Goal: Transaction & Acquisition: Purchase product/service

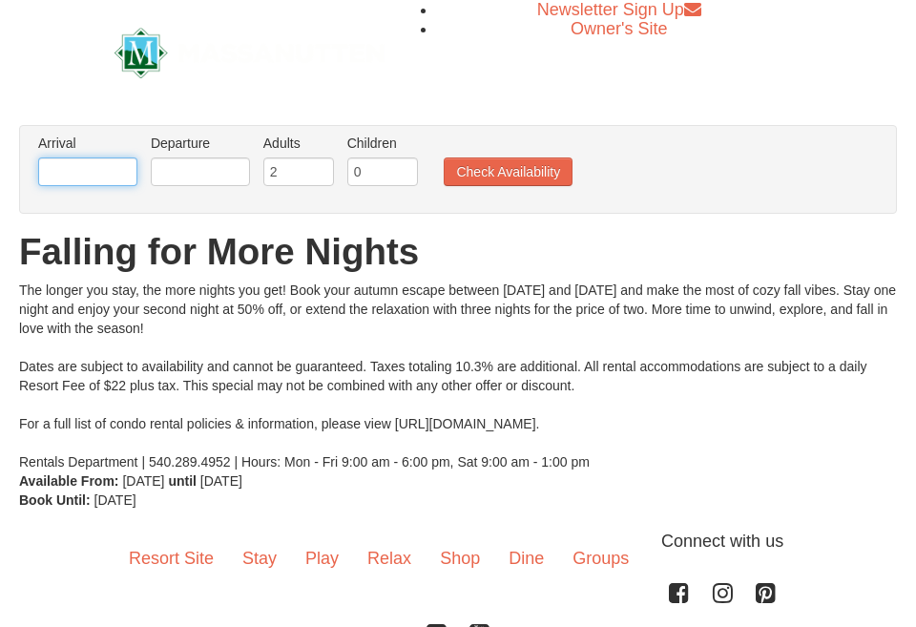
click at [81, 159] on input "text" at bounding box center [87, 171] width 99 height 29
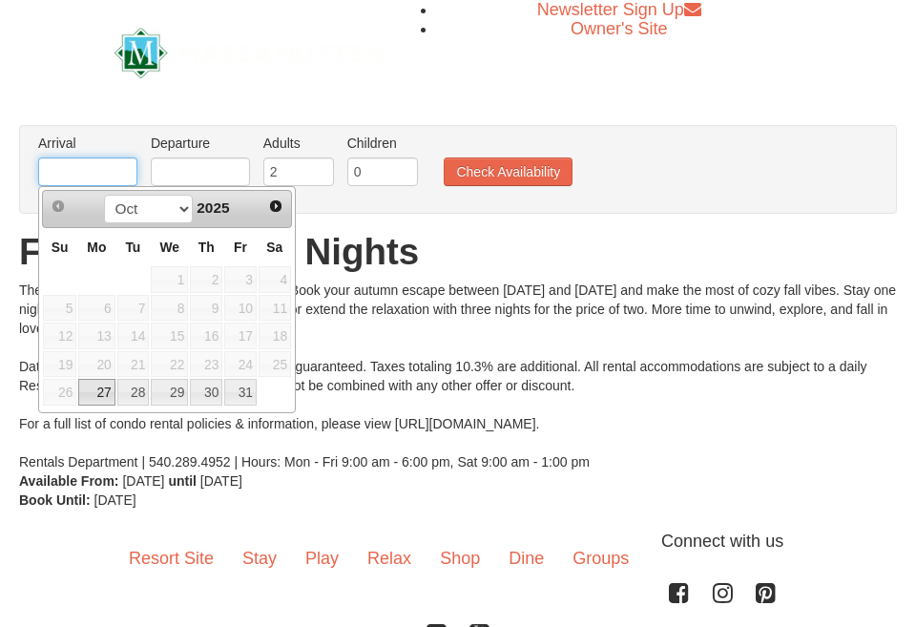
click at [134, 169] on input "text" at bounding box center [87, 171] width 99 height 29
click at [252, 316] on span "10" at bounding box center [240, 308] width 32 height 27
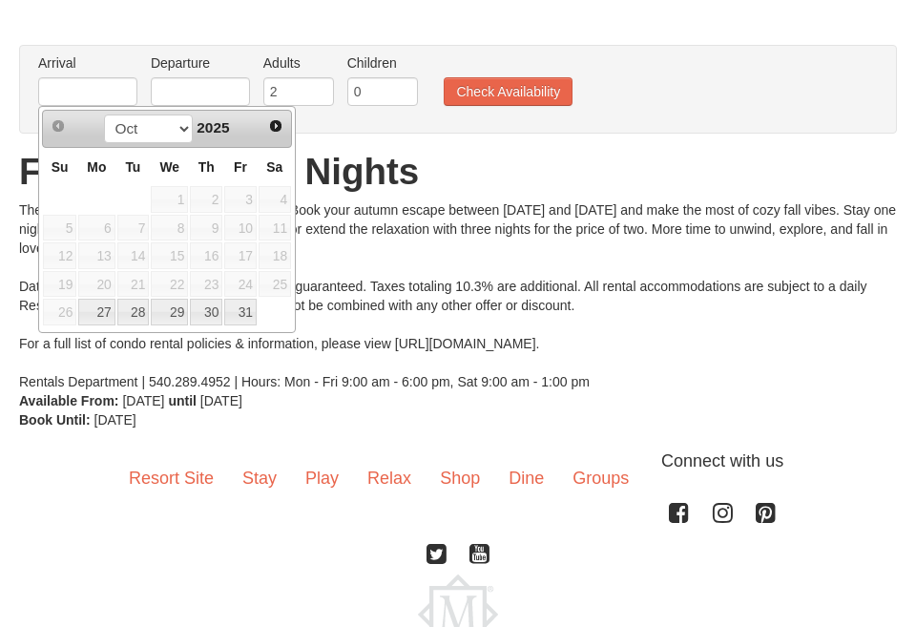
scroll to position [77, 0]
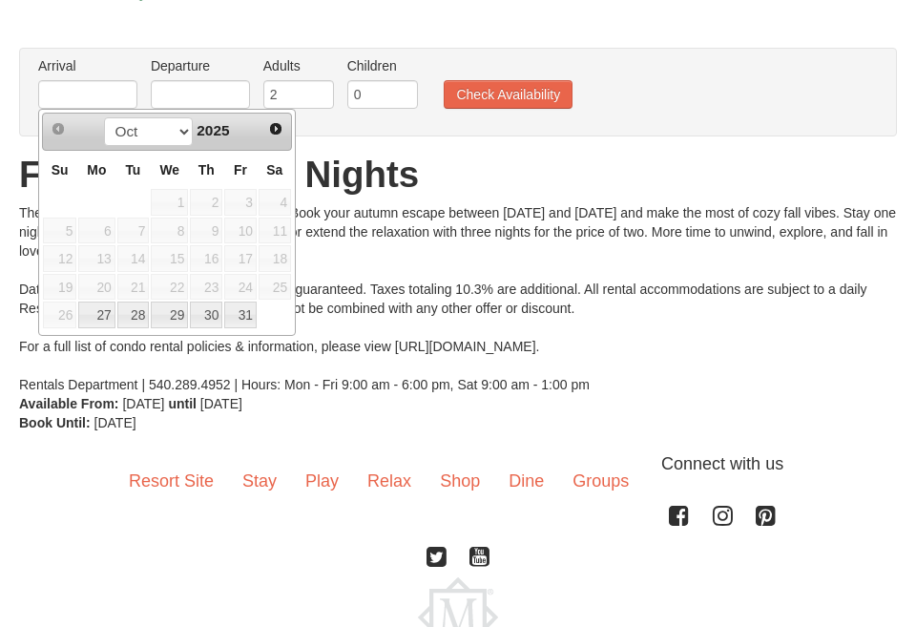
click at [186, 371] on div "The longer you stay, the more nights you get! Book your autumn escape between O…" at bounding box center [458, 298] width 878 height 191
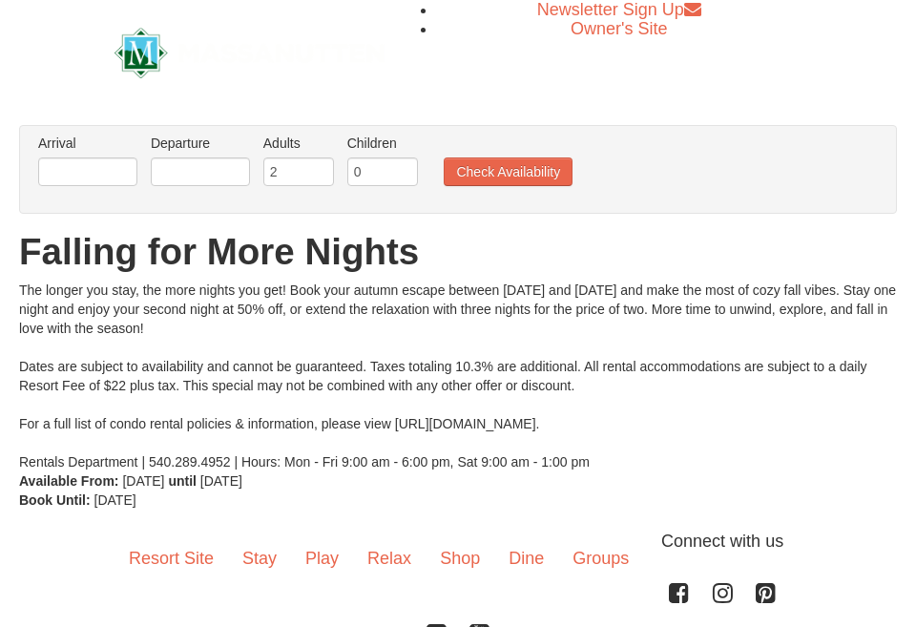
scroll to position [0, 0]
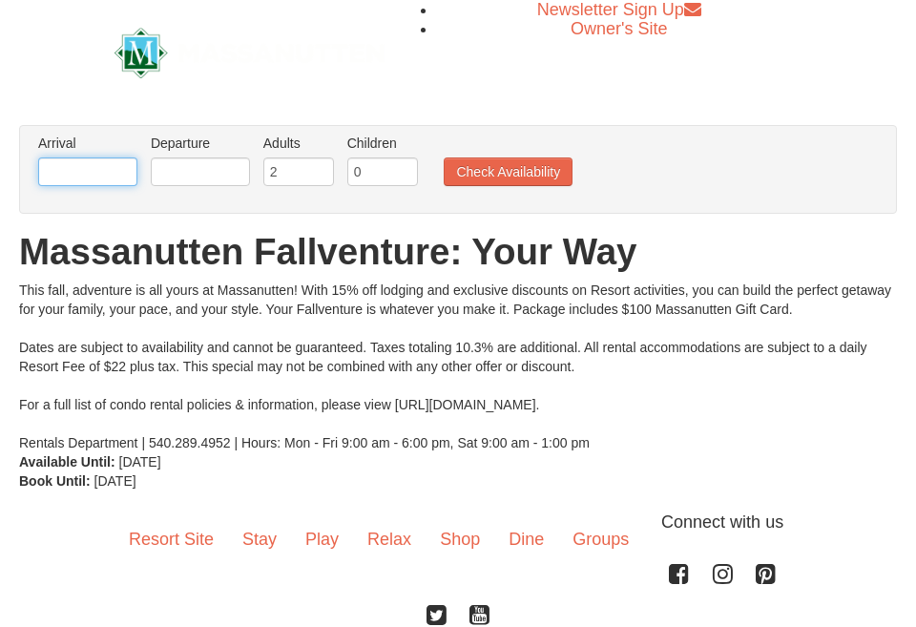
click at [113, 173] on input "text" at bounding box center [87, 171] width 99 height 29
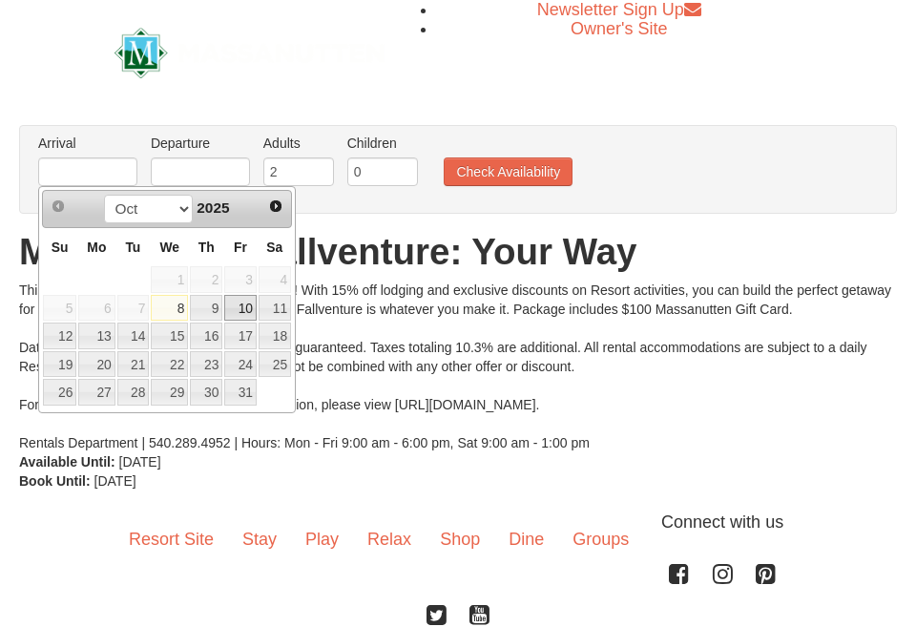
click at [240, 313] on link "10" at bounding box center [240, 308] width 32 height 27
type input "[DATE]"
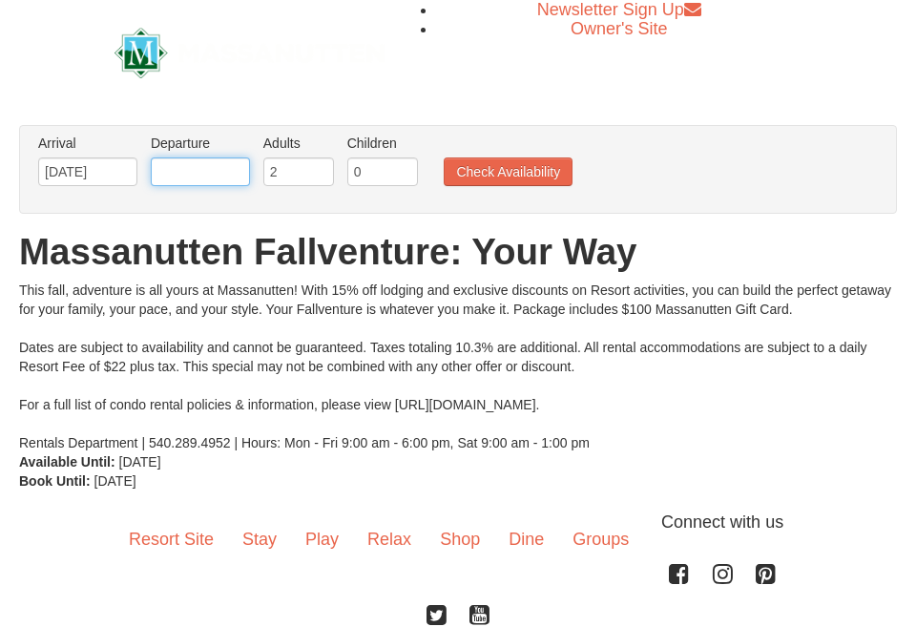
click at [218, 172] on input "text" at bounding box center [200, 171] width 99 height 29
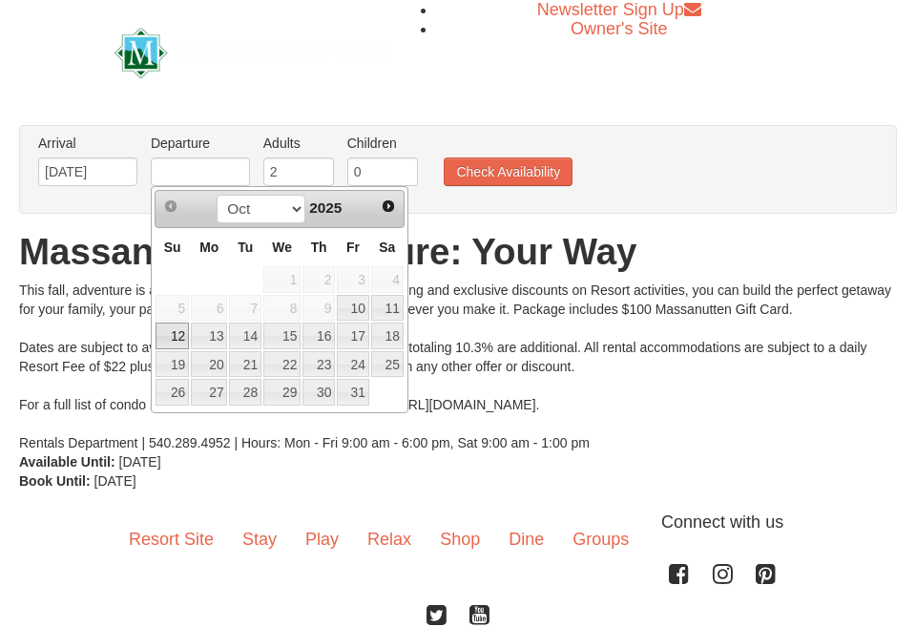
click at [178, 337] on link "12" at bounding box center [172, 335] width 33 height 27
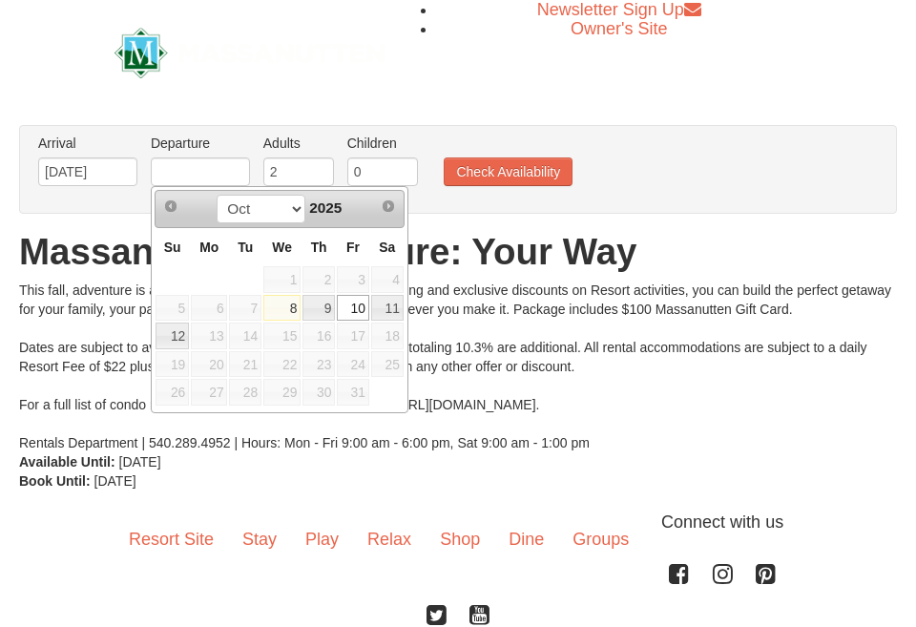
type input "[DATE]"
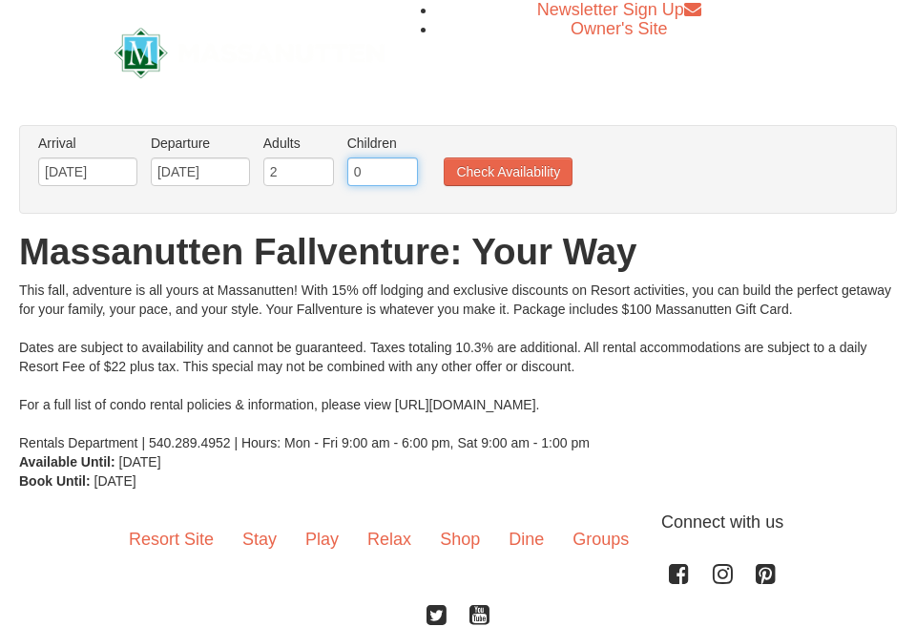
click at [407, 172] on input "0" at bounding box center [382, 171] width 71 height 29
click at [401, 172] on input "0" at bounding box center [382, 171] width 71 height 29
click at [404, 170] on input "1" at bounding box center [382, 171] width 71 height 29
type input "2"
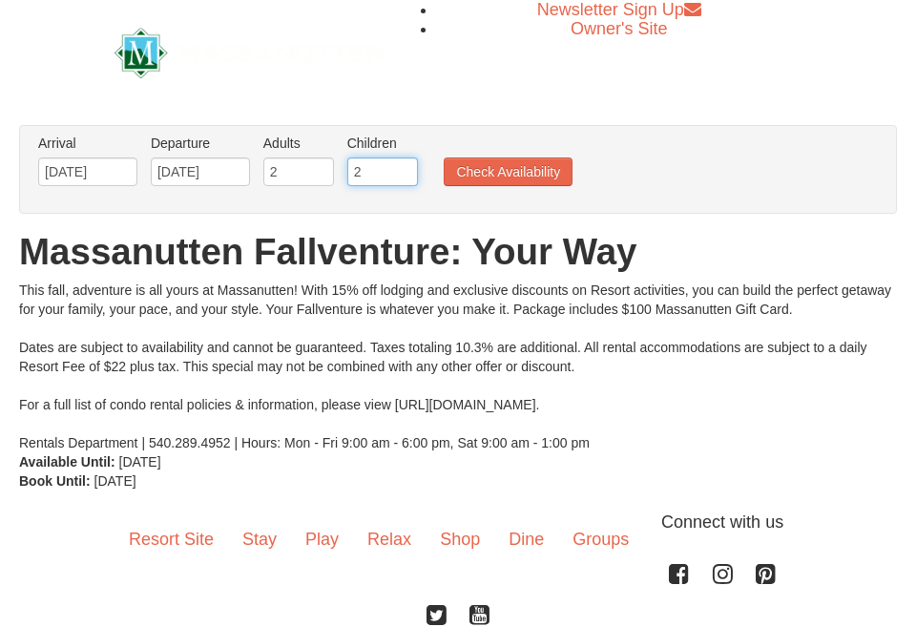
click at [404, 170] on input "2" at bounding box center [382, 171] width 71 height 29
click at [505, 173] on button "Check Availability" at bounding box center [508, 171] width 129 height 29
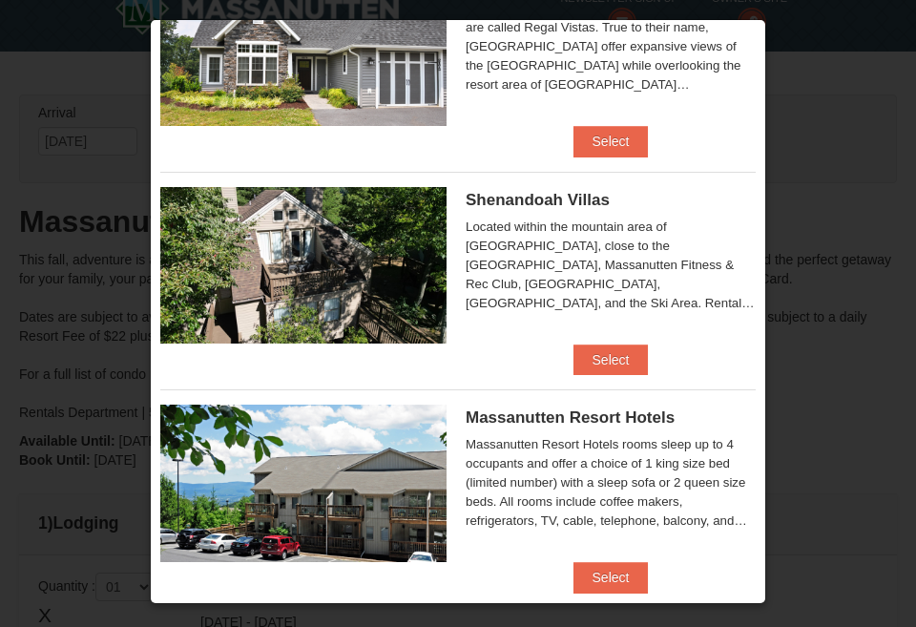
scroll to position [333, 0]
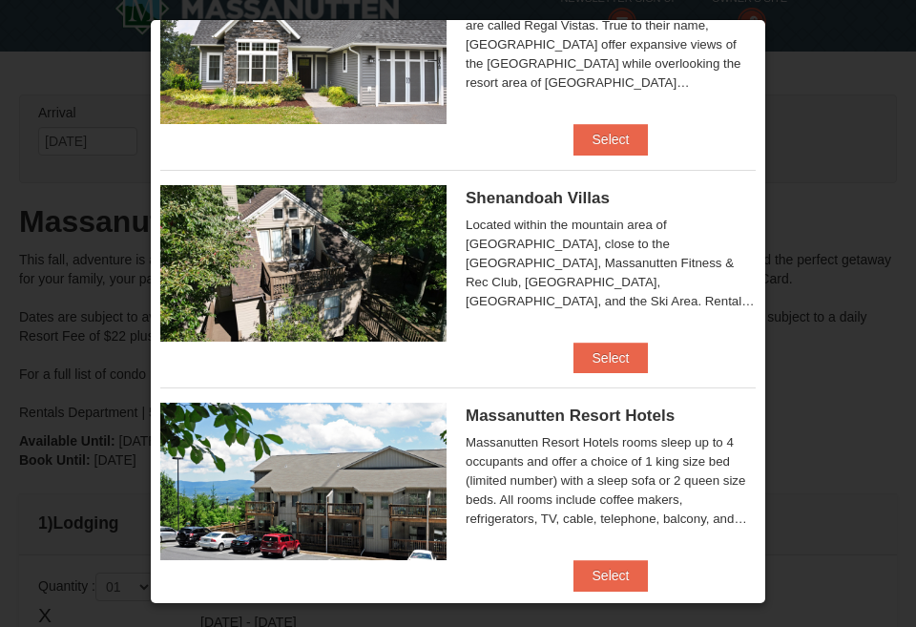
click at [272, 239] on img at bounding box center [303, 263] width 286 height 156
click at [595, 351] on button "Select" at bounding box center [610, 358] width 75 height 31
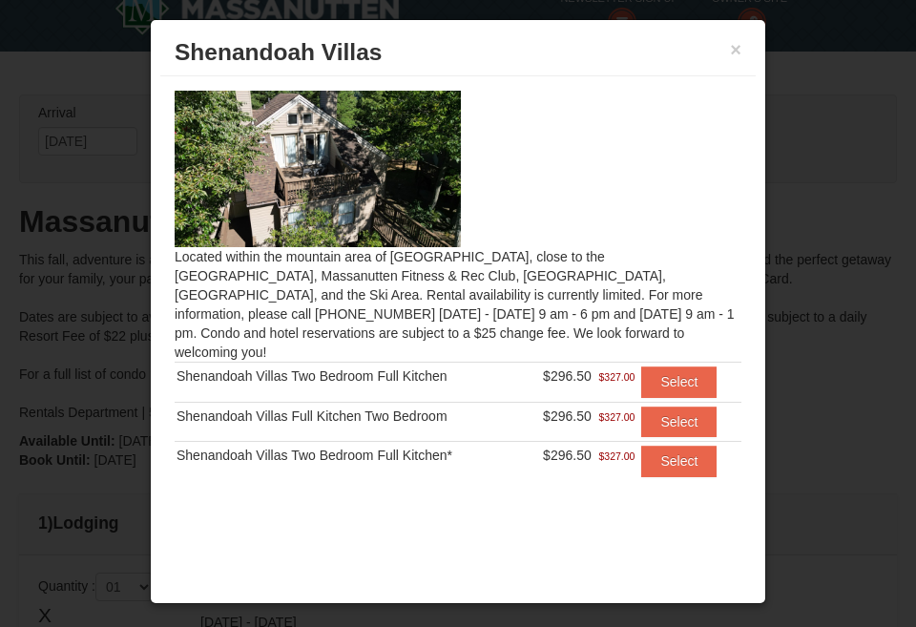
click at [410, 182] on img at bounding box center [318, 169] width 286 height 156
click at [672, 366] on button "Select" at bounding box center [678, 381] width 75 height 31
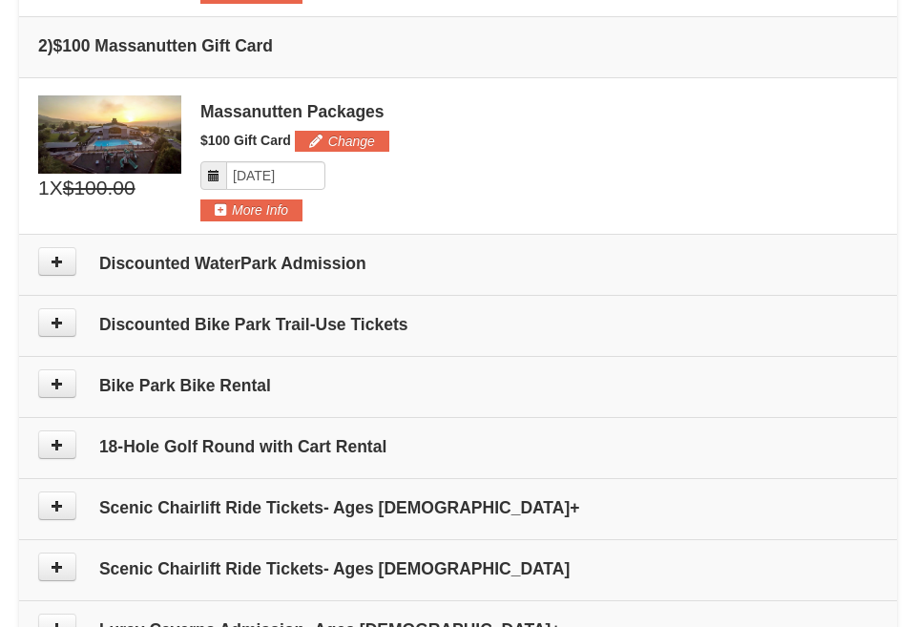
scroll to position [778, 0]
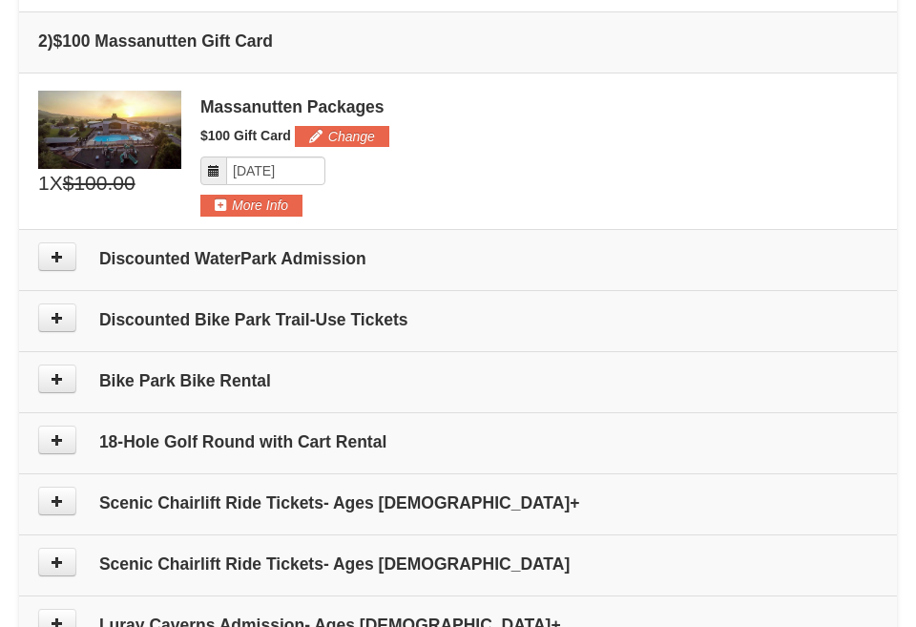
click at [353, 253] on h4 "Discounted WaterPark Admission" at bounding box center [458, 258] width 840 height 19
click at [66, 251] on button at bounding box center [57, 256] width 38 height 29
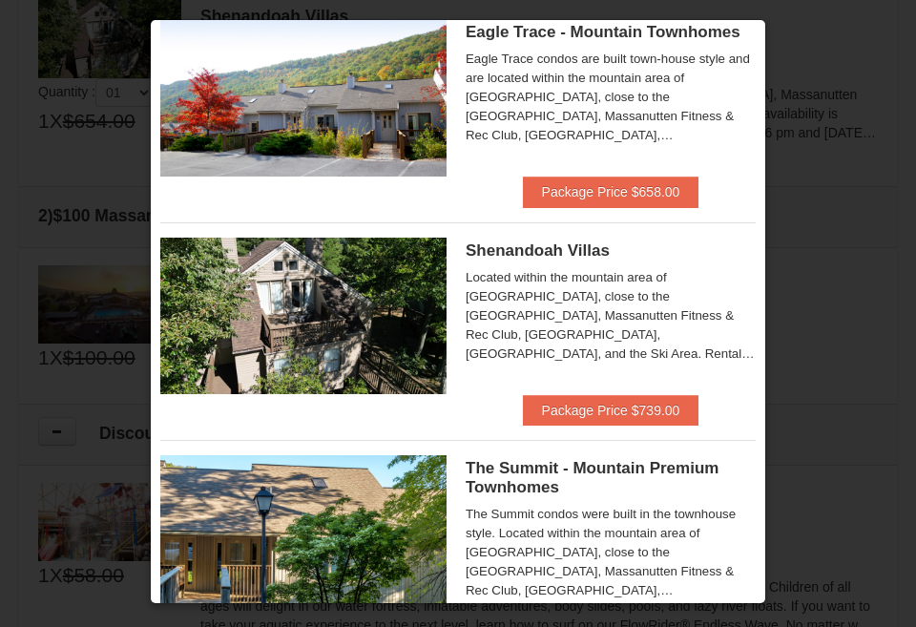
scroll to position [760, 0]
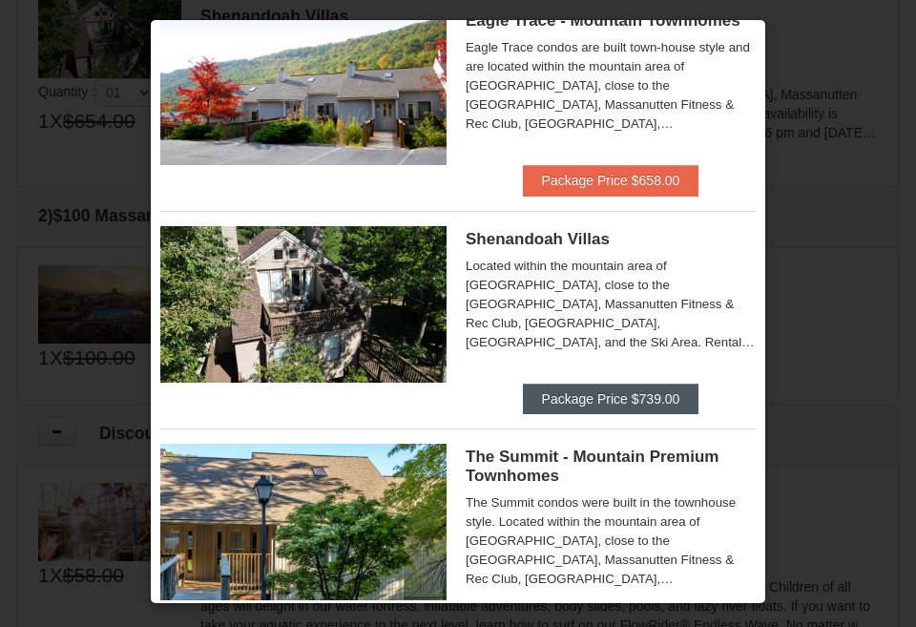
click at [561, 384] on button "Package Price $739.00" at bounding box center [611, 399] width 177 height 31
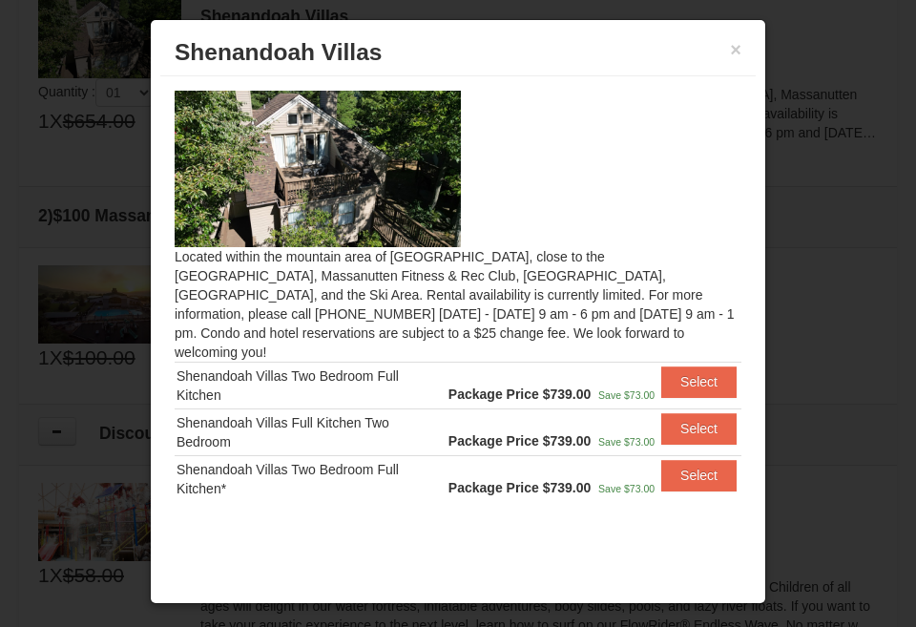
click at [333, 229] on img at bounding box center [318, 169] width 286 height 156
click at [692, 366] on button "Select" at bounding box center [698, 381] width 75 height 31
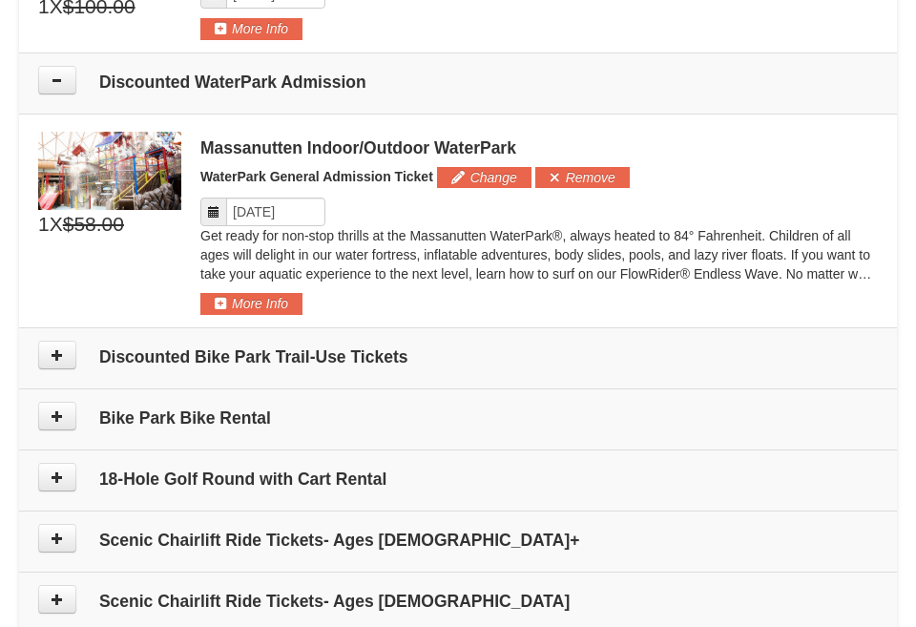
scroll to position [954, 0]
click at [234, 294] on button "More Info" at bounding box center [251, 303] width 102 height 21
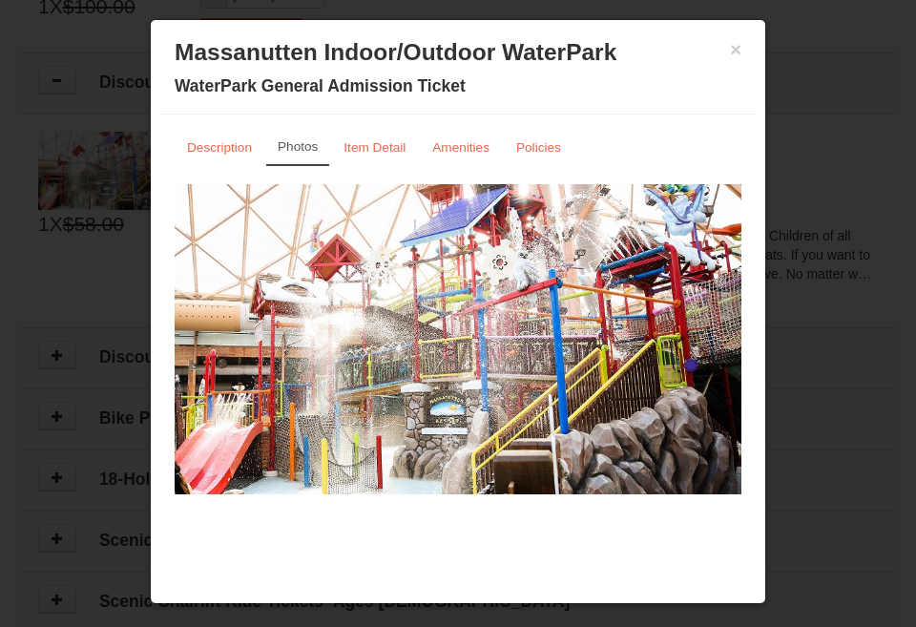
click at [728, 57] on h3 "Massanutten Indoor/Outdoor WaterPark" at bounding box center [458, 52] width 567 height 29
click at [737, 56] on button "×" at bounding box center [735, 49] width 11 height 19
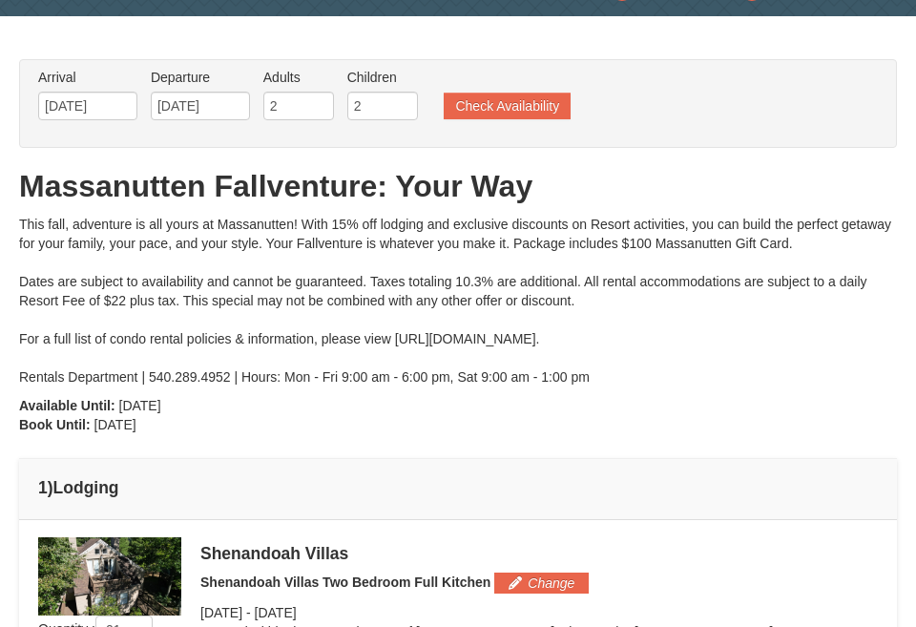
scroll to position [64, 0]
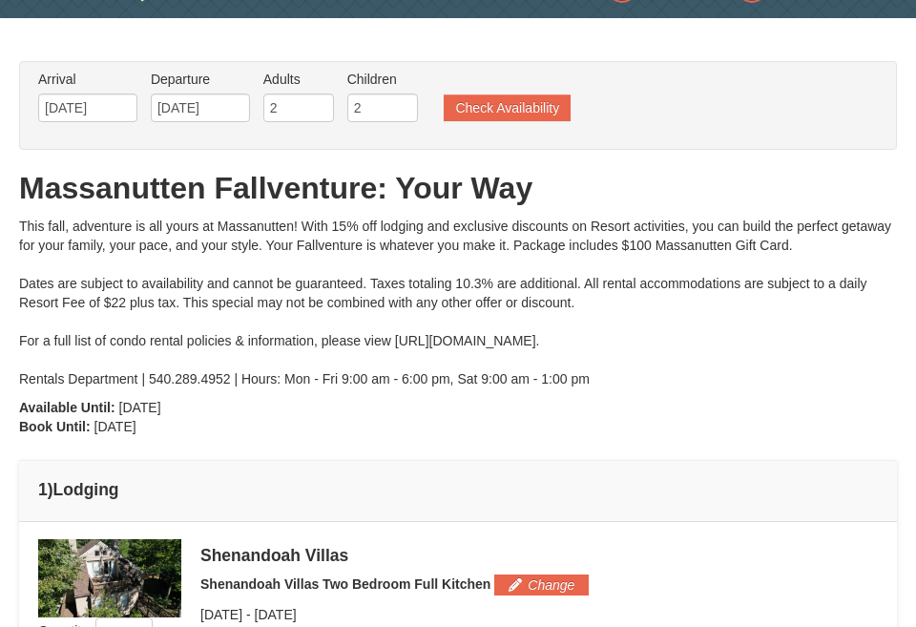
click at [554, 92] on ul "Arrival Please format dates MM/DD/YYYY Please format dates MM/DD/YYYY 10/10/202…" at bounding box center [447, 101] width 829 height 62
click at [538, 112] on button "Check Availability" at bounding box center [507, 107] width 127 height 27
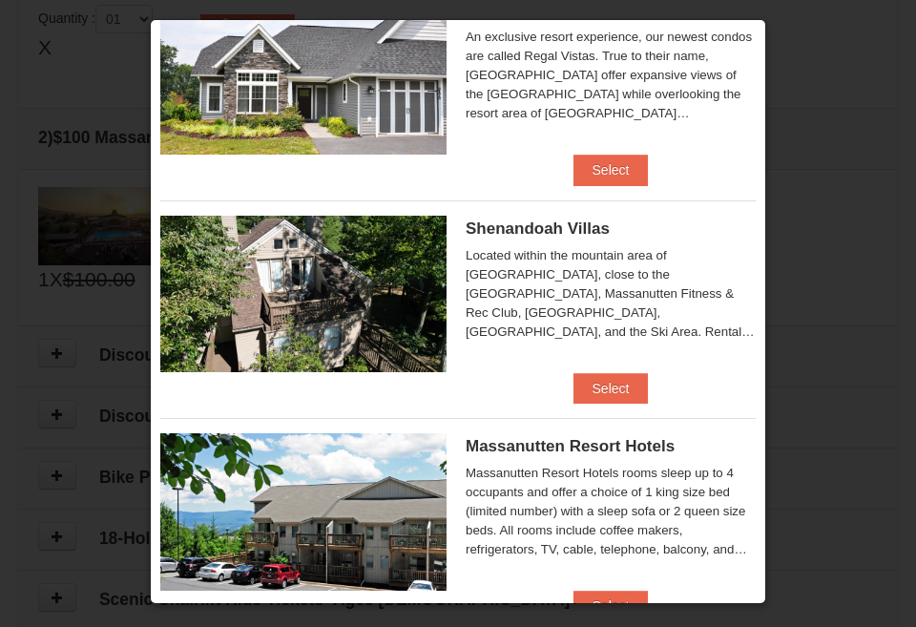
scroll to position [295, 0]
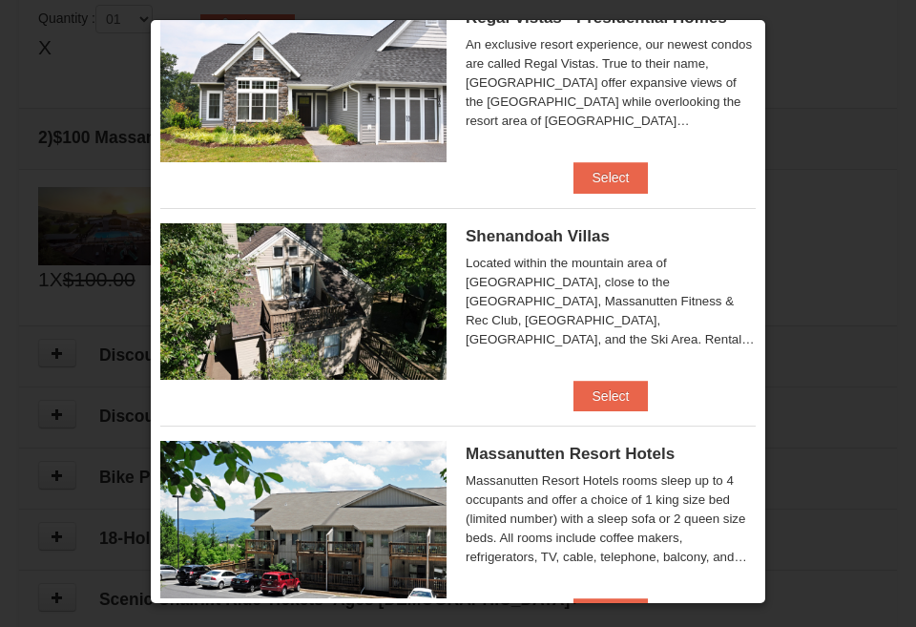
click at [364, 283] on img at bounding box center [303, 301] width 286 height 156
click at [623, 397] on button "Select" at bounding box center [610, 396] width 75 height 31
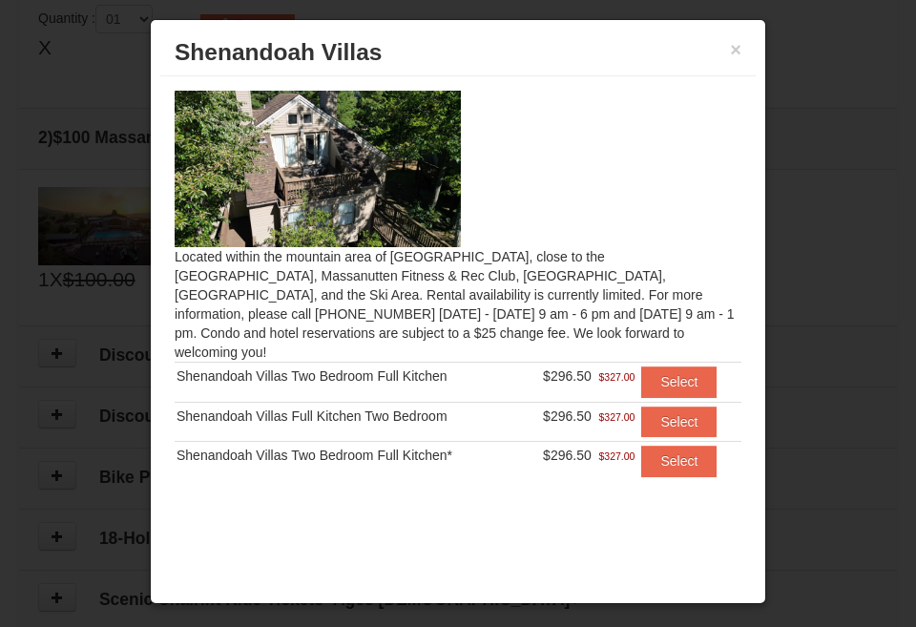
click at [729, 55] on h3 "Shenandoah Villas" at bounding box center [458, 52] width 567 height 29
click at [742, 52] on div "× Shenandoah Villas" at bounding box center [457, 53] width 595 height 47
click at [733, 52] on button "×" at bounding box center [735, 49] width 11 height 19
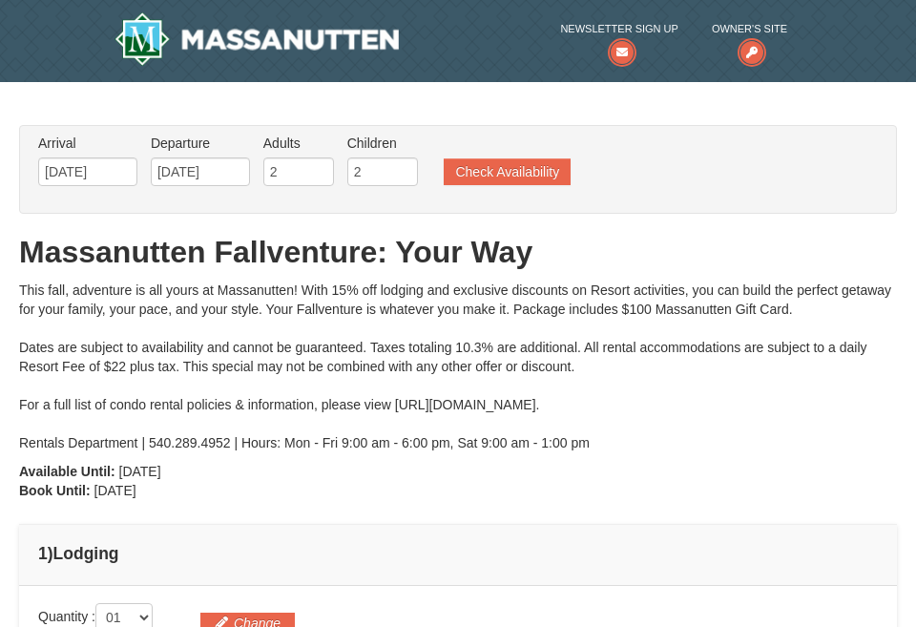
scroll to position [0, 0]
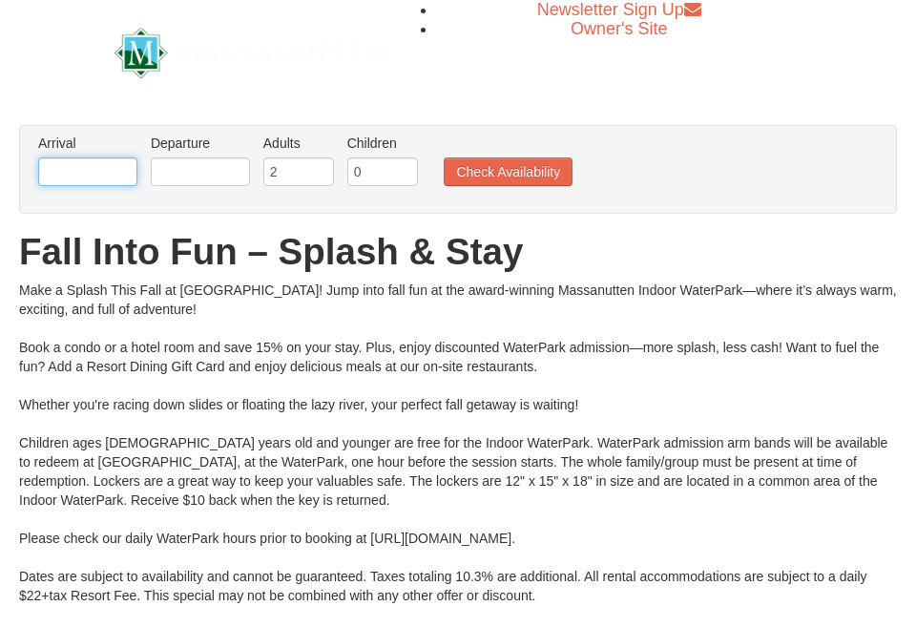
click at [118, 175] on input "text" at bounding box center [87, 171] width 99 height 29
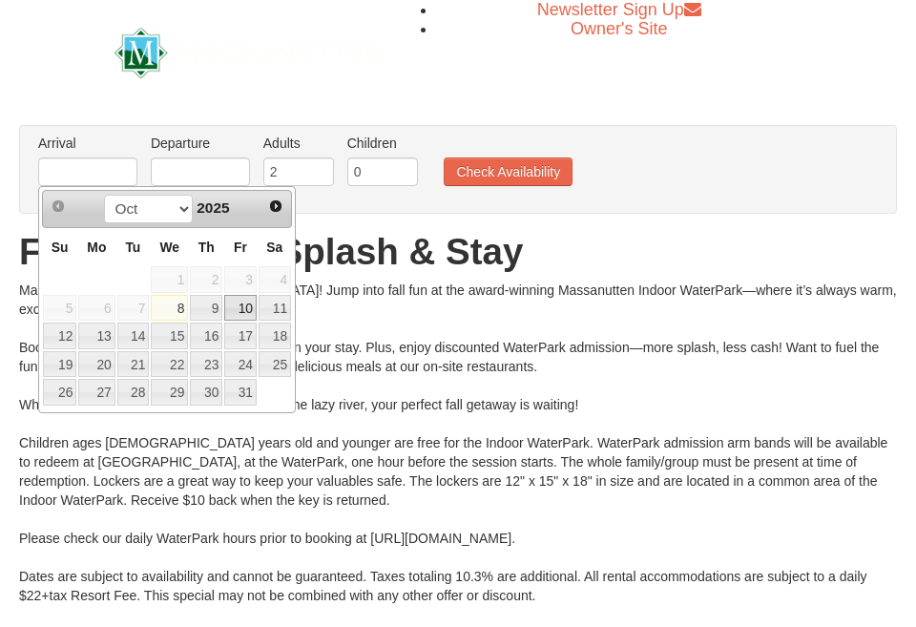
click at [236, 306] on link "10" at bounding box center [240, 308] width 32 height 27
type input "[DATE]"
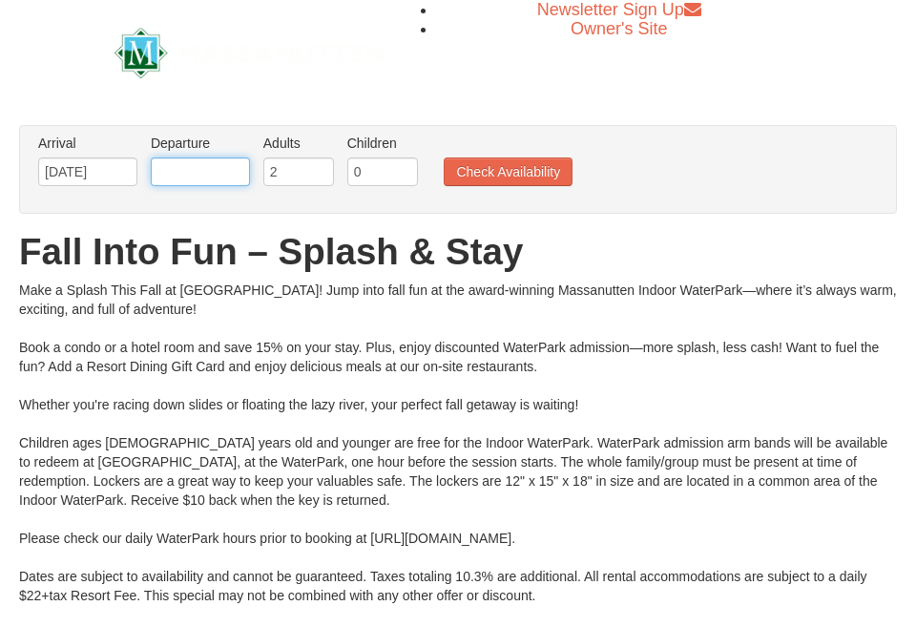
click at [223, 177] on input "text" at bounding box center [200, 171] width 99 height 29
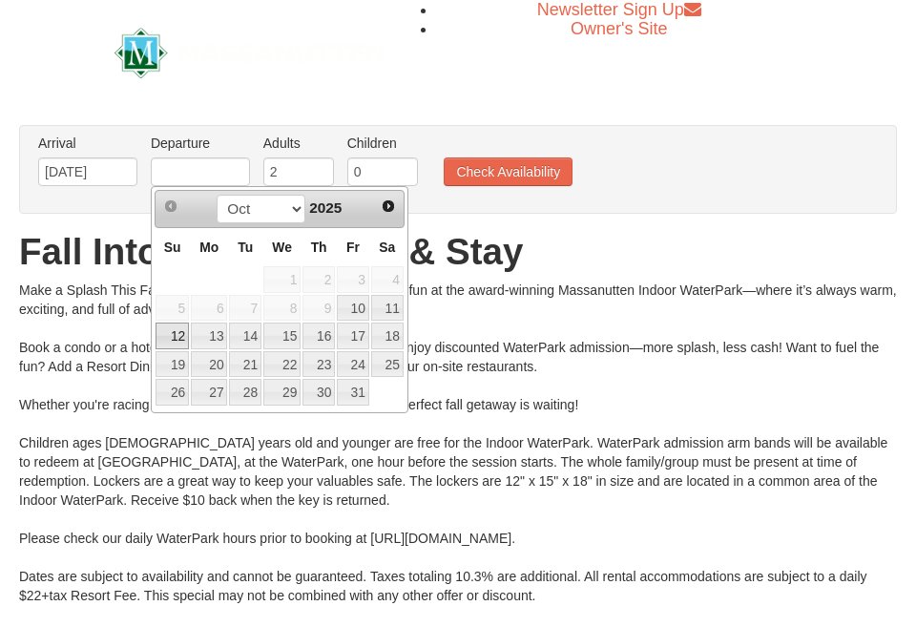
click at [180, 334] on link "12" at bounding box center [172, 335] width 33 height 27
type input "[DATE]"
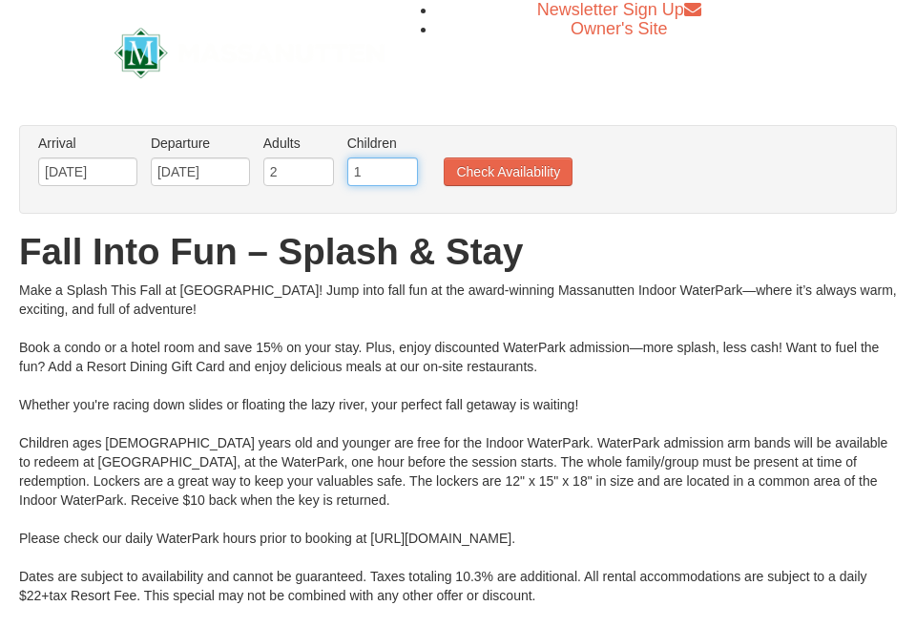
click at [405, 170] on input "1" at bounding box center [382, 171] width 71 height 29
type input "2"
click at [405, 170] on input "2" at bounding box center [382, 171] width 71 height 29
click at [471, 174] on button "Check Availability" at bounding box center [508, 171] width 129 height 29
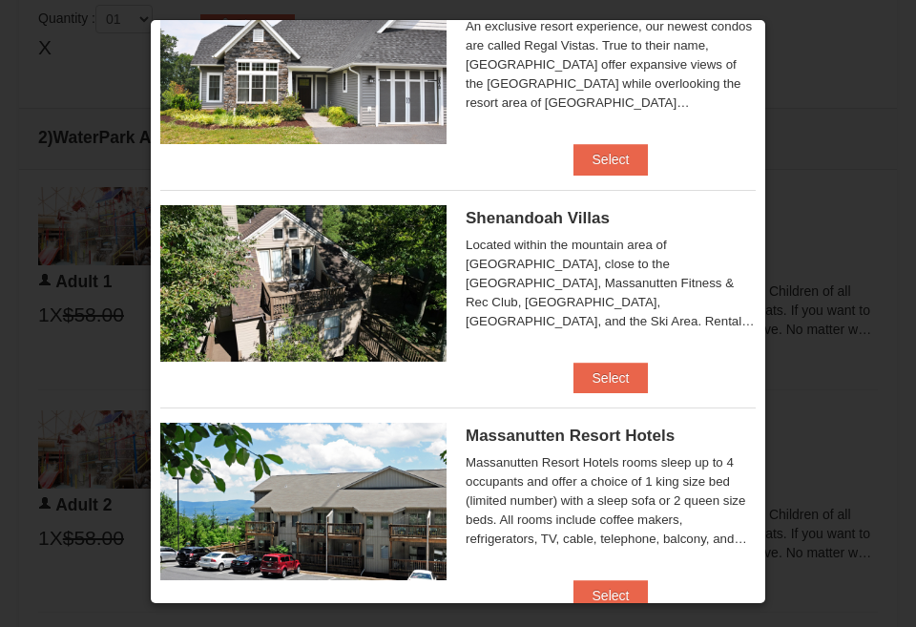
scroll to position [314, 0]
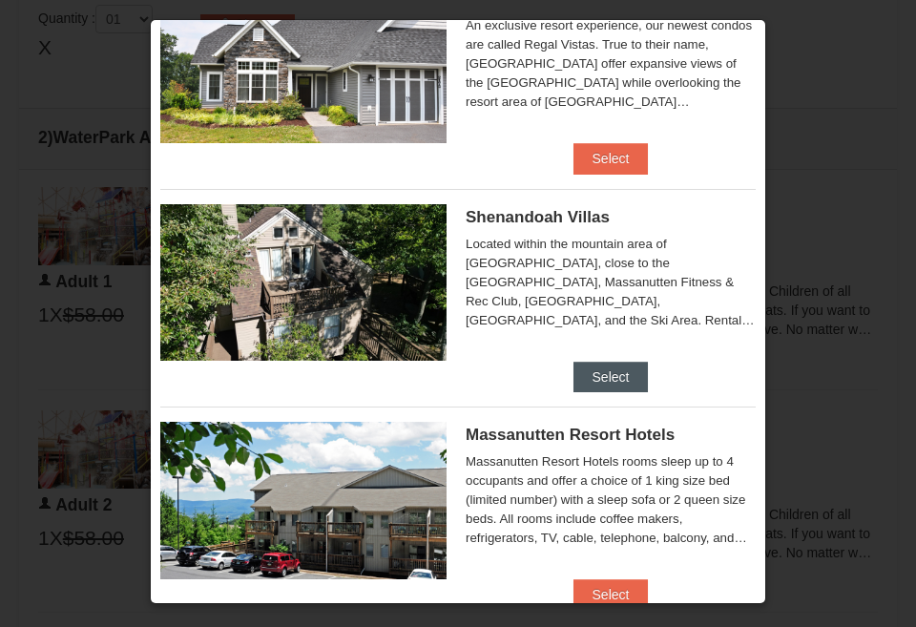
click at [606, 364] on button "Select" at bounding box center [610, 377] width 75 height 31
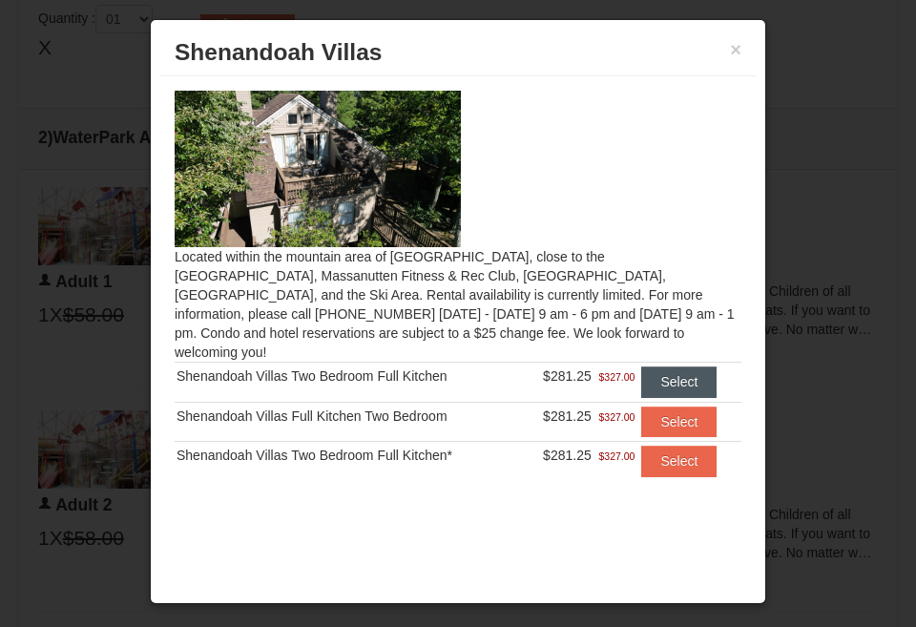
click at [665, 366] on button "Select" at bounding box center [678, 381] width 75 height 31
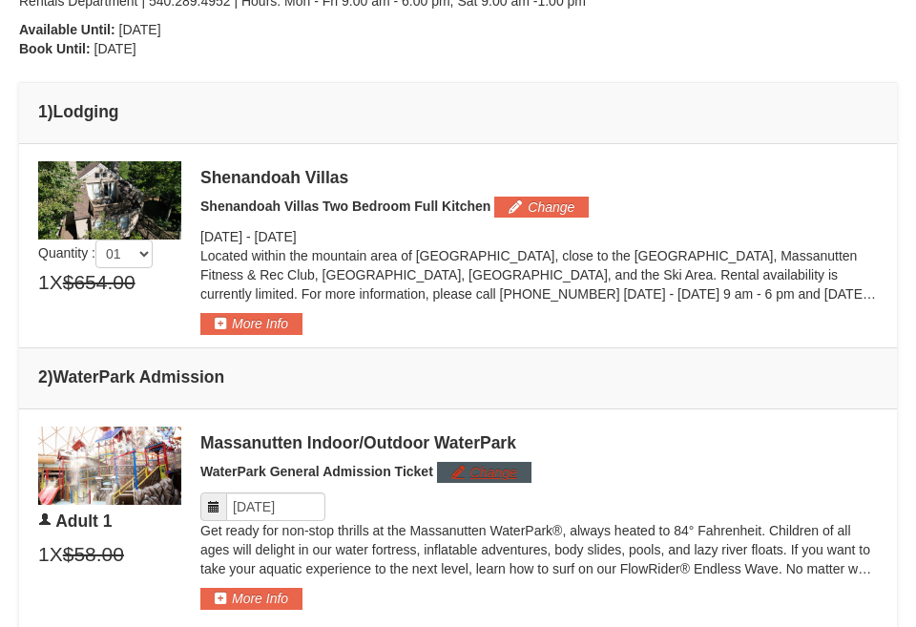
scroll to position [671, 0]
click at [245, 331] on button "More Info" at bounding box center [251, 323] width 102 height 21
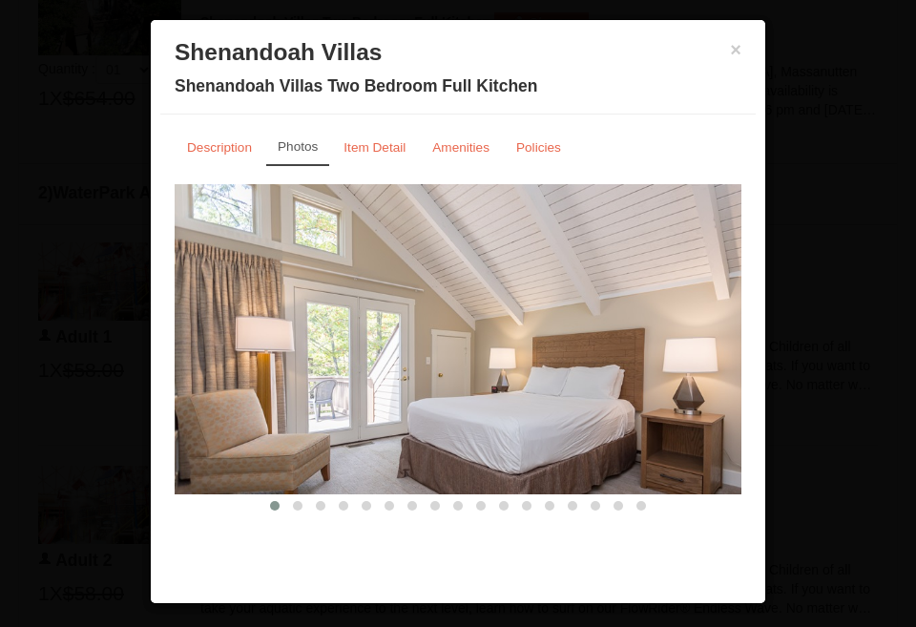
scroll to position [855, 0]
click at [702, 360] on img at bounding box center [458, 339] width 567 height 310
click at [295, 504] on span at bounding box center [298, 506] width 10 height 10
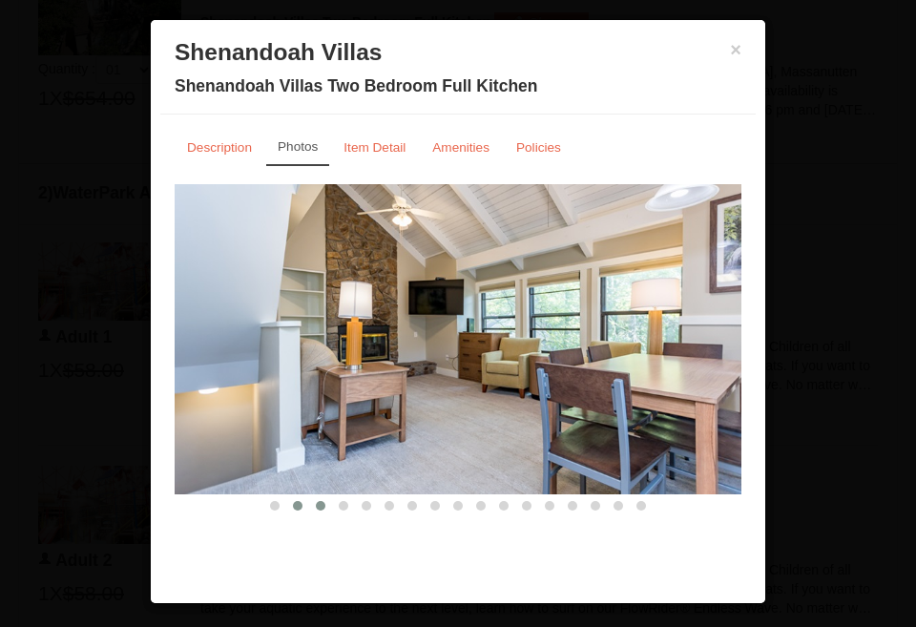
click at [322, 505] on span at bounding box center [321, 506] width 10 height 10
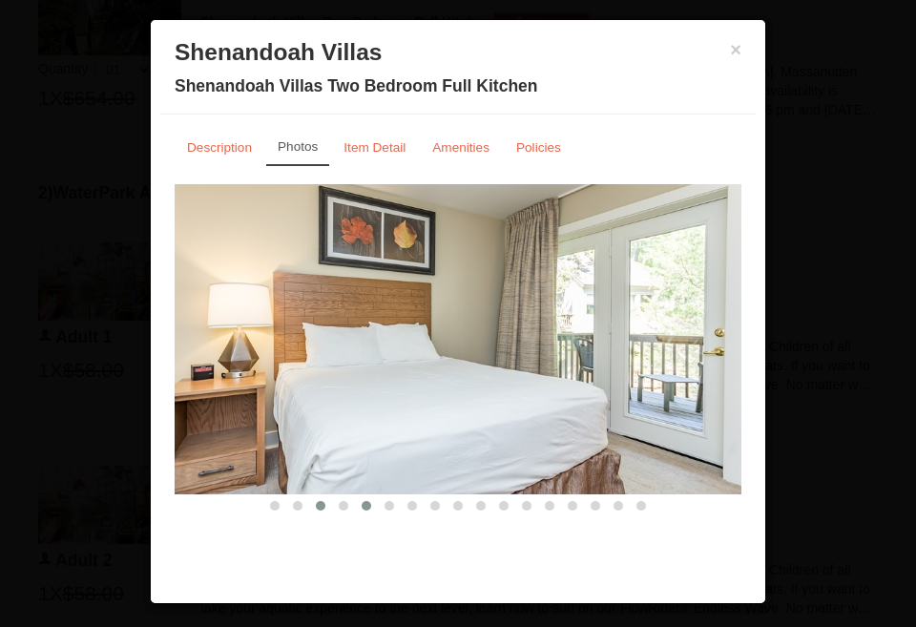
click at [368, 505] on span at bounding box center [367, 506] width 10 height 10
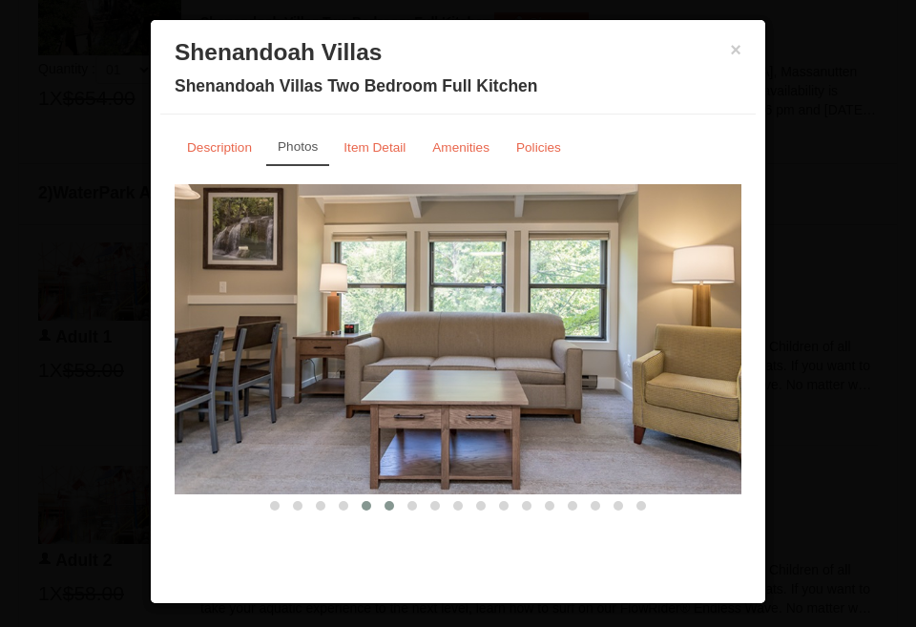
click at [392, 504] on span at bounding box center [390, 506] width 10 height 10
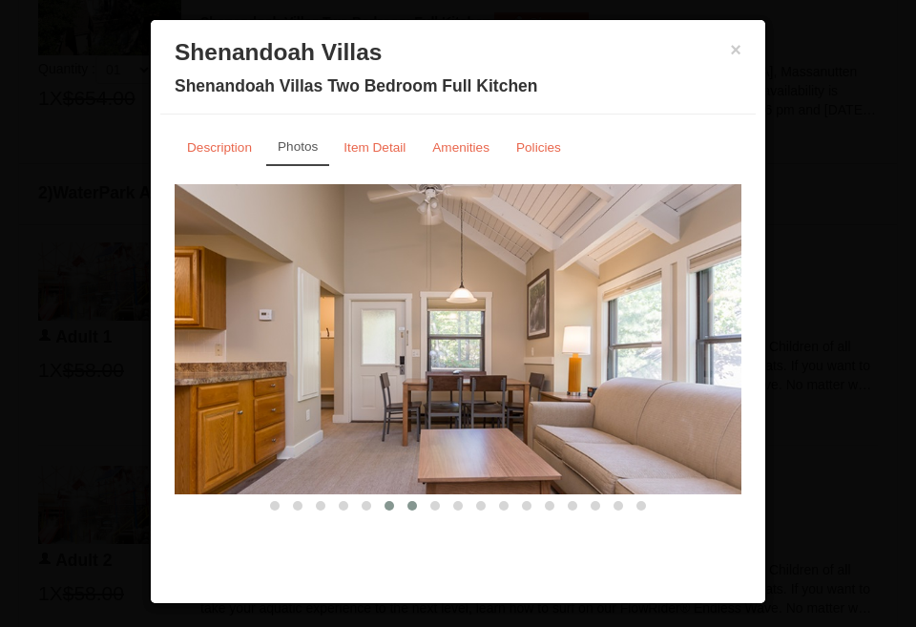
click at [413, 502] on span at bounding box center [412, 506] width 10 height 10
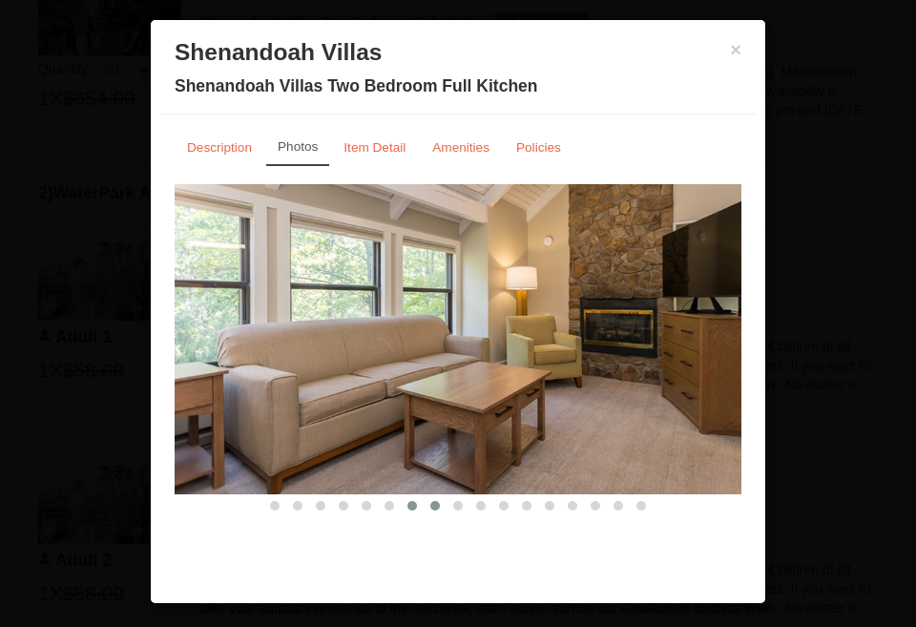
click at [433, 501] on span at bounding box center [435, 506] width 10 height 10
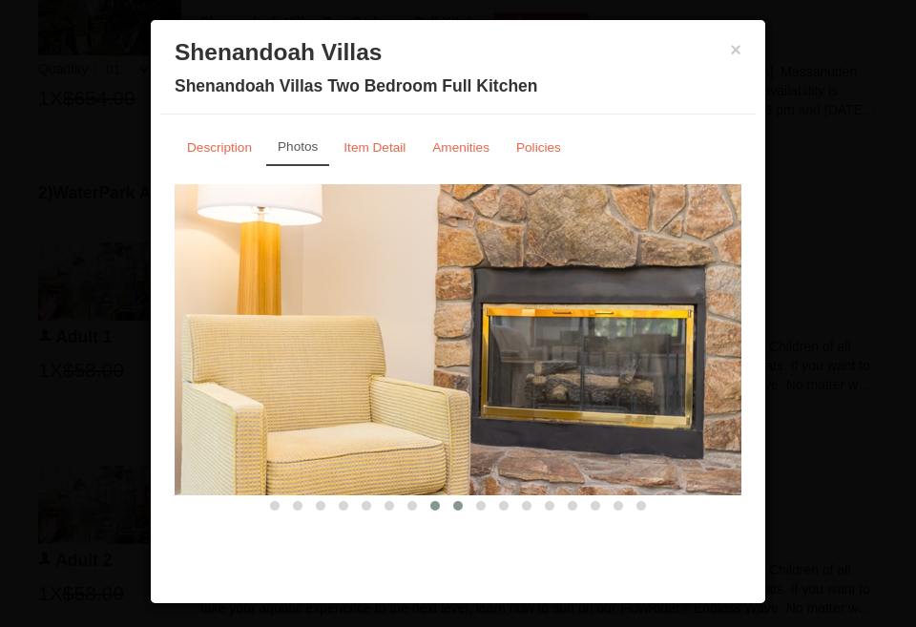
click at [453, 502] on span at bounding box center [458, 506] width 10 height 10
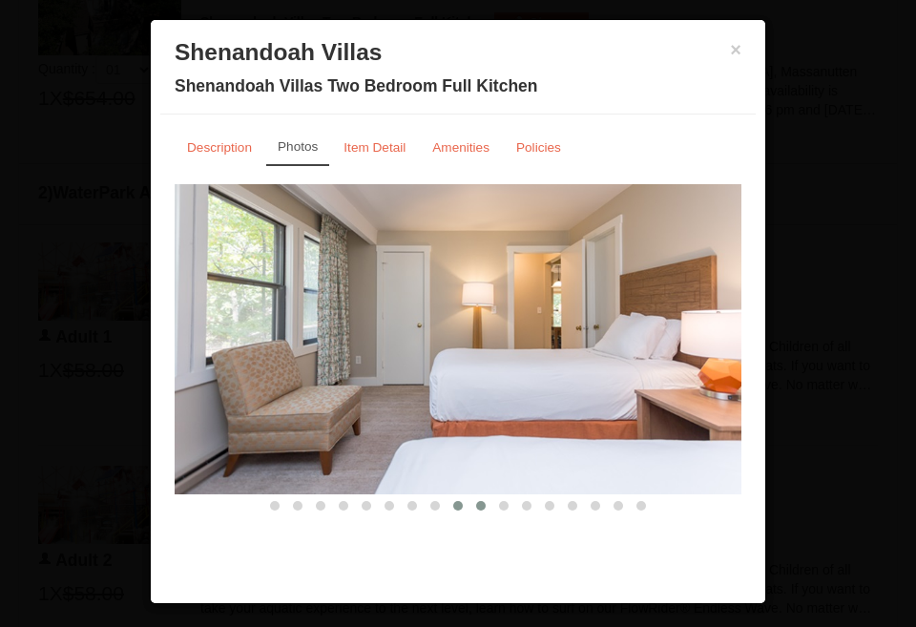
click at [485, 503] on span at bounding box center [481, 506] width 10 height 10
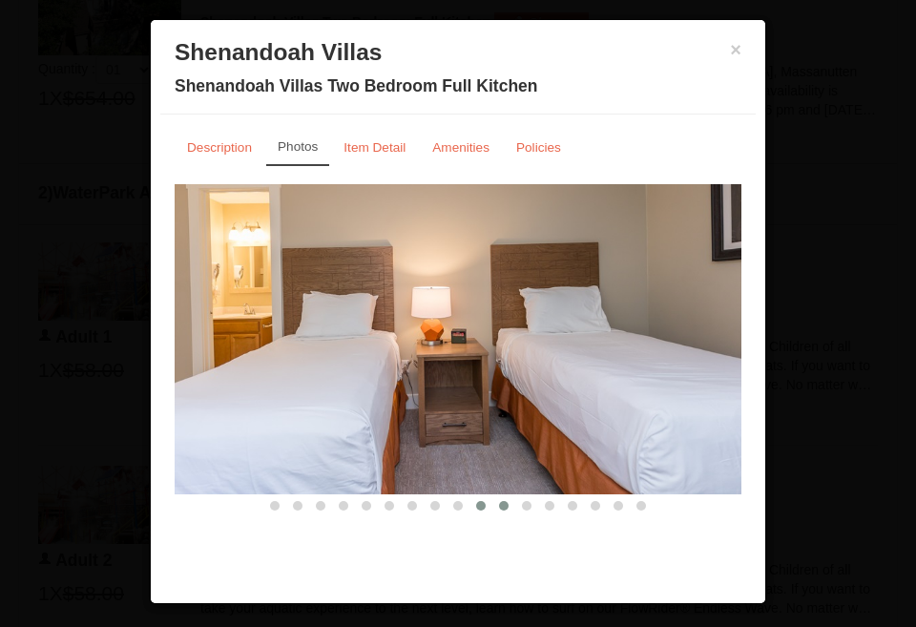
click at [500, 505] on span at bounding box center [504, 506] width 10 height 10
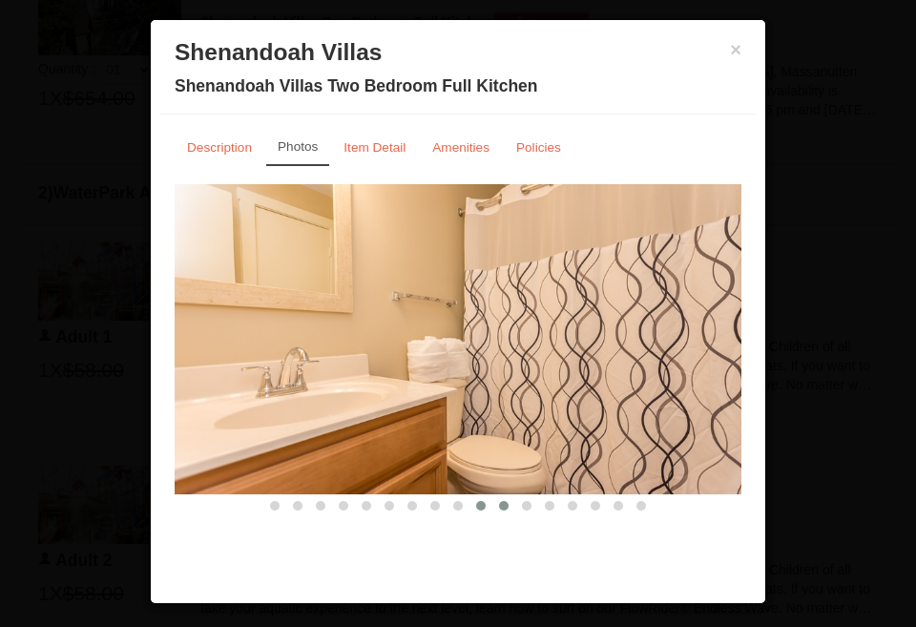
click at [486, 504] on button at bounding box center [480, 505] width 23 height 19
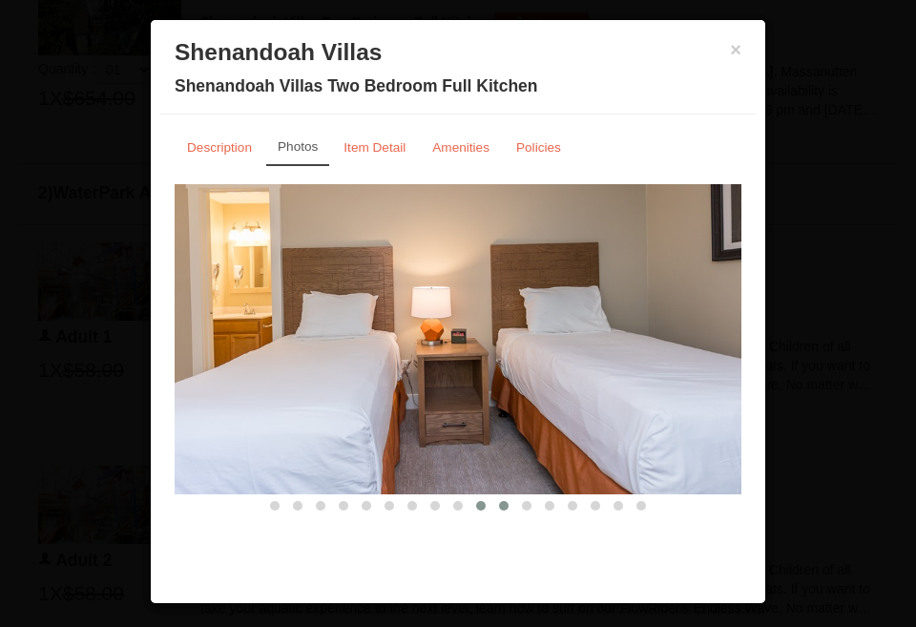
click at [506, 506] on span at bounding box center [504, 506] width 10 height 10
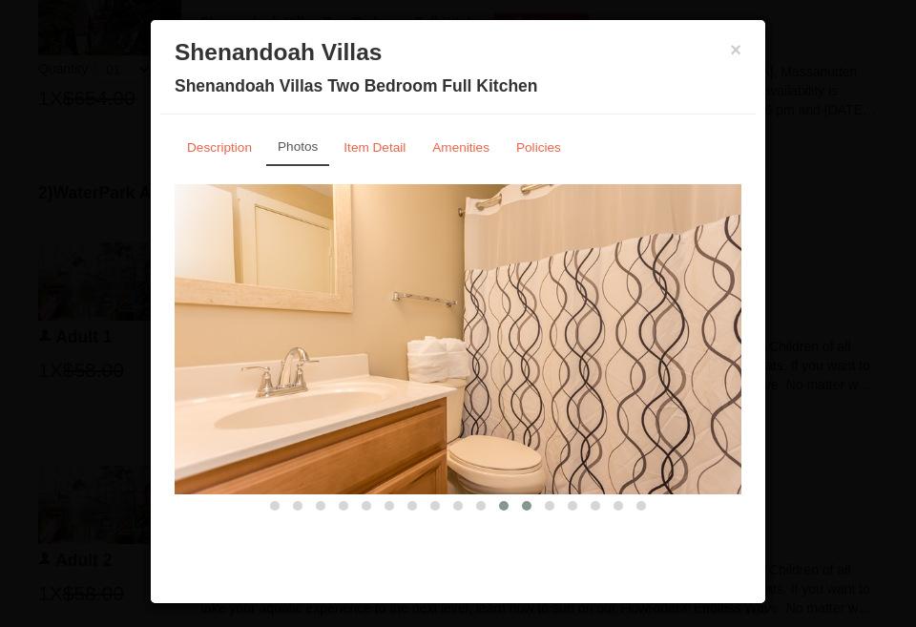
click at [526, 507] on span at bounding box center [527, 506] width 10 height 10
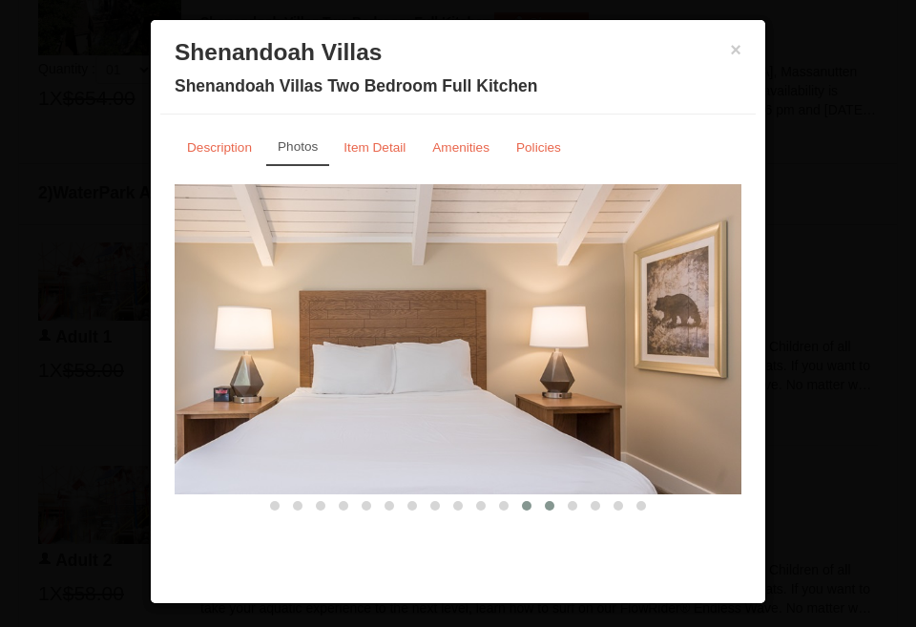
click at [551, 505] on span at bounding box center [550, 506] width 10 height 10
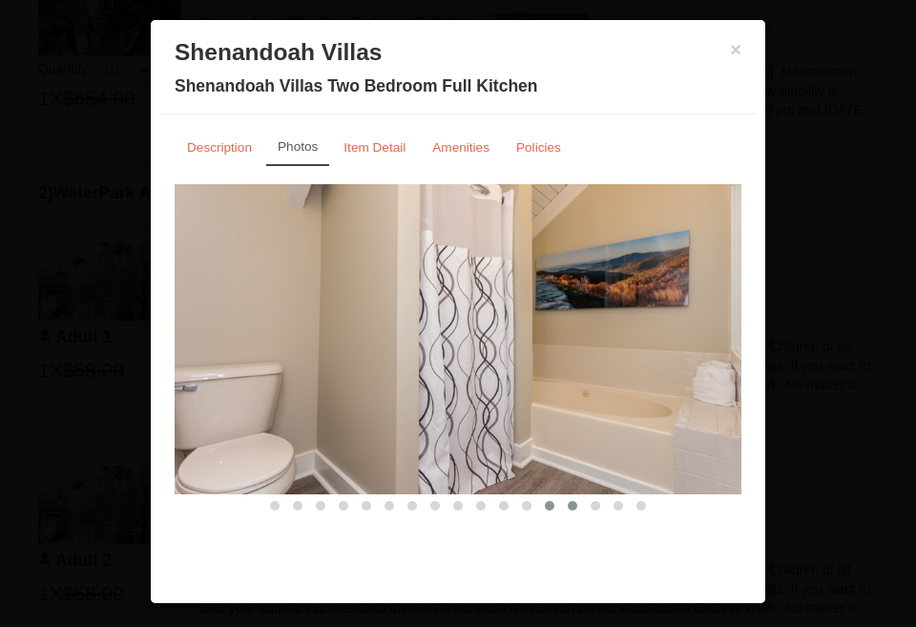
click at [572, 509] on span at bounding box center [573, 506] width 10 height 10
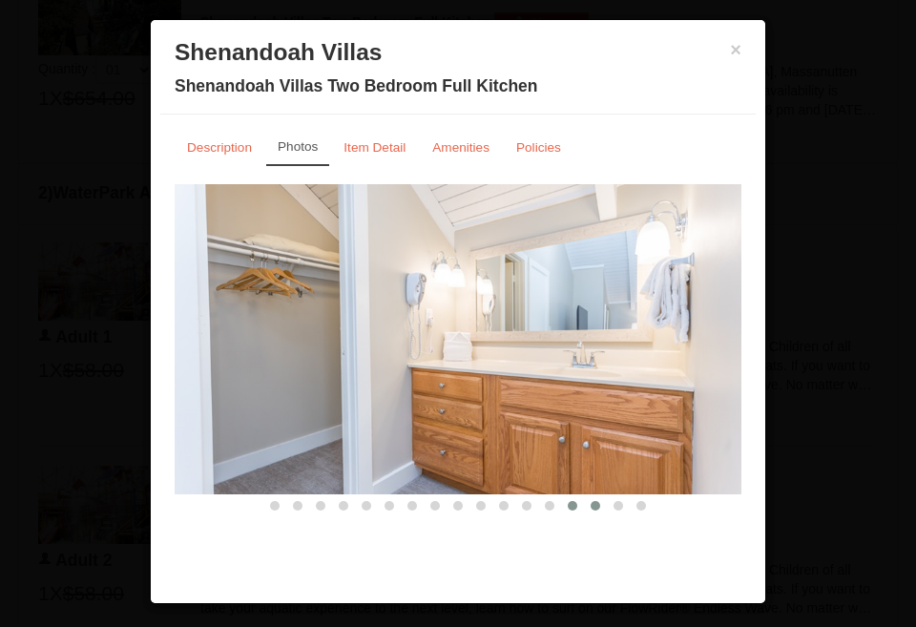
click at [590, 509] on button at bounding box center [595, 505] width 23 height 19
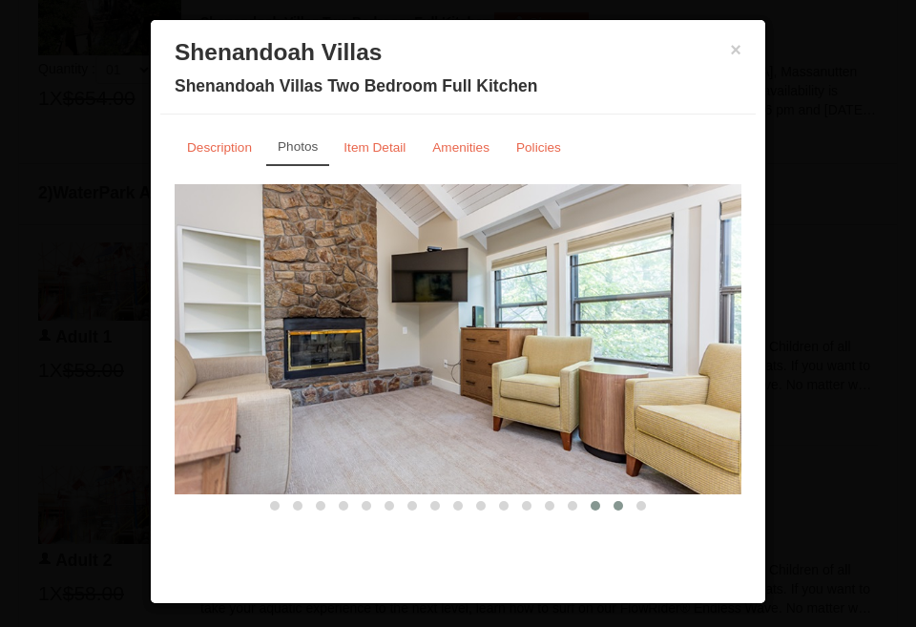
click at [616, 503] on span at bounding box center [618, 506] width 10 height 10
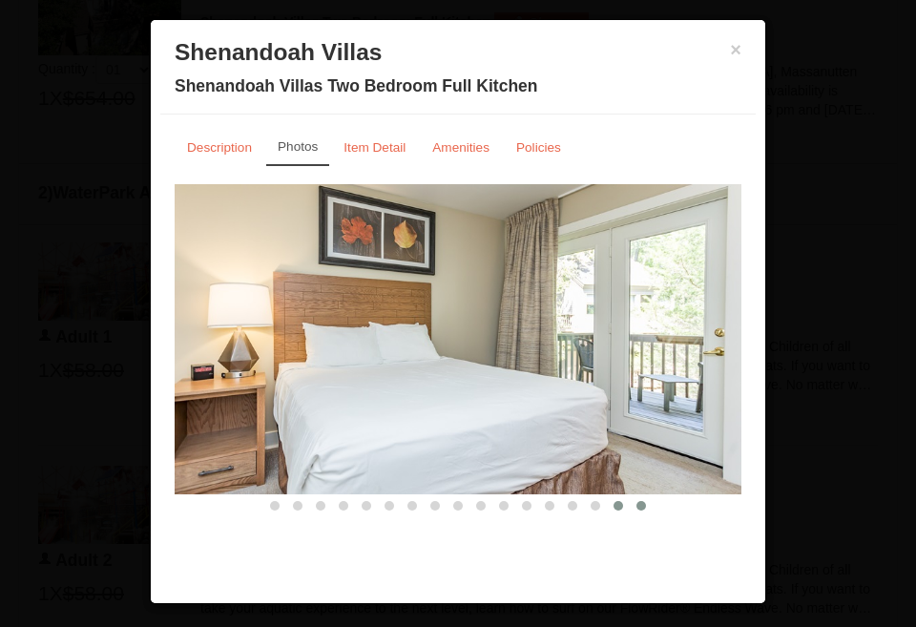
click at [642, 509] on span at bounding box center [641, 506] width 10 height 10
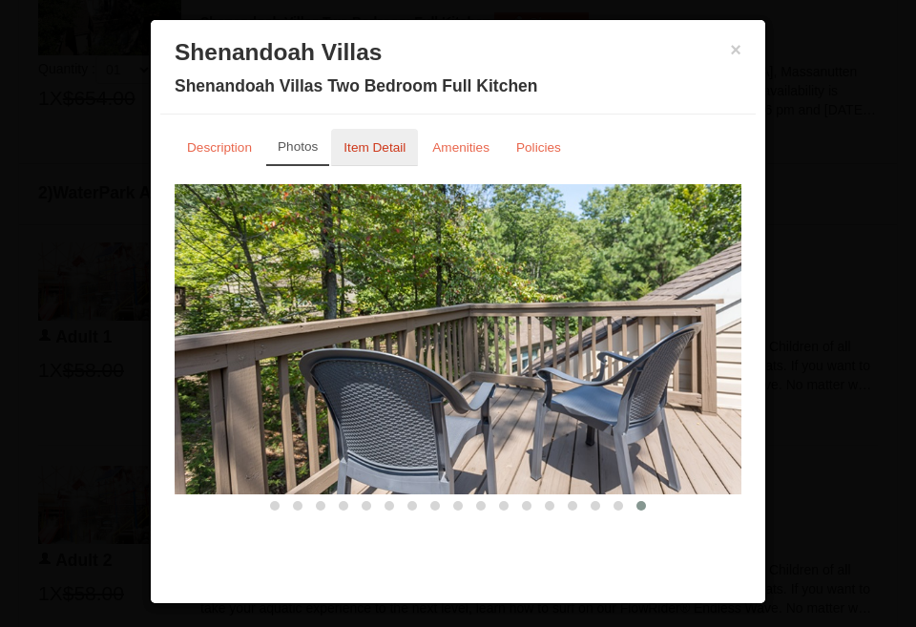
click at [394, 159] on link "Item Detail" at bounding box center [374, 147] width 87 height 37
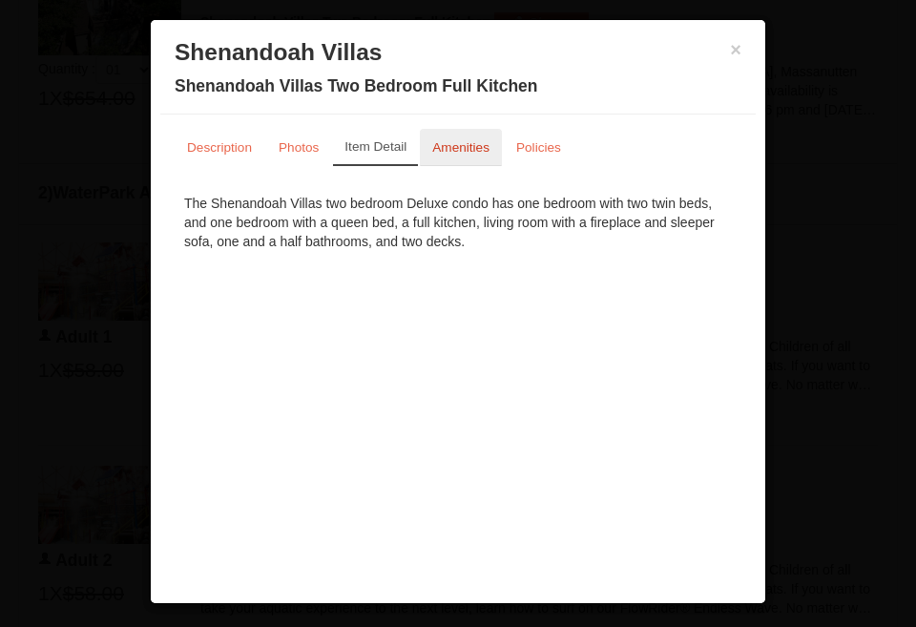
click at [457, 150] on small "Amenities" at bounding box center [460, 147] width 57 height 14
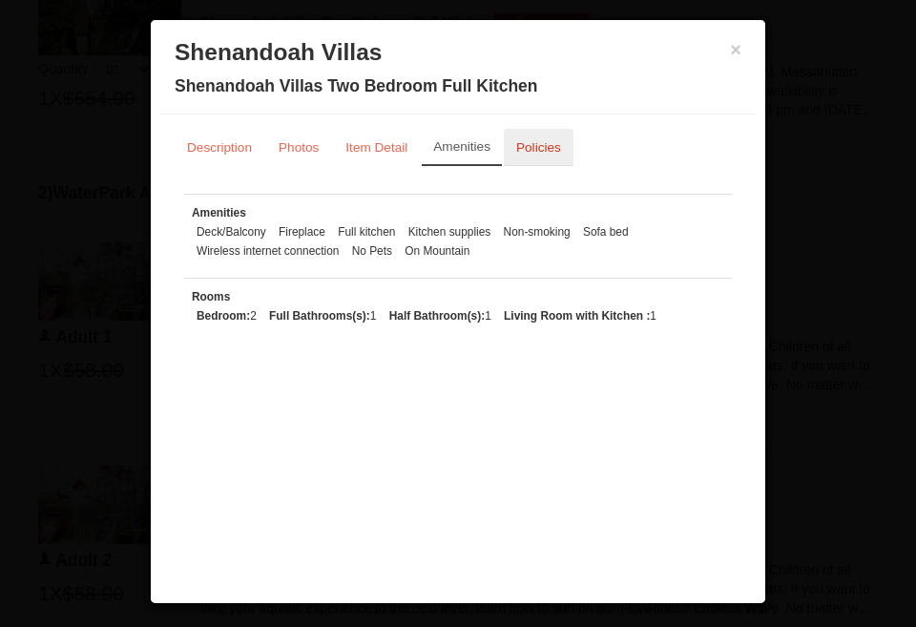
click at [541, 147] on small "Policies" at bounding box center [538, 147] width 45 height 14
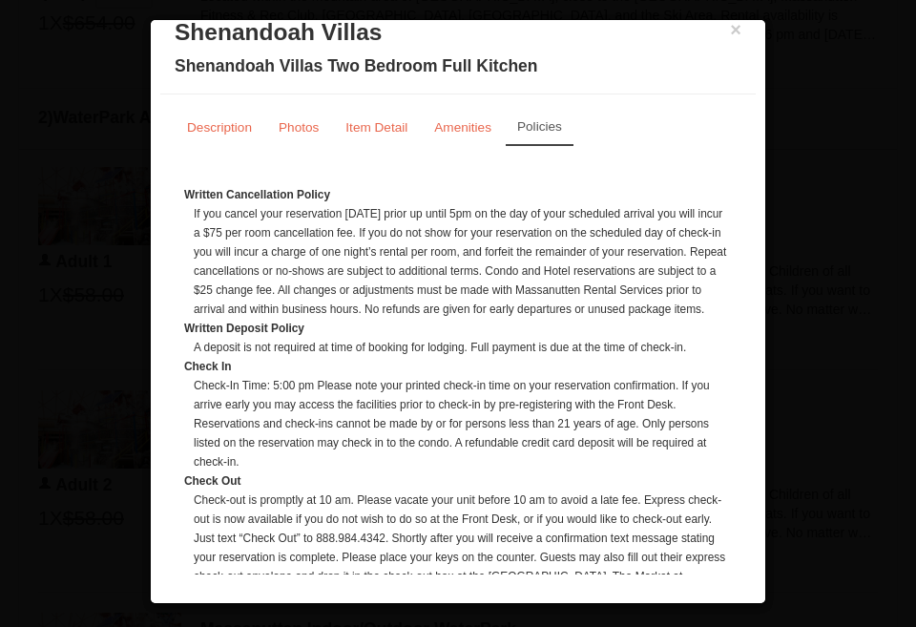
scroll to position [0, 0]
click at [224, 123] on small "Description" at bounding box center [219, 127] width 65 height 14
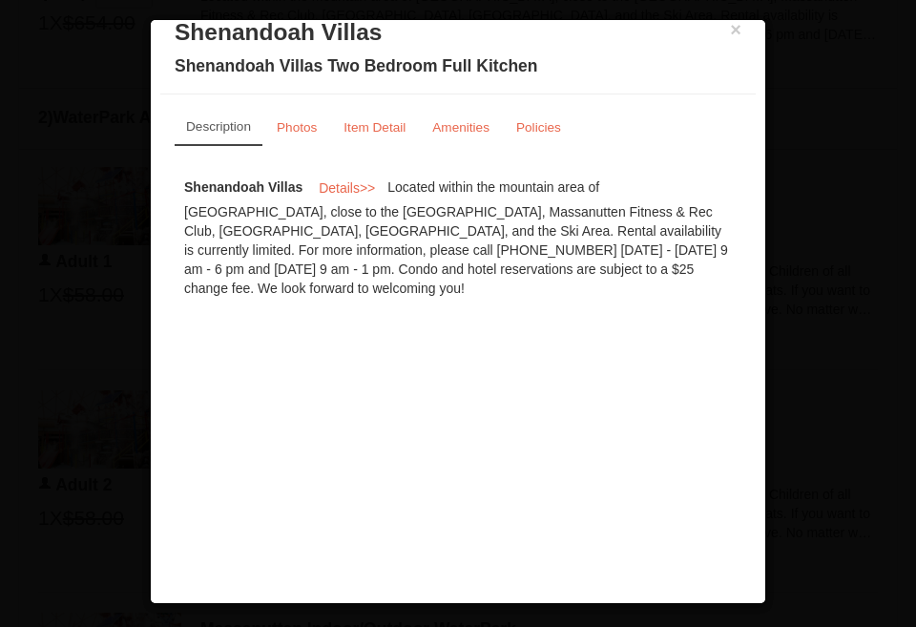
click at [480, 297] on div "Shenandoah Villas Details >> Located within the mountain area of Massanutten, c…" at bounding box center [458, 235] width 567 height 143
click at [307, 124] on small "Photos" at bounding box center [297, 127] width 40 height 14
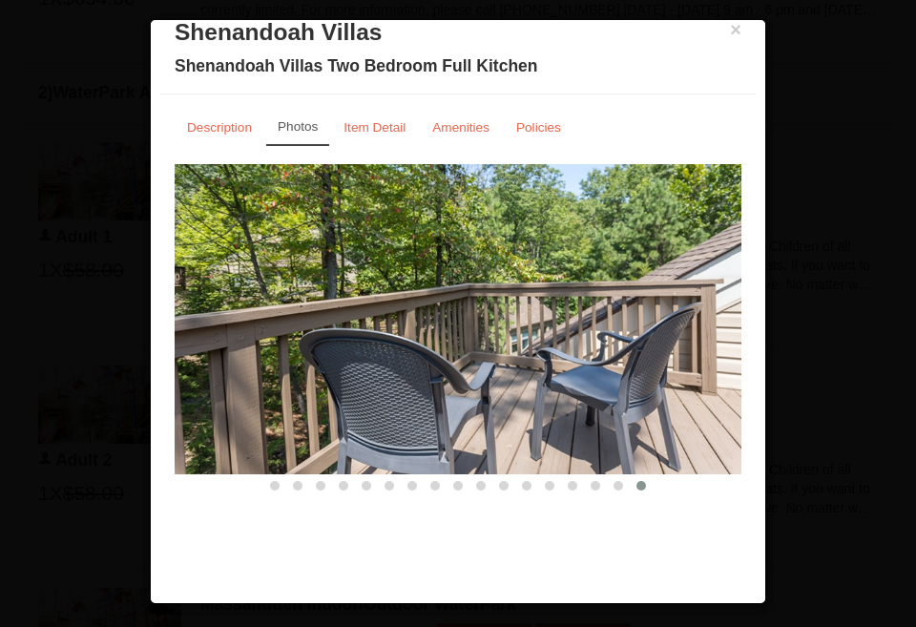
scroll to position [960, 0]
click at [275, 484] on span at bounding box center [275, 486] width 10 height 10
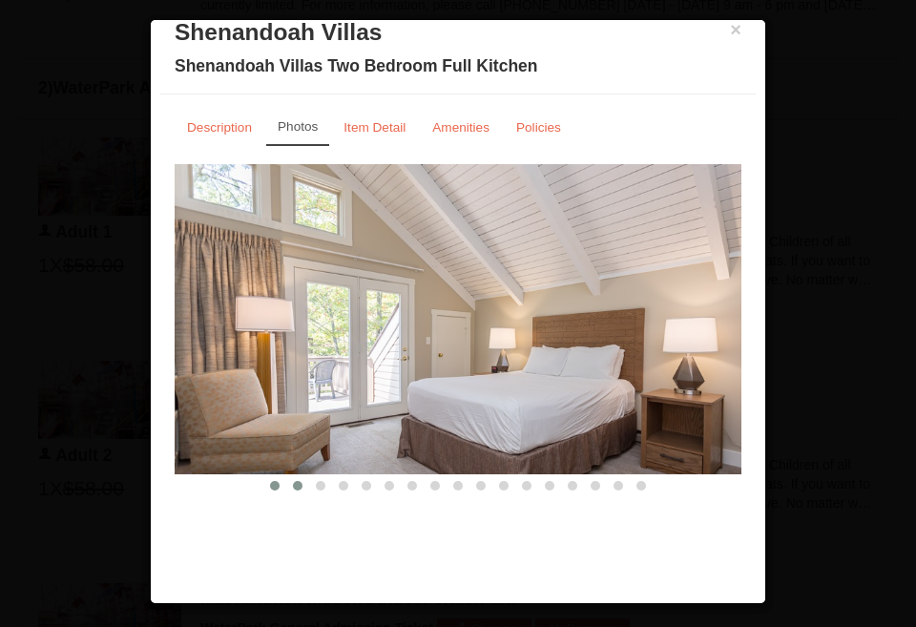
click at [298, 487] on span at bounding box center [298, 486] width 10 height 10
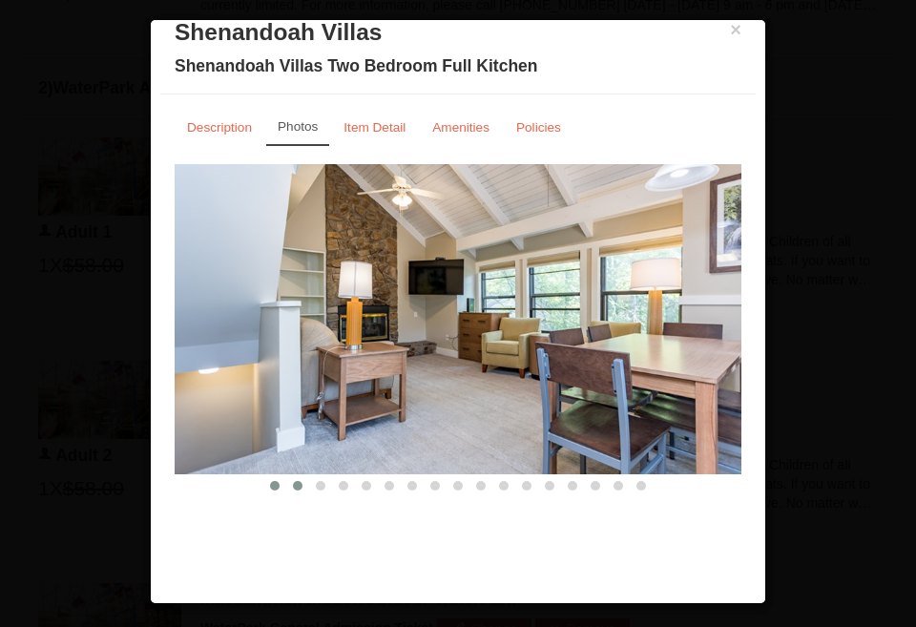
click at [272, 482] on span at bounding box center [275, 486] width 10 height 10
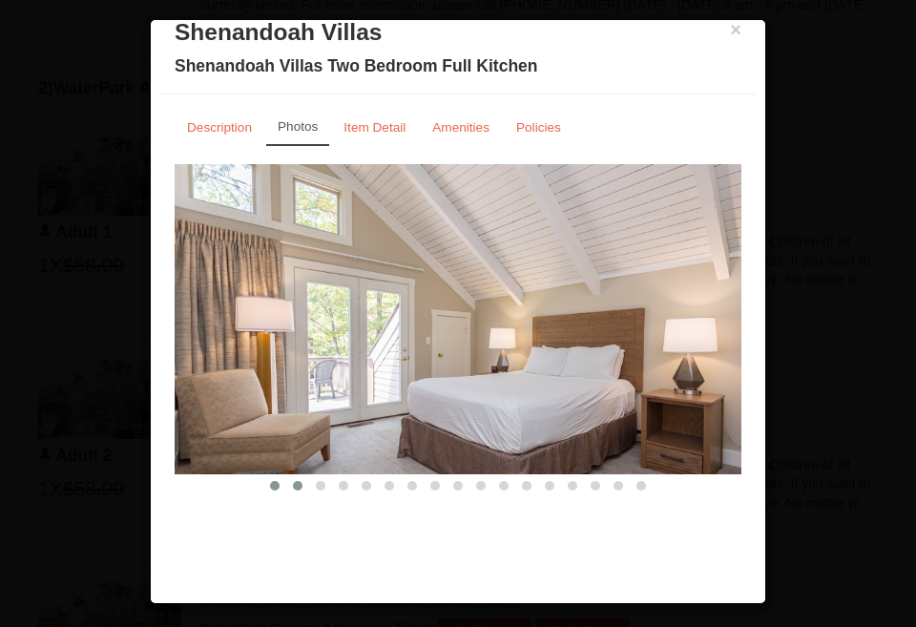
click at [299, 487] on span at bounding box center [298, 486] width 10 height 10
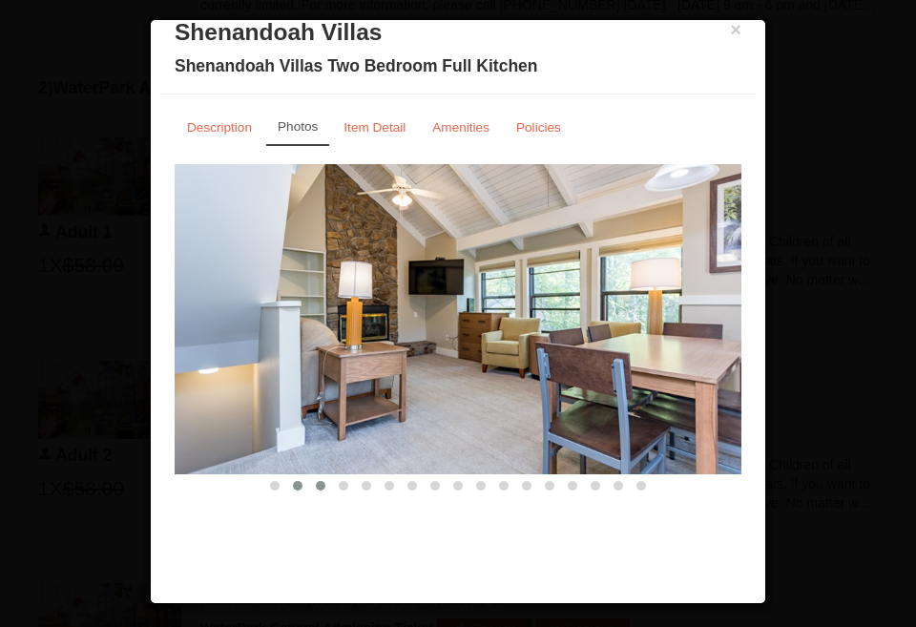
click at [322, 486] on span at bounding box center [321, 486] width 10 height 10
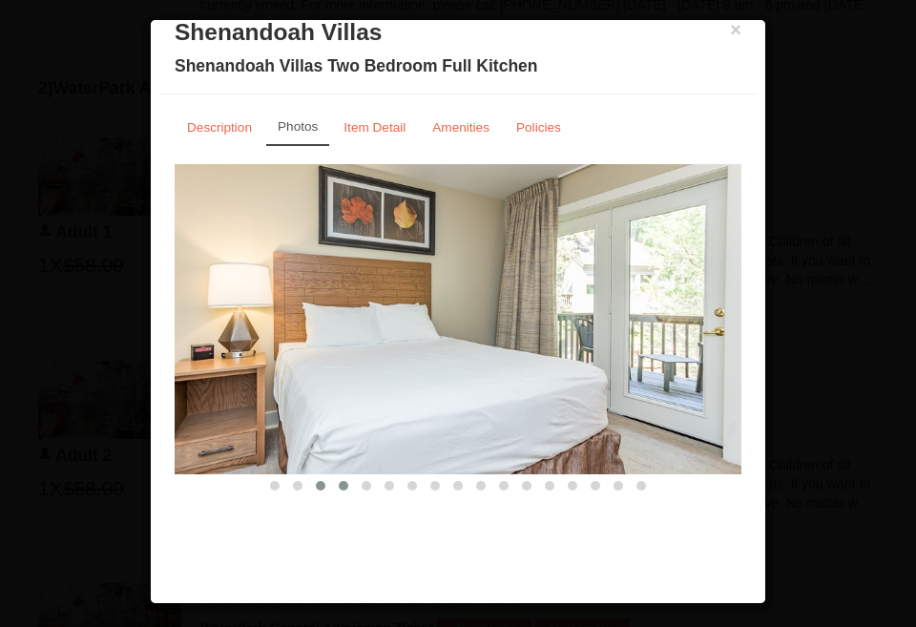
click at [347, 487] on span at bounding box center [344, 486] width 10 height 10
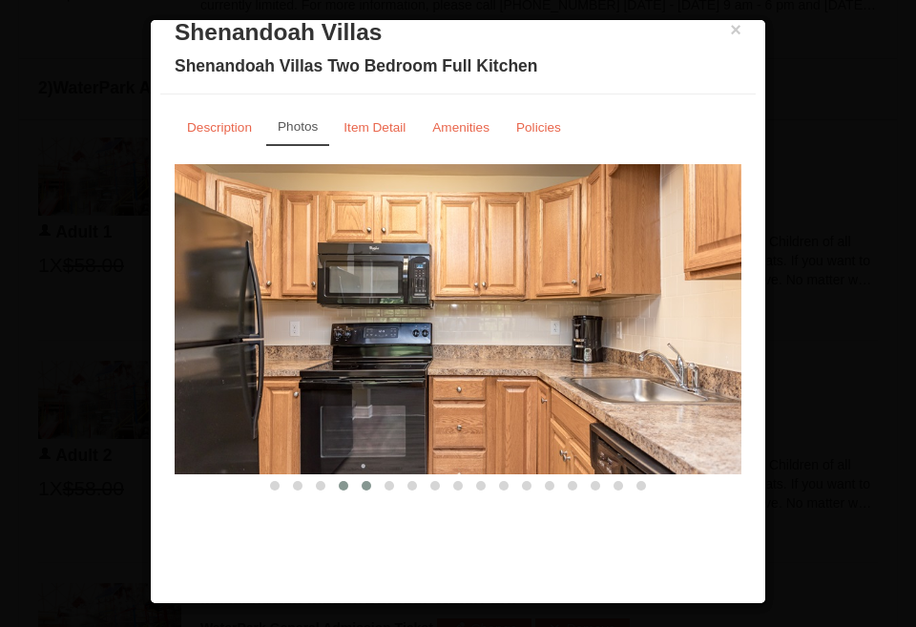
click at [367, 489] on span at bounding box center [367, 486] width 10 height 10
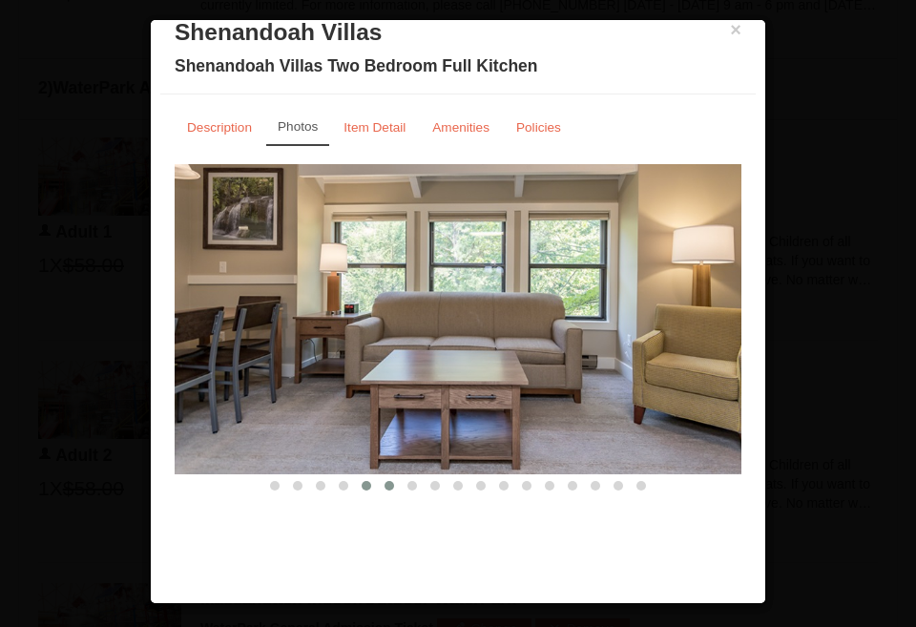
click at [389, 485] on span at bounding box center [390, 486] width 10 height 10
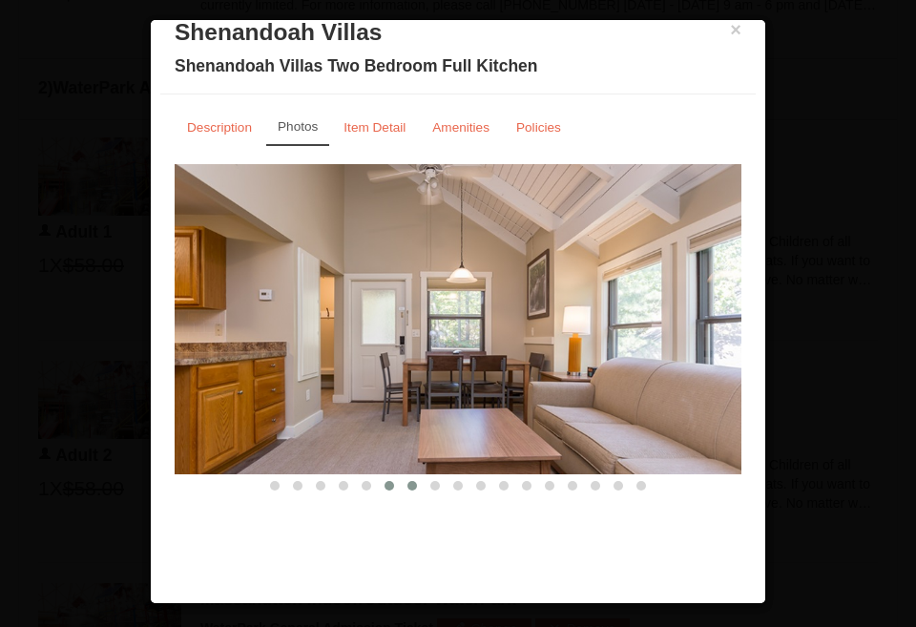
click at [411, 483] on span at bounding box center [412, 486] width 10 height 10
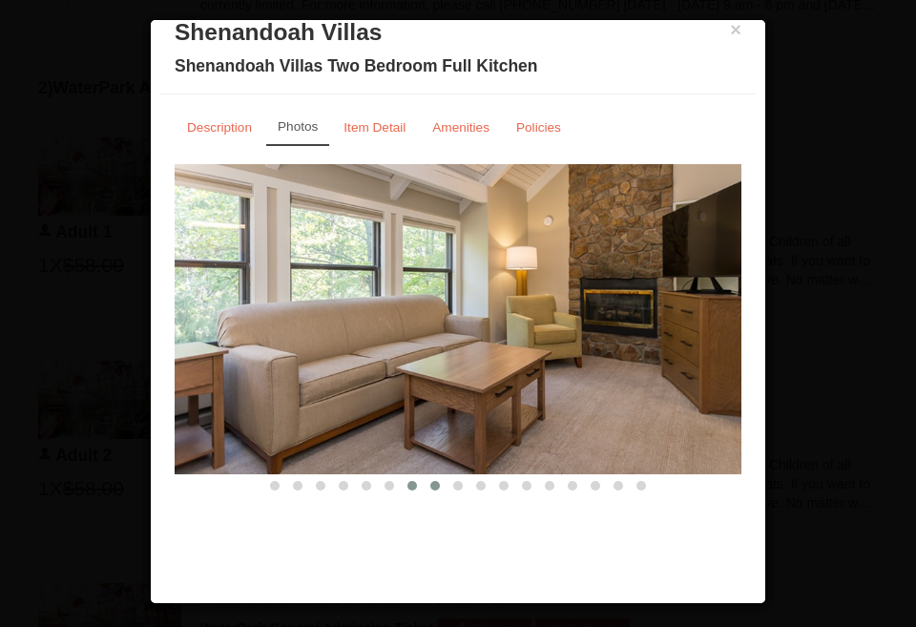
click at [436, 483] on span at bounding box center [435, 486] width 10 height 10
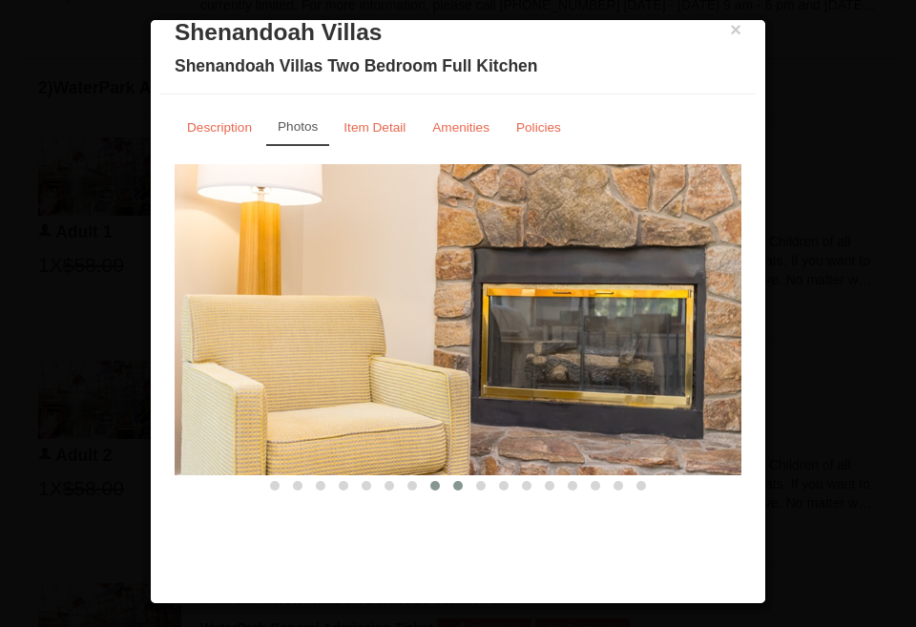
click at [460, 483] on span at bounding box center [458, 486] width 10 height 10
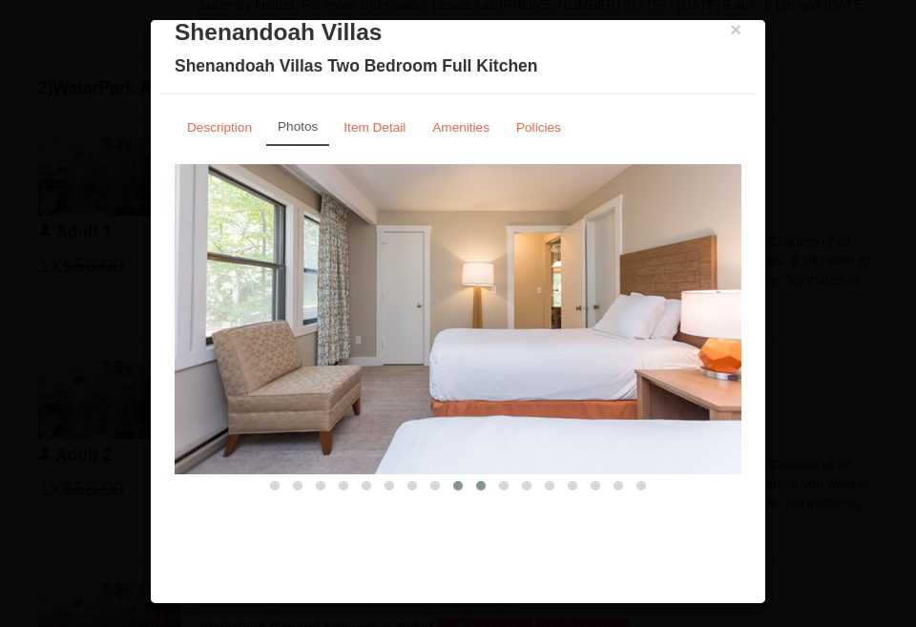
click at [481, 488] on span at bounding box center [481, 486] width 10 height 10
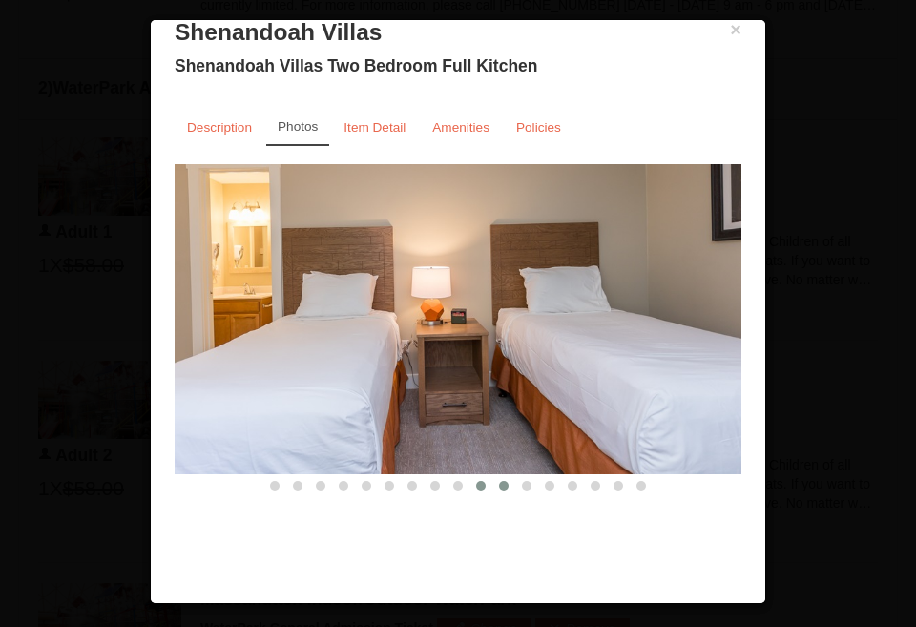
click at [501, 483] on span at bounding box center [504, 486] width 10 height 10
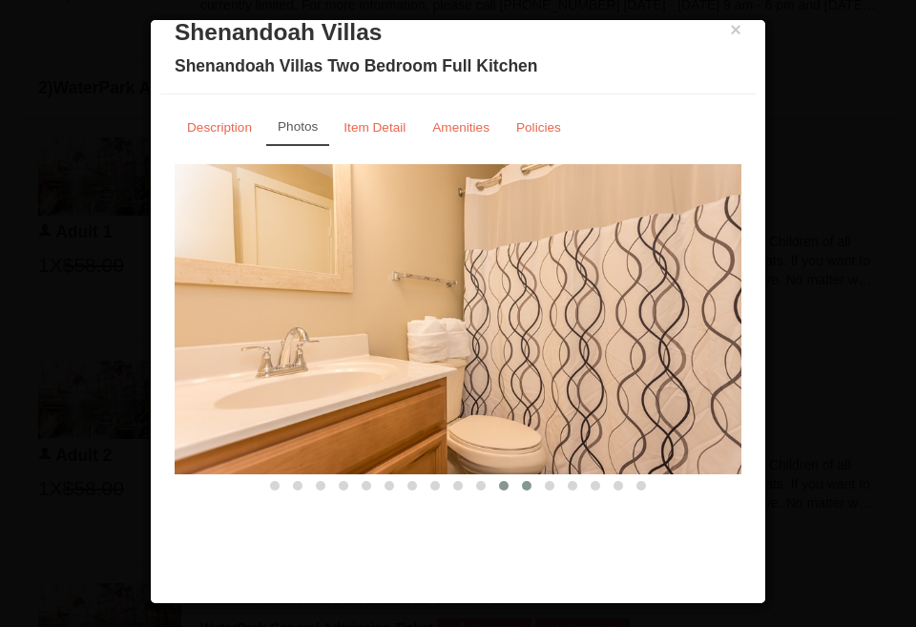
click at [524, 485] on span at bounding box center [527, 486] width 10 height 10
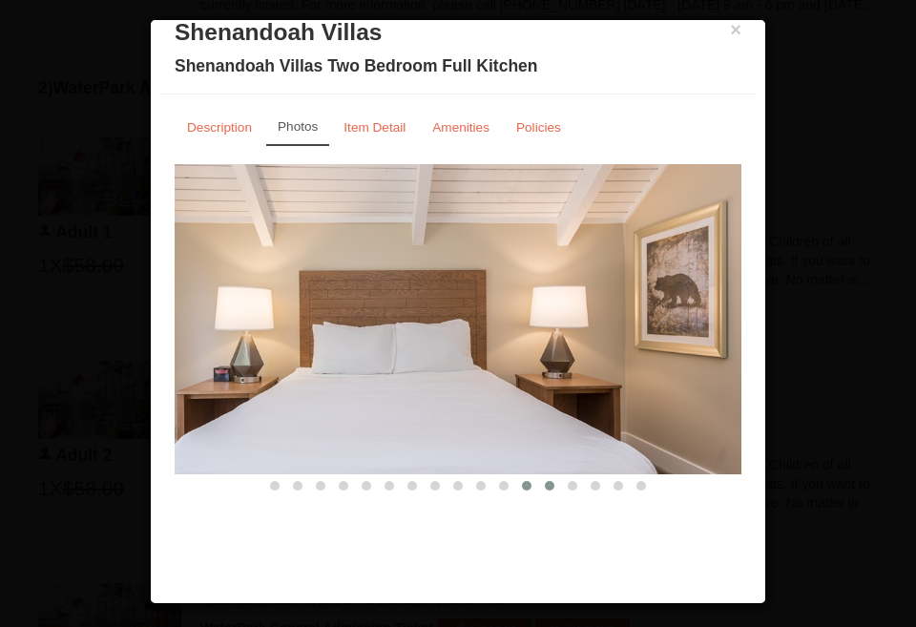
click at [545, 485] on span at bounding box center [550, 486] width 10 height 10
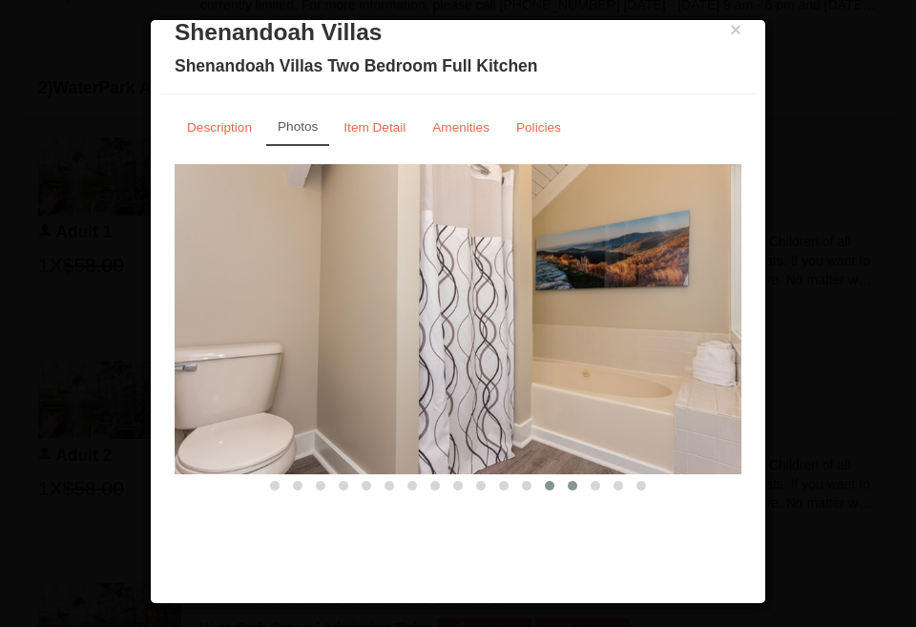
click at [568, 489] on button at bounding box center [572, 485] width 23 height 19
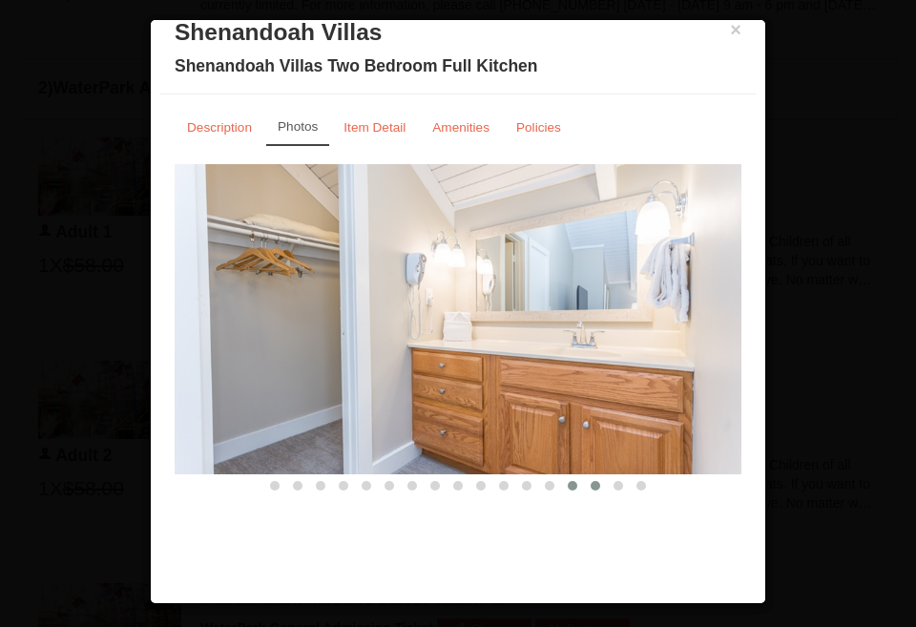
click at [594, 485] on span at bounding box center [596, 486] width 10 height 10
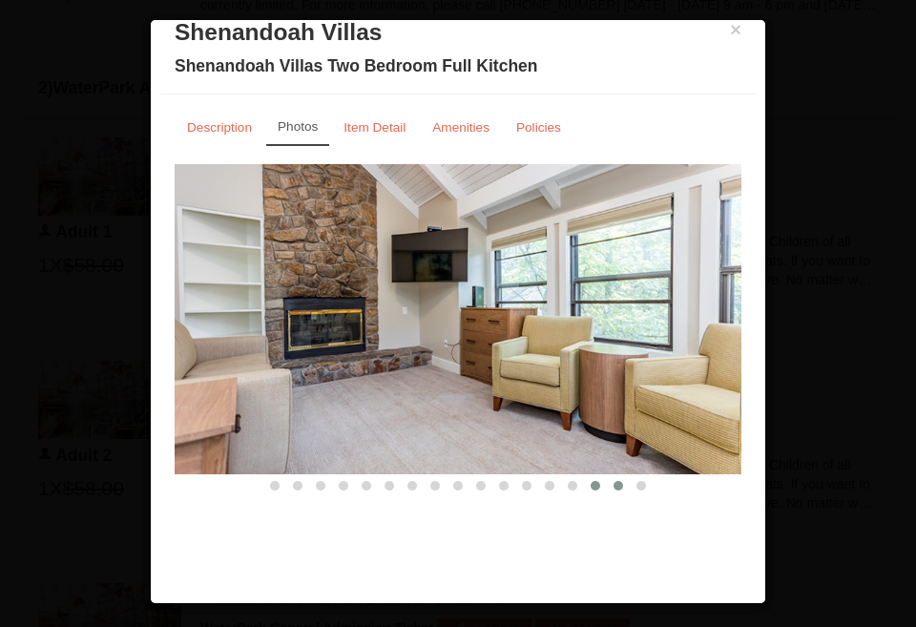
click at [621, 489] on span at bounding box center [618, 486] width 10 height 10
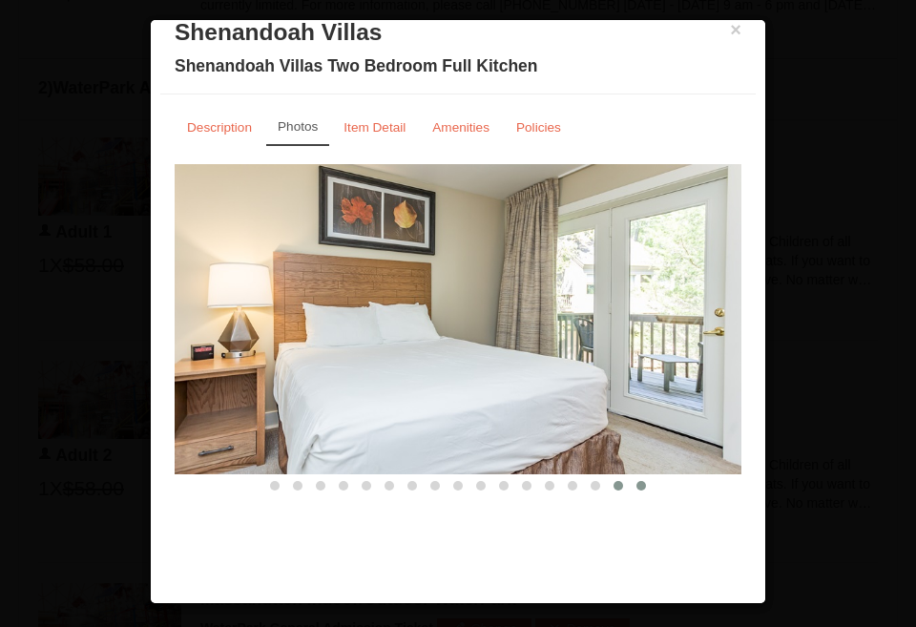
click at [641, 484] on span at bounding box center [641, 486] width 10 height 10
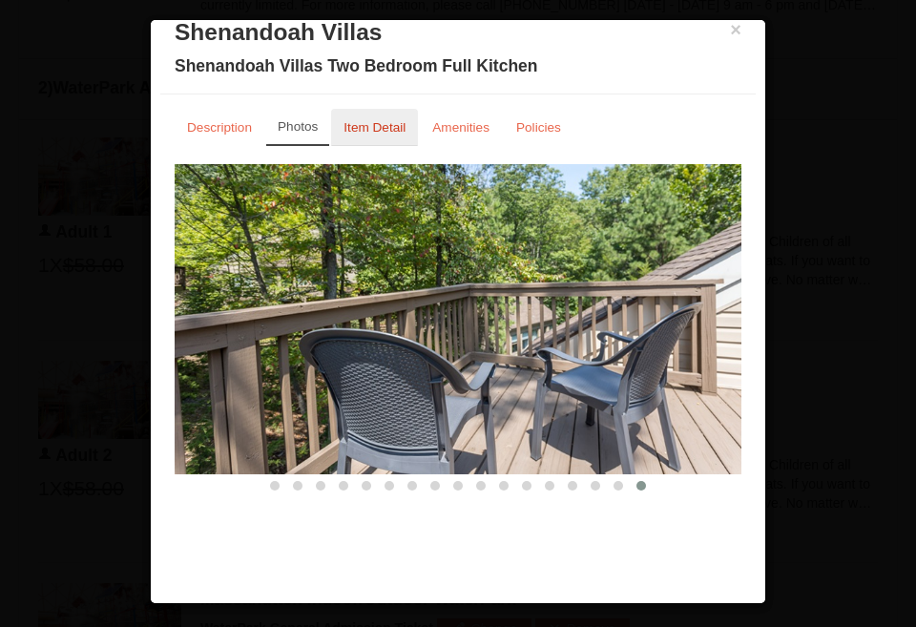
click at [383, 135] on link "Item Detail" at bounding box center [374, 127] width 87 height 37
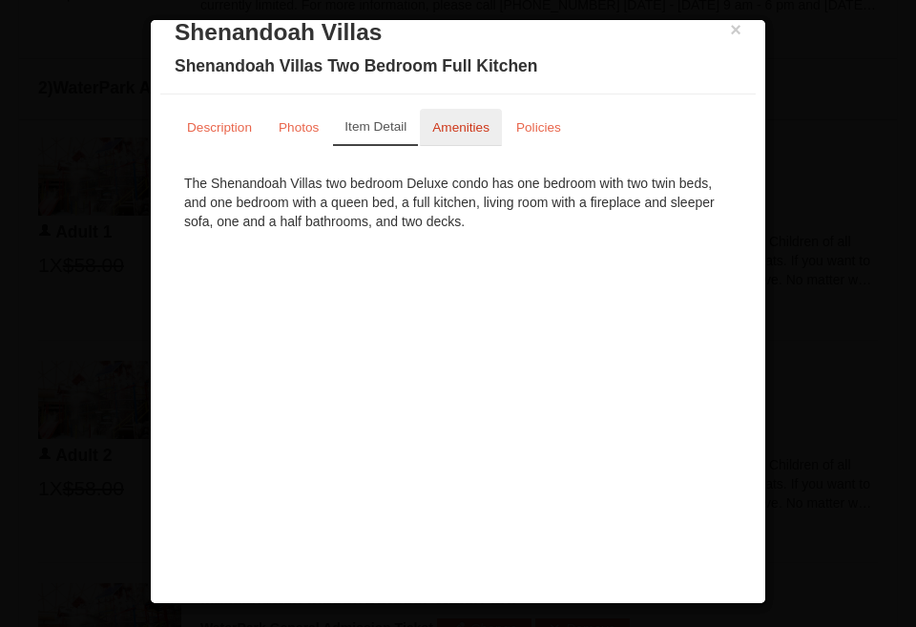
click at [450, 133] on small "Amenities" at bounding box center [460, 127] width 57 height 14
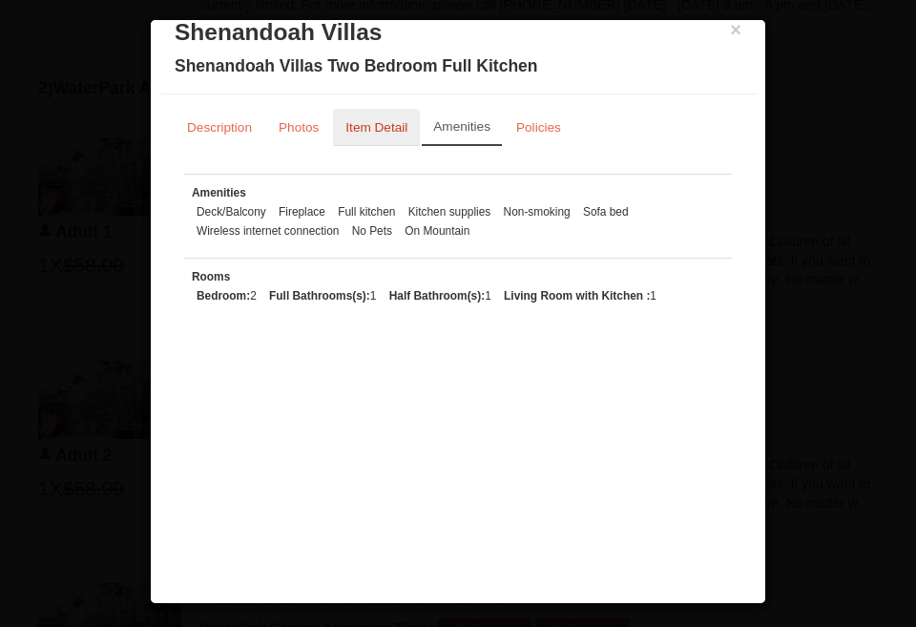
click at [369, 135] on link "Item Detail" at bounding box center [376, 127] width 87 height 37
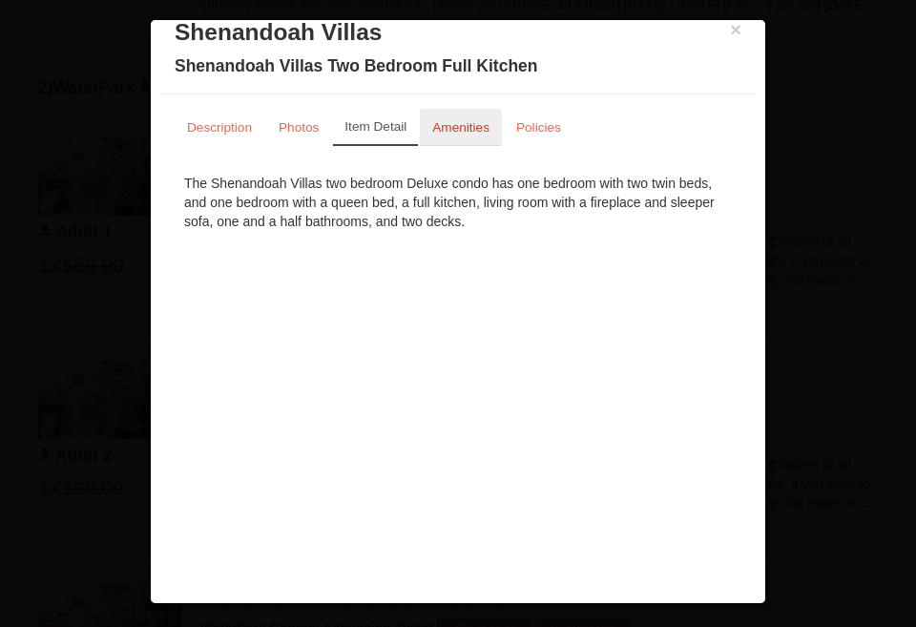
click at [452, 129] on small "Amenities" at bounding box center [460, 127] width 57 height 14
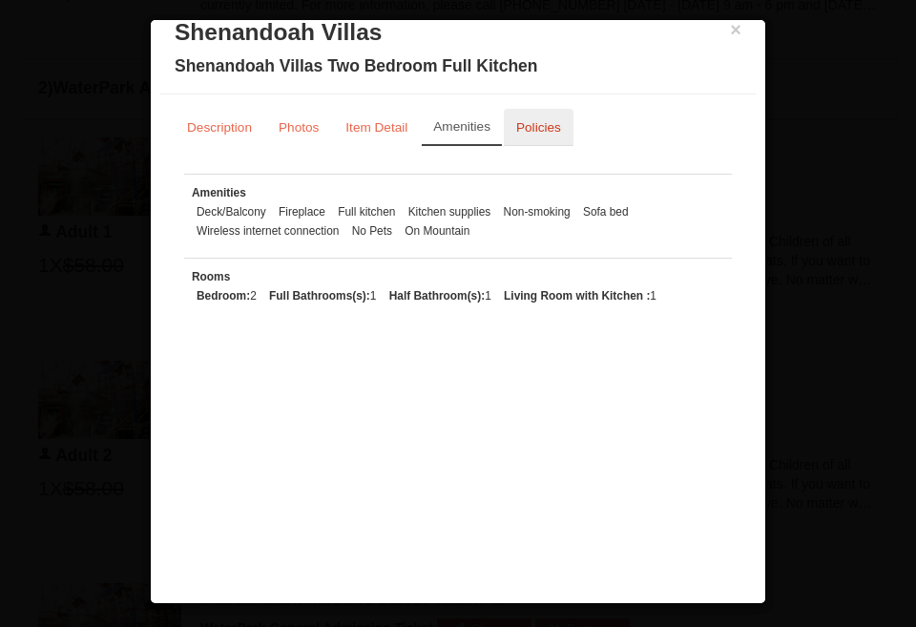
click at [526, 128] on small "Policies" at bounding box center [538, 127] width 45 height 14
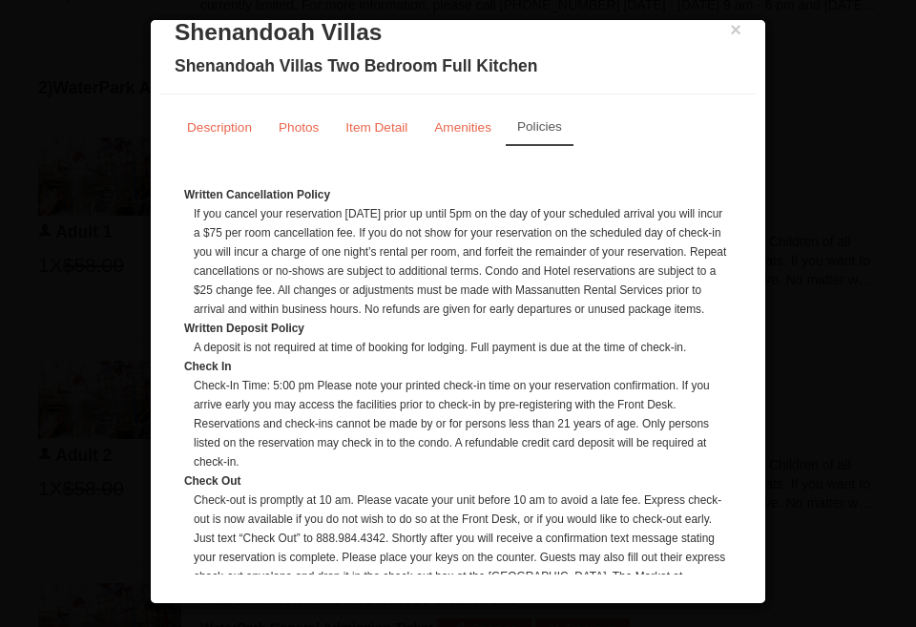
scroll to position [0, 0]
click at [734, 31] on button "×" at bounding box center [735, 29] width 11 height 19
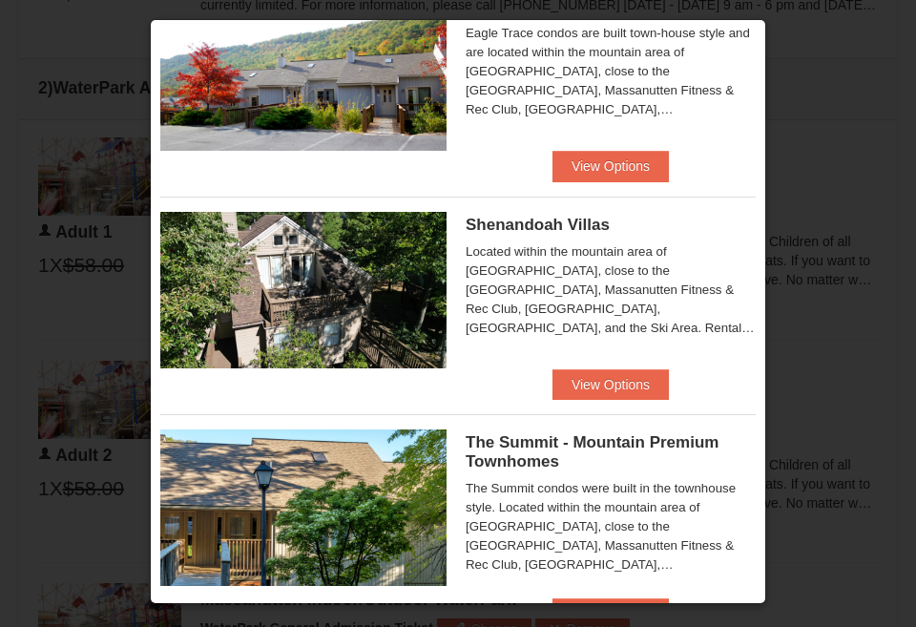
scroll to position [781, 0]
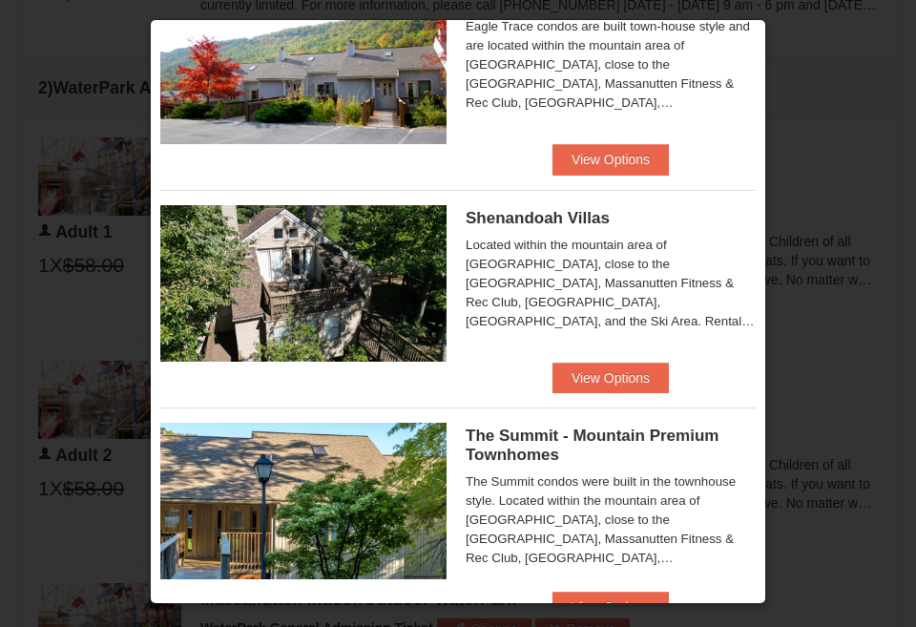
click at [780, 289] on div at bounding box center [458, 313] width 916 height 627
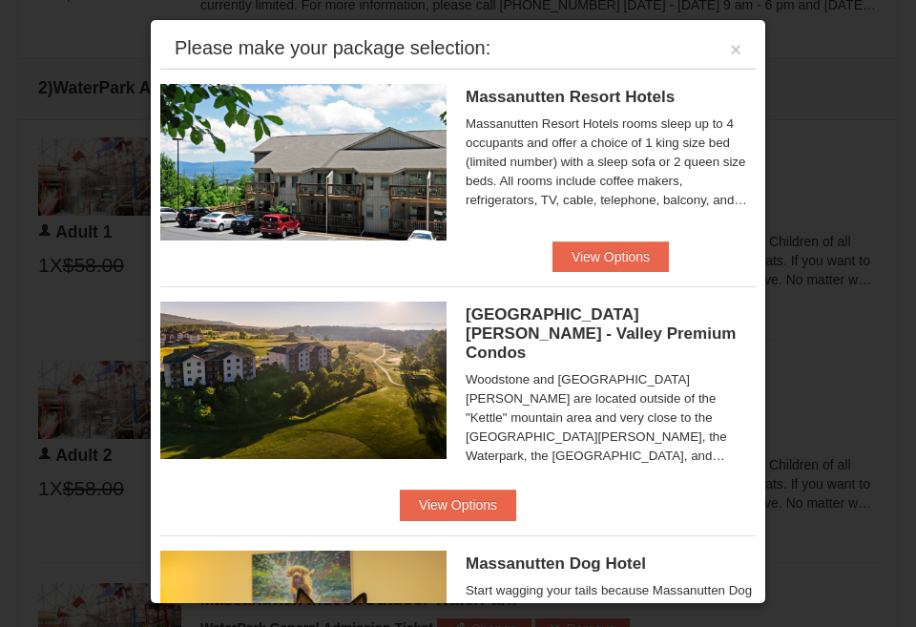
scroll to position [0, 0]
click at [735, 55] on button "×" at bounding box center [735, 49] width 11 height 19
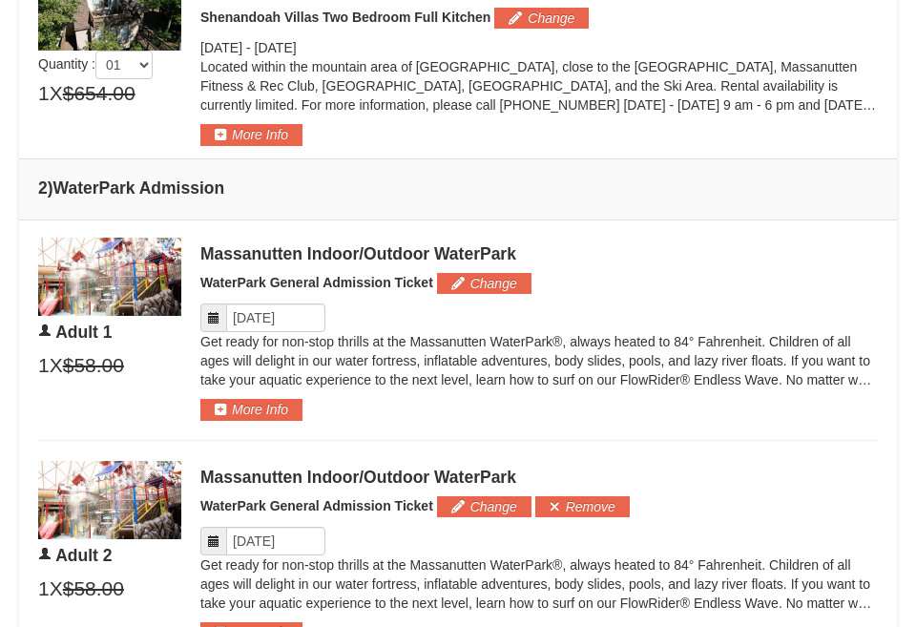
scroll to position [863, 0]
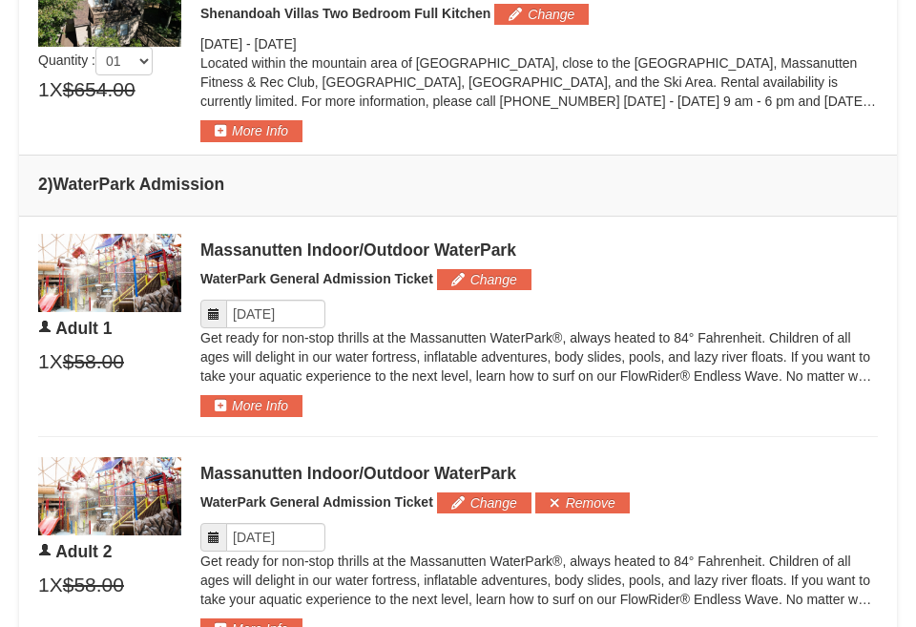
click at [211, 316] on icon at bounding box center [213, 313] width 13 height 13
click at [214, 307] on icon at bounding box center [213, 313] width 13 height 13
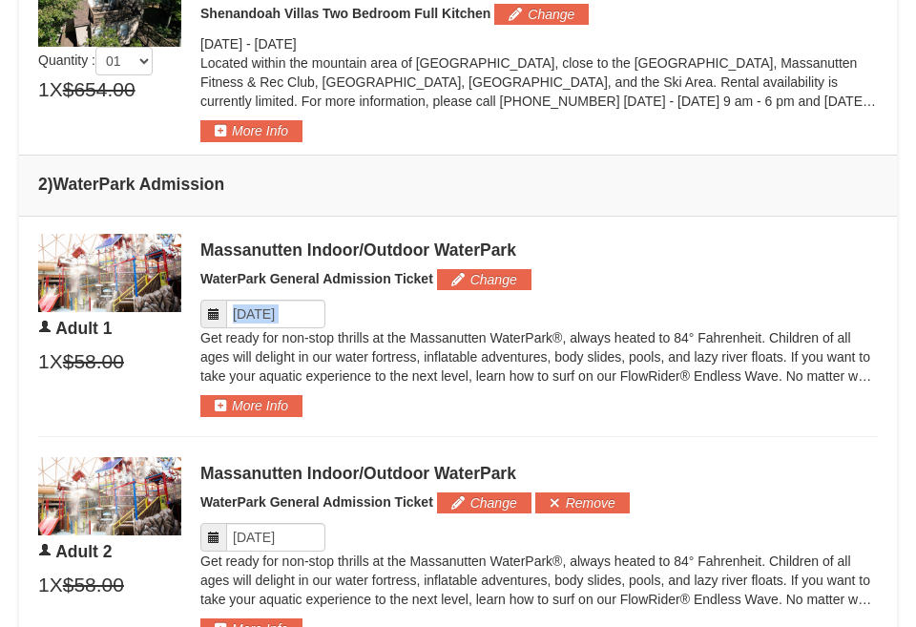
click at [289, 192] on td "2 ) WaterPark Admission" at bounding box center [458, 185] width 878 height 61
click at [455, 281] on button "Change" at bounding box center [484, 279] width 94 height 21
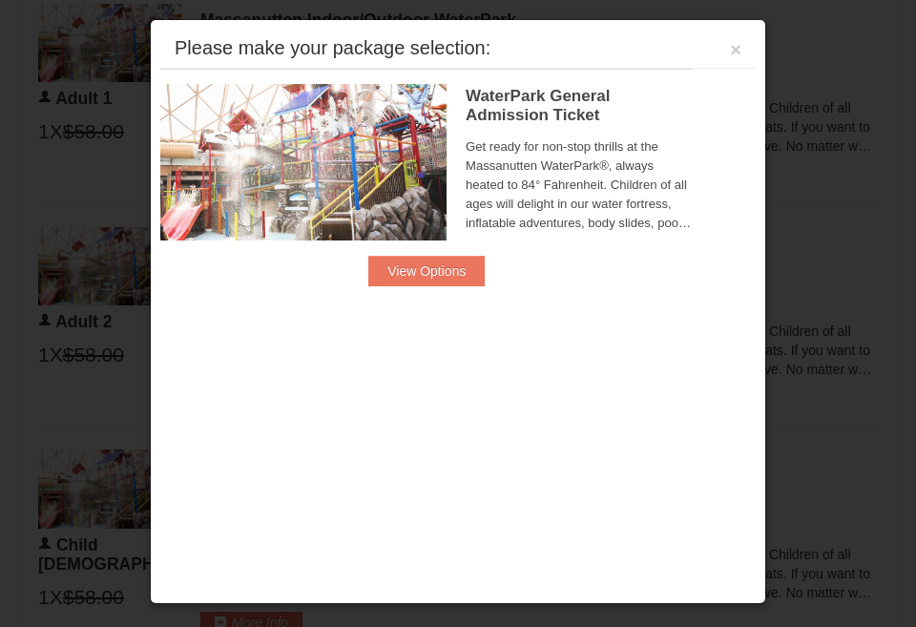
scroll to position [1094, 0]
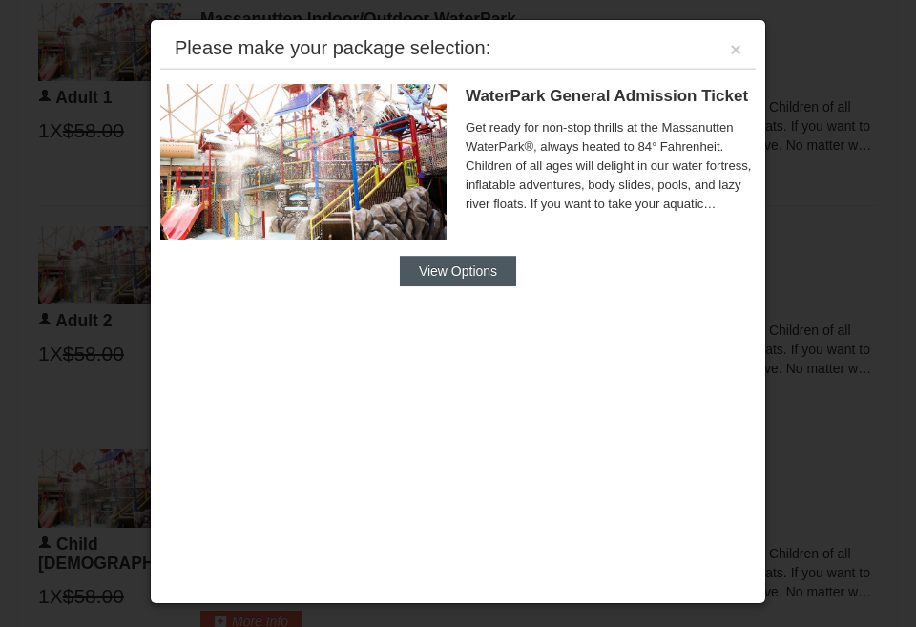
click at [450, 269] on button "View Options" at bounding box center [458, 271] width 116 height 31
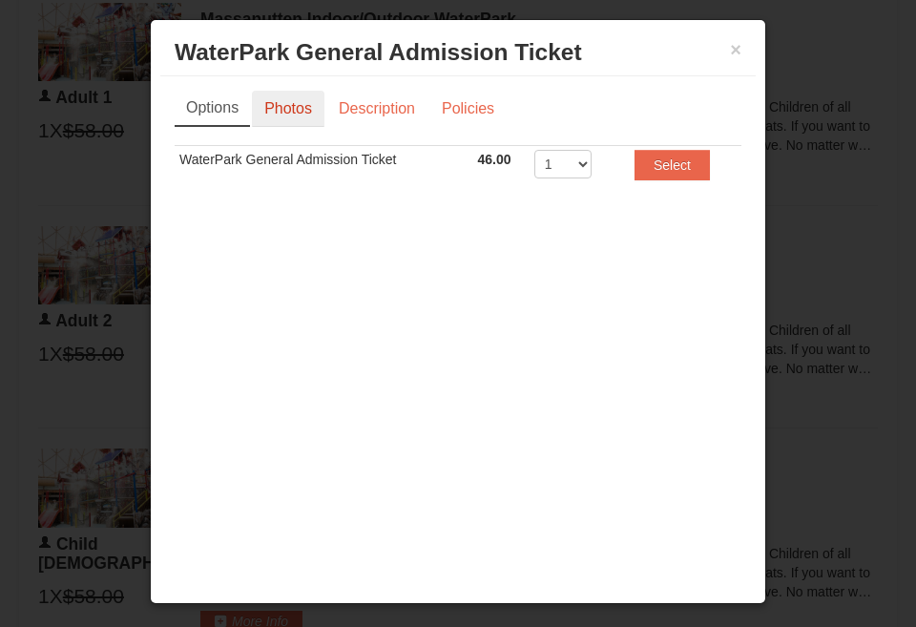
click at [301, 118] on link "Photos" at bounding box center [288, 109] width 73 height 36
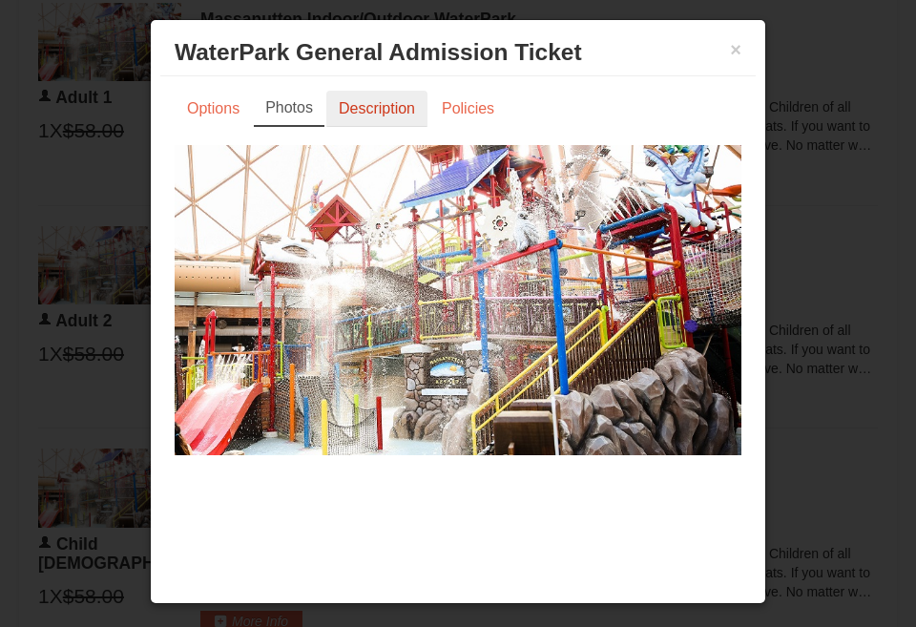
click at [370, 114] on link "Description" at bounding box center [376, 109] width 101 height 36
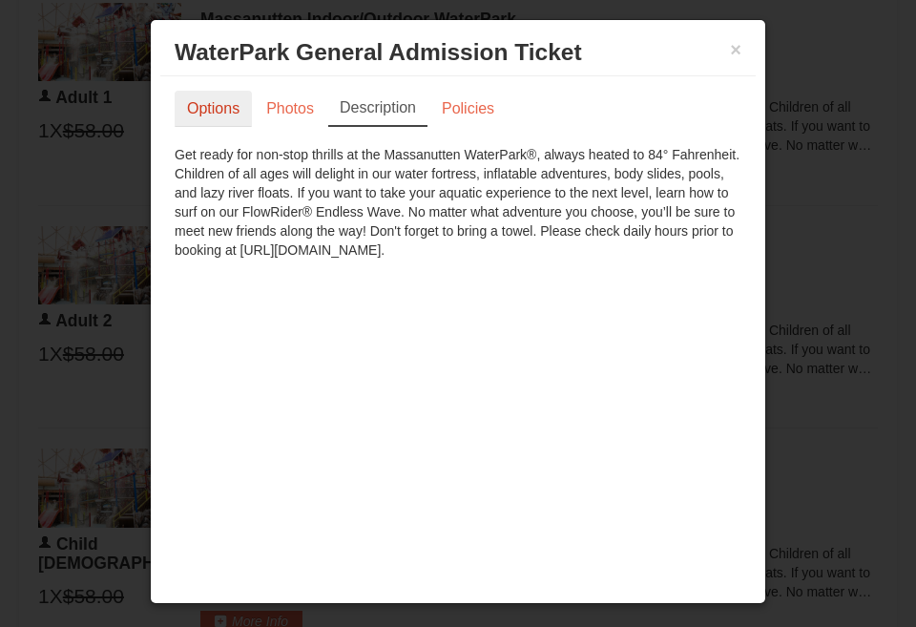
click at [199, 108] on link "Options" at bounding box center [213, 109] width 77 height 36
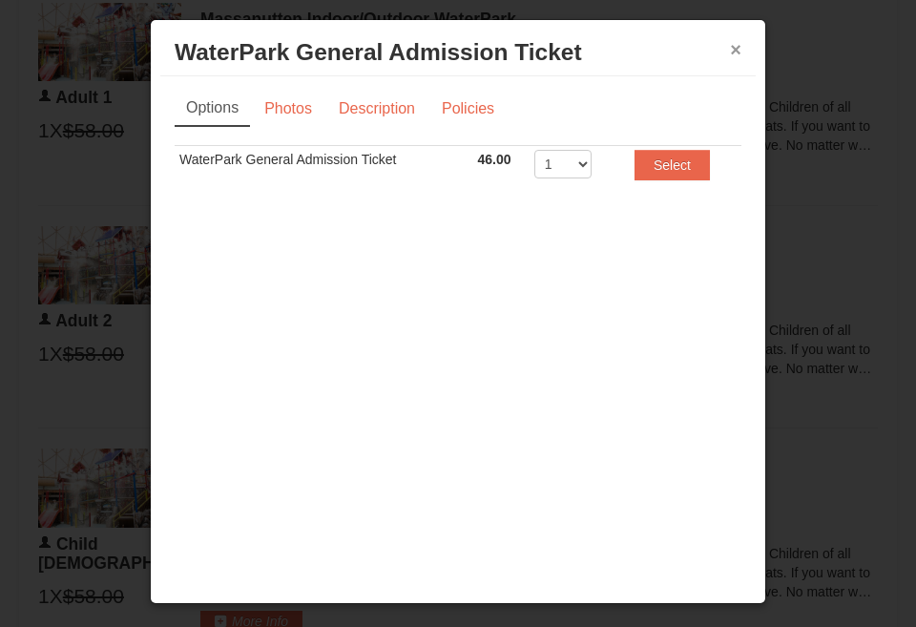
click at [732, 55] on button "×" at bounding box center [735, 49] width 11 height 19
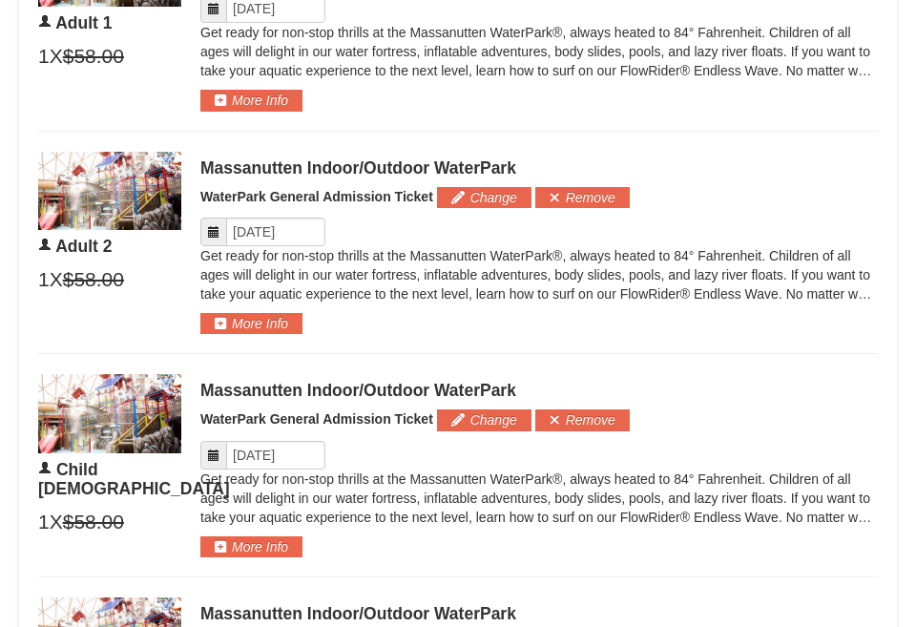
scroll to position [1042, 0]
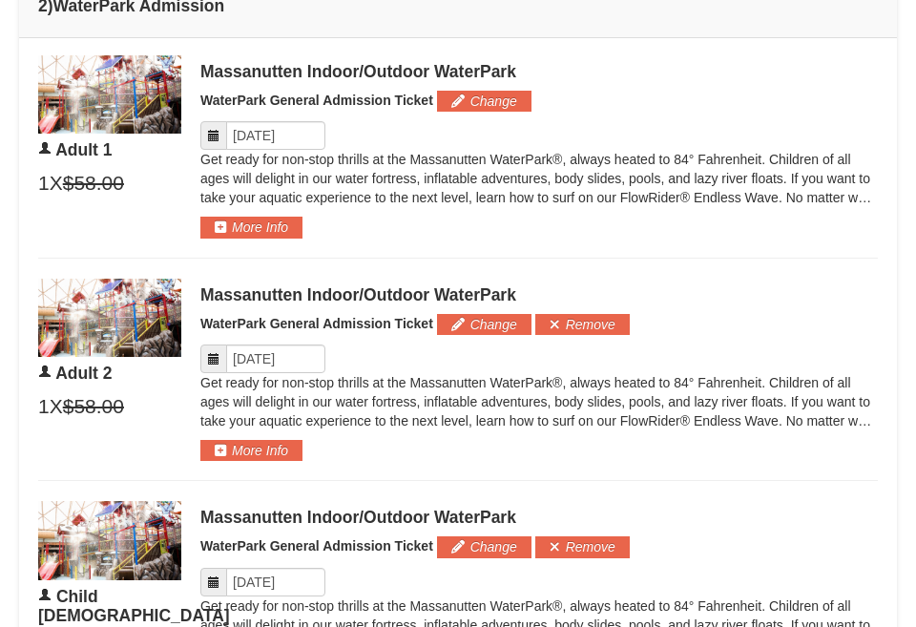
click at [425, 289] on div "Massanutten Indoor/Outdoor WaterPark" at bounding box center [538, 294] width 677 height 19
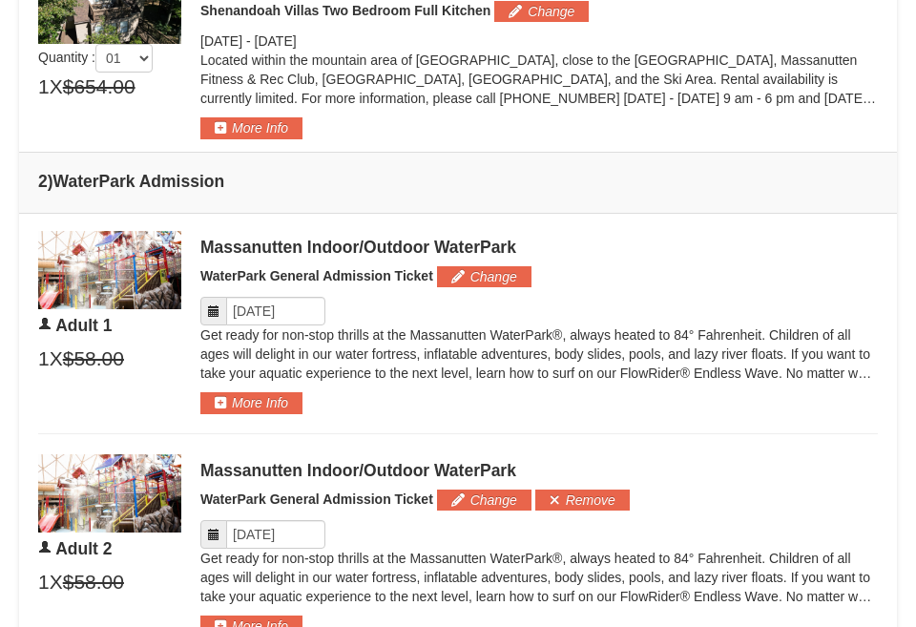
scroll to position [824, 0]
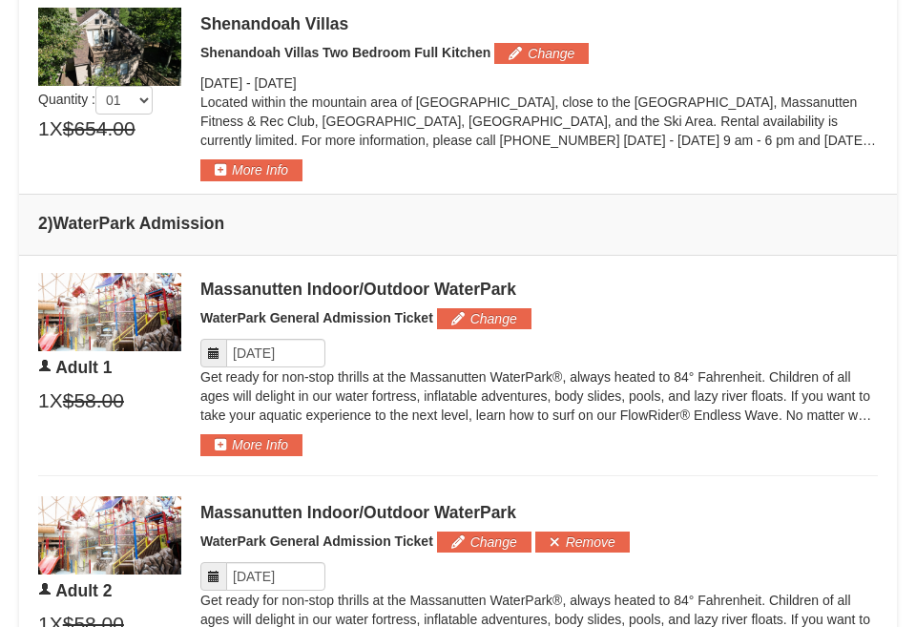
click at [248, 280] on div "Massanutten Indoor/Outdoor WaterPark" at bounding box center [538, 289] width 677 height 19
click at [240, 300] on div "Massanutten Indoor/Outdoor WaterPark WaterPark General Admission Ticket Change …" at bounding box center [538, 364] width 677 height 183
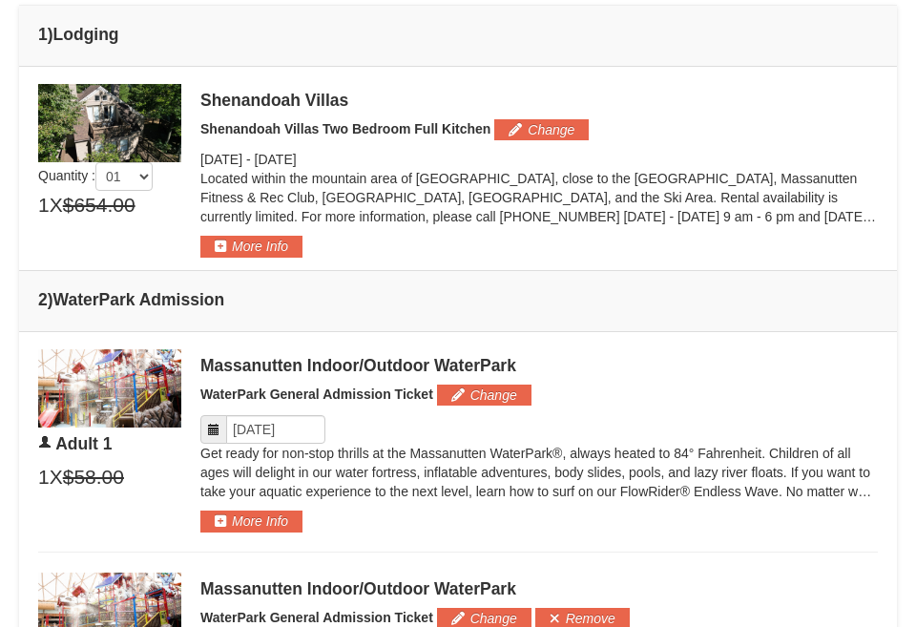
scroll to position [759, 0]
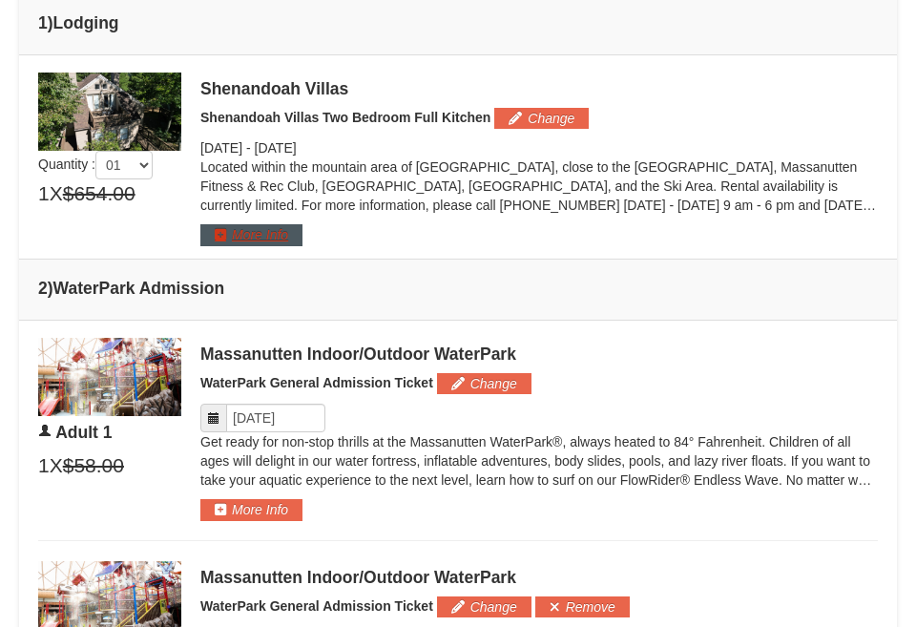
click at [241, 233] on button "More Info" at bounding box center [251, 234] width 102 height 21
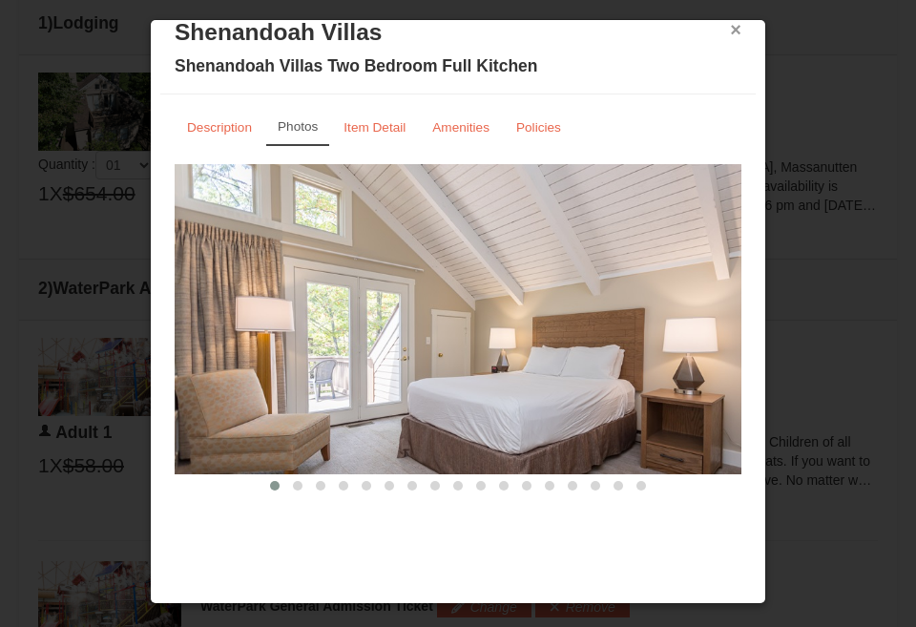
click at [734, 34] on button "×" at bounding box center [735, 29] width 11 height 19
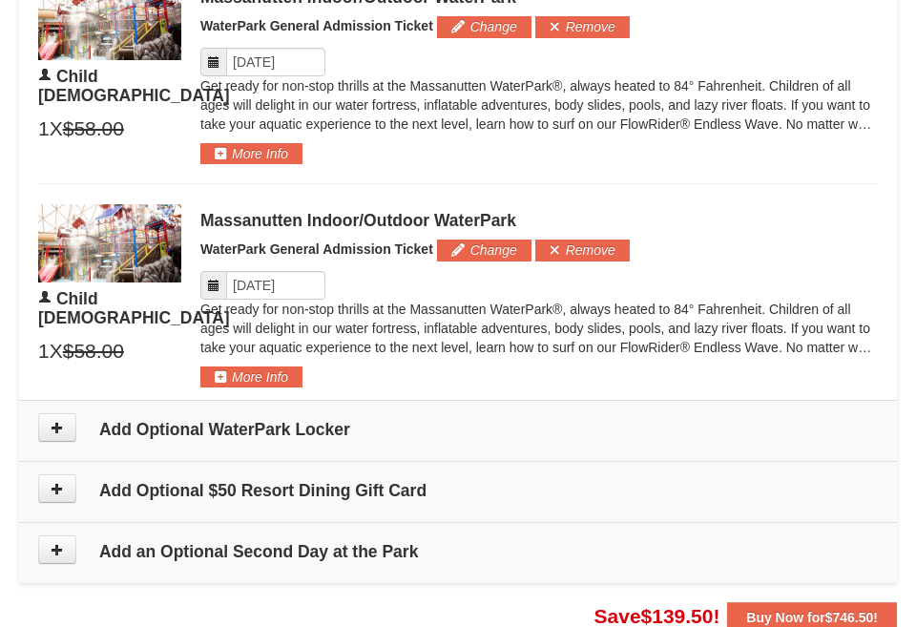
scroll to position [1559, 0]
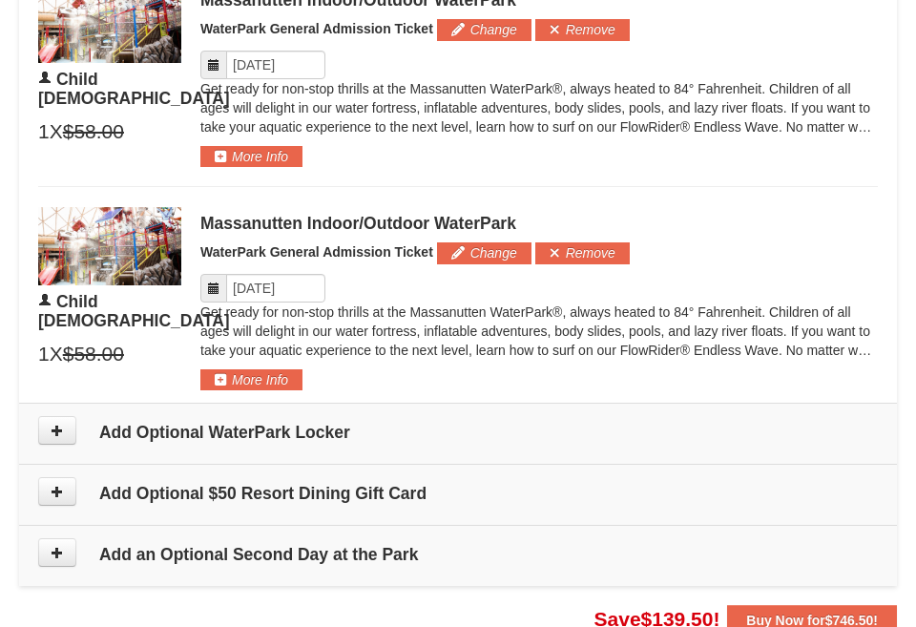
click at [216, 281] on icon at bounding box center [213, 287] width 13 height 13
click at [457, 245] on button "Change" at bounding box center [484, 252] width 94 height 21
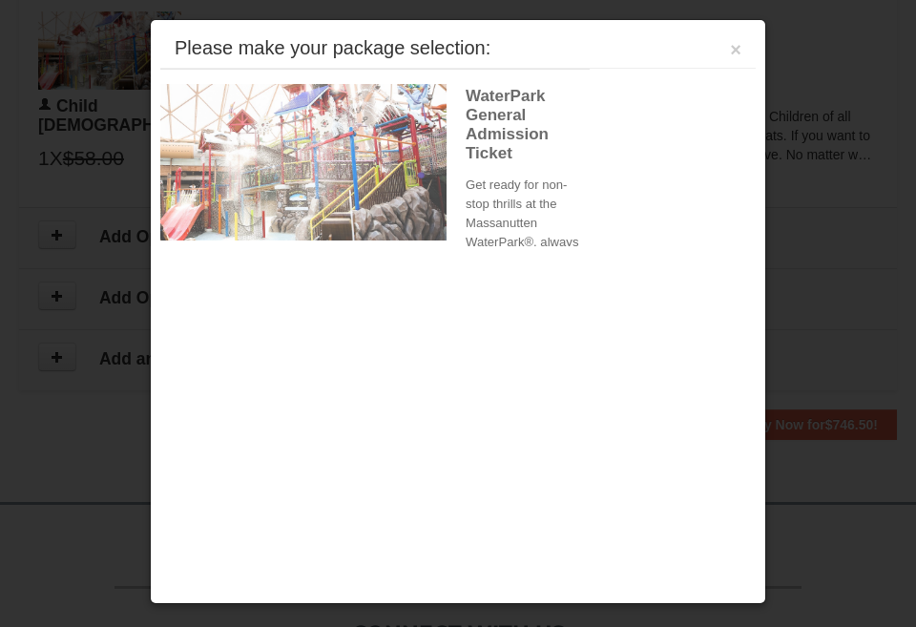
scroll to position [1756, 0]
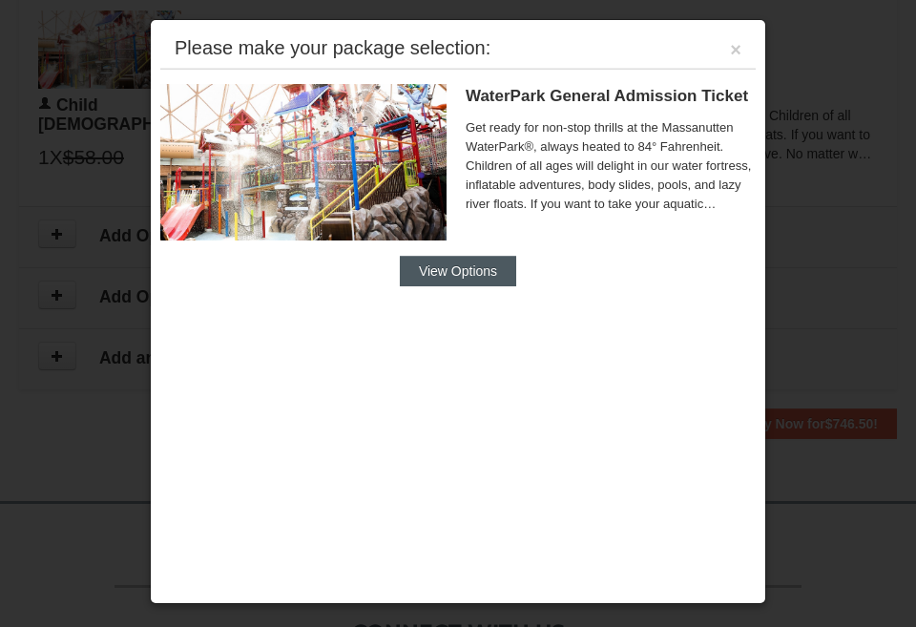
click at [440, 272] on button "View Options" at bounding box center [458, 271] width 116 height 31
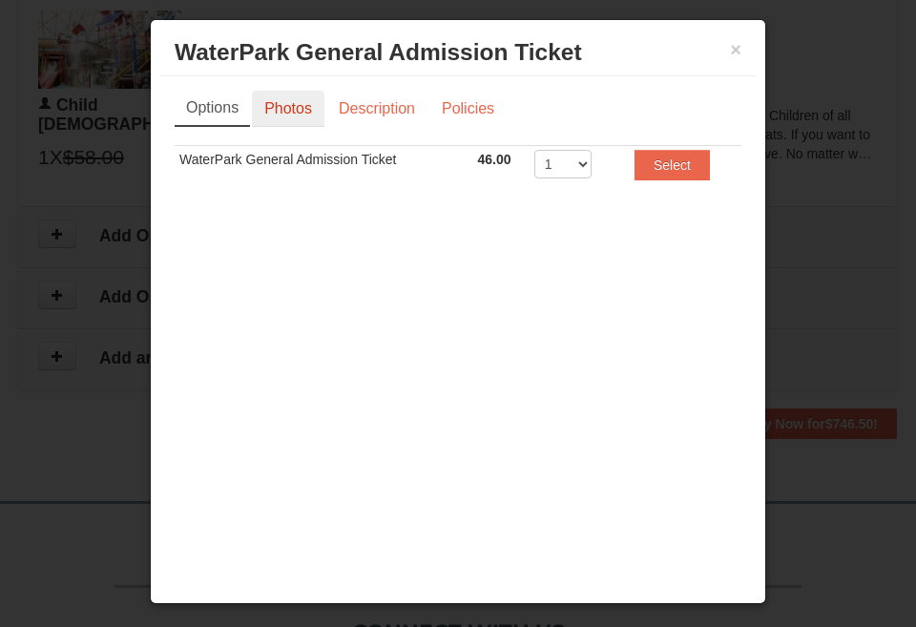
click at [299, 112] on link "Photos" at bounding box center [288, 109] width 73 height 36
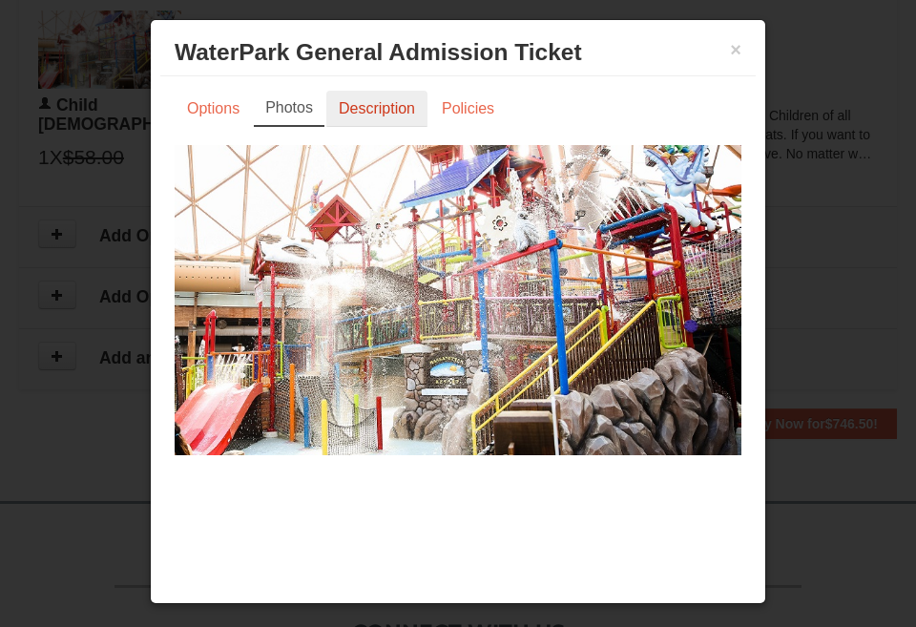
click at [382, 122] on link "Description" at bounding box center [376, 109] width 101 height 36
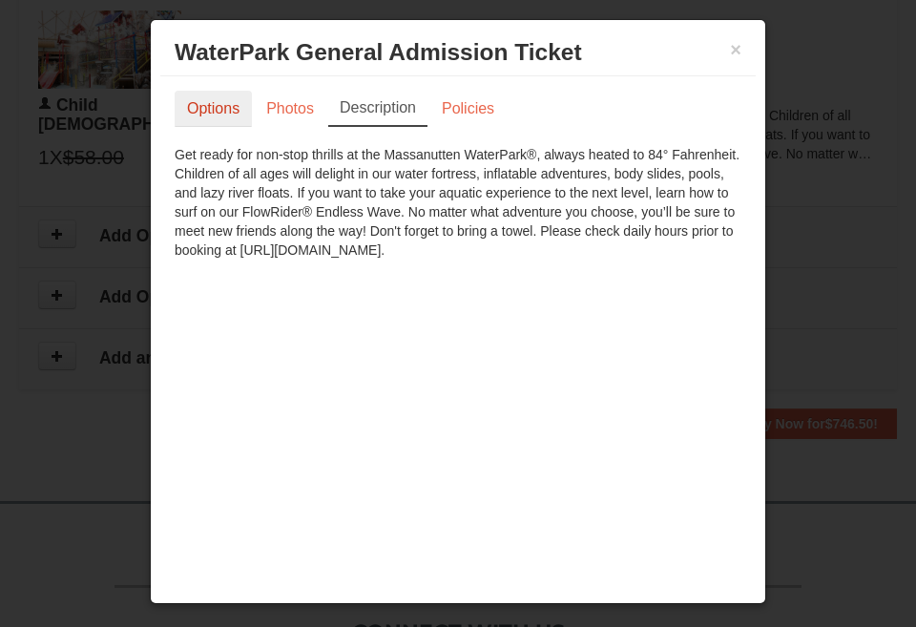
click at [234, 116] on link "Options" at bounding box center [213, 109] width 77 height 36
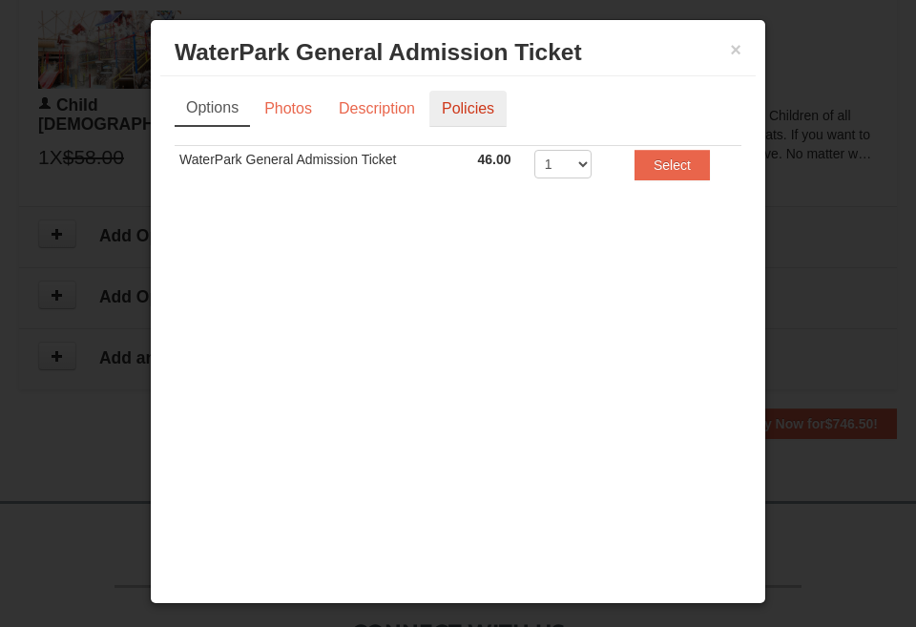
click at [457, 113] on link "Policies" at bounding box center [467, 109] width 77 height 36
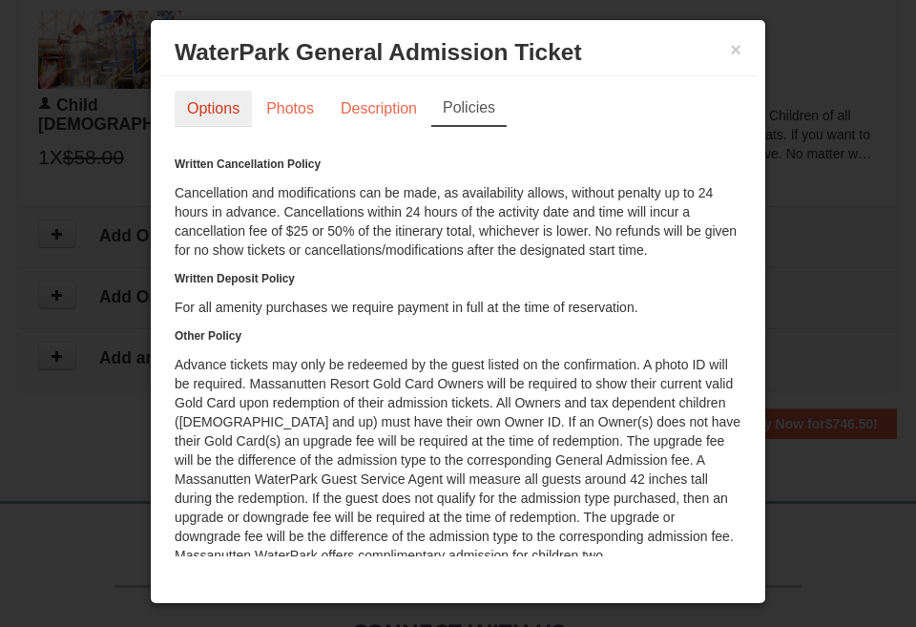
click at [230, 109] on link "Options" at bounding box center [213, 109] width 77 height 36
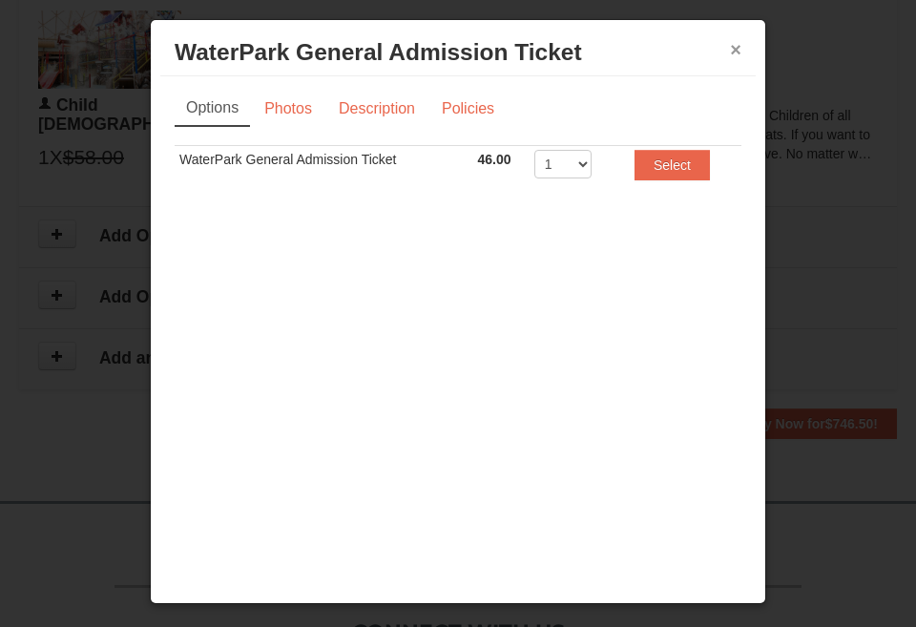
click at [734, 53] on button "×" at bounding box center [735, 49] width 11 height 19
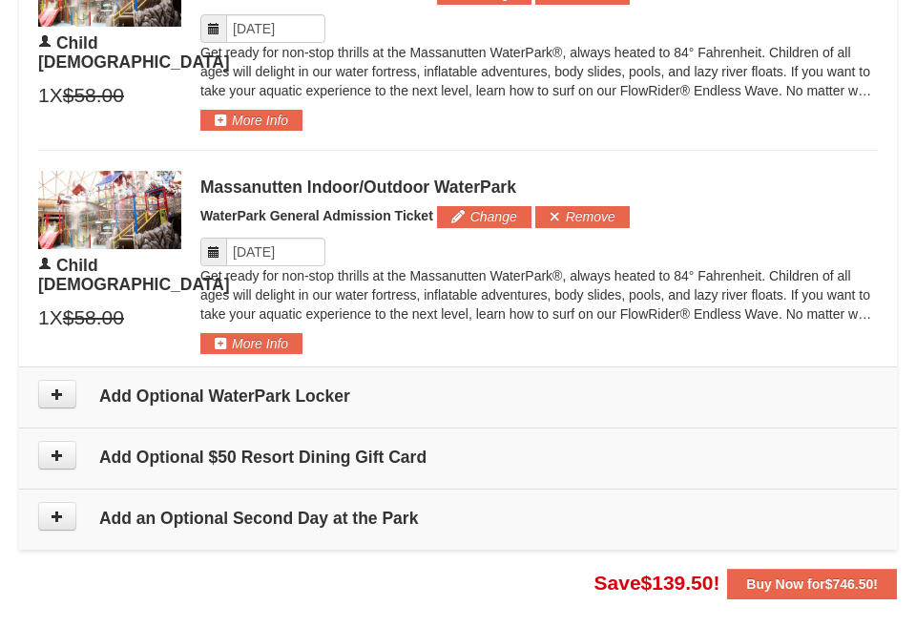
scroll to position [1595, 0]
click at [276, 338] on button "More Info" at bounding box center [251, 343] width 102 height 21
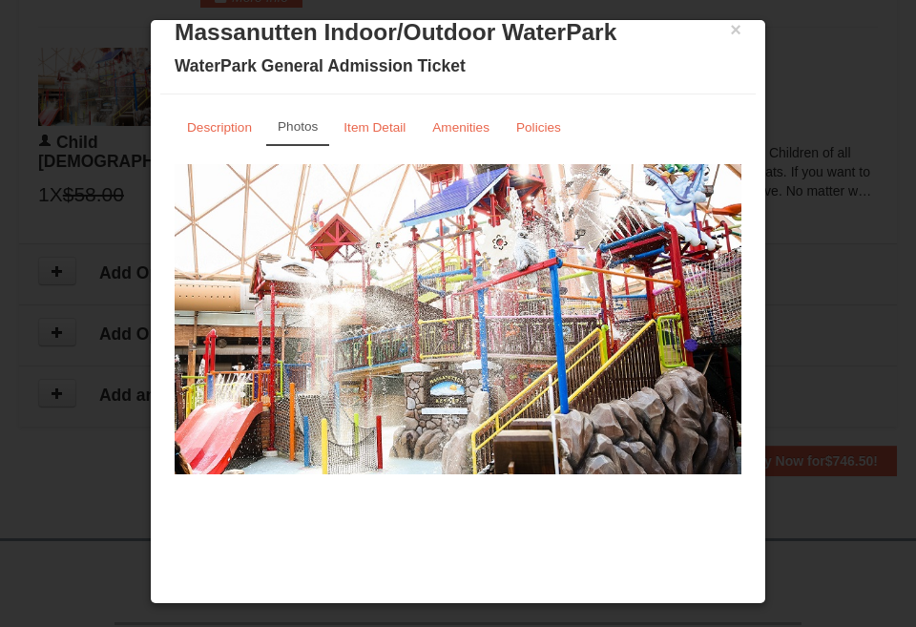
scroll to position [1711, 0]
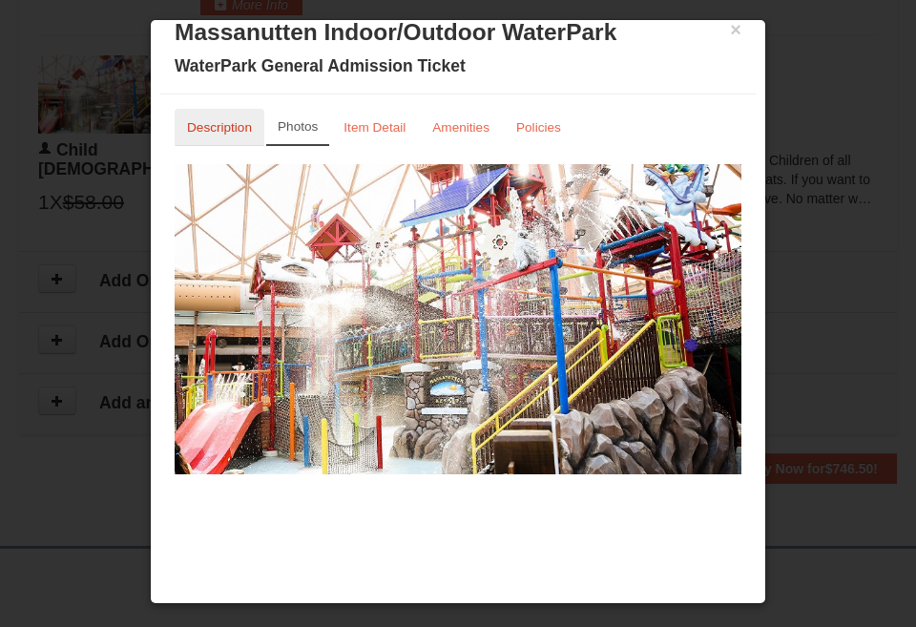
click at [239, 137] on link "Description" at bounding box center [220, 127] width 90 height 37
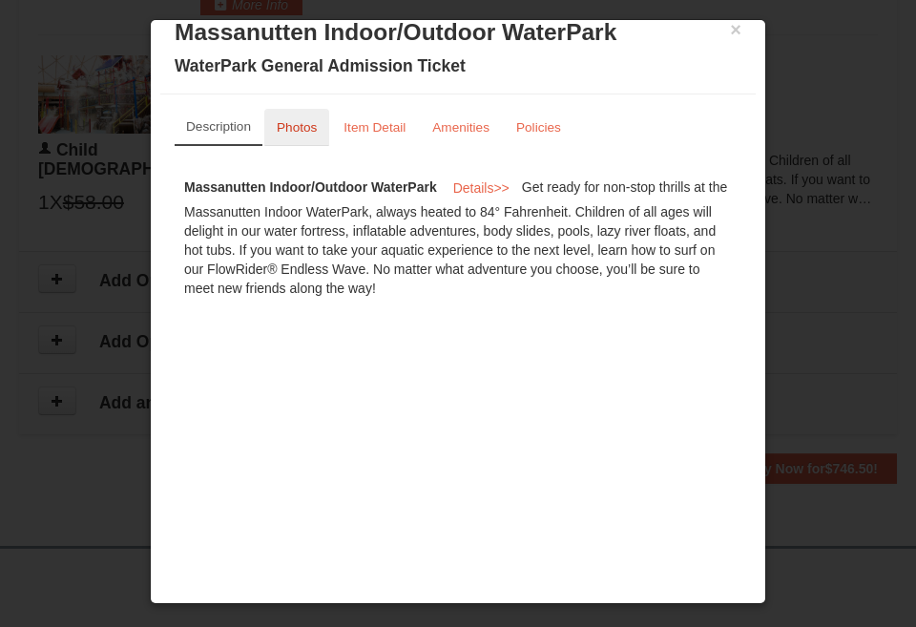
click at [284, 124] on small "Photos" at bounding box center [297, 127] width 40 height 14
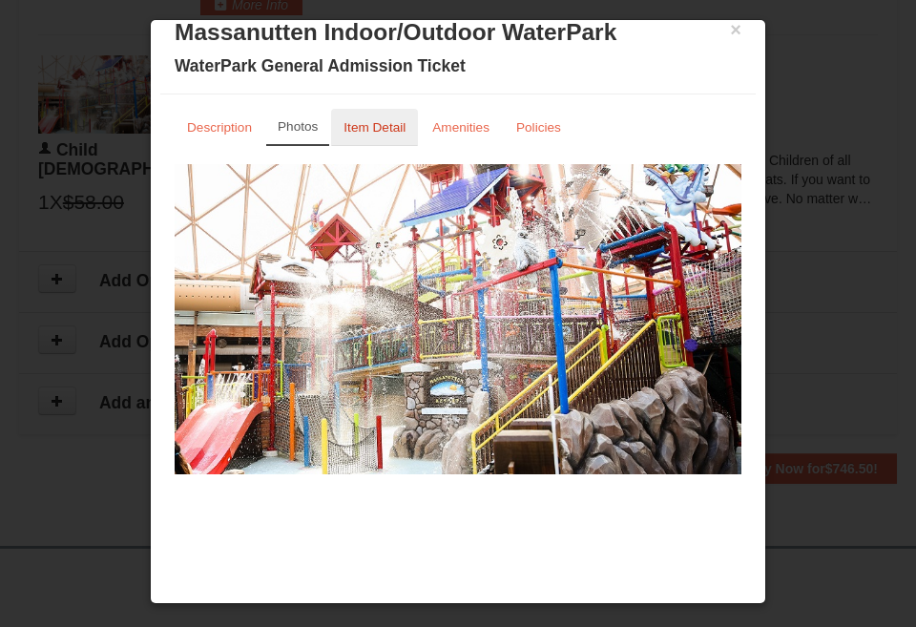
click at [364, 125] on small "Item Detail" at bounding box center [374, 127] width 62 height 14
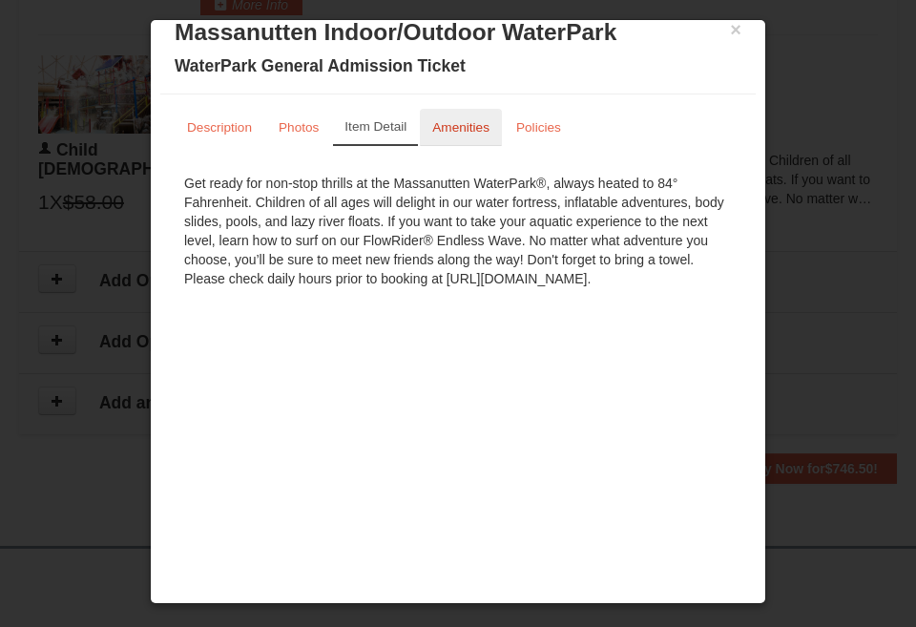
click at [446, 135] on link "Amenities" at bounding box center [461, 127] width 82 height 37
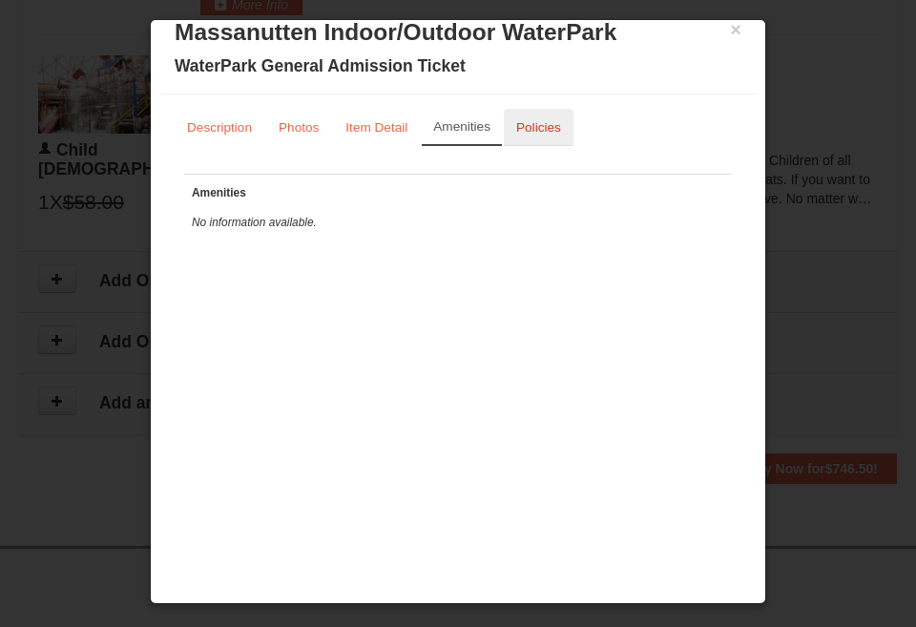
click at [542, 130] on small "Policies" at bounding box center [538, 127] width 45 height 14
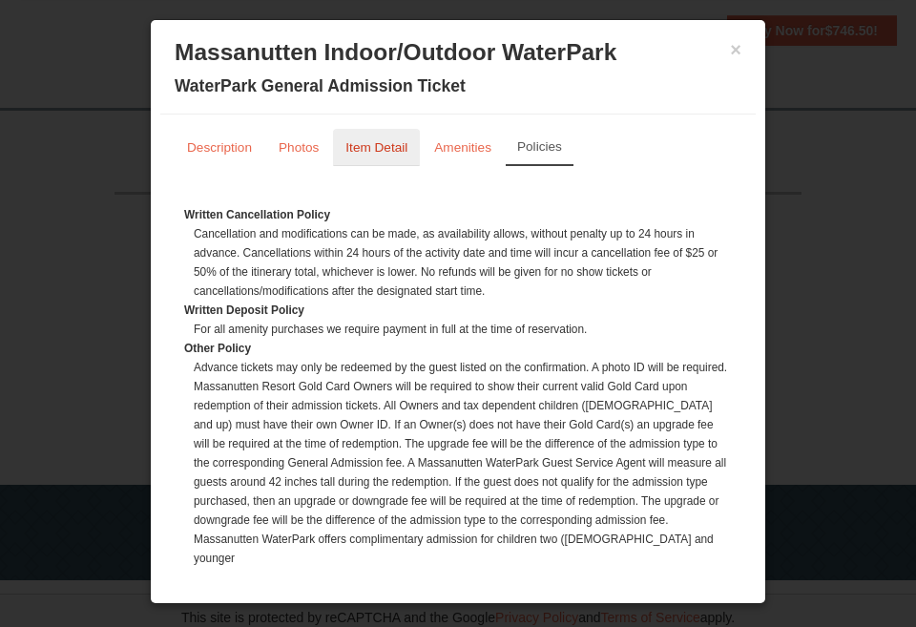
scroll to position [0, 0]
click at [310, 136] on link "Photos" at bounding box center [298, 147] width 65 height 37
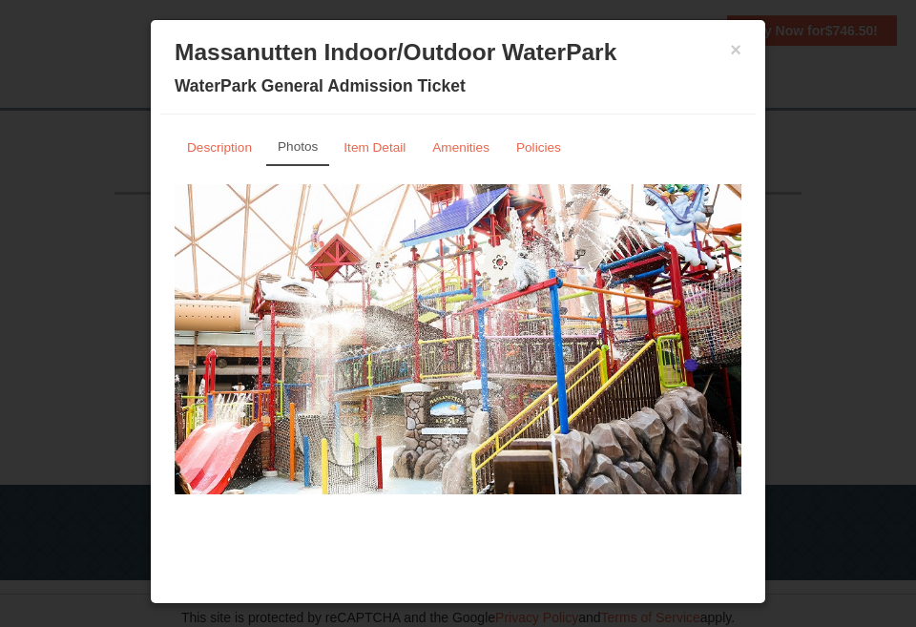
click at [379, 284] on img at bounding box center [458, 339] width 567 height 310
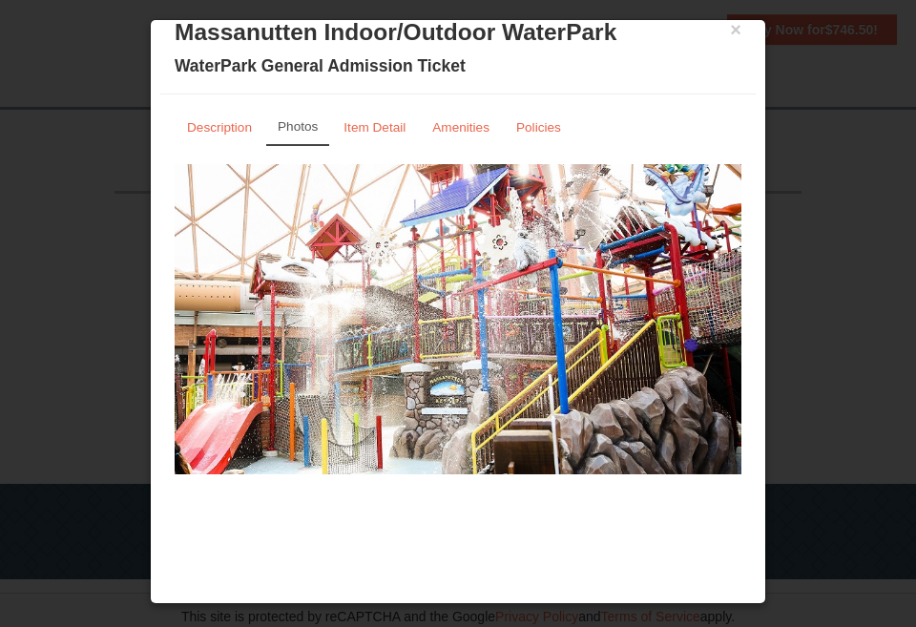
scroll to position [2149, 0]
click at [735, 38] on button "×" at bounding box center [735, 29] width 11 height 19
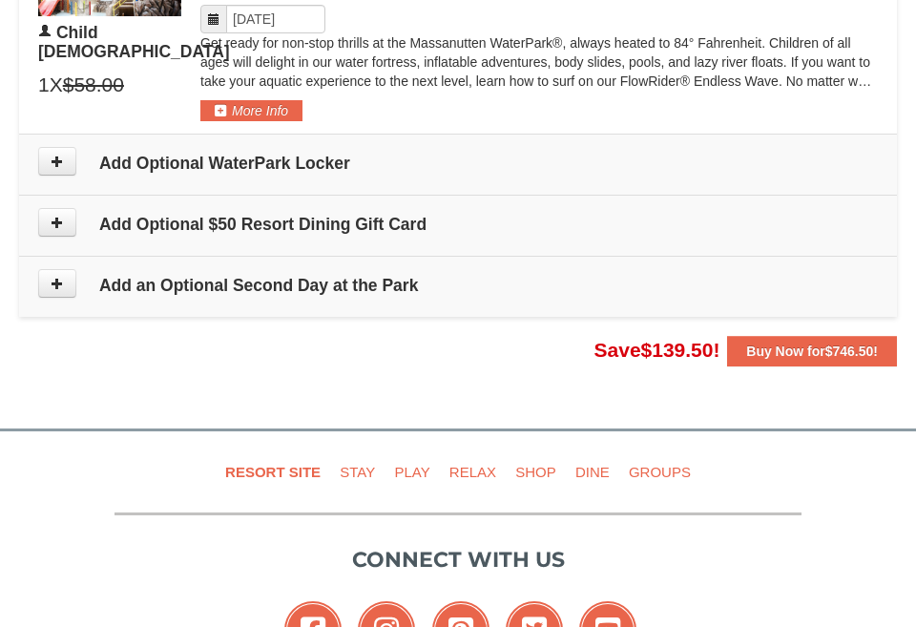
scroll to position [1844, 0]
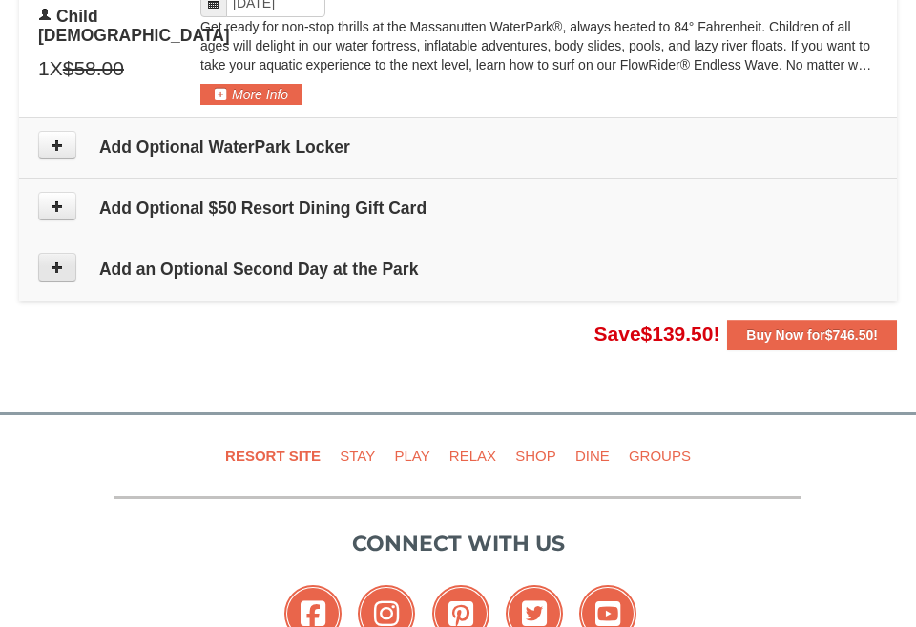
click at [73, 253] on button at bounding box center [57, 267] width 38 height 29
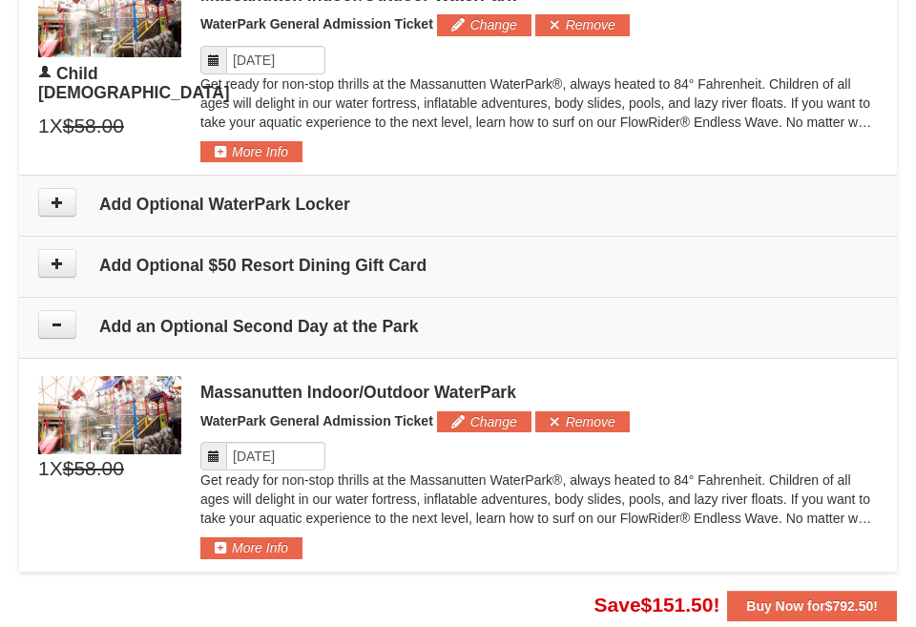
scroll to position [1785, 0]
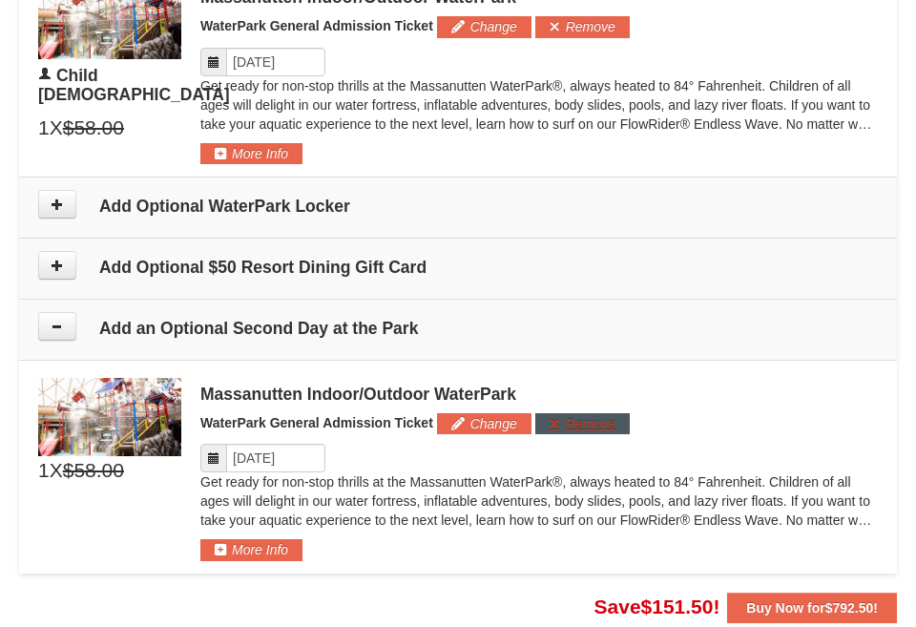
click at [560, 415] on button "Remove" at bounding box center [582, 423] width 94 height 21
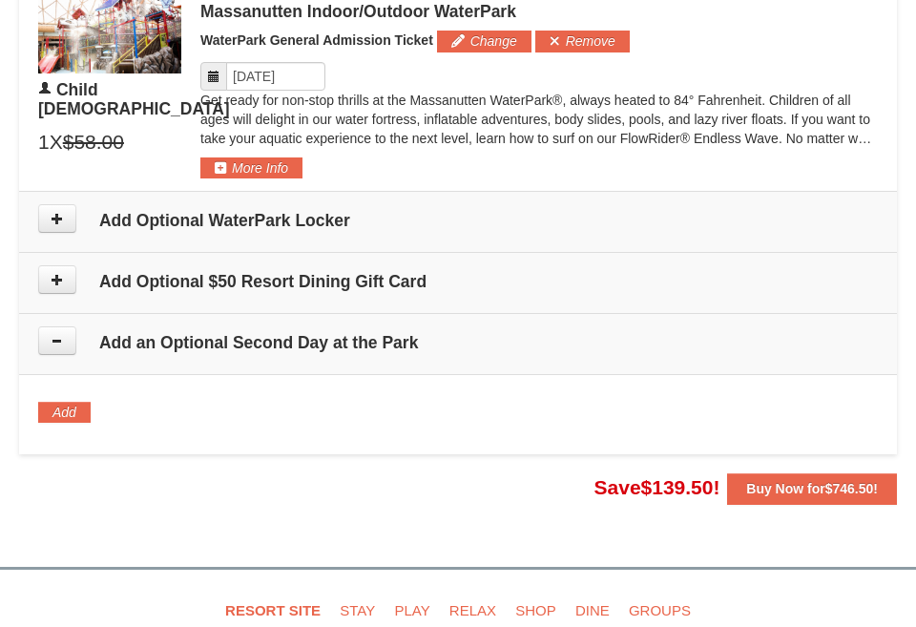
scroll to position [1773, 0]
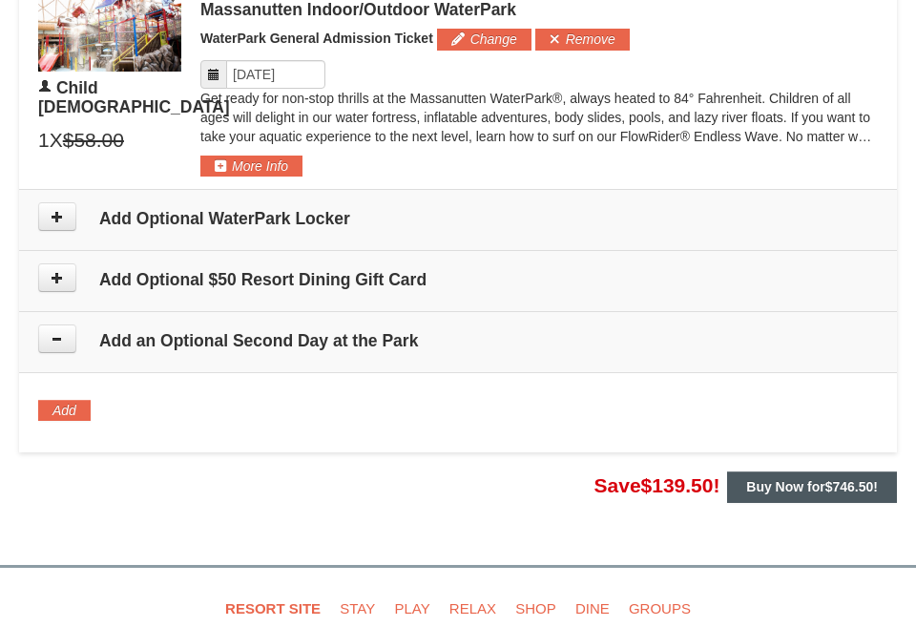
click at [794, 479] on strong "Buy Now for $746.50 !" at bounding box center [812, 486] width 132 height 15
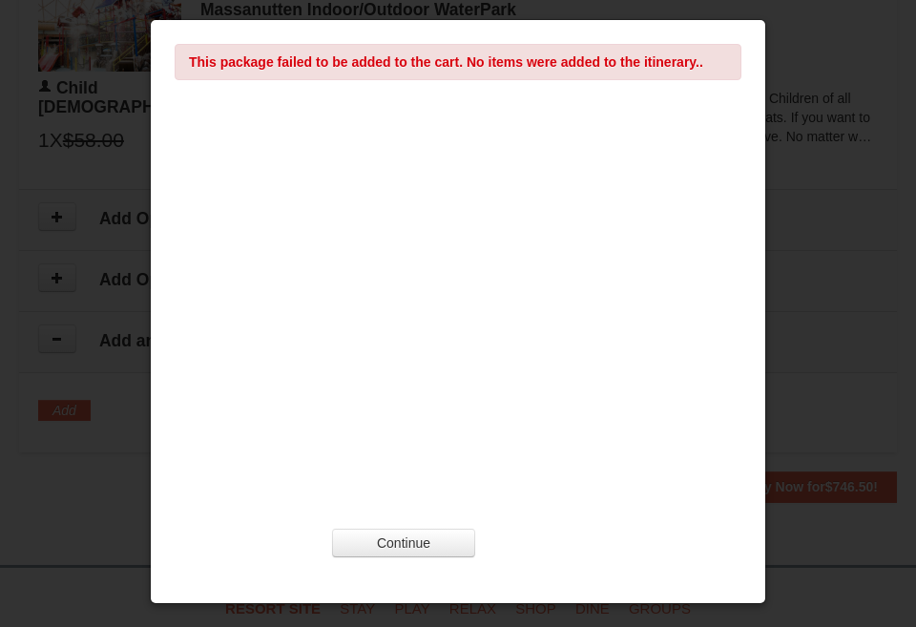
click at [83, 457] on div at bounding box center [458, 313] width 916 height 627
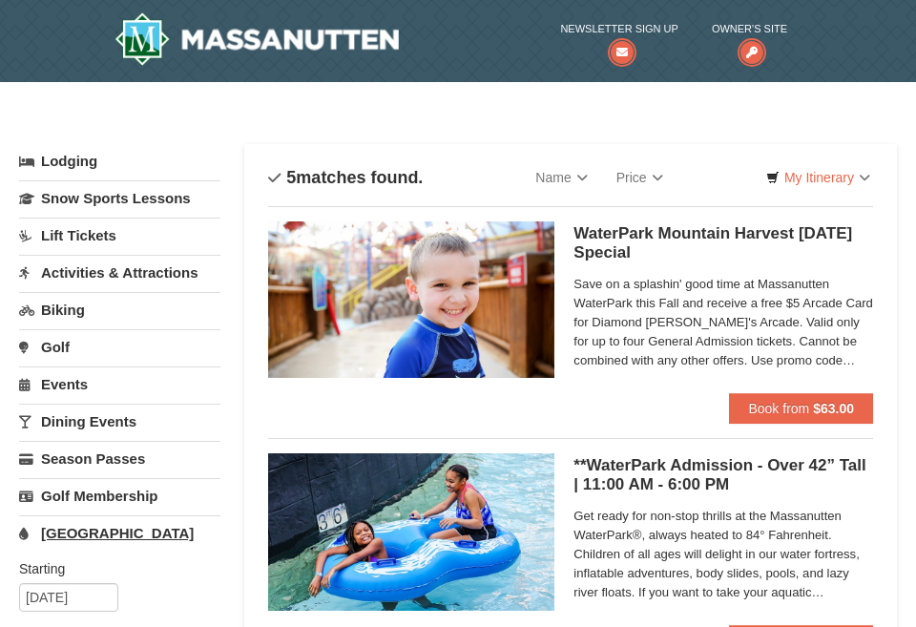
click at [93, 529] on link "[GEOGRAPHIC_DATA]" at bounding box center [119, 532] width 201 height 35
click at [98, 540] on link "[GEOGRAPHIC_DATA]" at bounding box center [119, 532] width 201 height 35
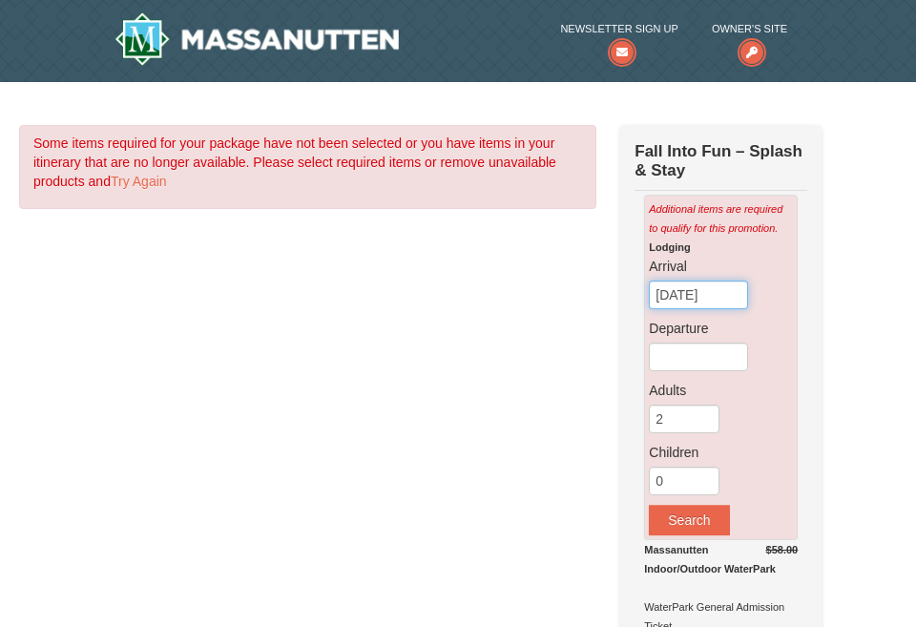
click at [699, 303] on input "10/08/2025" at bounding box center [698, 295] width 99 height 29
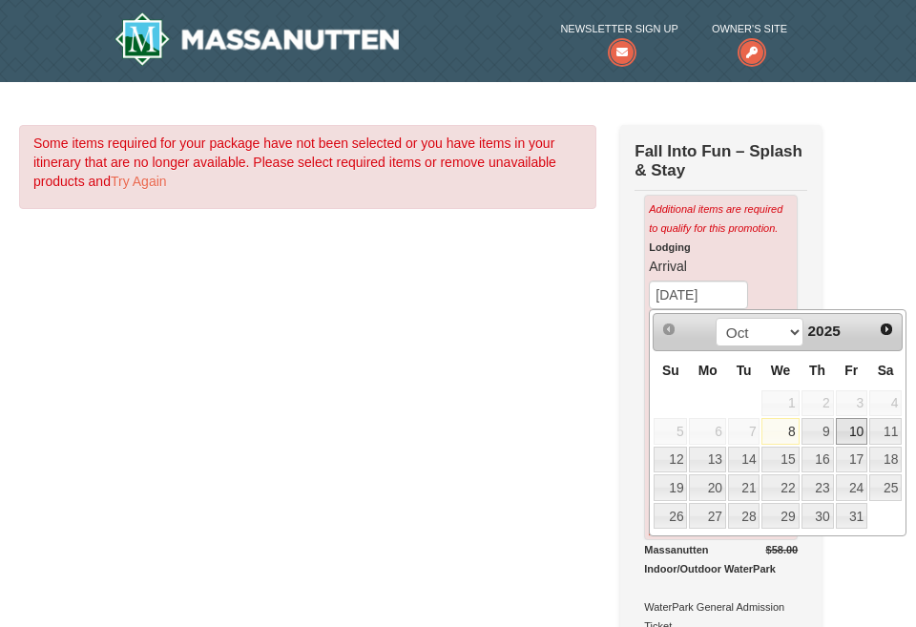
click at [850, 425] on link "10" at bounding box center [852, 431] width 32 height 27
type input "10/10/2025"
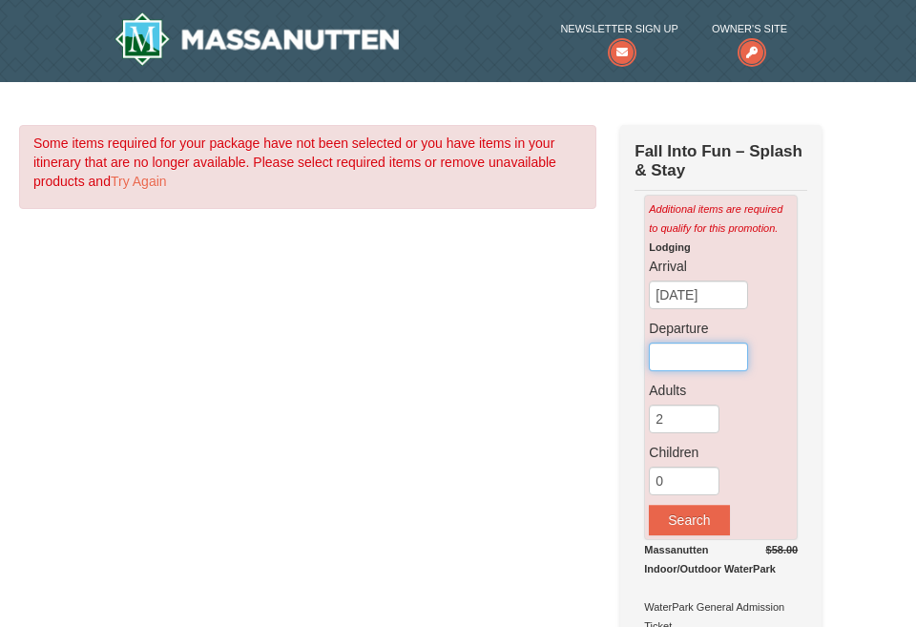
click at [689, 355] on input "text" at bounding box center [698, 357] width 99 height 29
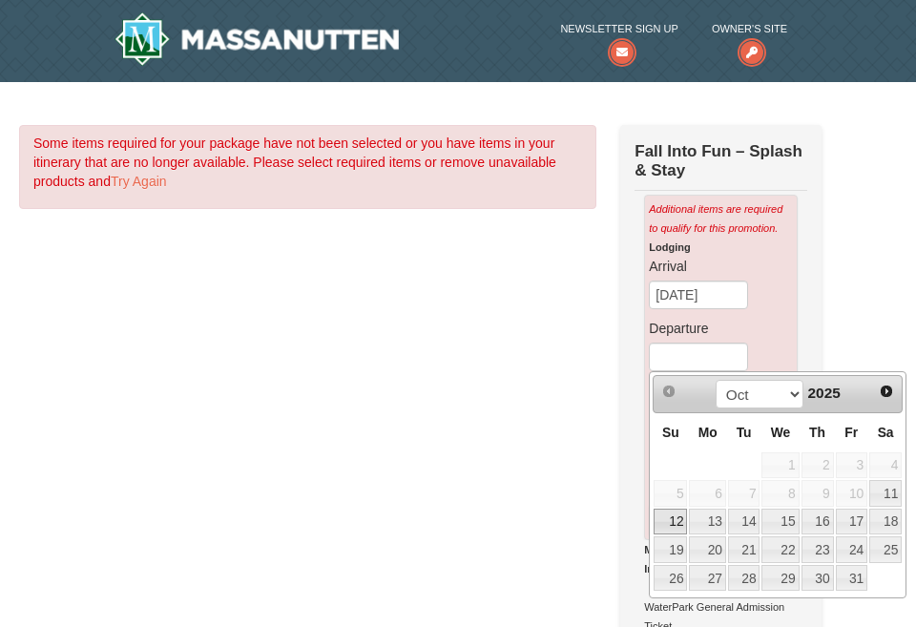
click at [679, 520] on link "12" at bounding box center [670, 522] width 33 height 27
type input "[DATE]"
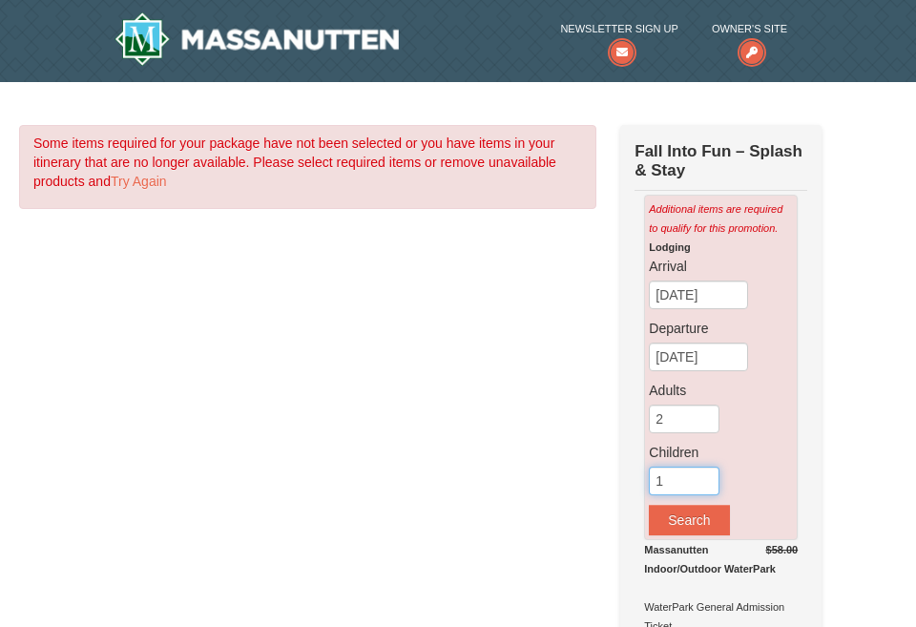
click at [707, 477] on input "1" at bounding box center [684, 481] width 71 height 29
type input "2"
click at [707, 477] on input "2" at bounding box center [684, 481] width 71 height 29
click at [694, 525] on button "Search" at bounding box center [689, 520] width 80 height 31
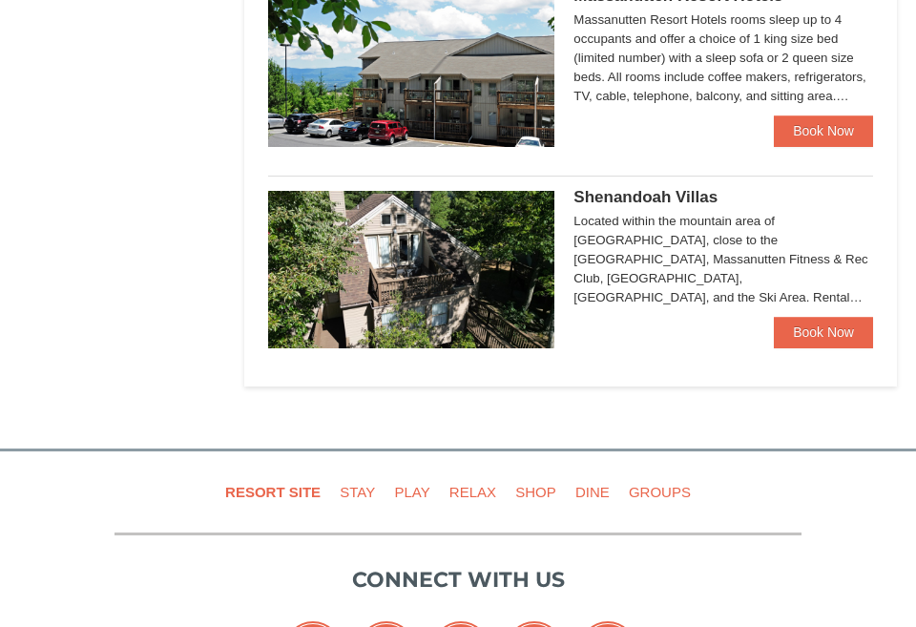
scroll to position [1335, 0]
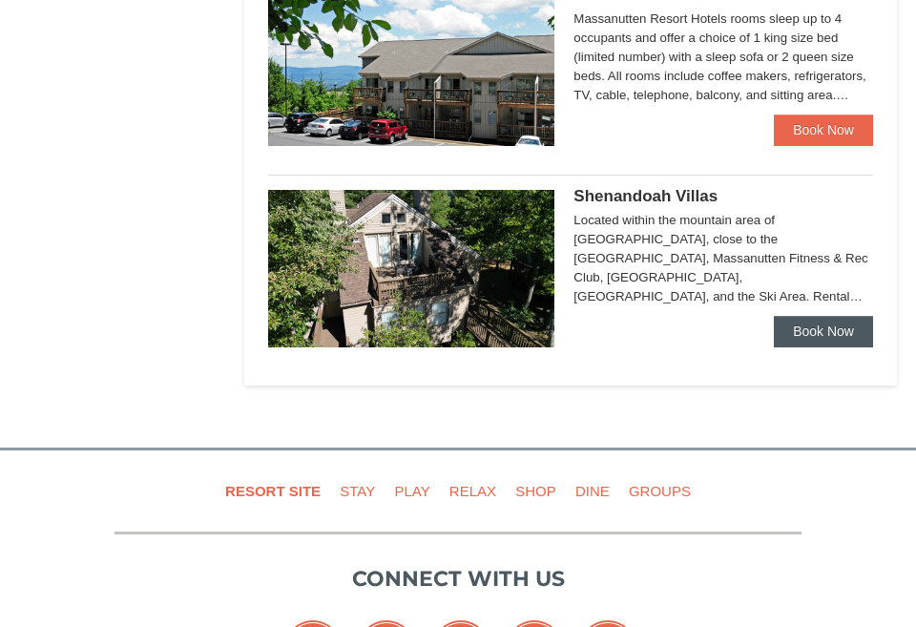
click at [799, 317] on link "Book Now" at bounding box center [823, 331] width 99 height 31
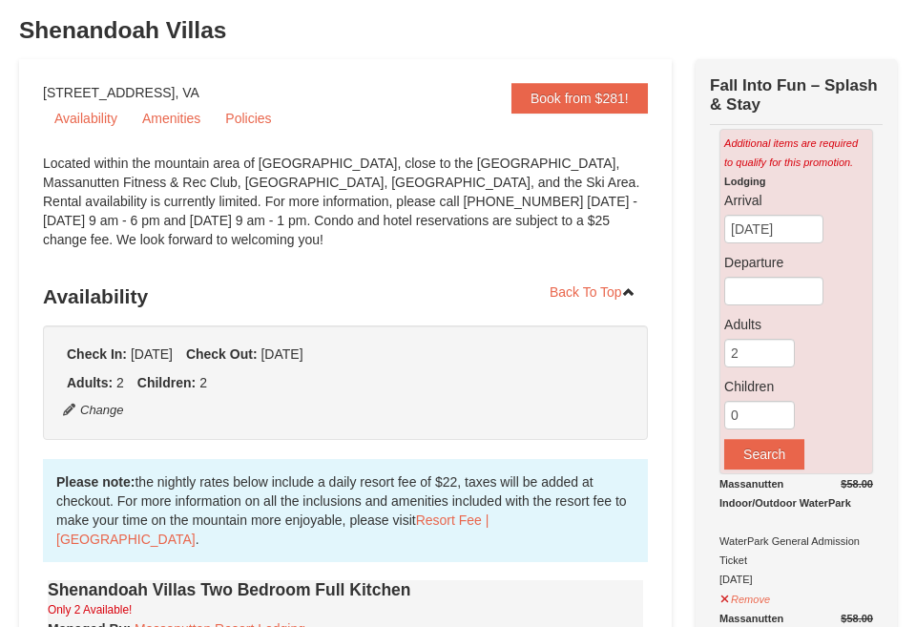
scroll to position [142, 0]
click at [177, 116] on link "Amenities" at bounding box center [171, 118] width 81 height 29
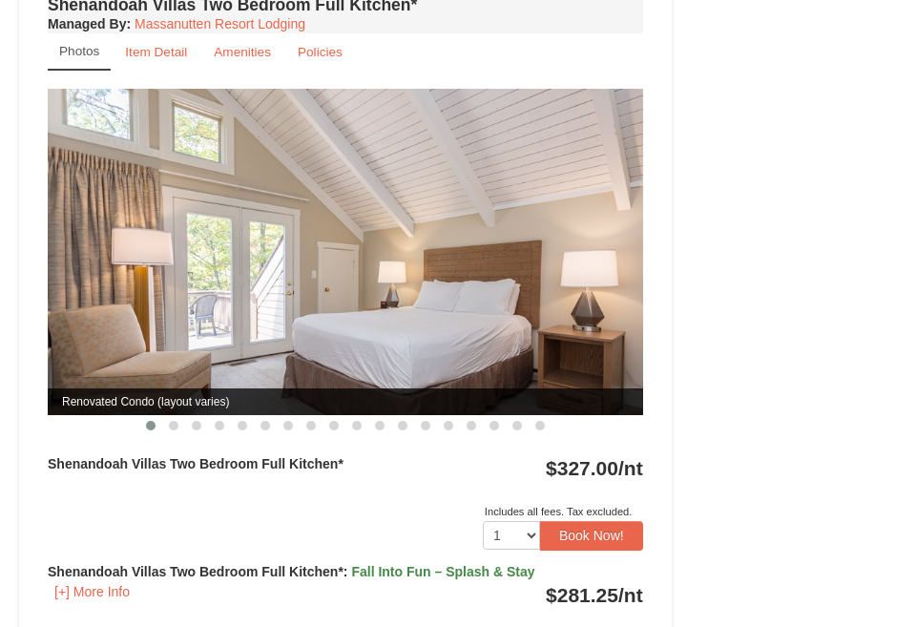
scroll to position [2291, 0]
click at [173, 421] on span at bounding box center [174, 426] width 10 height 10
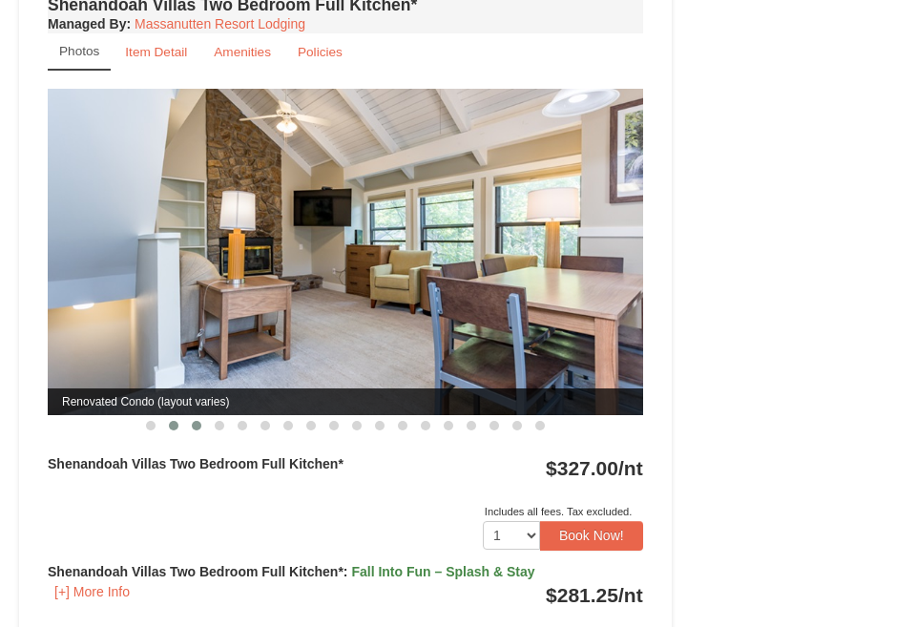
click at [198, 421] on span at bounding box center [197, 426] width 10 height 10
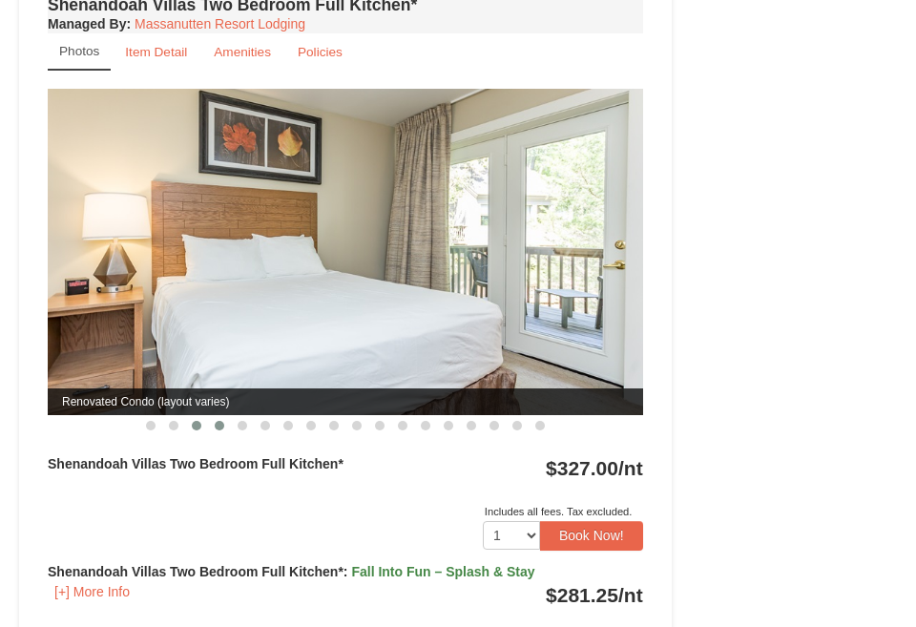
click at [217, 421] on span at bounding box center [220, 426] width 10 height 10
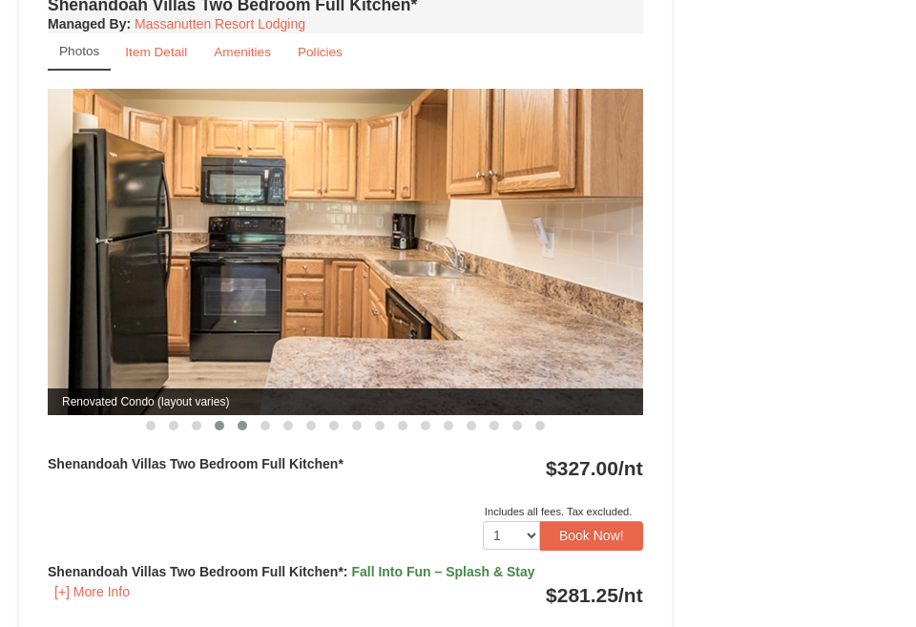
click at [252, 416] on button at bounding box center [242, 425] width 23 height 19
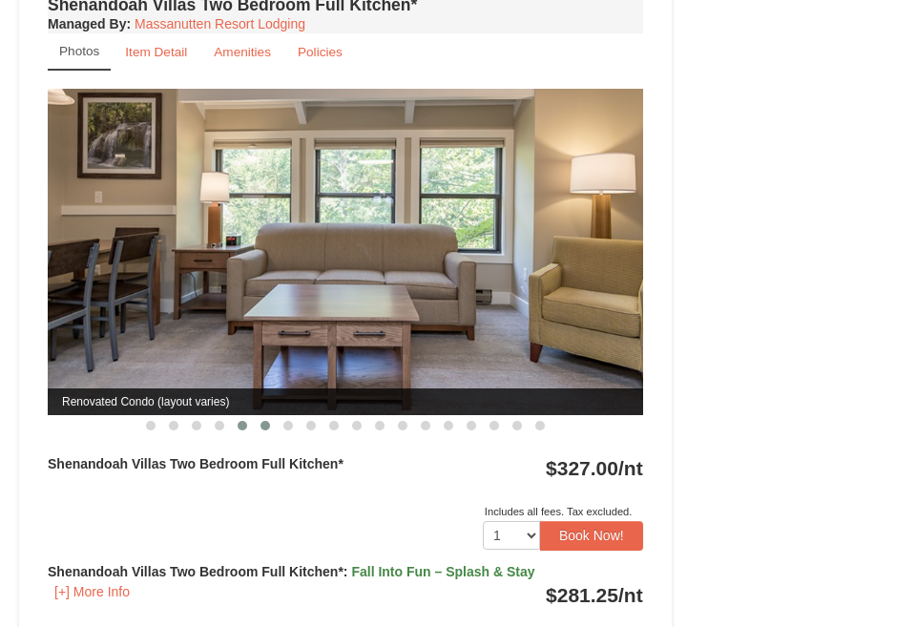
click at [272, 416] on button at bounding box center [265, 425] width 23 height 19
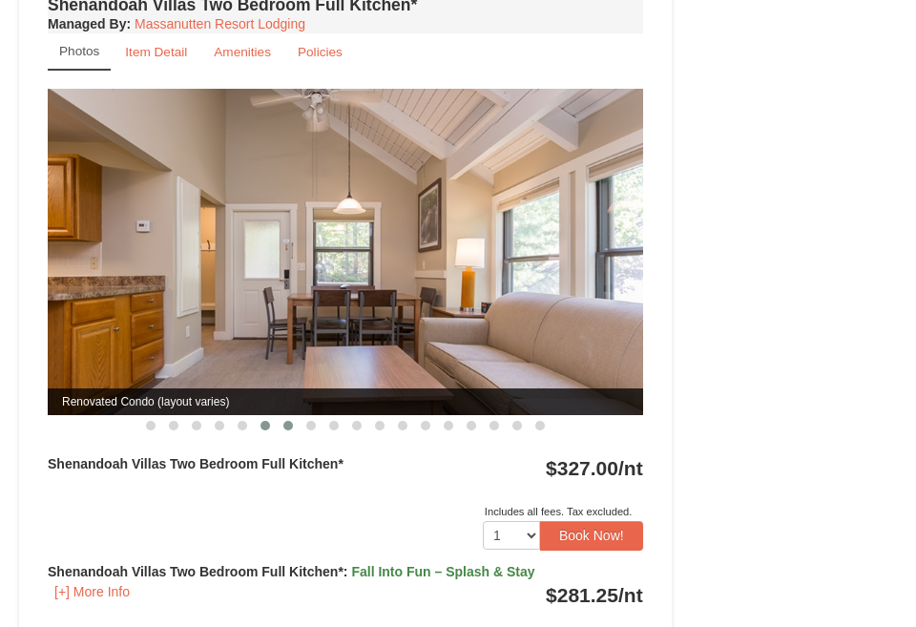
click at [296, 416] on button at bounding box center [288, 425] width 23 height 19
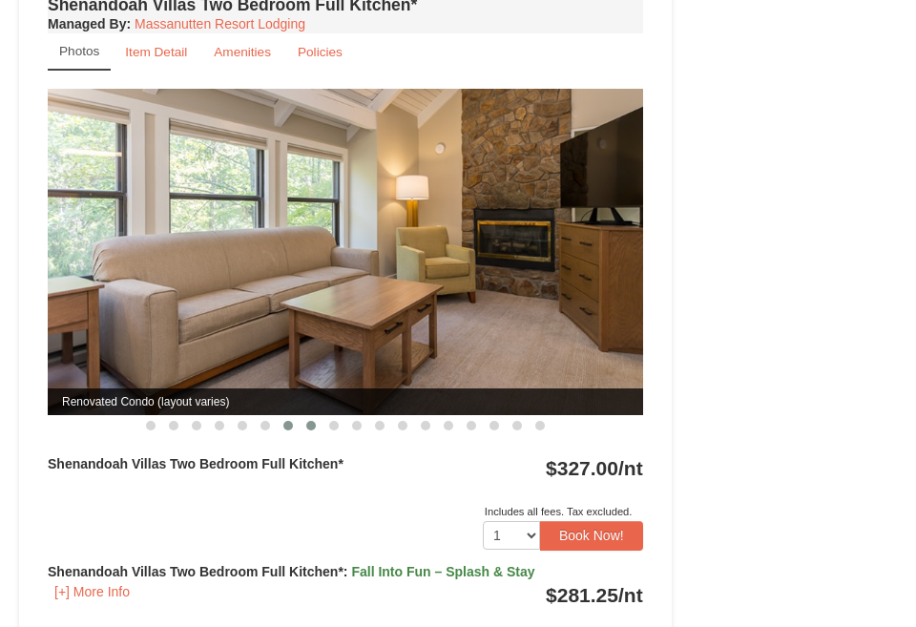
click at [310, 421] on span at bounding box center [311, 426] width 10 height 10
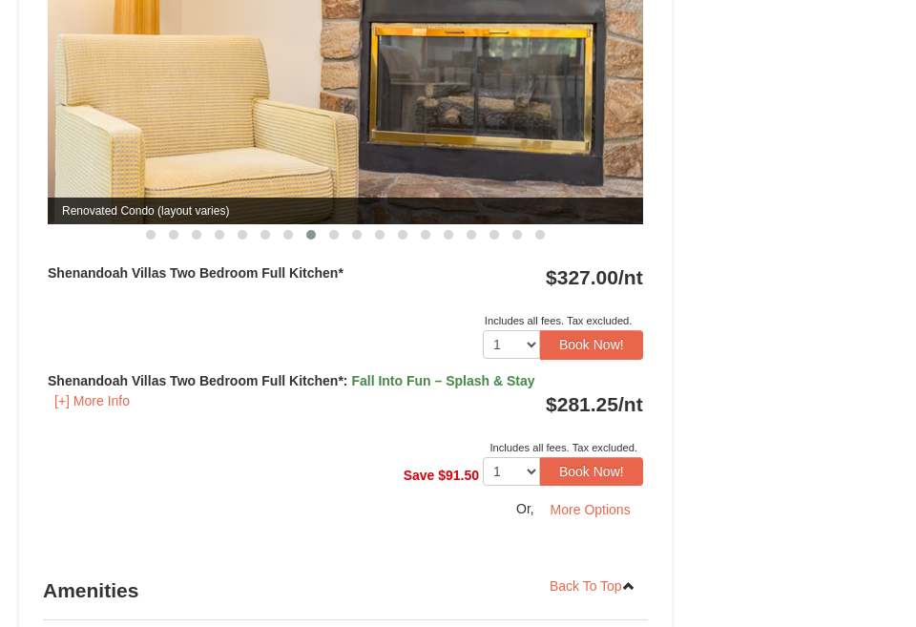
scroll to position [2484, 0]
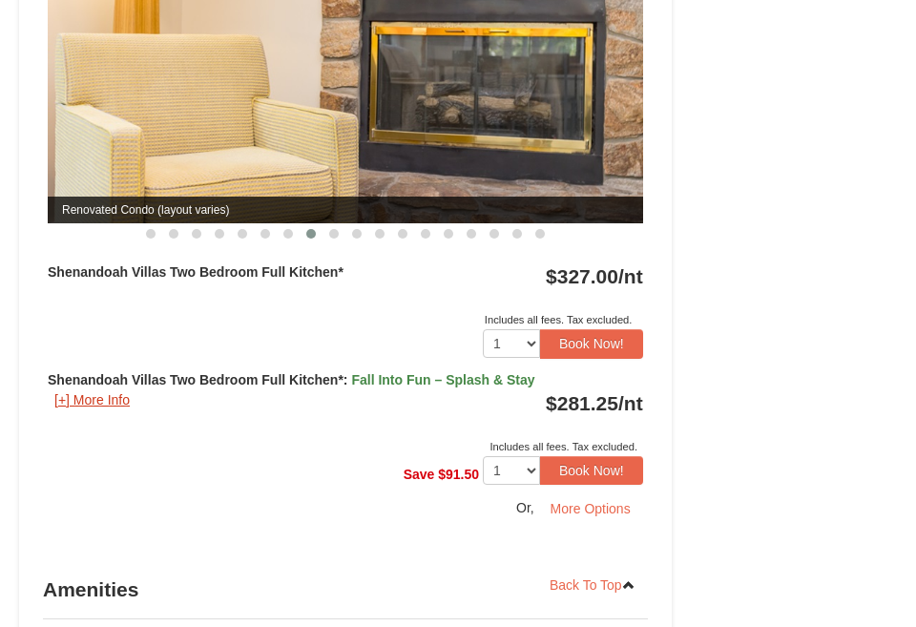
click at [125, 389] on button "[+] More Info" at bounding box center [92, 399] width 89 height 21
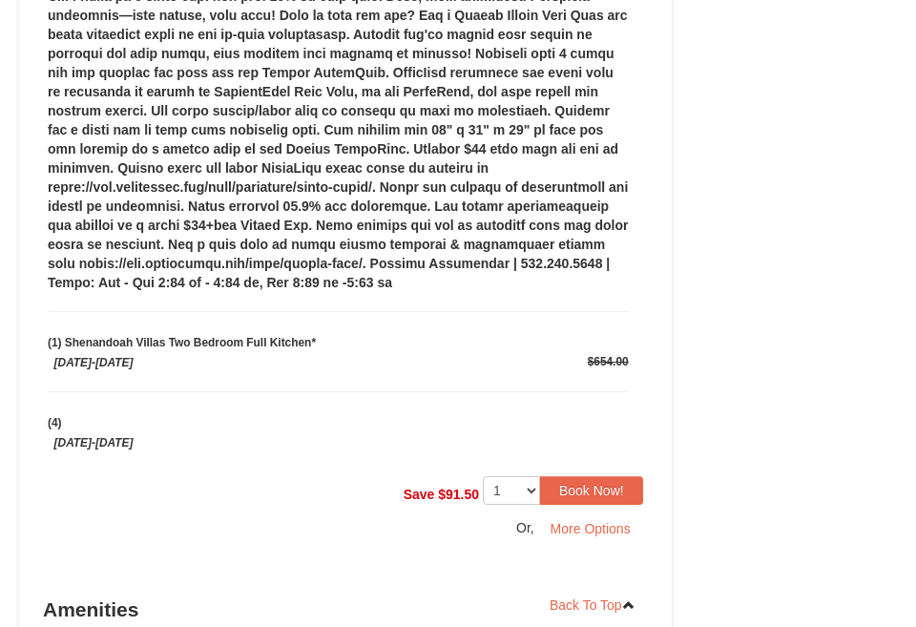
scroll to position [3006, 0]
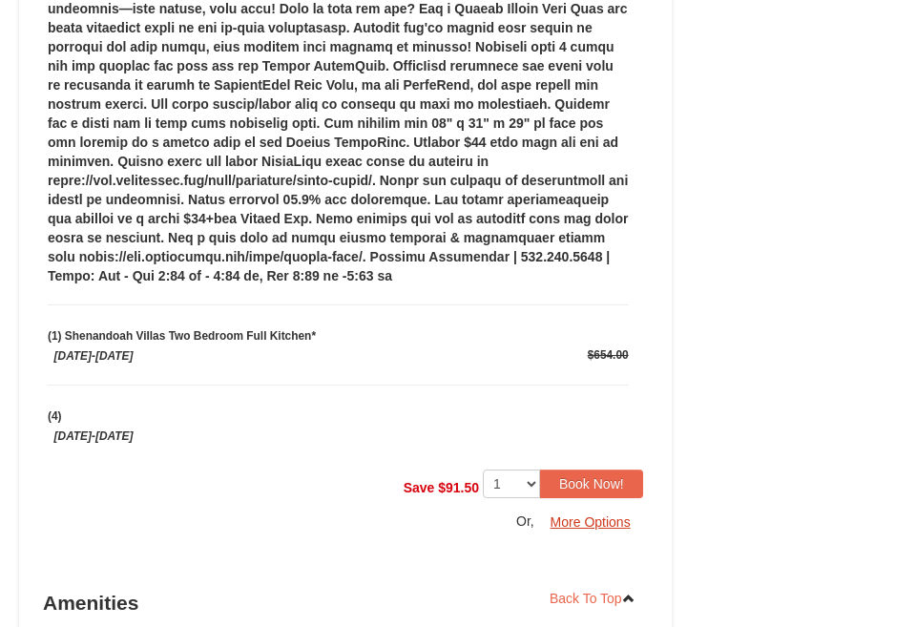
click at [560, 508] on button "More Options" at bounding box center [590, 522] width 105 height 29
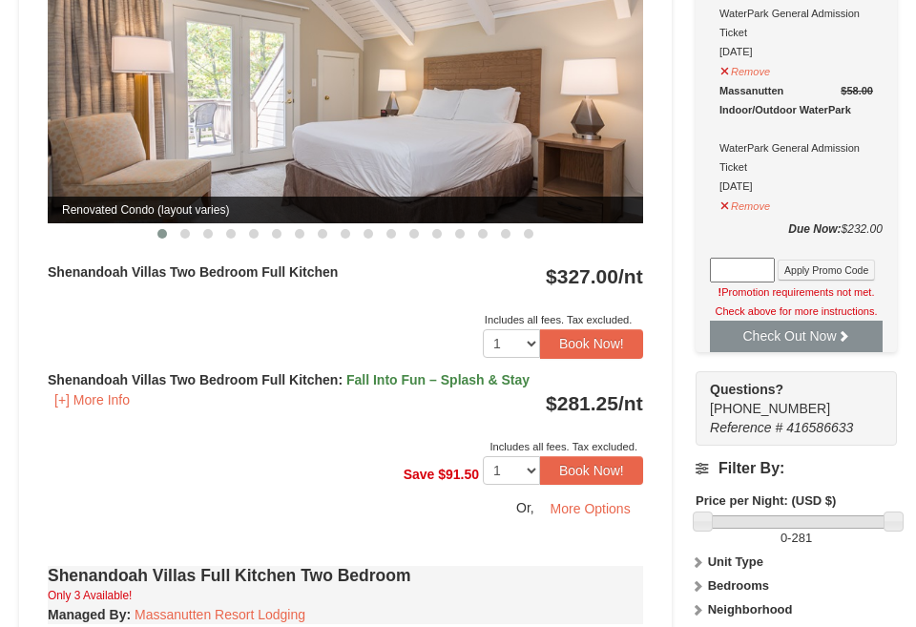
scroll to position [940, 0]
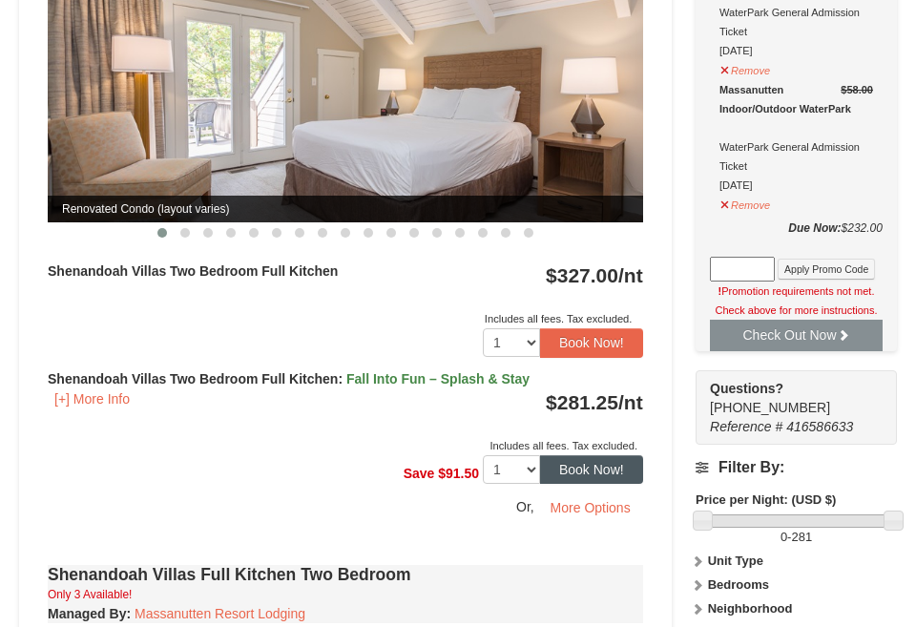
click at [592, 455] on button "Book Now!" at bounding box center [591, 469] width 103 height 29
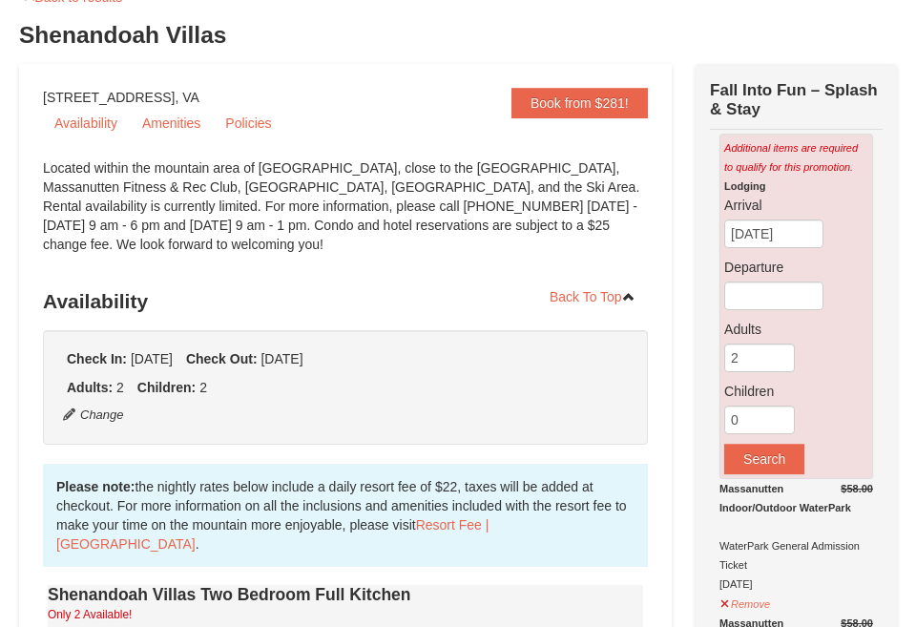
scroll to position [136, 0]
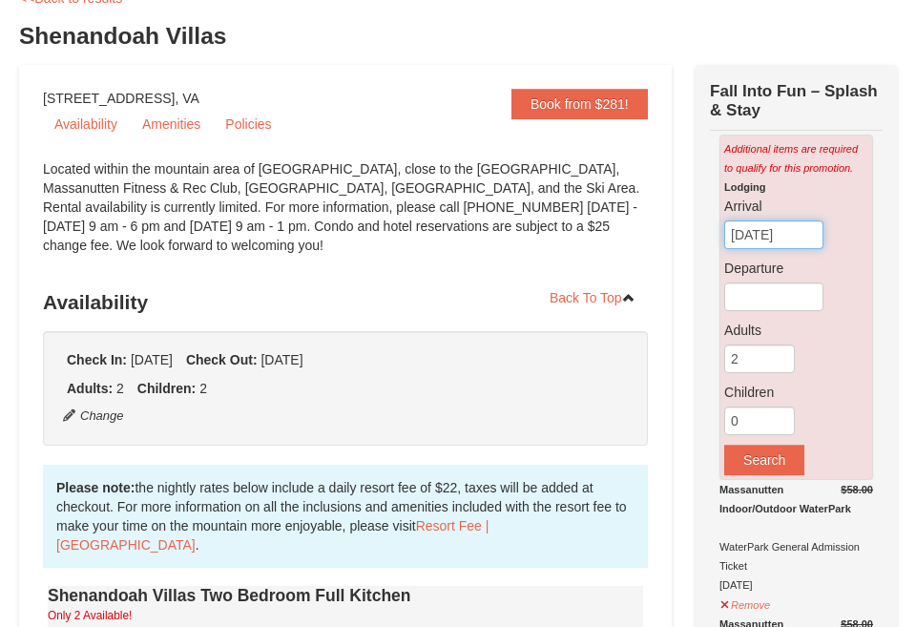
click at [780, 244] on input "[DATE]" at bounding box center [773, 234] width 99 height 29
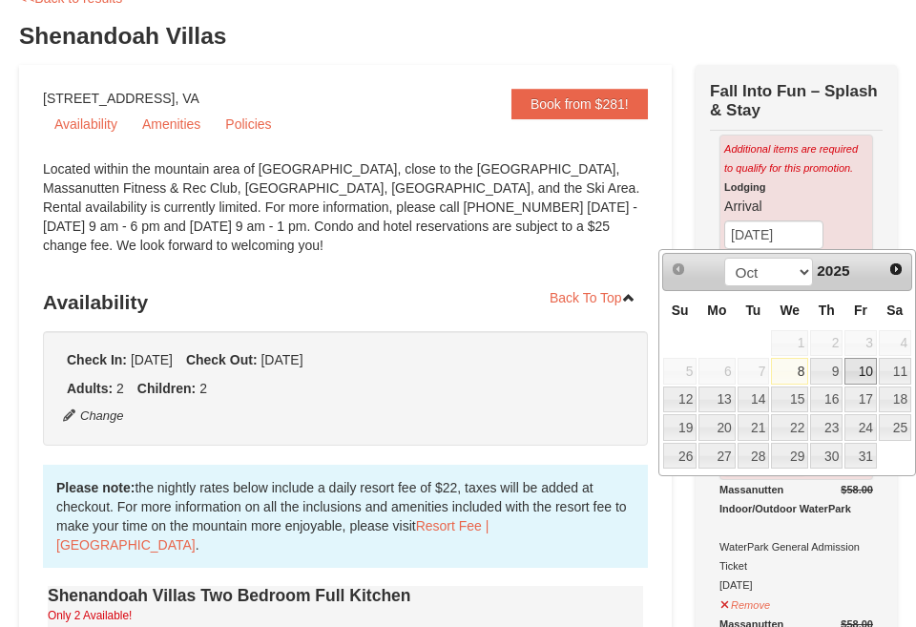
click at [869, 370] on link "10" at bounding box center [860, 371] width 32 height 27
type input "[DATE]"
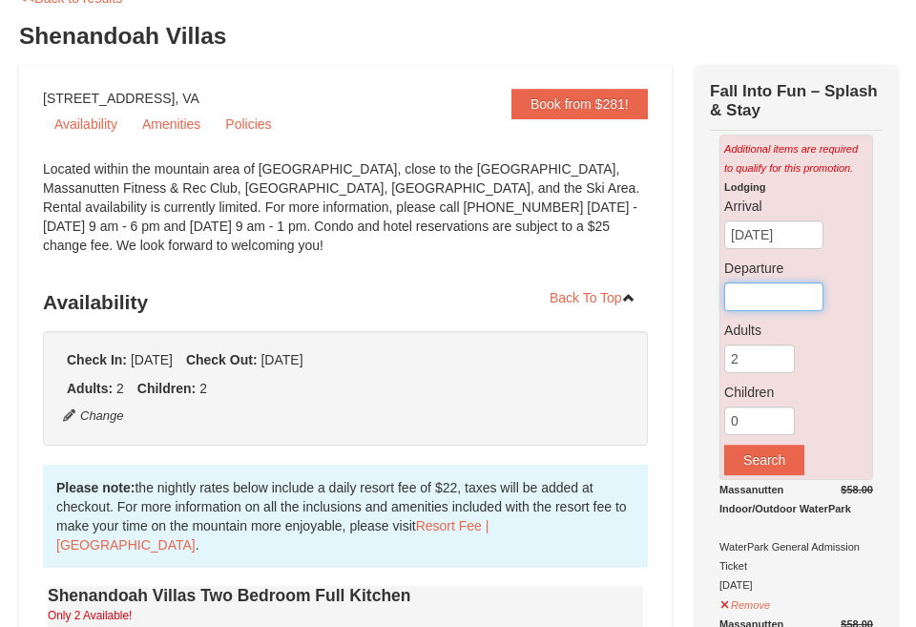
click at [798, 291] on input "text" at bounding box center [773, 296] width 99 height 29
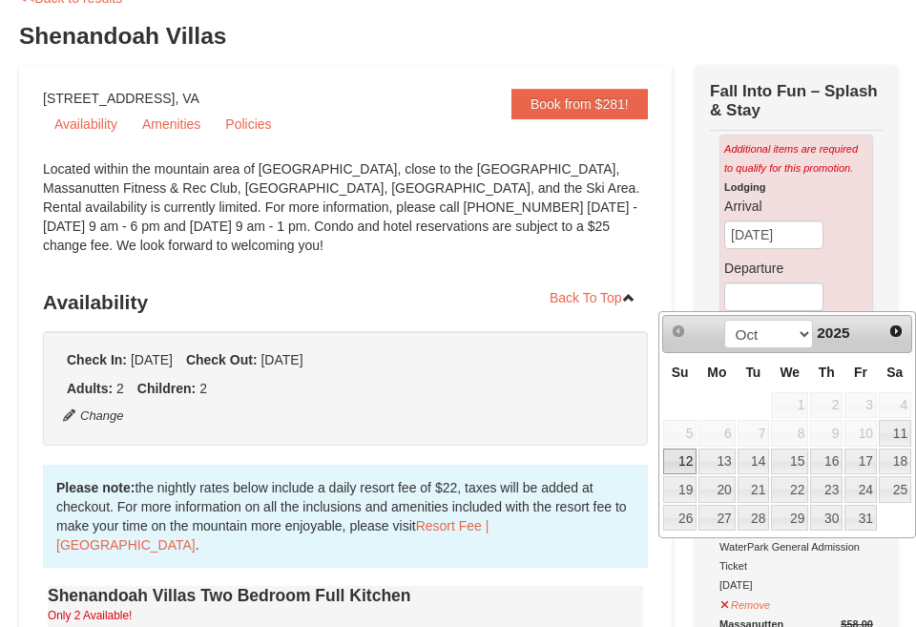
click at [687, 458] on link "12" at bounding box center [679, 461] width 33 height 27
type input "[DATE]"
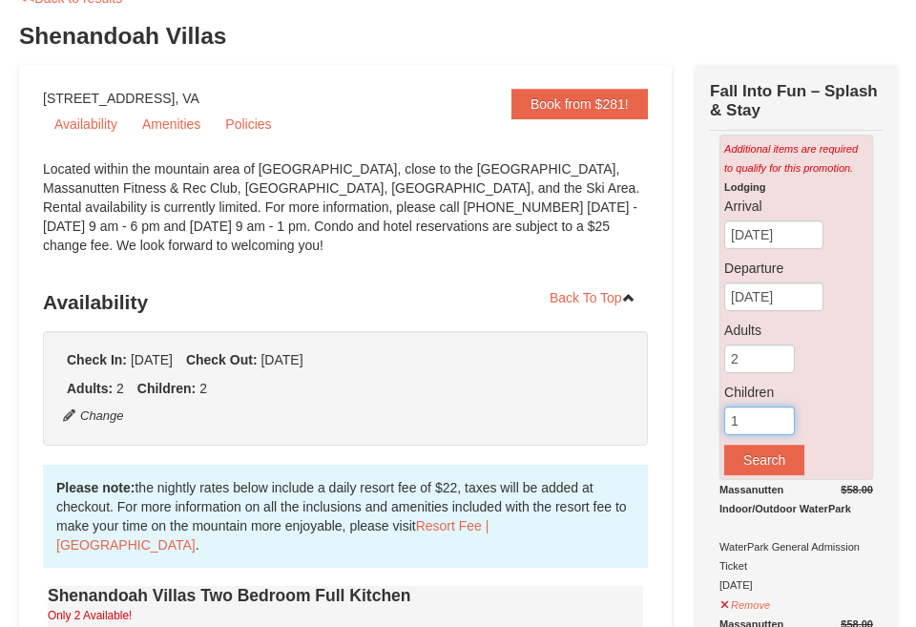
click at [784, 420] on input "1" at bounding box center [759, 420] width 71 height 29
type input "2"
click at [784, 420] on input "2" at bounding box center [759, 420] width 71 height 29
click at [765, 465] on button "Search" at bounding box center [764, 460] width 80 height 31
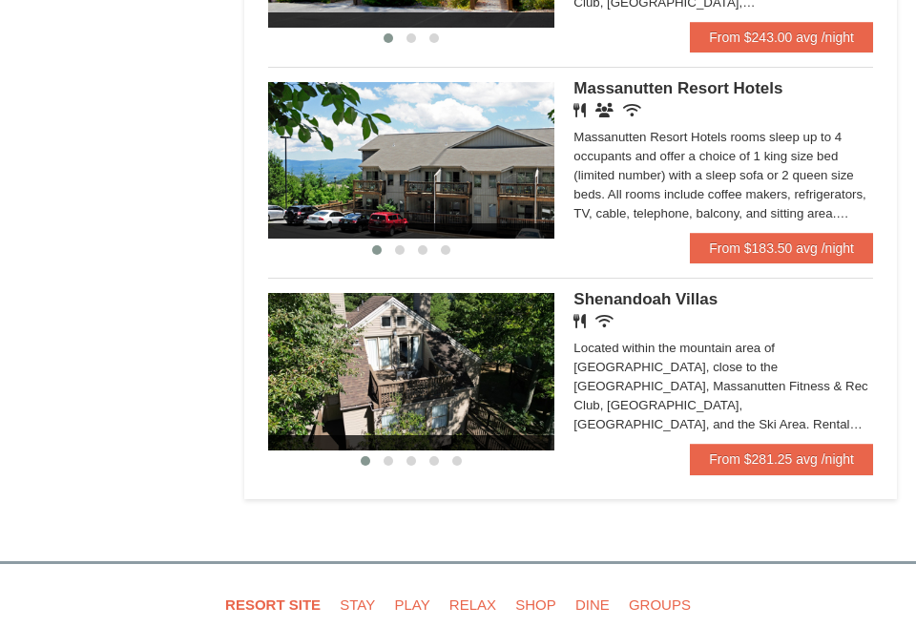
scroll to position [1305, 0]
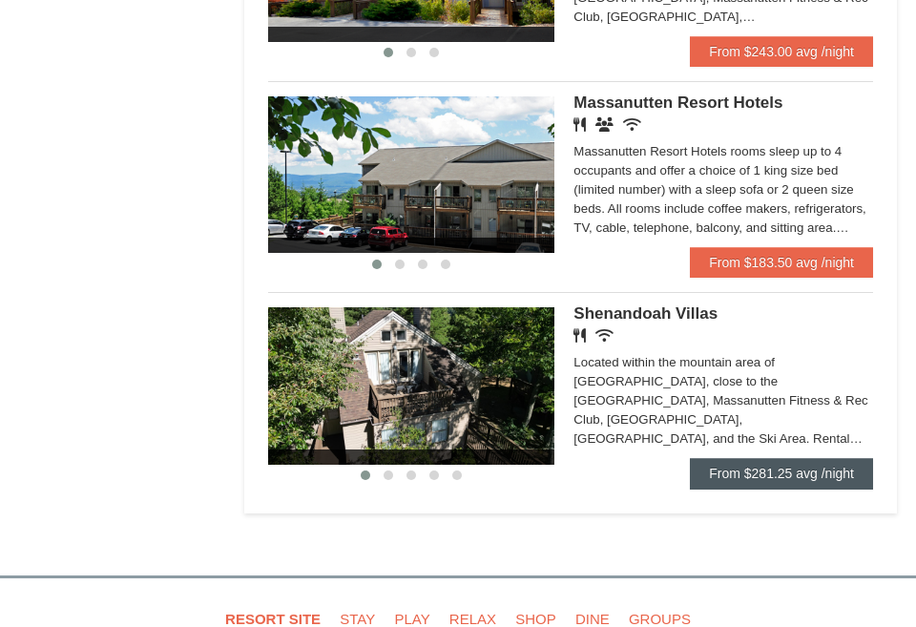
click at [763, 458] on link "From $281.25 avg /night" at bounding box center [781, 473] width 183 height 31
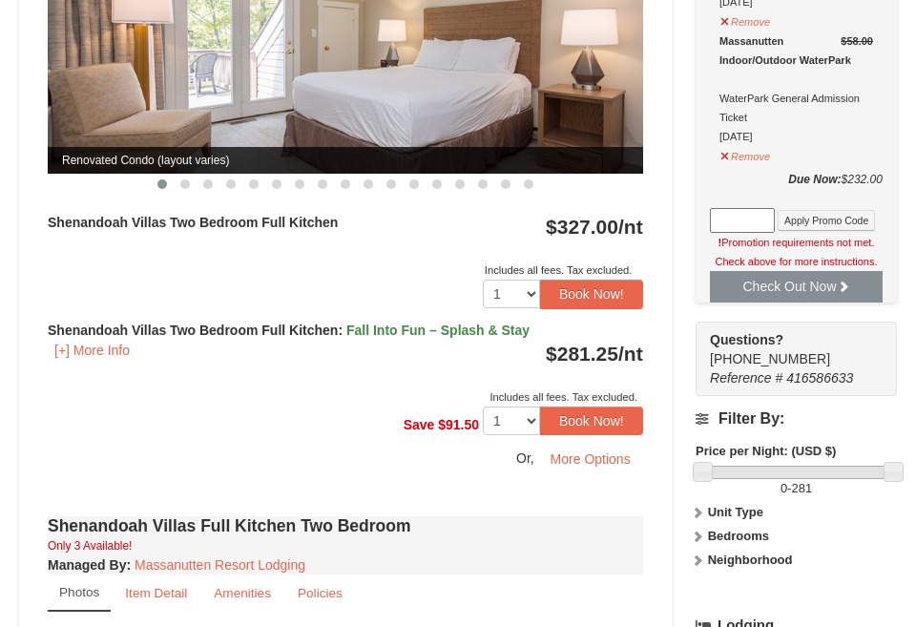
scroll to position [988, 0]
click at [598, 406] on button "Book Now!" at bounding box center [591, 420] width 103 height 29
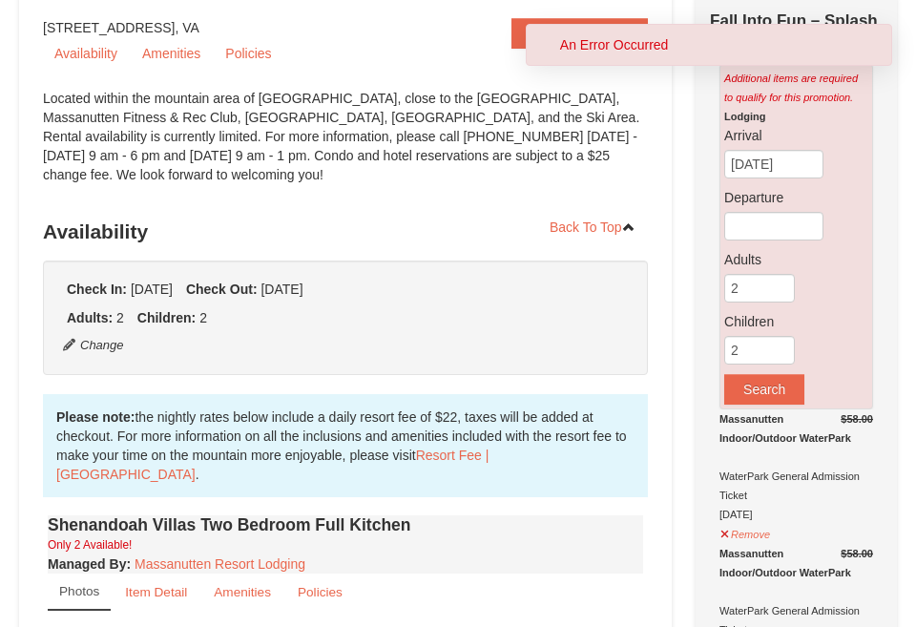
scroll to position [201, 0]
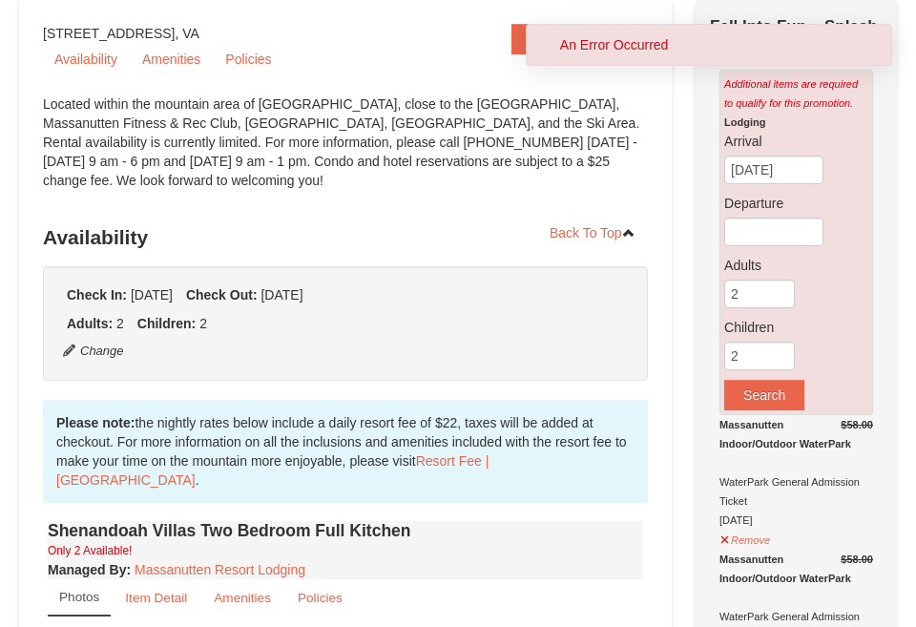
click at [634, 50] on div "An Error Occurred" at bounding box center [720, 44] width 321 height 19
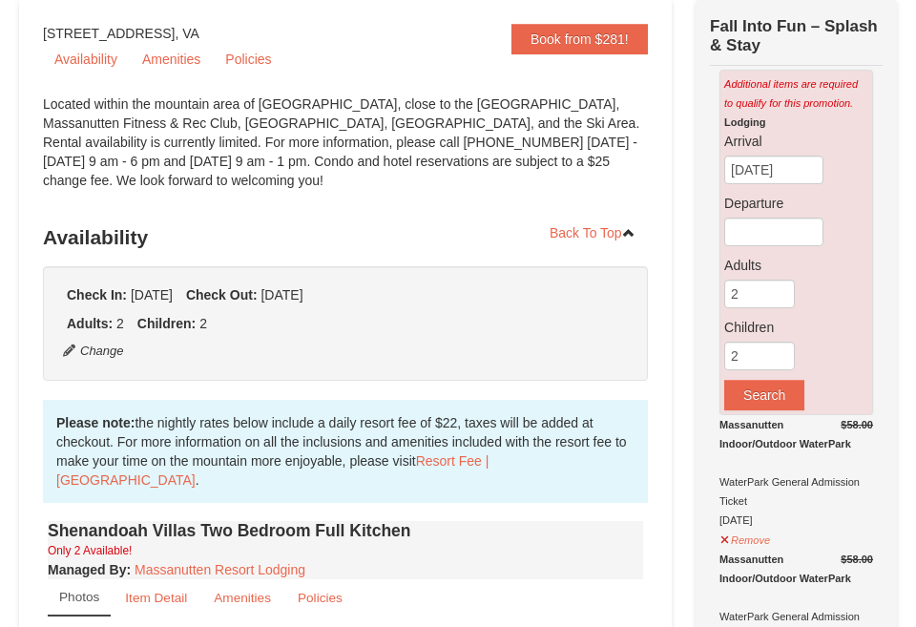
click at [547, 95] on div "Located within the mountain area of [GEOGRAPHIC_DATA], close to the [GEOGRAPHIC…" at bounding box center [345, 151] width 605 height 114
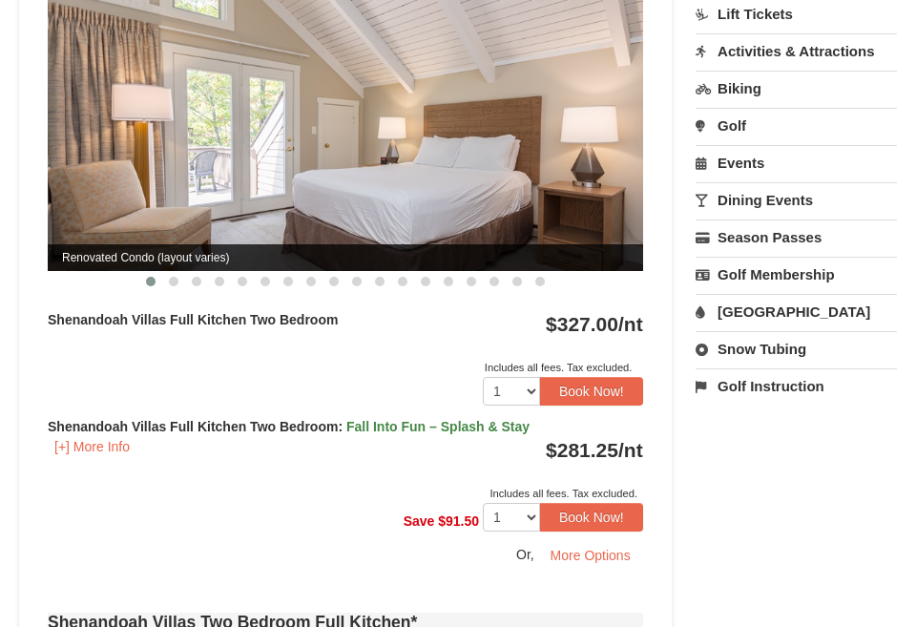
scroll to position [1674, 0]
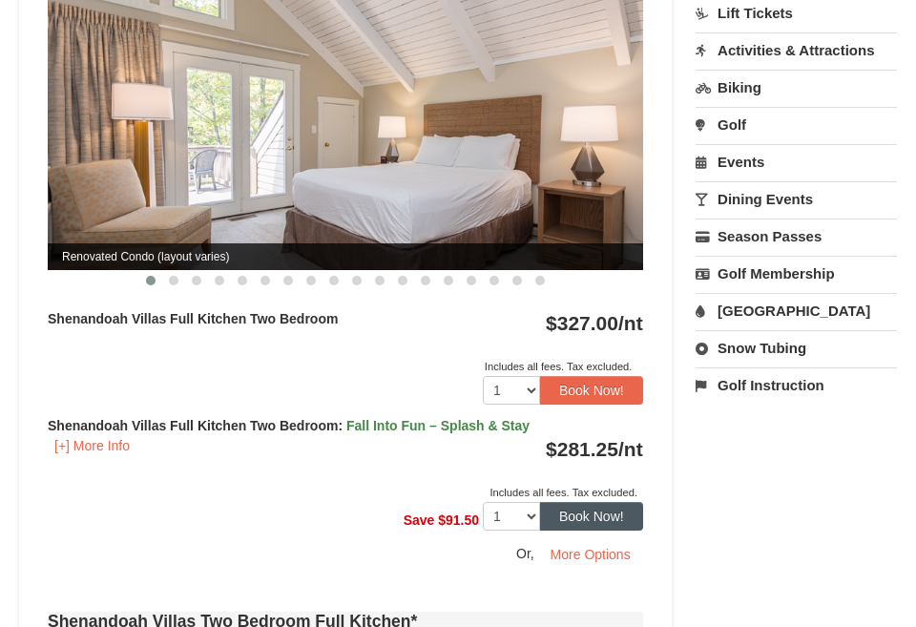
click at [590, 502] on button "Book Now!" at bounding box center [591, 516] width 103 height 29
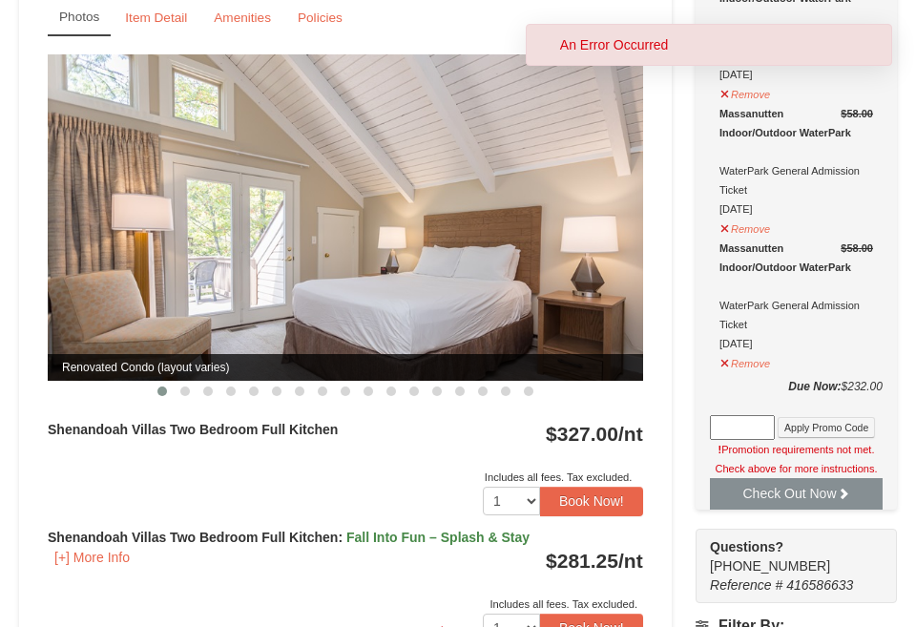
scroll to position [783, 0]
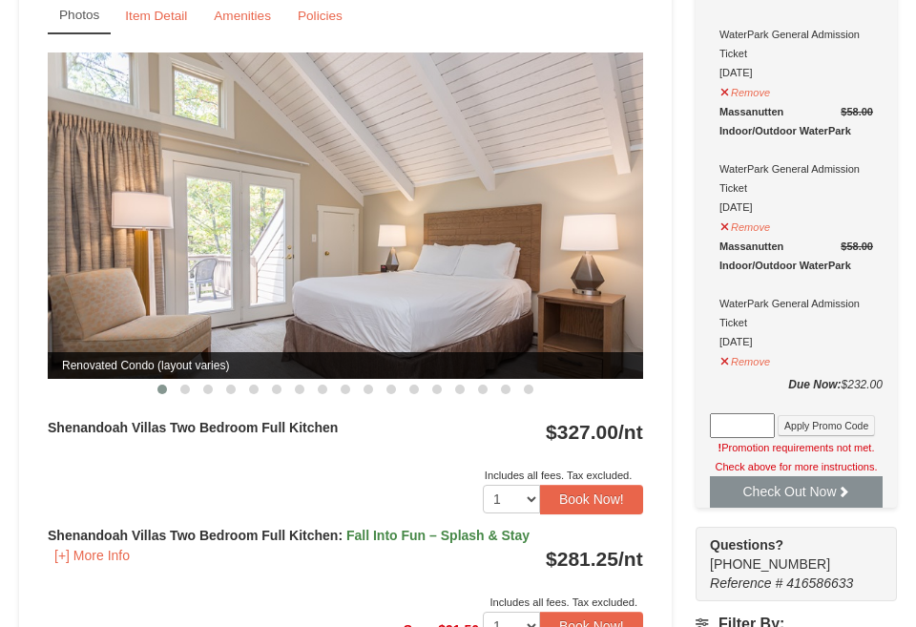
click at [761, 467] on div "! Promotion requirements not met. Check above for more instructions." at bounding box center [796, 457] width 173 height 38
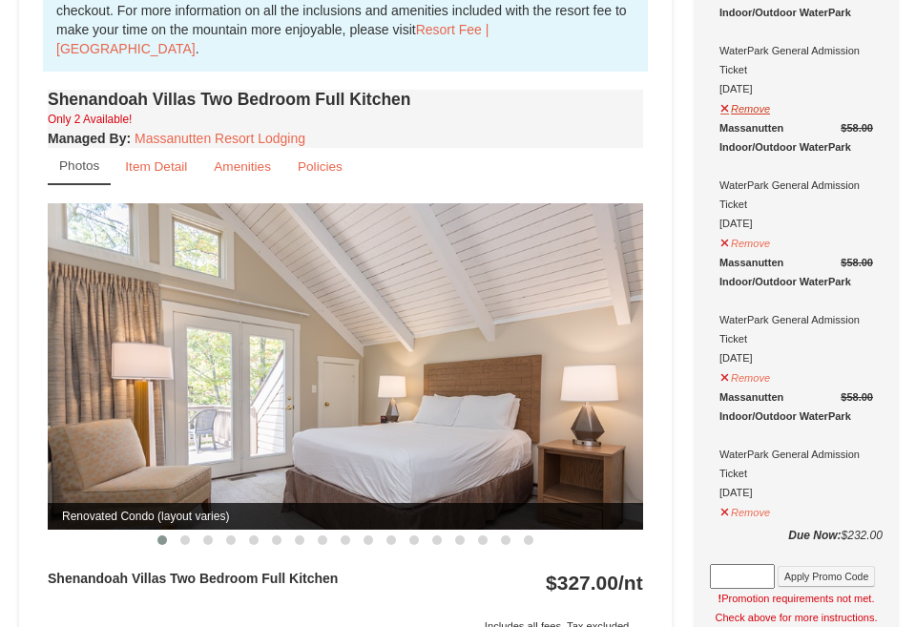
scroll to position [896, 0]
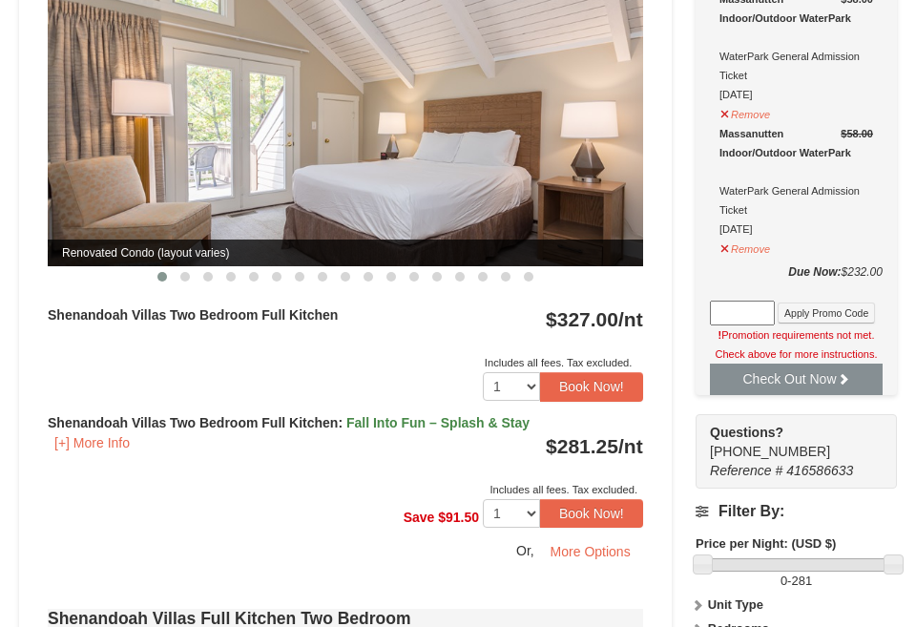
click at [752, 371] on button "Check Out Now" at bounding box center [796, 379] width 173 height 31
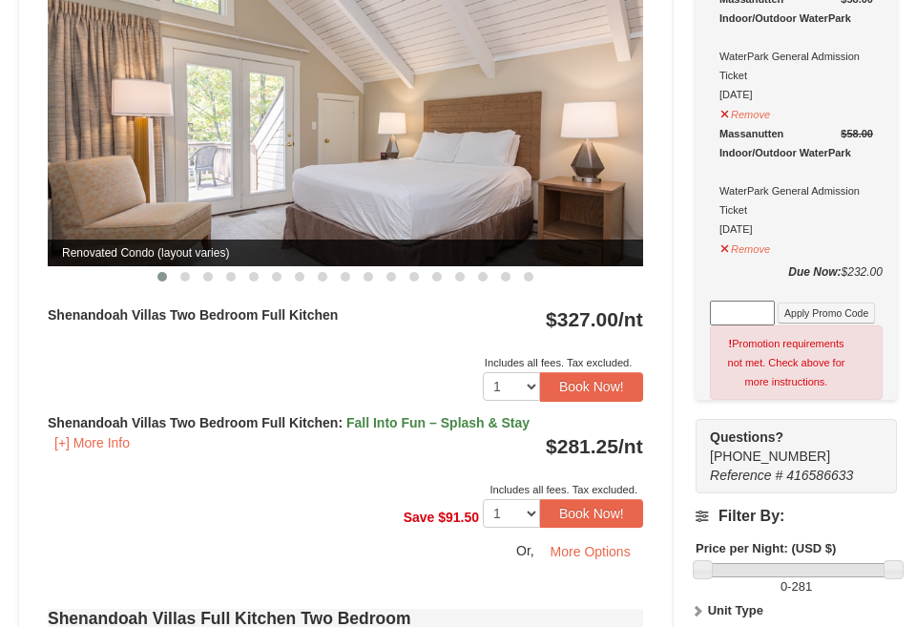
click at [764, 387] on div "! Promotion requirements not met. Check above for more instructions." at bounding box center [796, 362] width 173 height 74
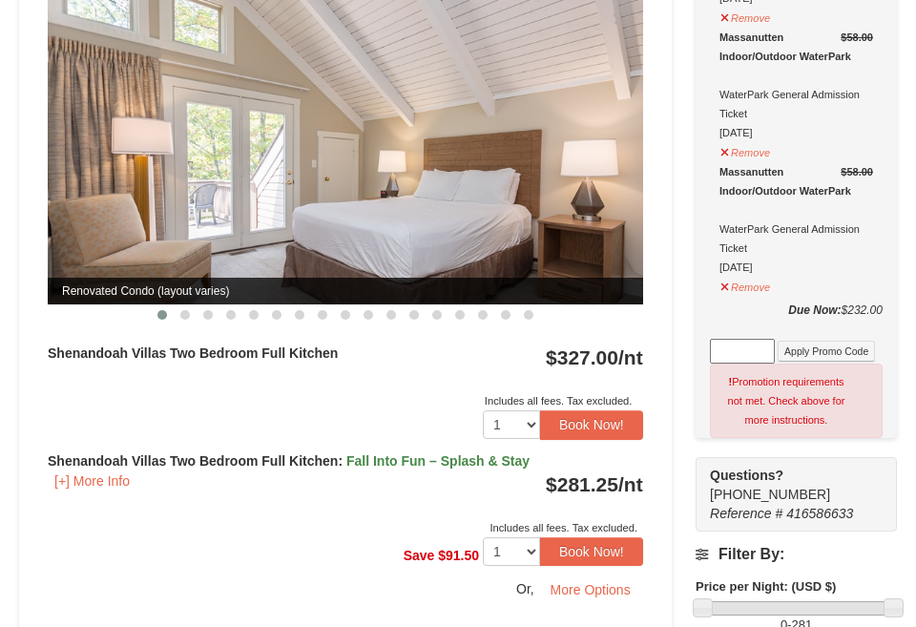
scroll to position [861, 0]
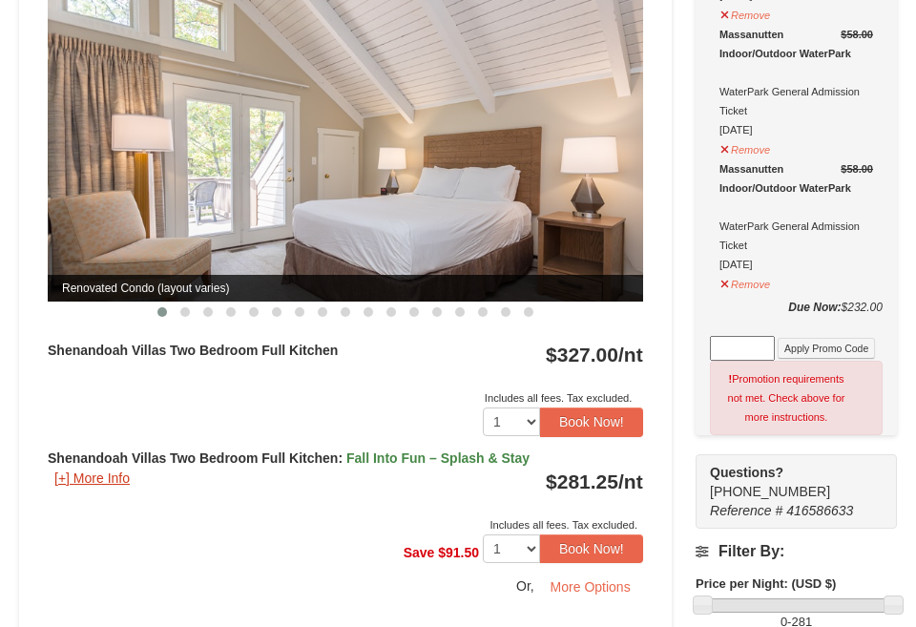
click at [117, 468] on button "[+] More Info" at bounding box center [92, 478] width 89 height 21
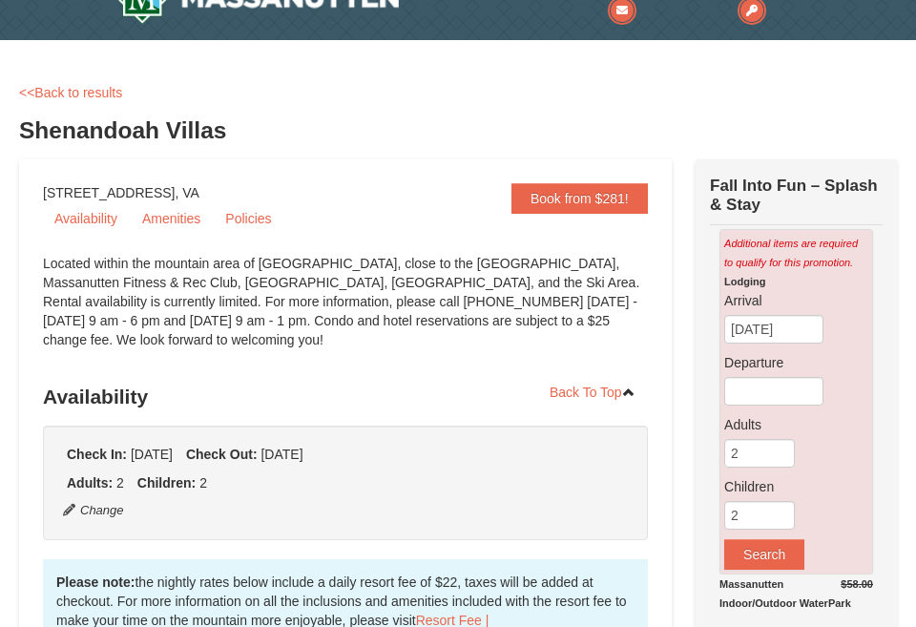
scroll to position [40, 0]
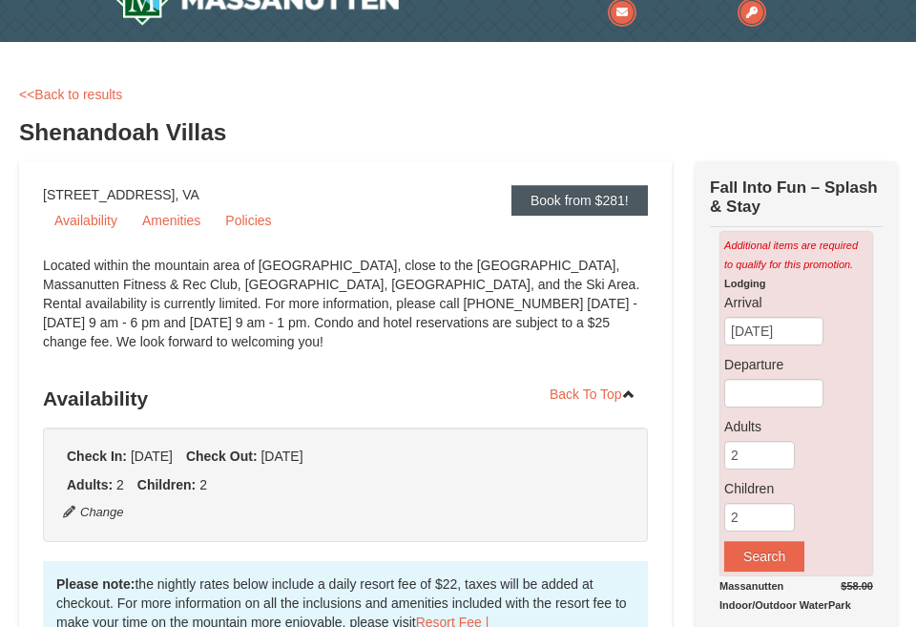
click at [527, 193] on link "Book from $281!" at bounding box center [579, 200] width 136 height 31
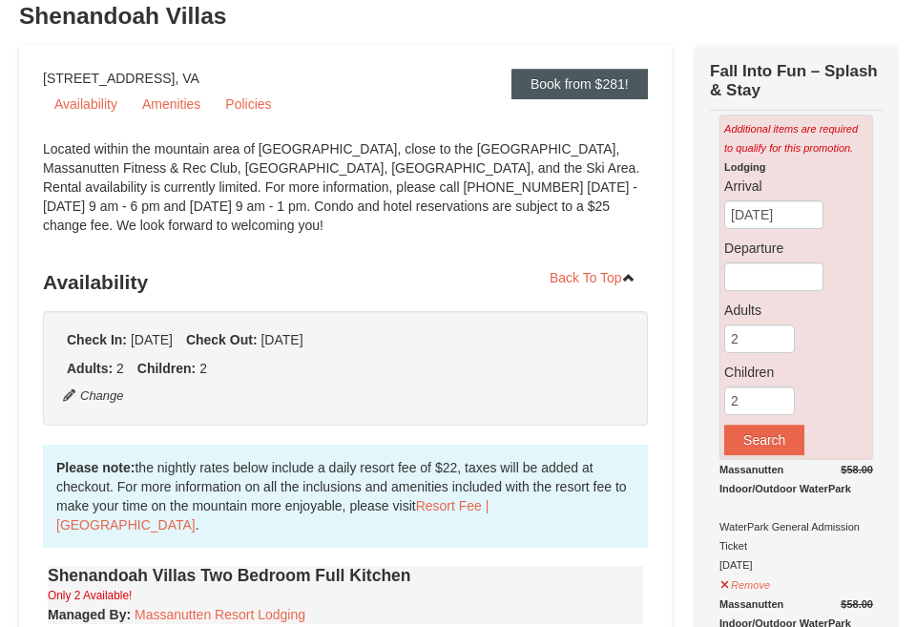
click at [527, 193] on div "Located within the mountain area of [GEOGRAPHIC_DATA], close to the [GEOGRAPHIC…" at bounding box center [345, 196] width 605 height 114
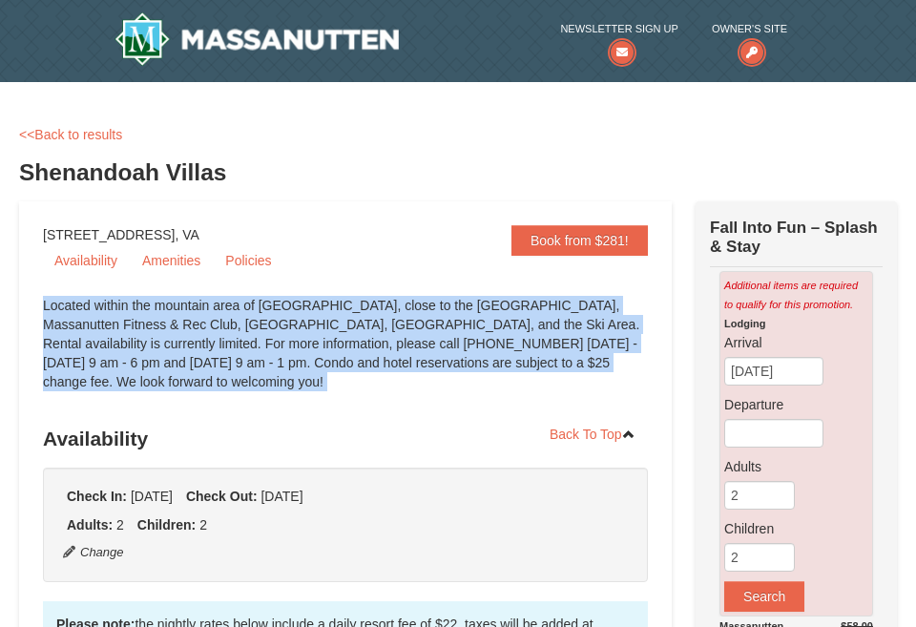
scroll to position [0, 0]
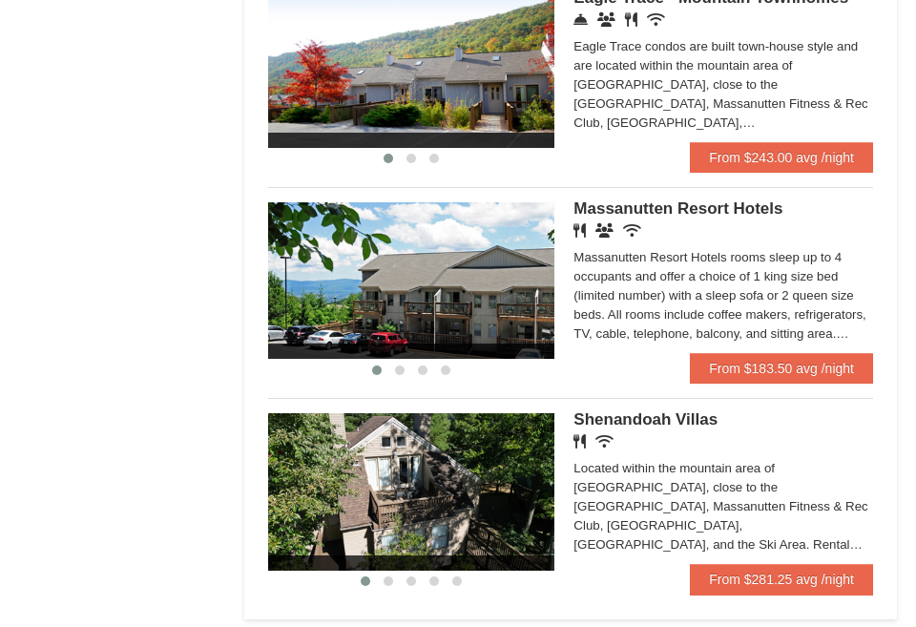
scroll to position [1237, 0]
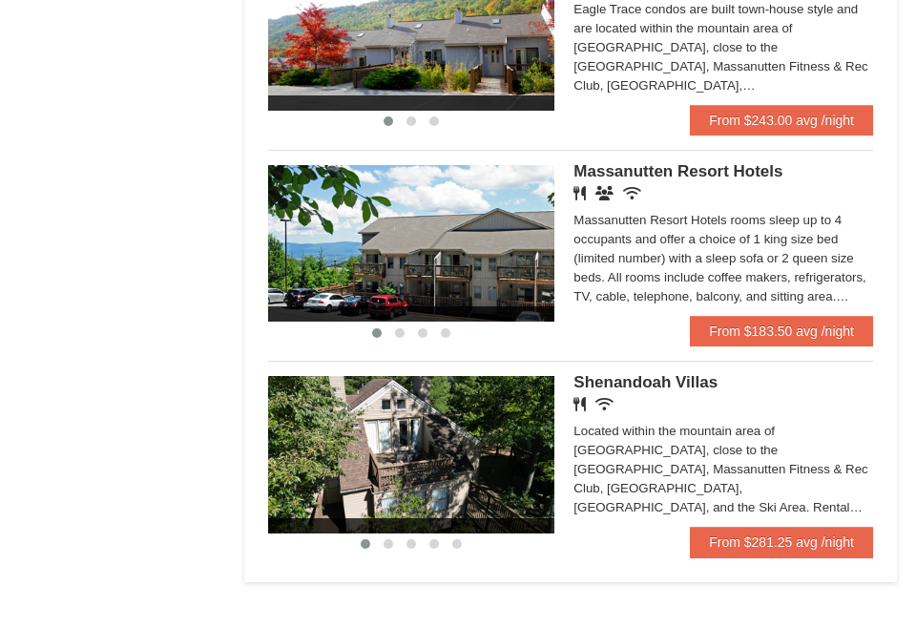
click at [656, 440] on div "Located within the mountain area of [GEOGRAPHIC_DATA], close to the [GEOGRAPHIC…" at bounding box center [723, 469] width 300 height 95
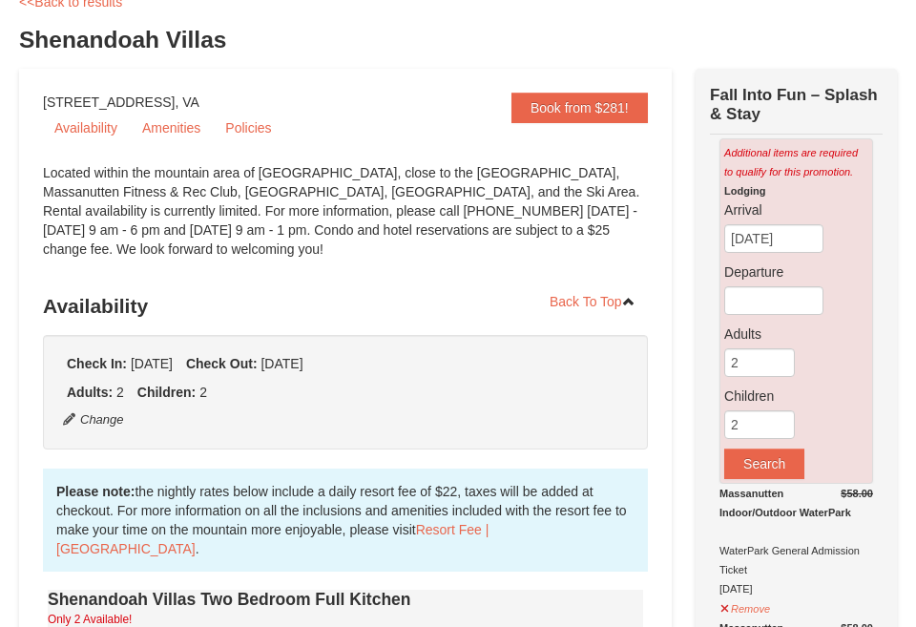
scroll to position [136, 0]
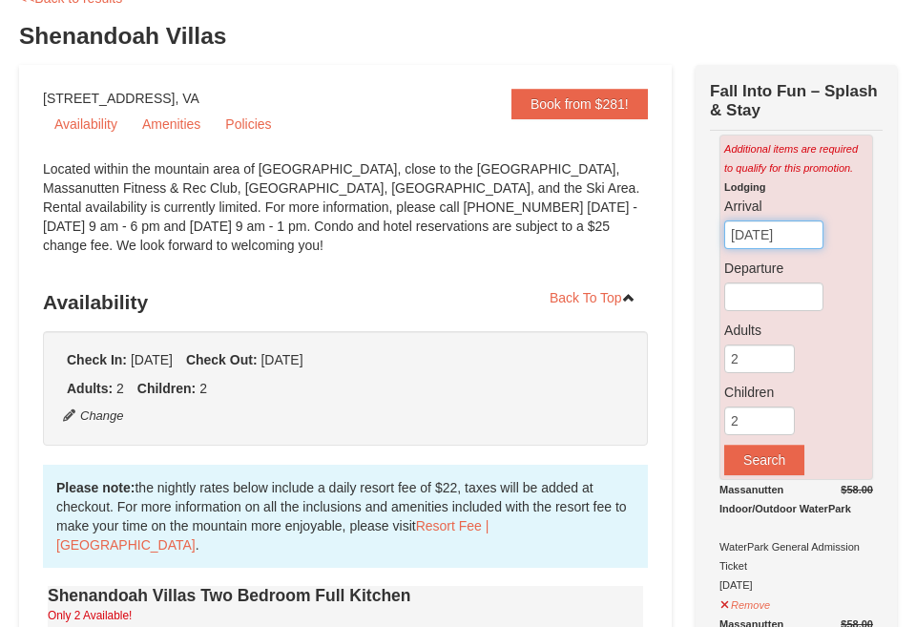
click at [759, 244] on input "[DATE]" at bounding box center [773, 234] width 99 height 29
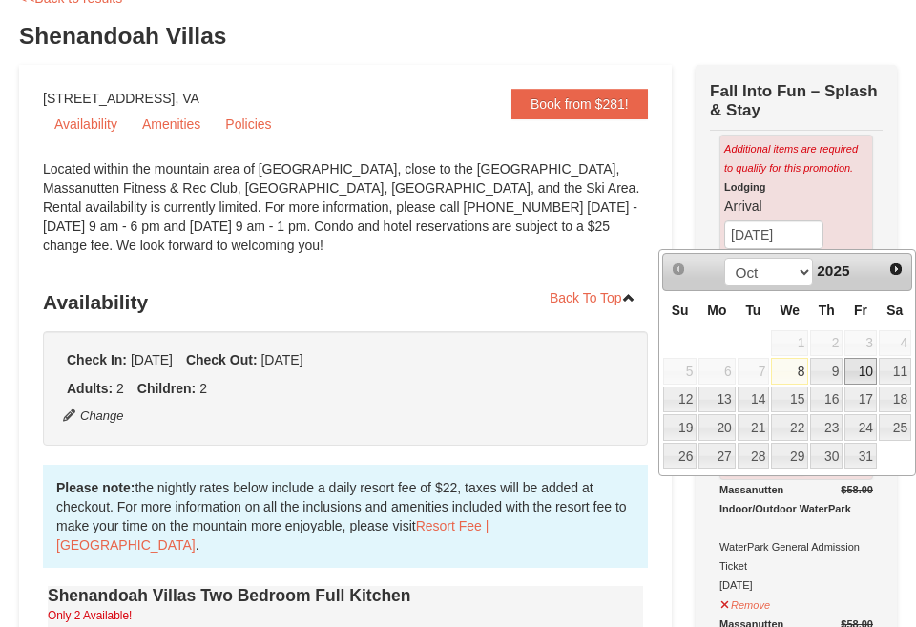
click at [871, 360] on link "10" at bounding box center [860, 371] width 32 height 27
type input "[DATE]"
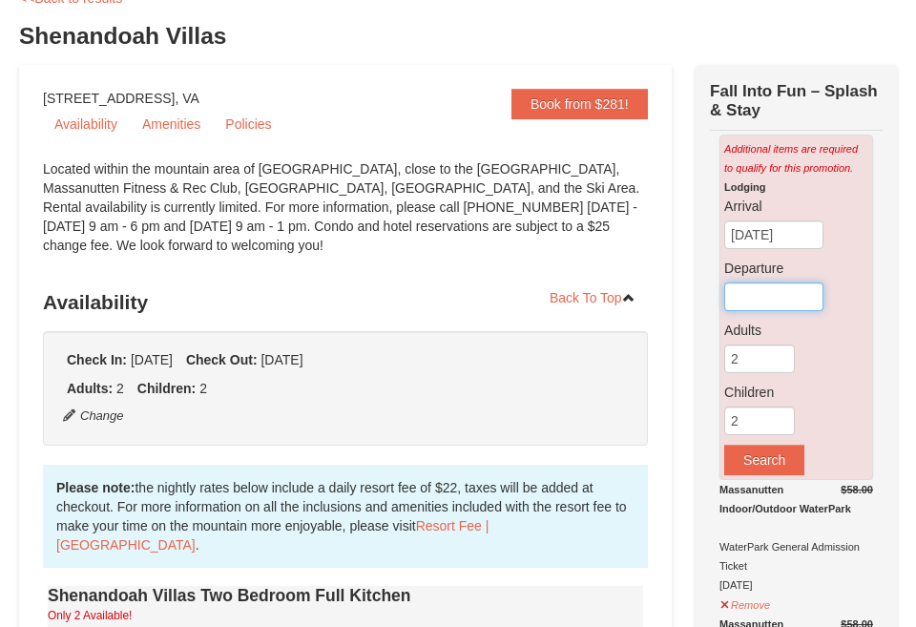
click at [794, 301] on input "text" at bounding box center [773, 296] width 99 height 29
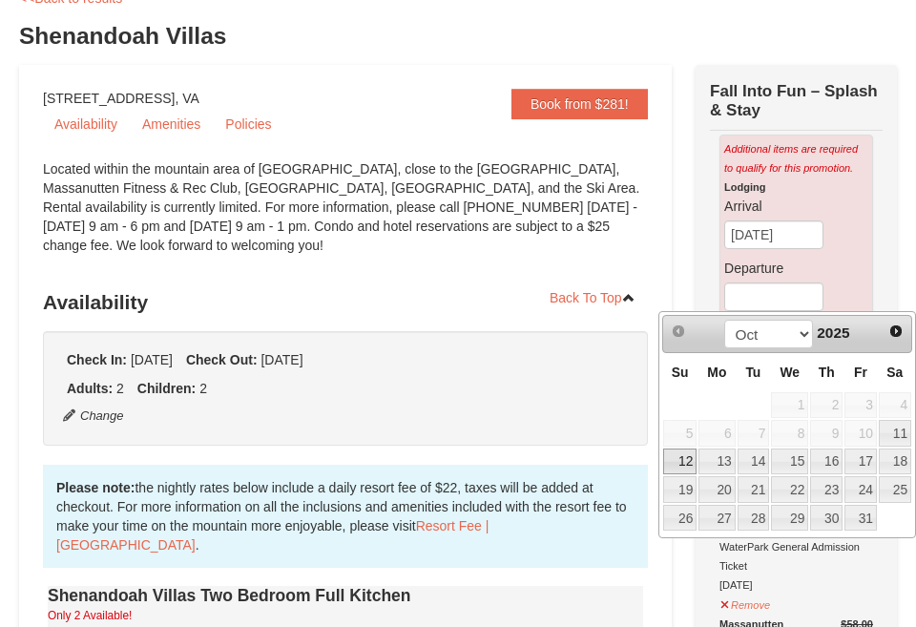
click at [689, 467] on link "12" at bounding box center [679, 461] width 33 height 27
type input "[DATE]"
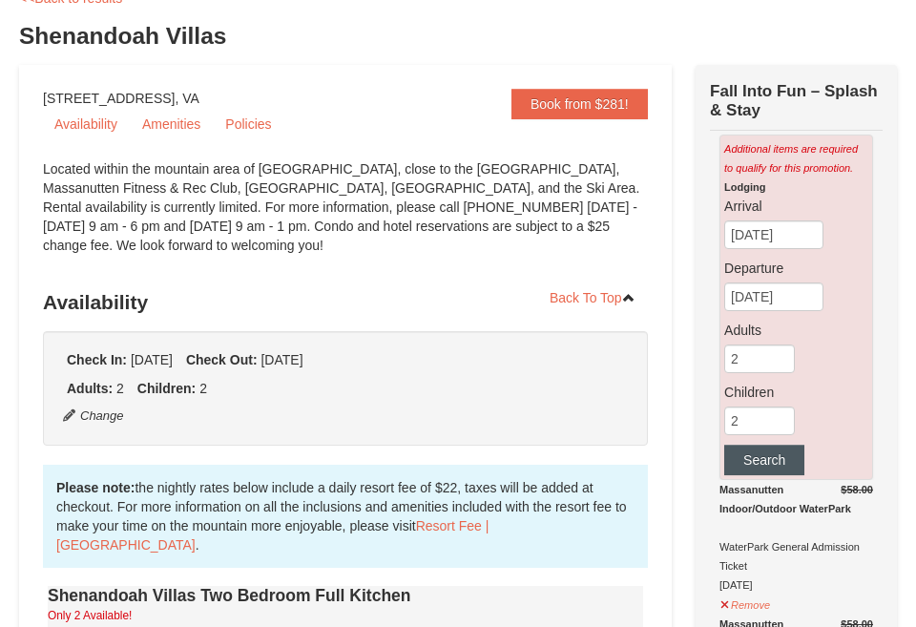
click at [759, 456] on button "Search" at bounding box center [764, 460] width 80 height 31
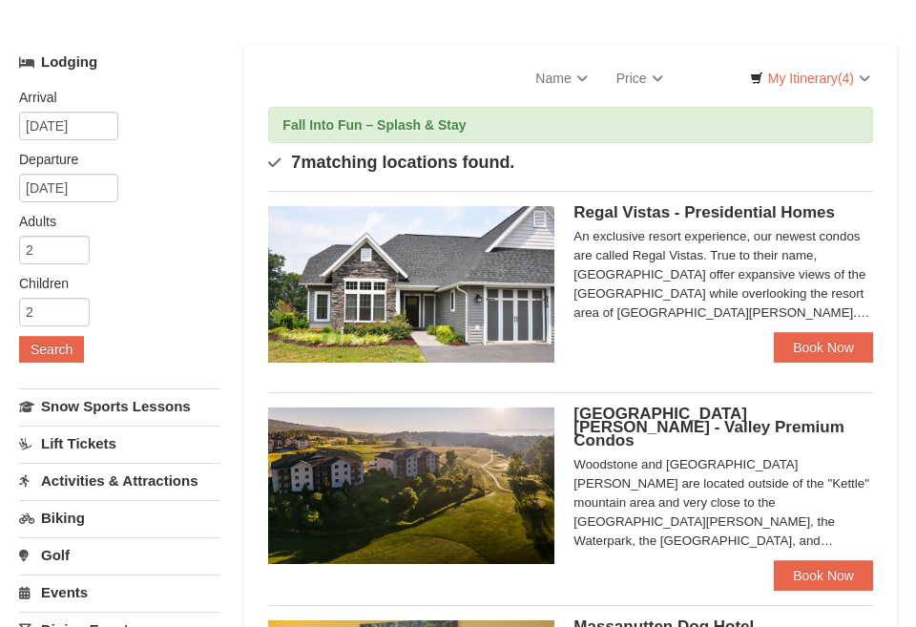
scroll to position [100, 0]
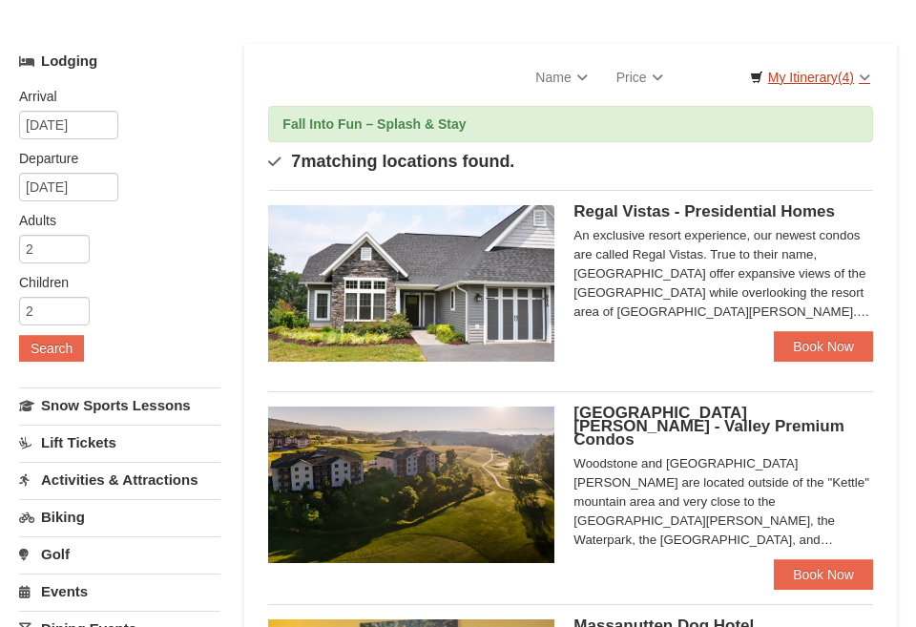
click at [834, 84] on link "My Itinerary (4)" at bounding box center [810, 77] width 145 height 29
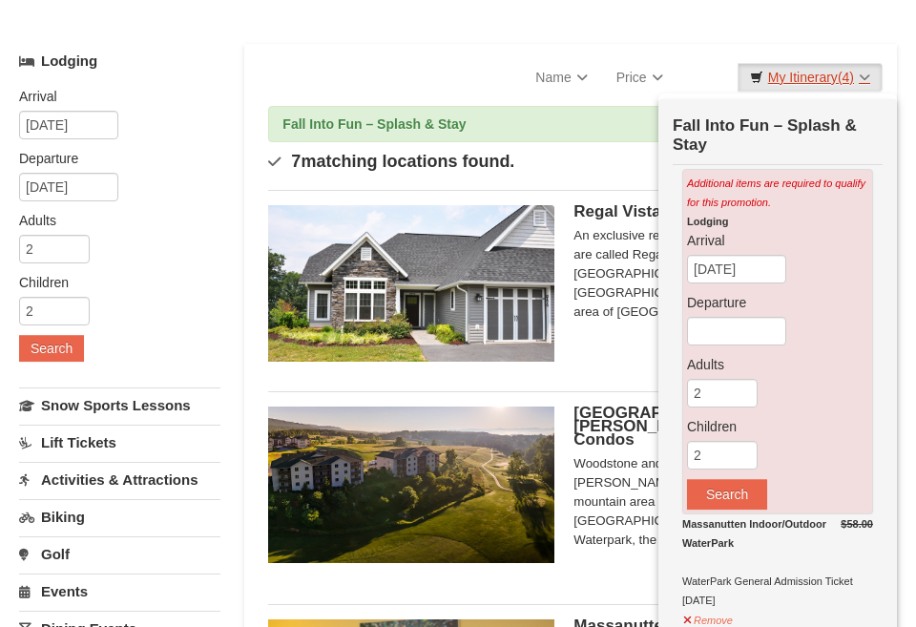
click at [834, 84] on link "My Itinerary (4)" at bounding box center [810, 77] width 145 height 29
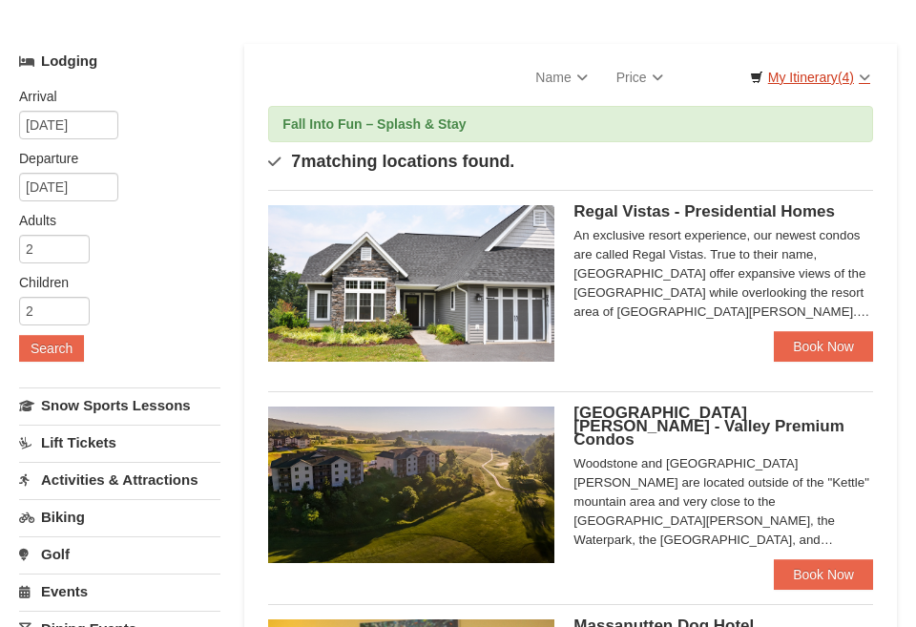
click at [853, 79] on span "(4)" at bounding box center [846, 77] width 16 height 15
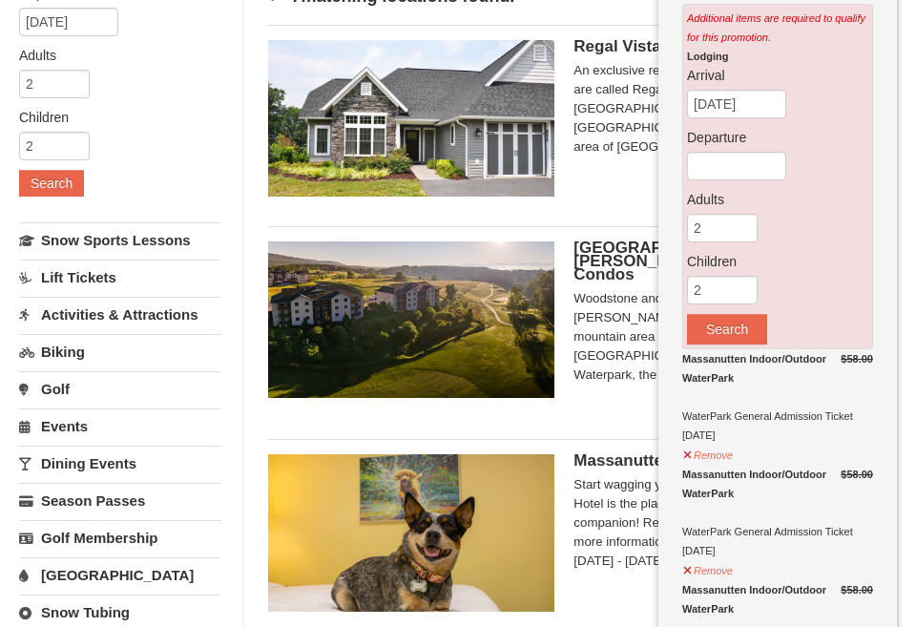
scroll to position [263, 0]
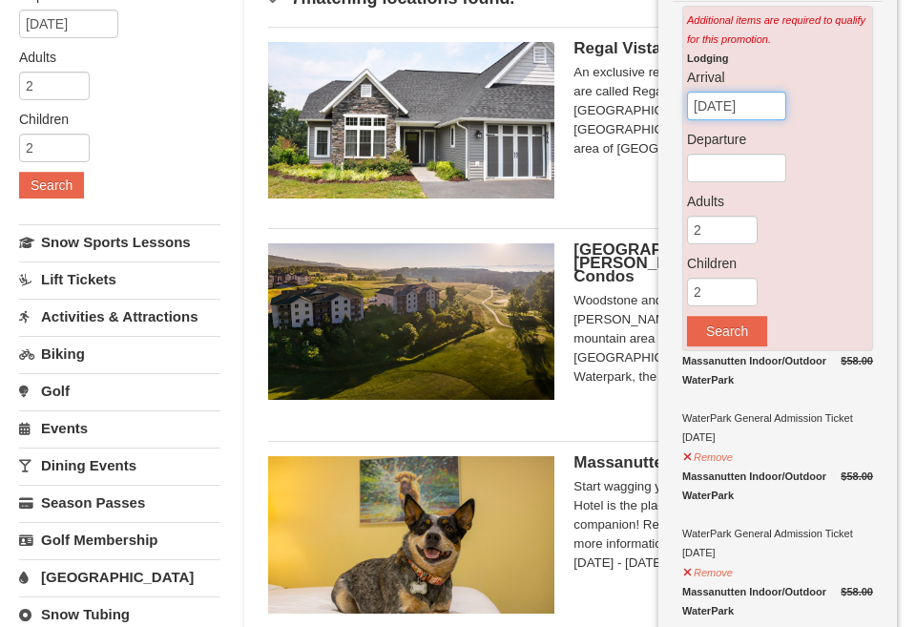
click at [751, 112] on input "[DATE]" at bounding box center [736, 106] width 99 height 29
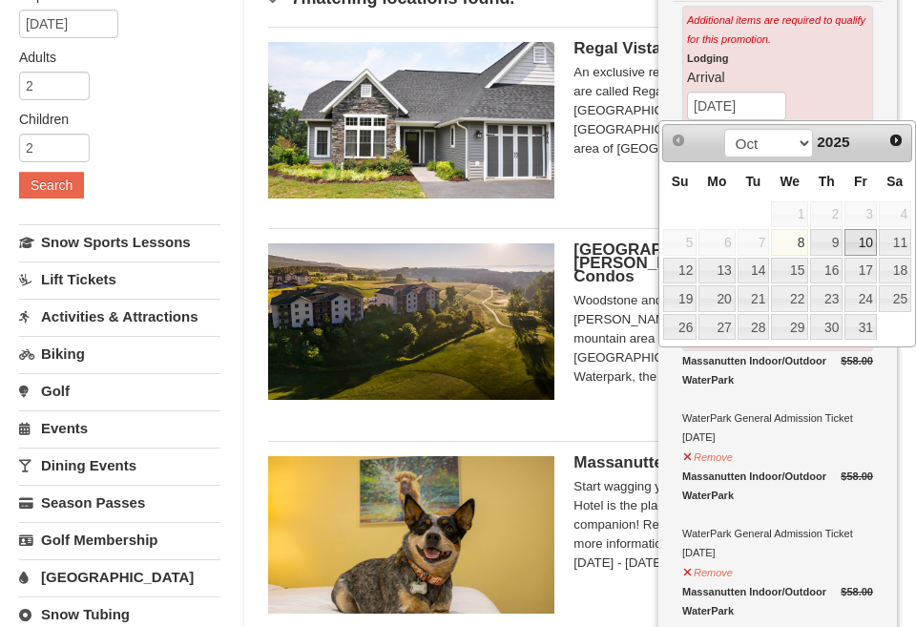
click at [865, 239] on link "10" at bounding box center [860, 242] width 32 height 27
type input "[DATE]"
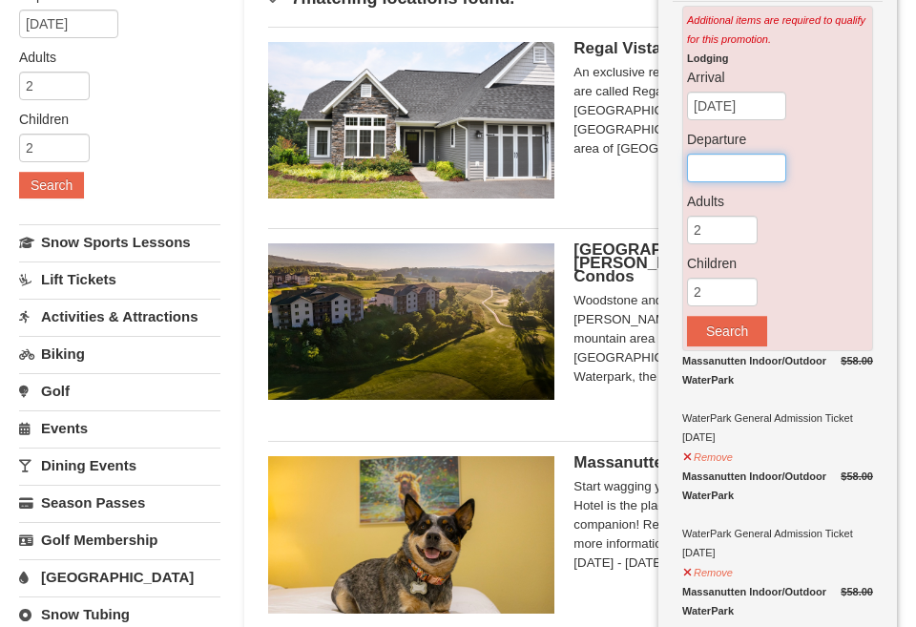
click at [753, 159] on input "text" at bounding box center [736, 168] width 99 height 29
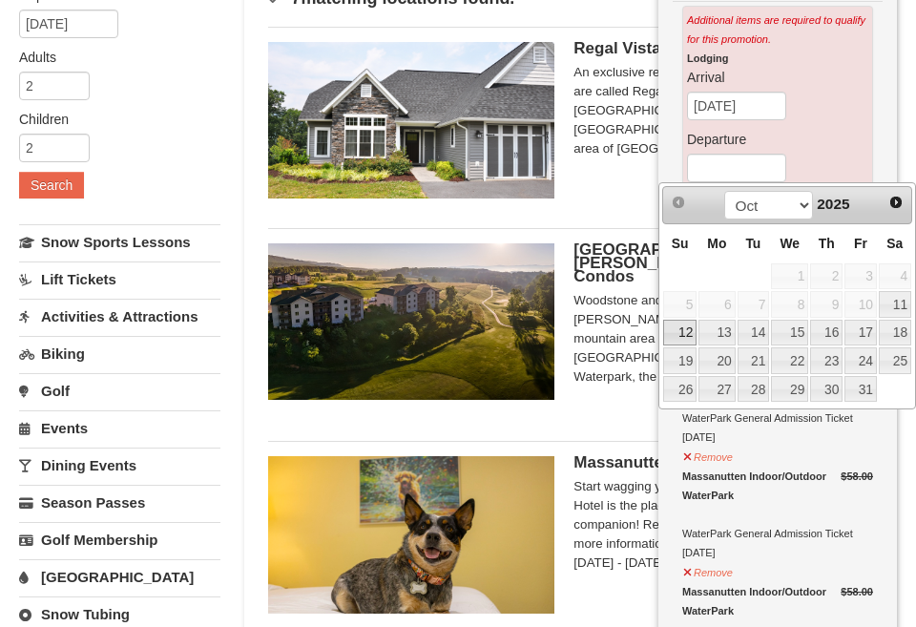
click at [681, 338] on link "12" at bounding box center [679, 333] width 33 height 27
type input "[DATE]"
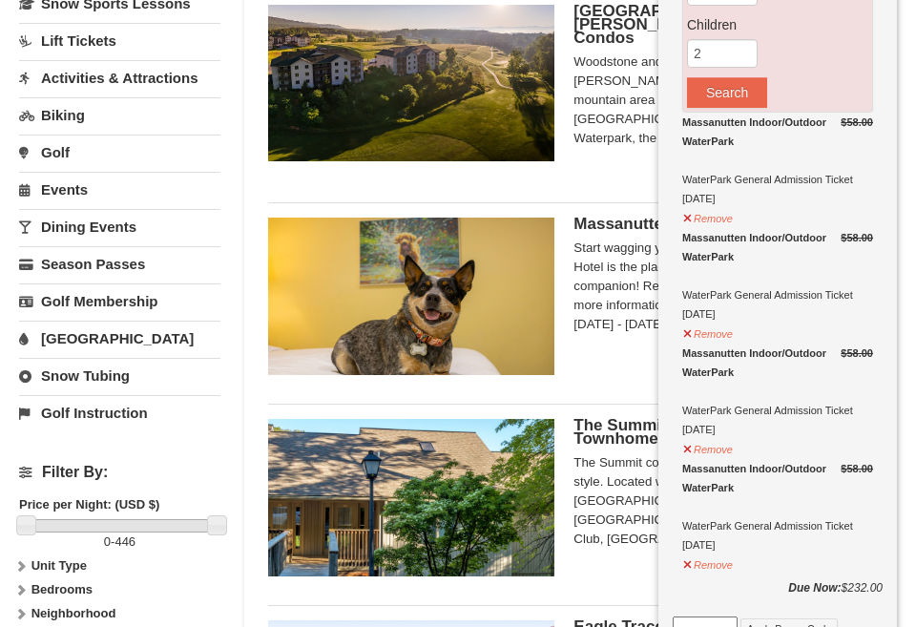
scroll to position [492, 0]
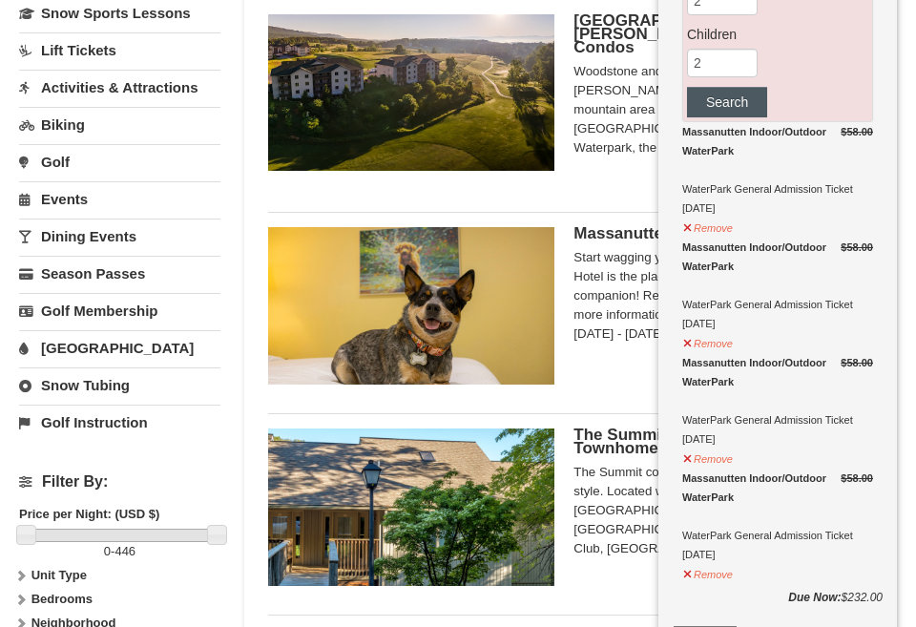
click at [737, 107] on button "Search" at bounding box center [727, 102] width 80 height 31
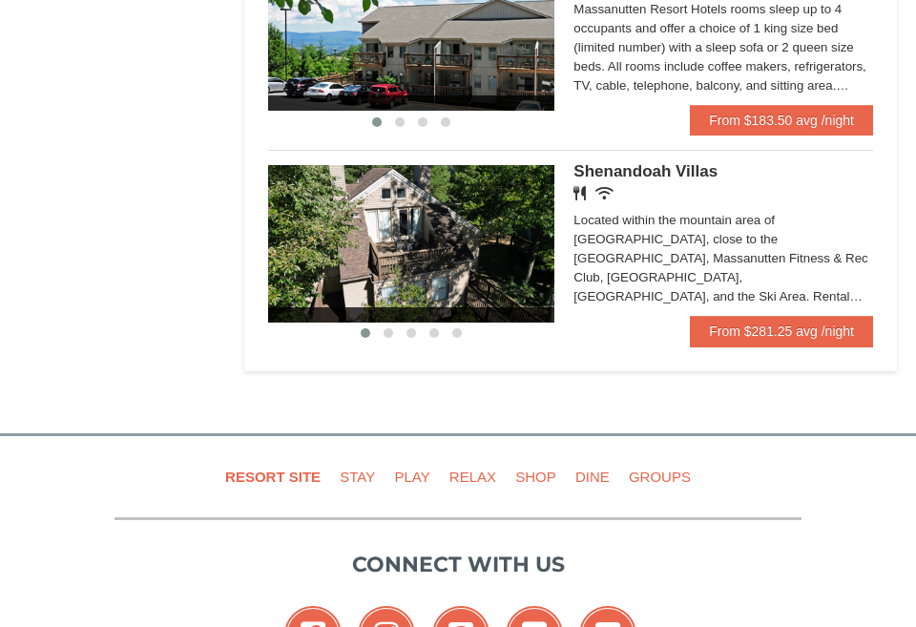
scroll to position [1450, 0]
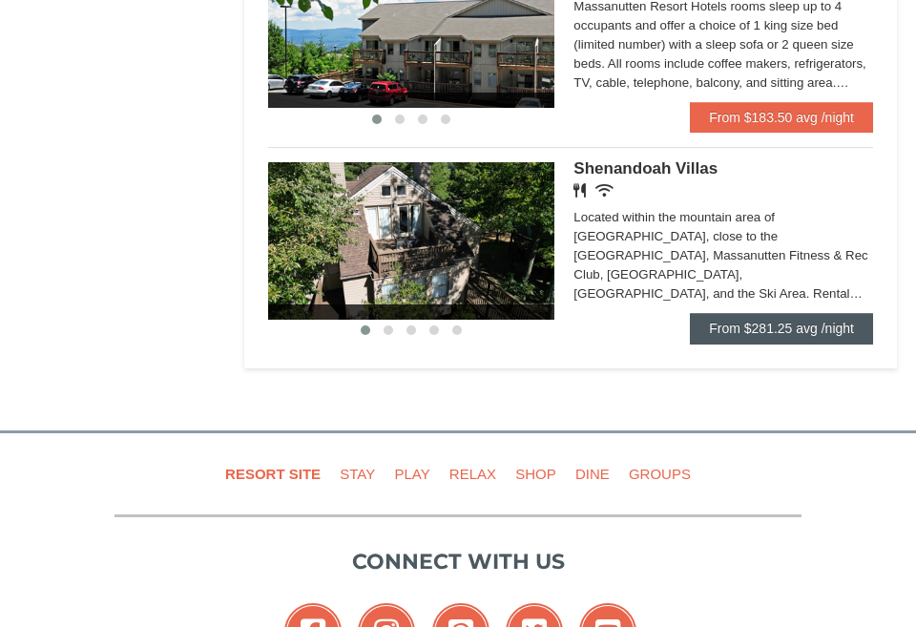
click at [704, 313] on link "From $281.25 avg /night" at bounding box center [781, 328] width 183 height 31
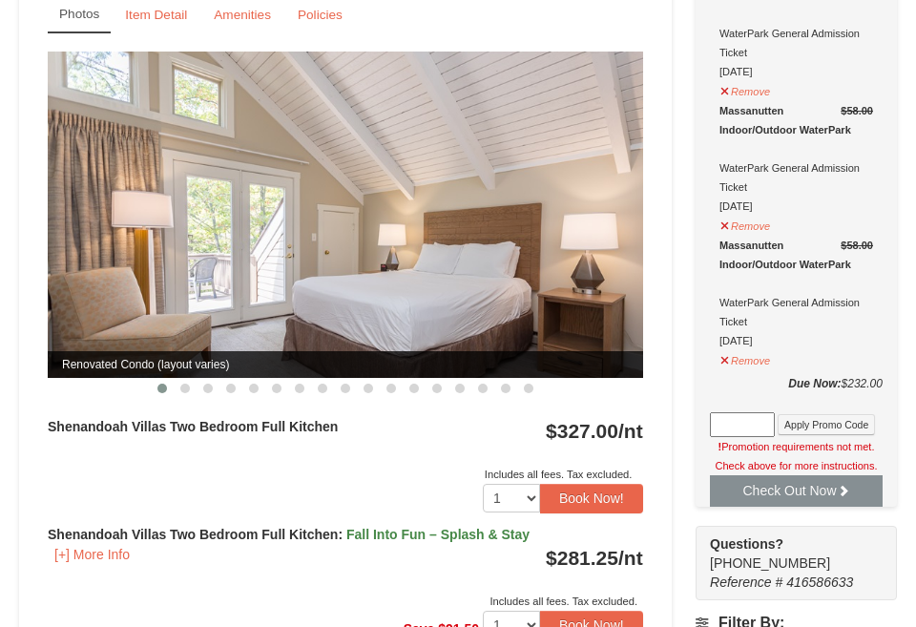
scroll to position [822, 0]
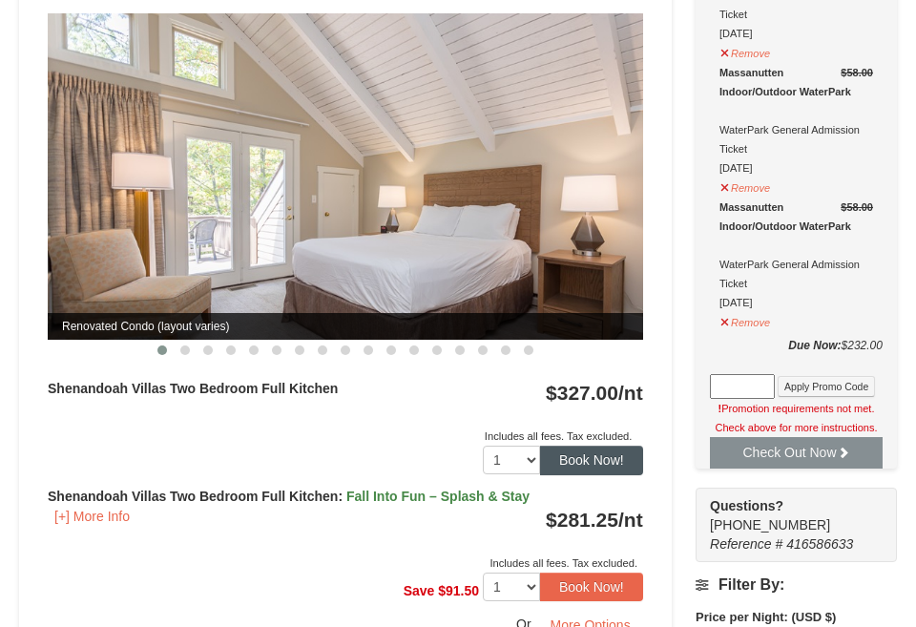
click at [576, 446] on button "Book Now!" at bounding box center [591, 460] width 103 height 29
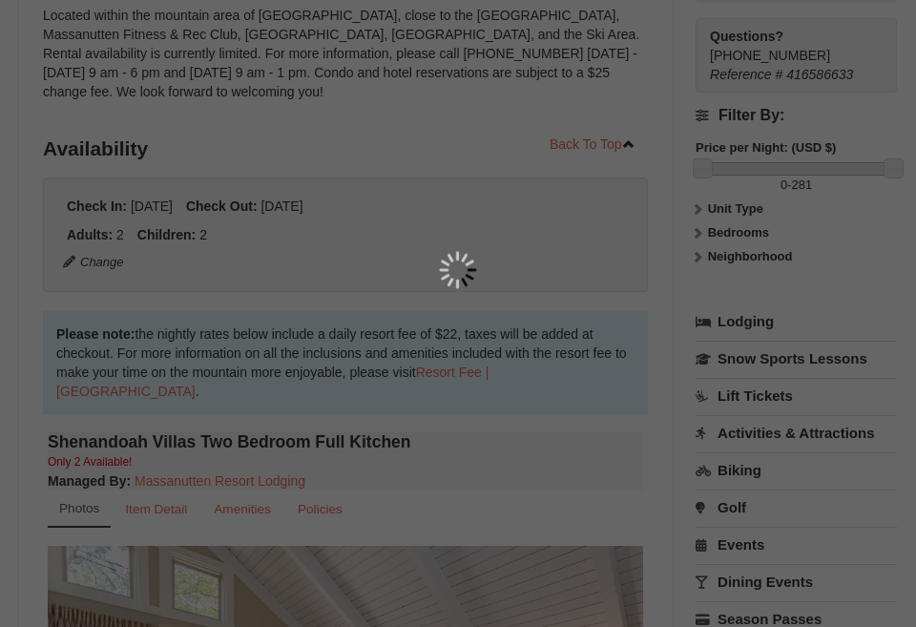
scroll to position [201, 0]
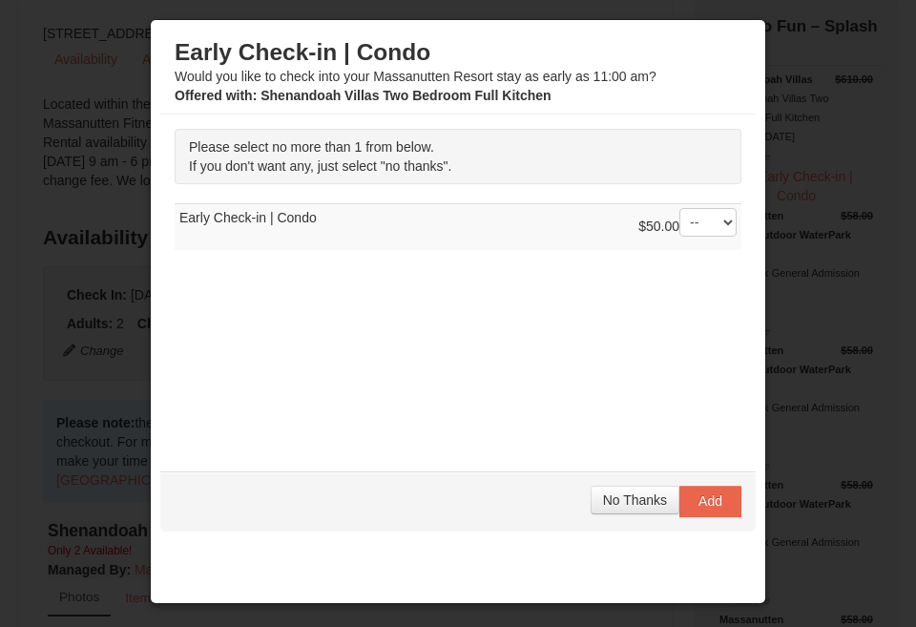
click at [633, 227] on td "$50.00 -- 01 Early Check-in | Condo" at bounding box center [458, 227] width 567 height 47
click at [507, 156] on p "Please select no more than 1 from below. If you don't want any, just select "no…" at bounding box center [458, 156] width 567 height 55
click at [621, 504] on span "No Thanks" at bounding box center [635, 499] width 64 height 15
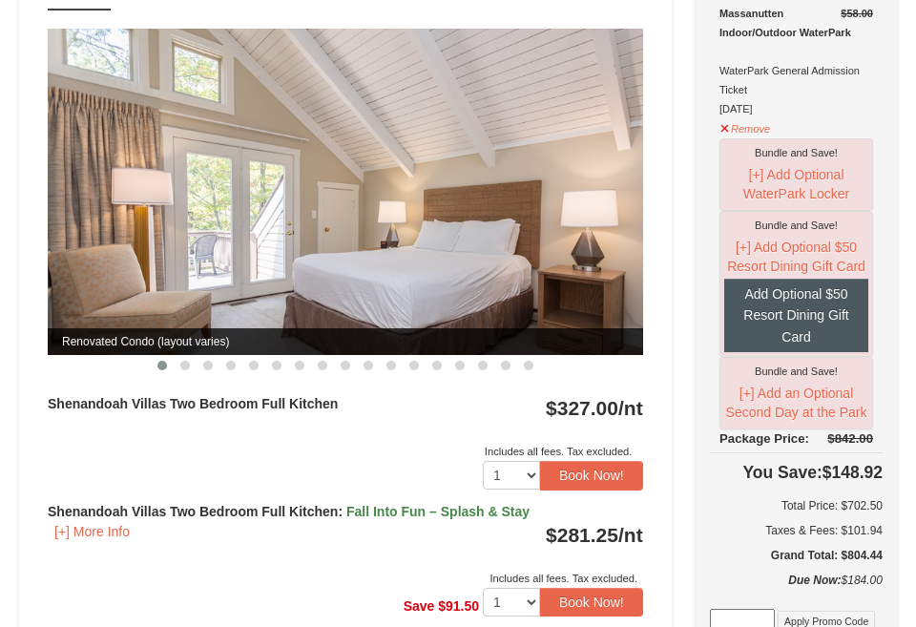
scroll to position [807, 0]
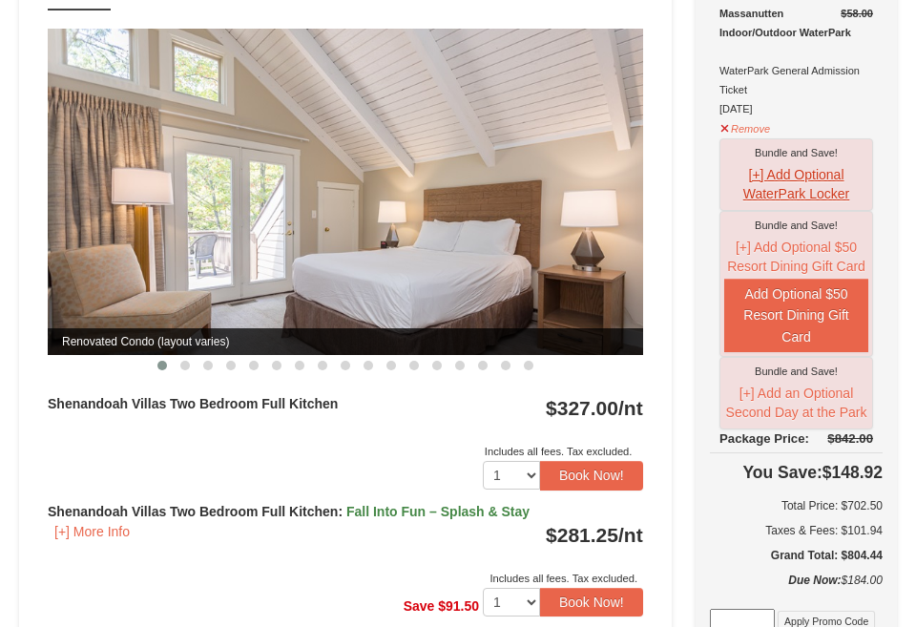
click at [758, 176] on button "[+] Add Optional WaterPark Locker" at bounding box center [796, 184] width 144 height 44
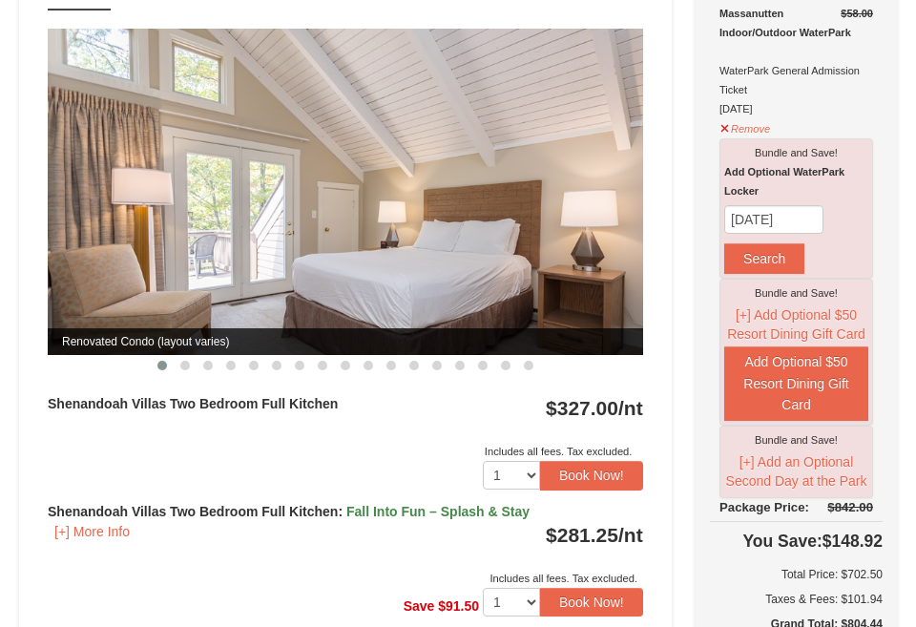
click at [800, 164] on div "Add Optional WaterPark Locker 10/11/2025 Search" at bounding box center [796, 218] width 144 height 112
click at [834, 111] on div "Massanutten Indoor/Outdoor WaterPark WaterPark General Admission Ticket 10/12/2…" at bounding box center [796, 61] width 154 height 114
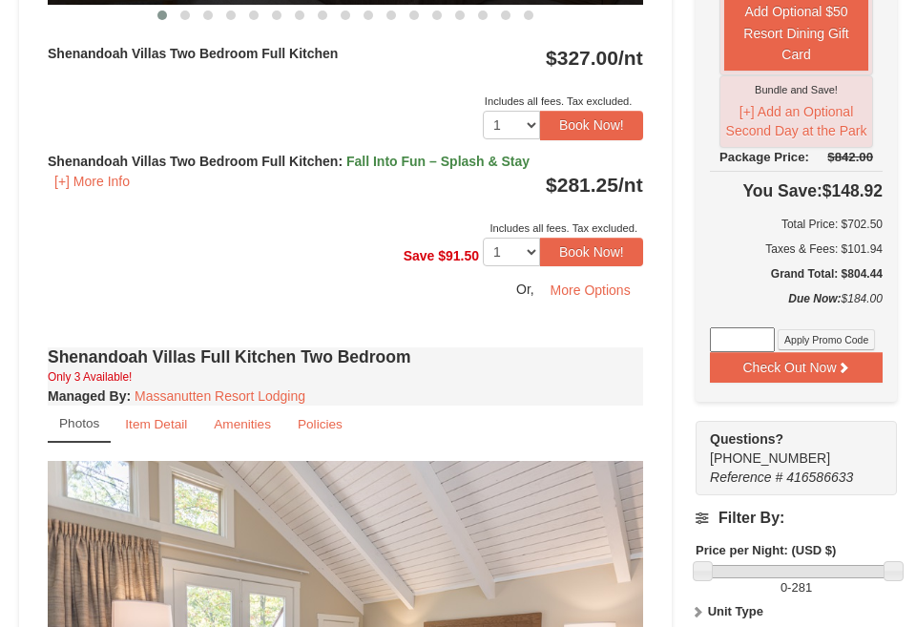
scroll to position [1158, 0]
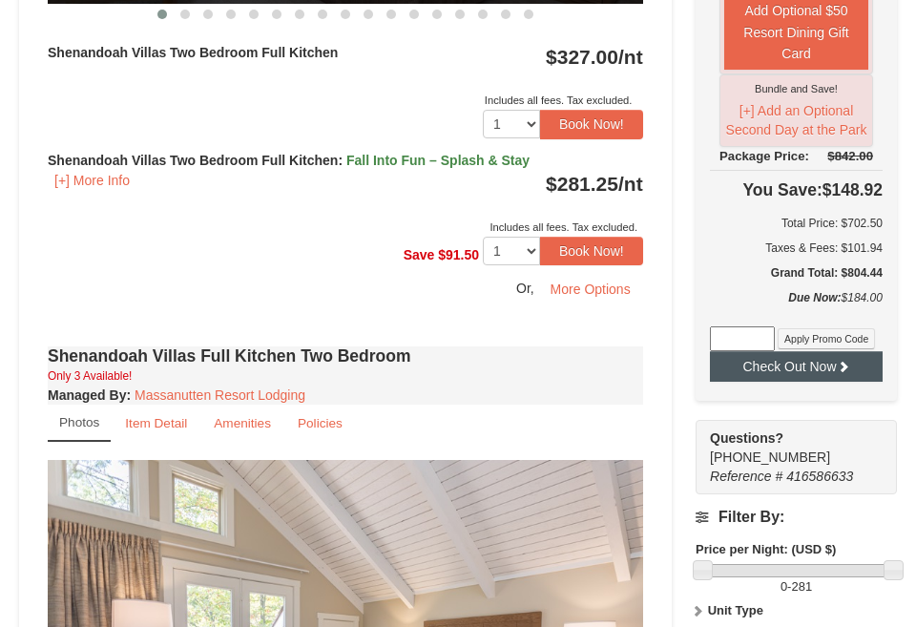
click at [793, 370] on button "Check Out Now" at bounding box center [796, 366] width 173 height 31
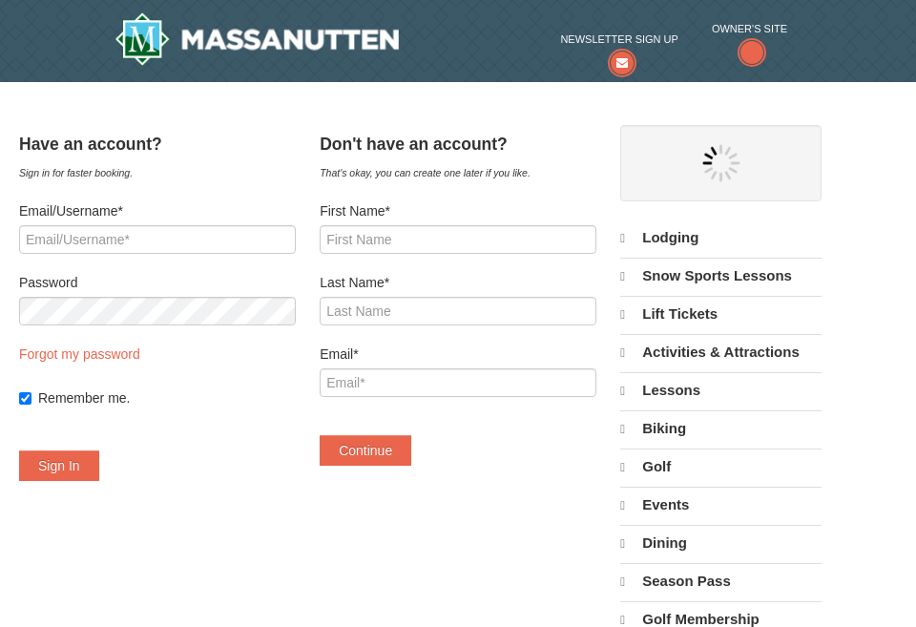
select select "10"
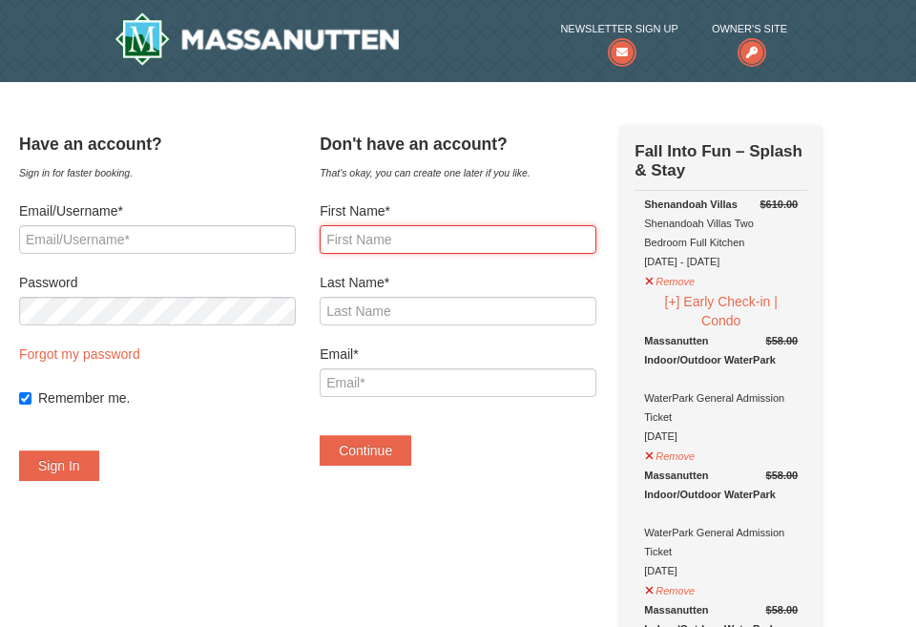
click at [563, 243] on input "First Name*" at bounding box center [458, 239] width 277 height 29
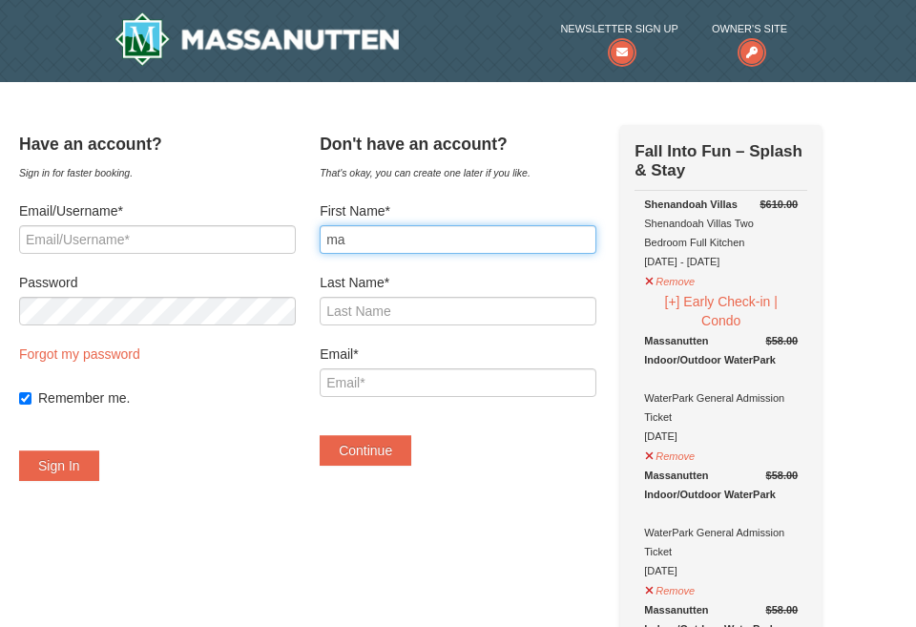
type input "m"
type input "[PERSON_NAME]"
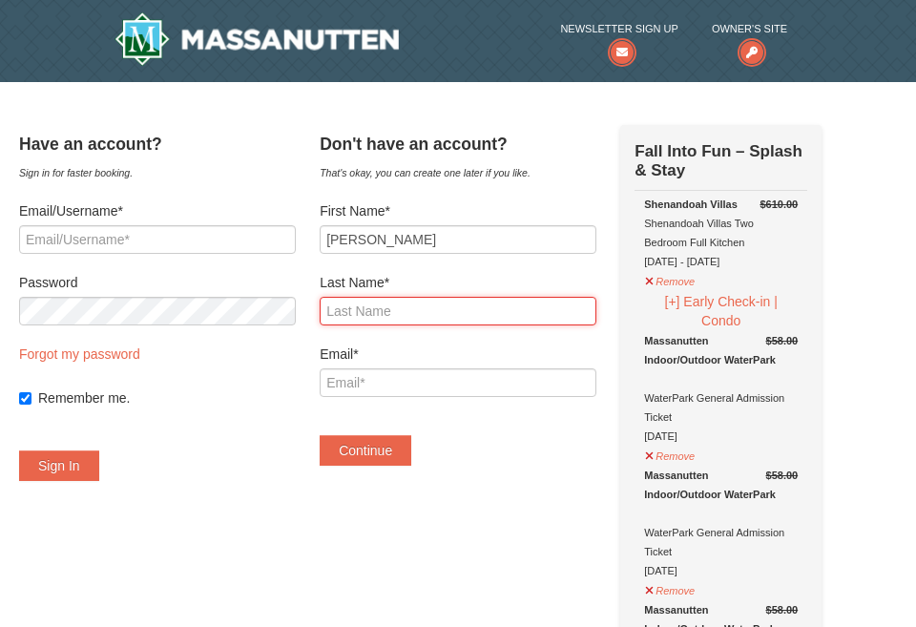
click at [539, 299] on input "Last Name*" at bounding box center [458, 311] width 277 height 29
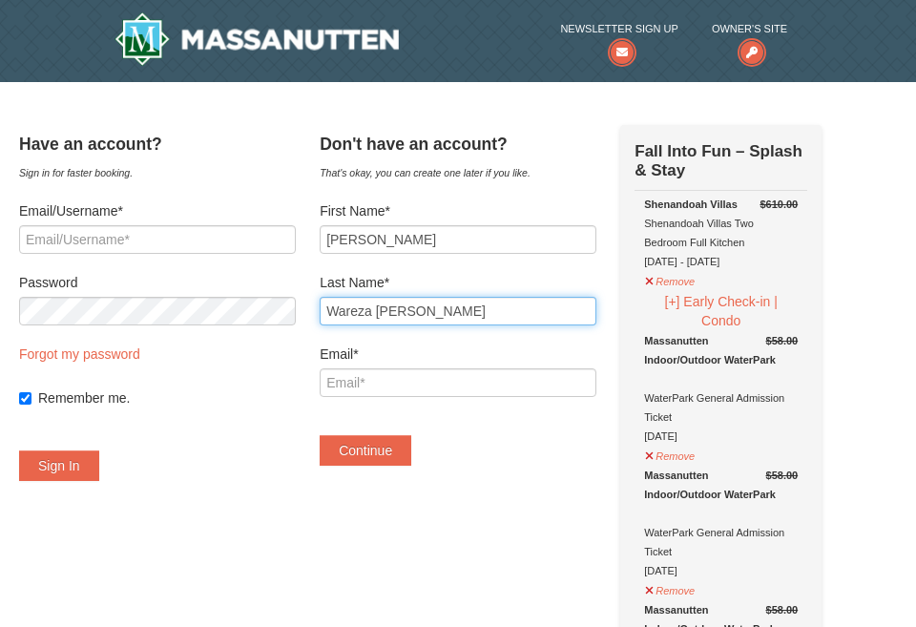
type input "Wareza [PERSON_NAME]"
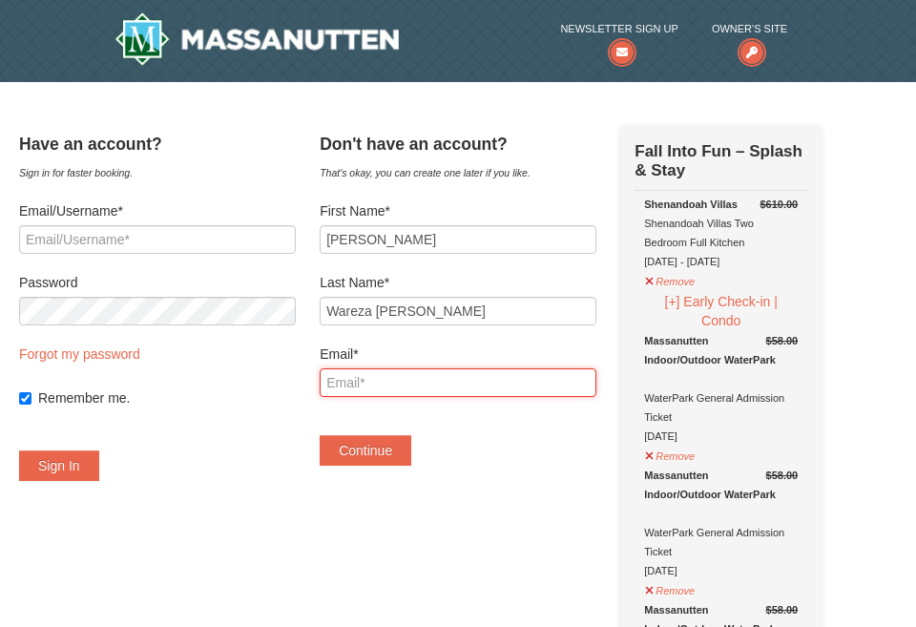
click at [499, 378] on input "Email*" at bounding box center [458, 382] width 277 height 29
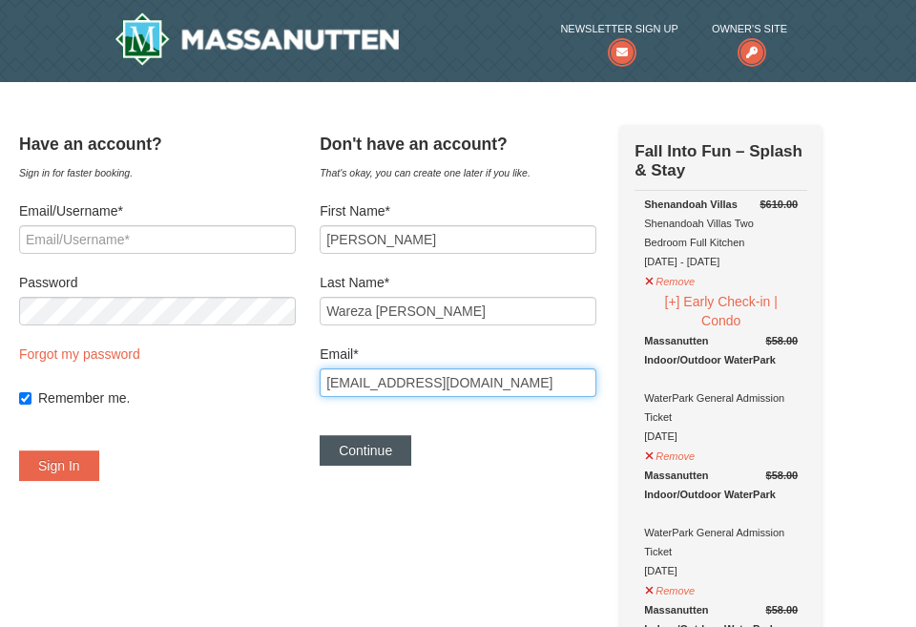
type input "[EMAIL_ADDRESS][DOMAIN_NAME]"
click at [402, 448] on button "Continue" at bounding box center [366, 450] width 92 height 31
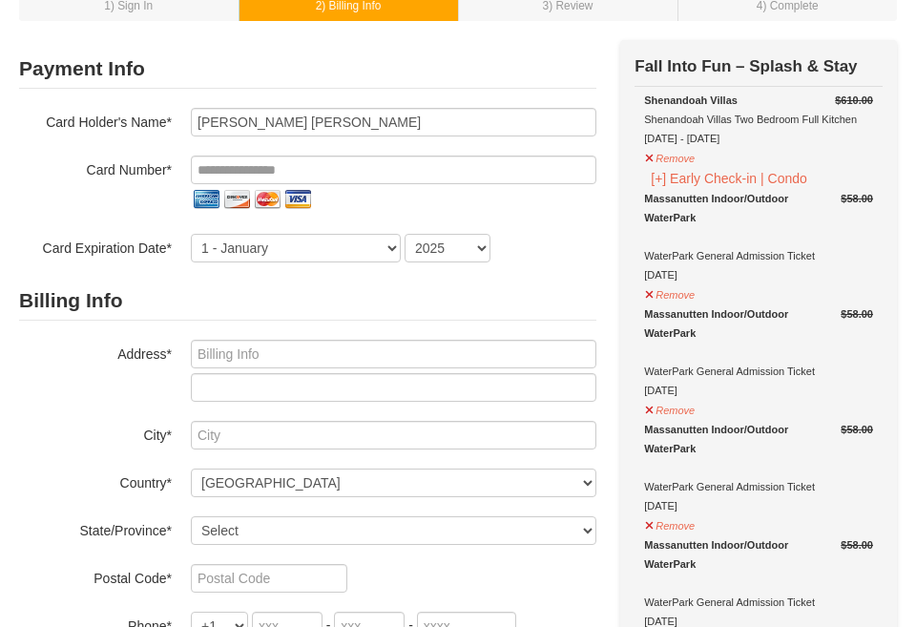
scroll to position [143, 0]
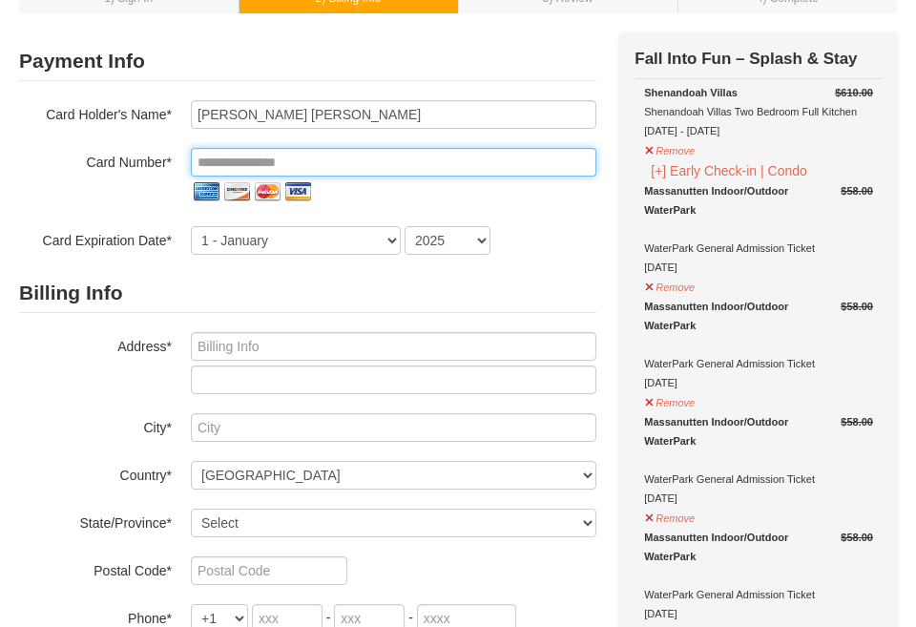
click at [271, 171] on input "tel" at bounding box center [393, 162] width 405 height 29
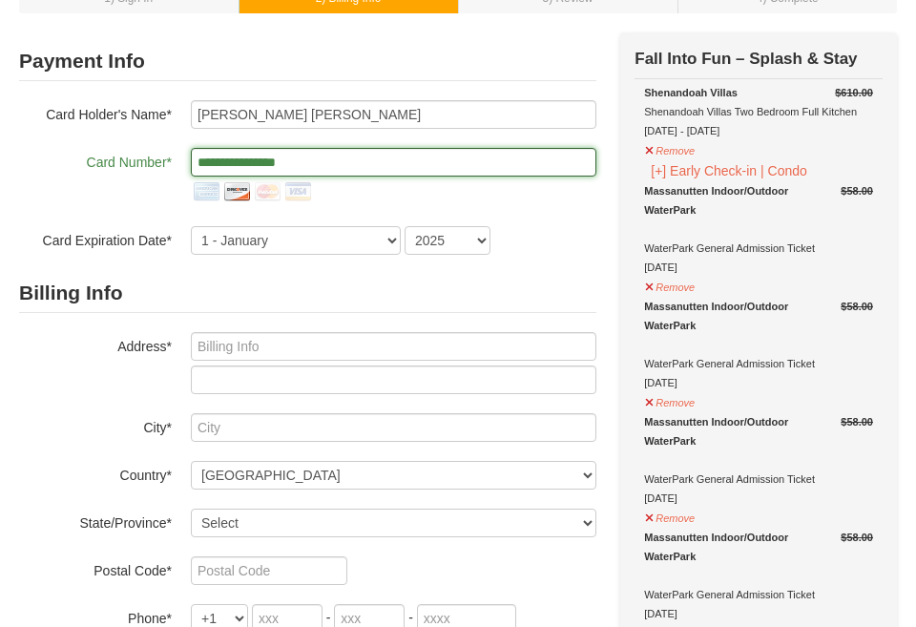
type input "**********"
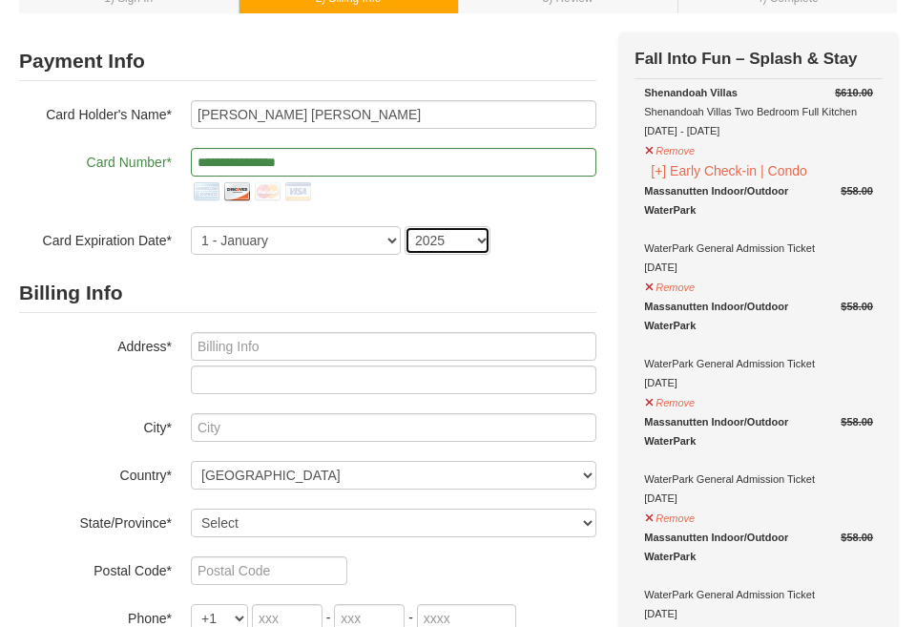
click at [483, 234] on select "2025 2026 2027 2028 2029 2030 2031 2032 2033 2034" at bounding box center [448, 240] width 86 height 29
select select "2027"
click at [509, 273] on form "**********" at bounding box center [307, 386] width 577 height 688
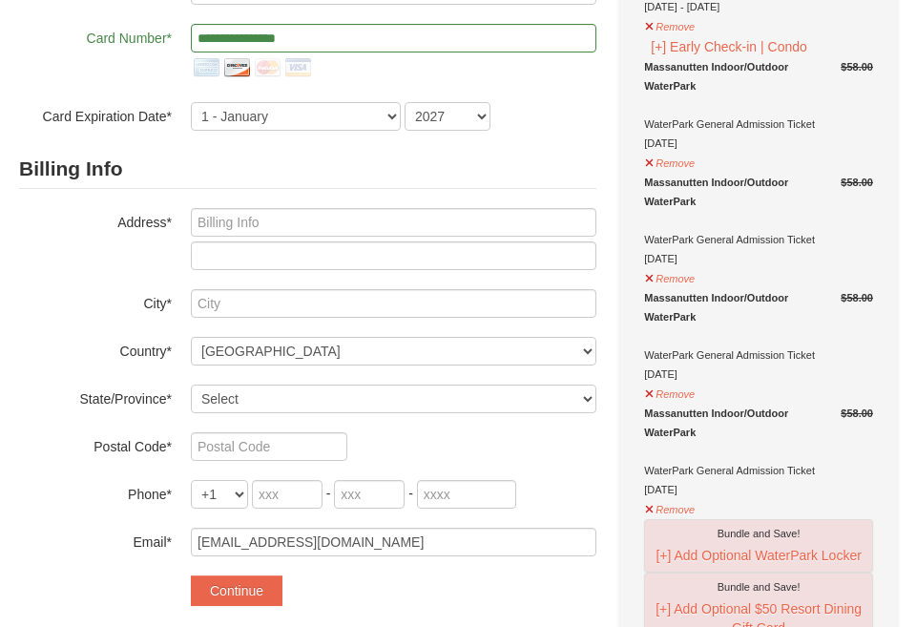
scroll to position [270, 0]
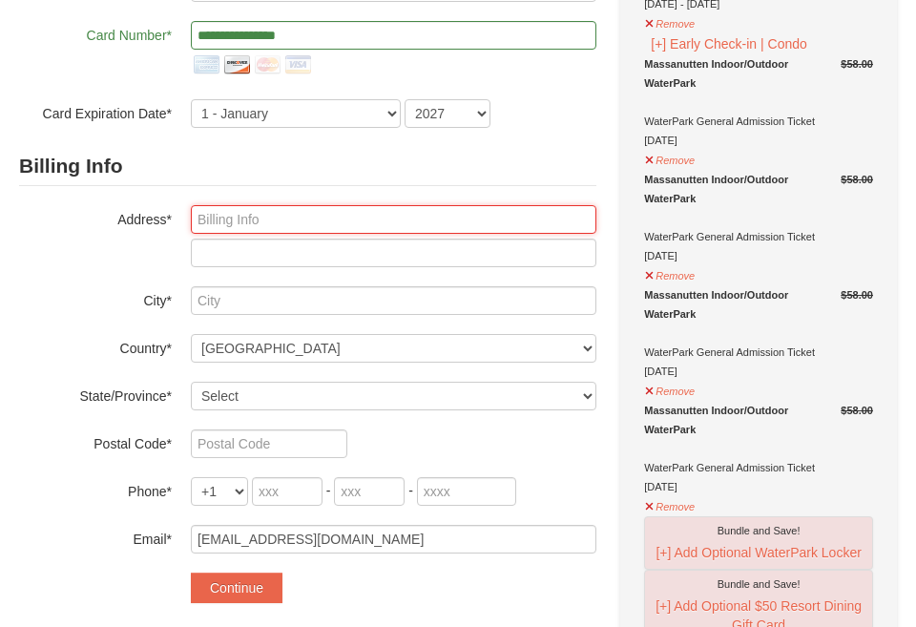
click at [395, 215] on input "text" at bounding box center [393, 219] width 405 height 29
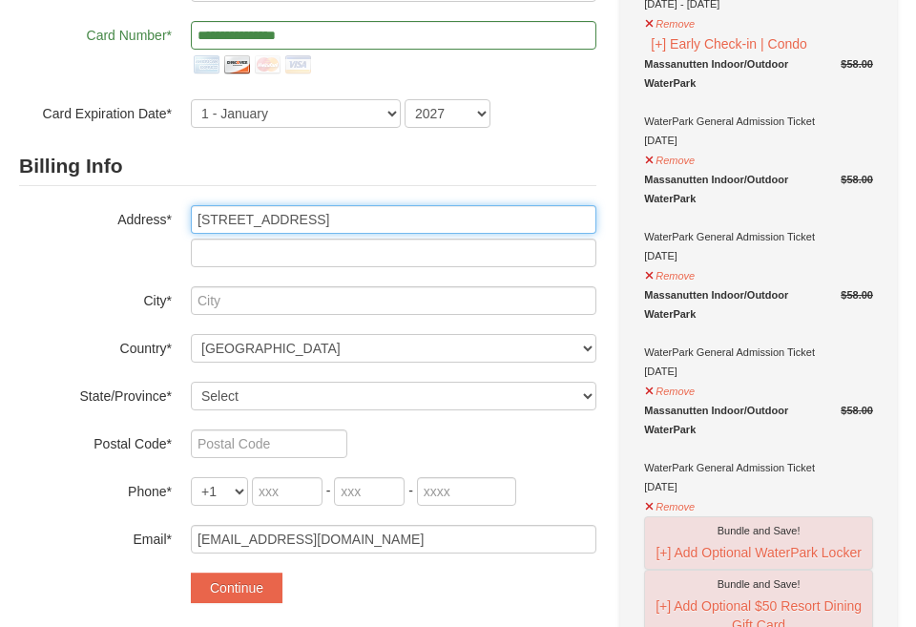
click at [256, 223] on input "8919 Sylvnia St" at bounding box center [393, 219] width 405 height 29
type input "8919 Sylvania St"
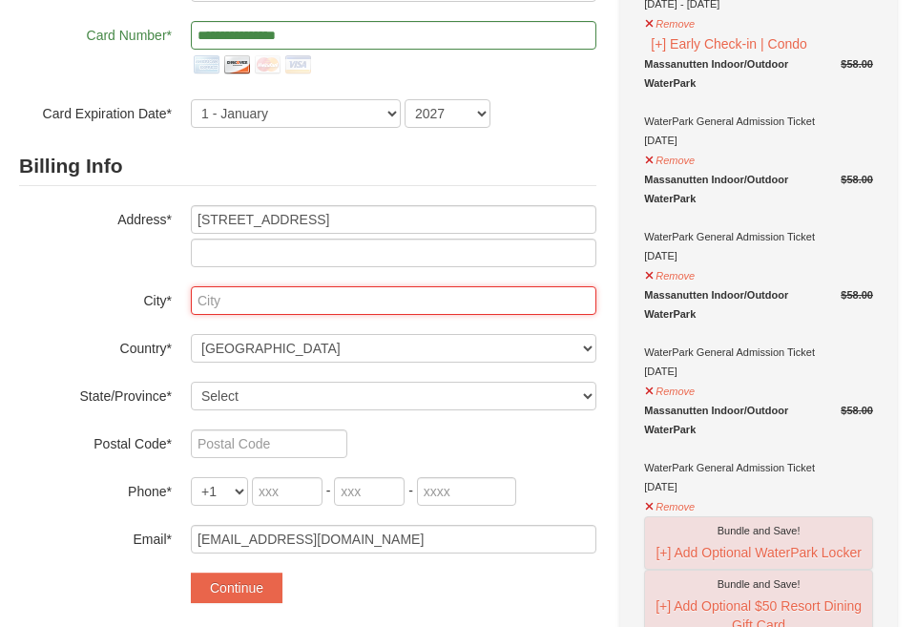
click at [270, 302] on input "text" at bounding box center [393, 300] width 405 height 29
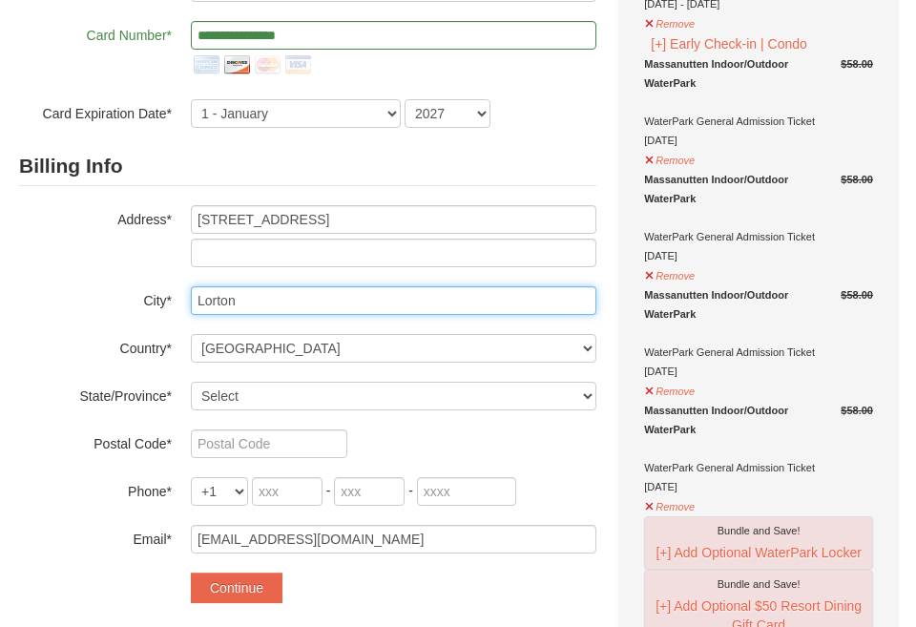
type input "Lorton"
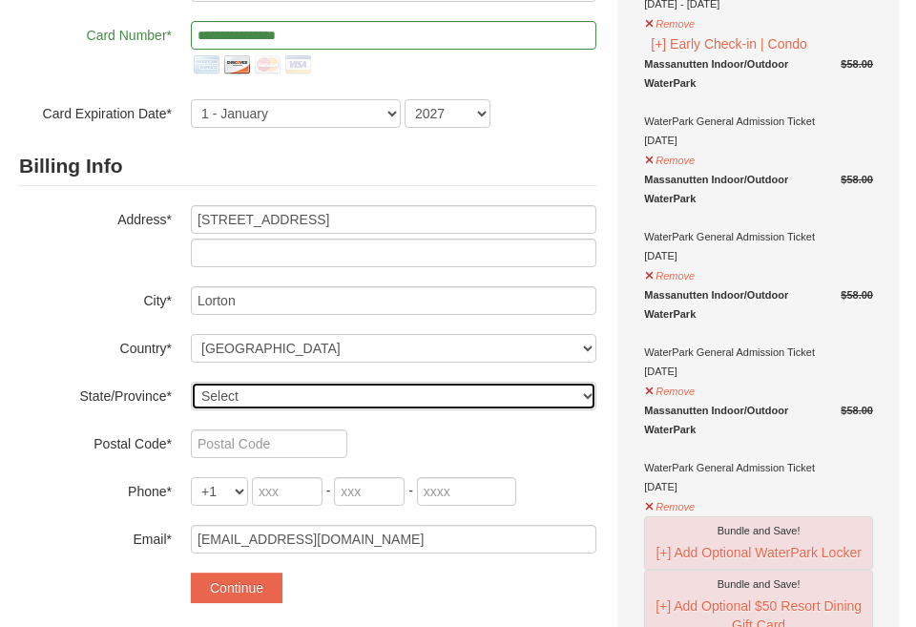
select select "VA"
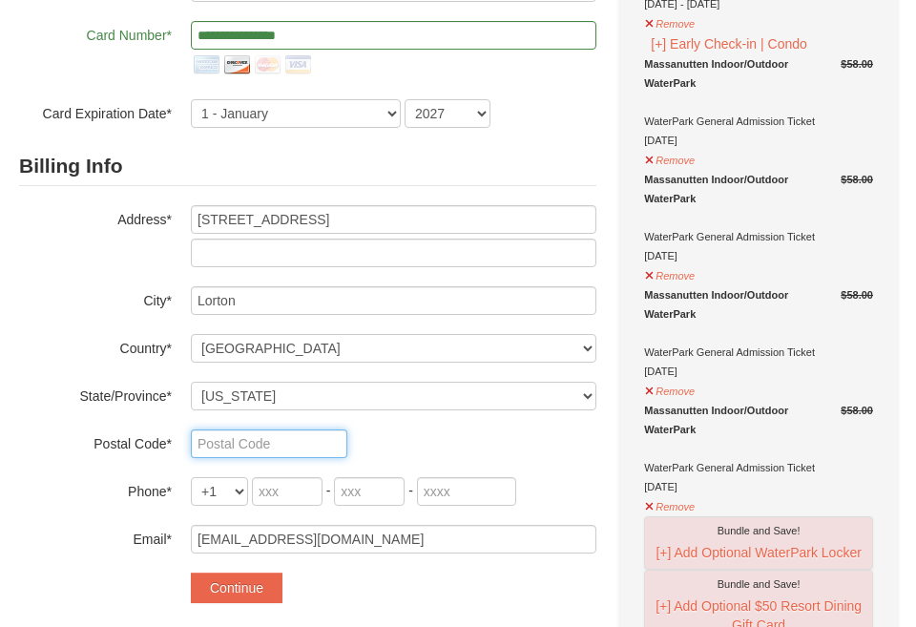
click at [239, 440] on input "text" at bounding box center [269, 443] width 156 height 29
type input "22079"
click at [284, 484] on input "tel" at bounding box center [287, 491] width 71 height 29
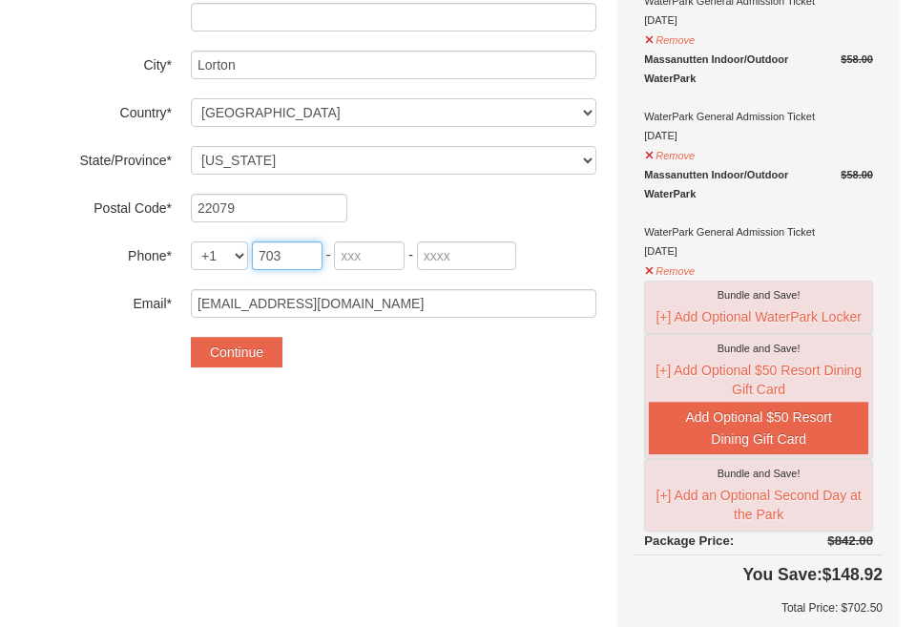
scroll to position [503, 0]
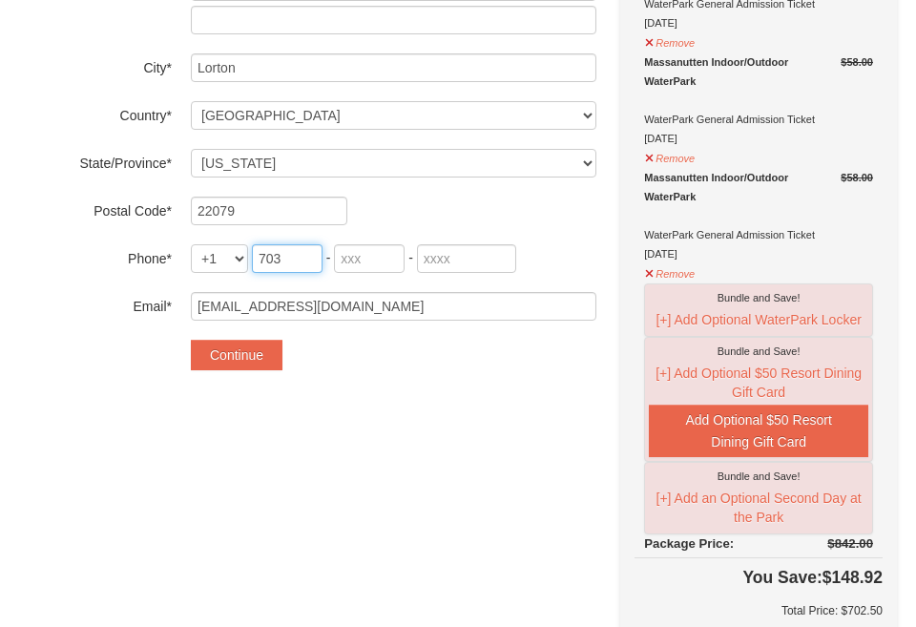
type input "703"
click at [368, 266] on input "tel" at bounding box center [369, 258] width 71 height 29
type input "388"
click at [449, 259] on input "tel" at bounding box center [466, 258] width 99 height 29
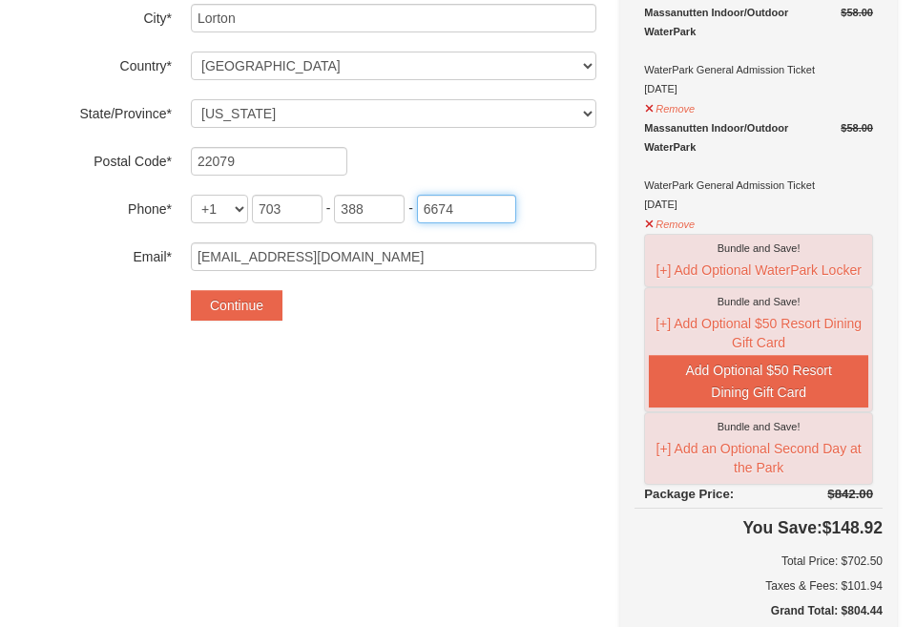
scroll to position [553, 0]
type input "6674"
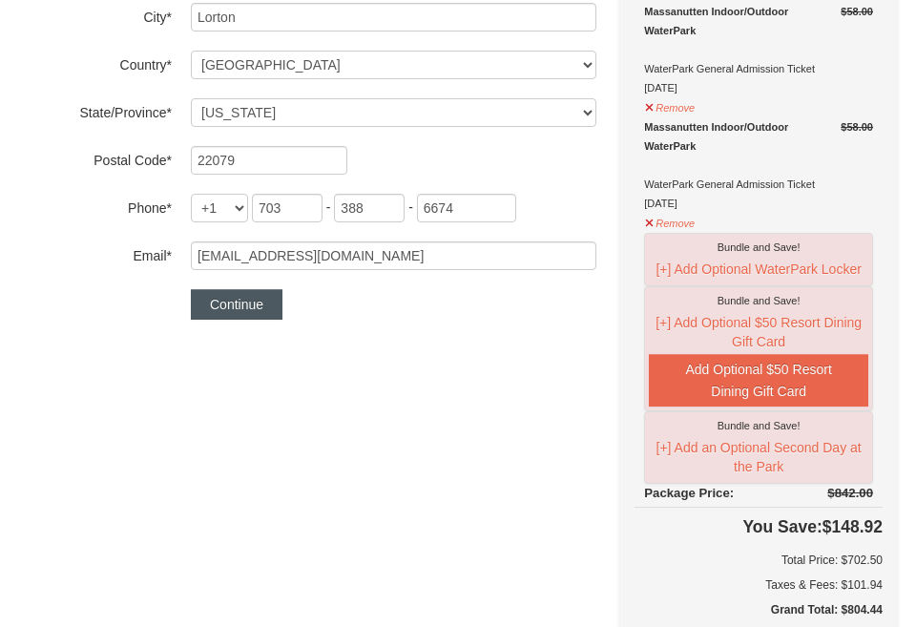
click at [254, 299] on button "Continue" at bounding box center [237, 304] width 92 height 31
click at [251, 315] on button "Continue" at bounding box center [237, 304] width 92 height 31
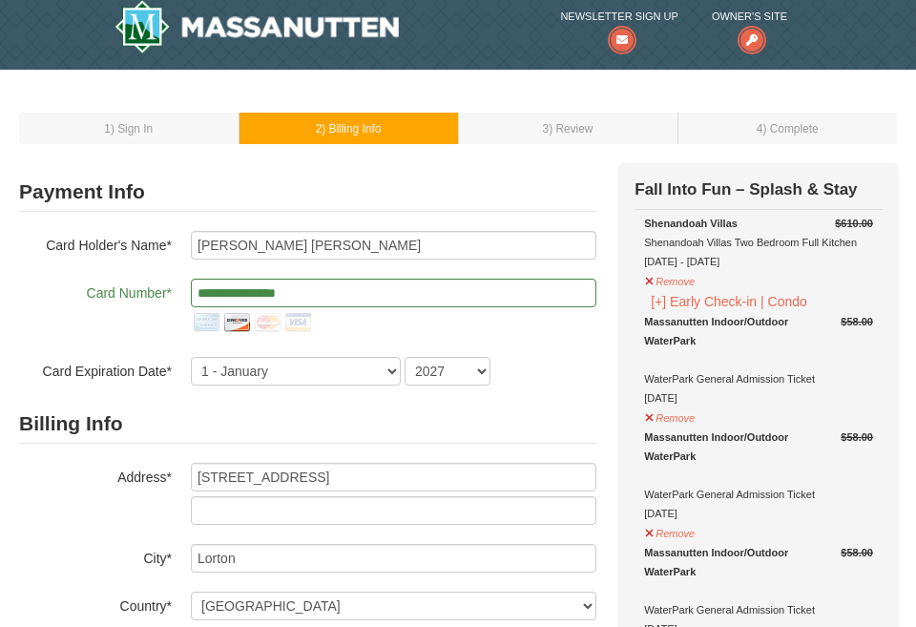
scroll to position [0, 0]
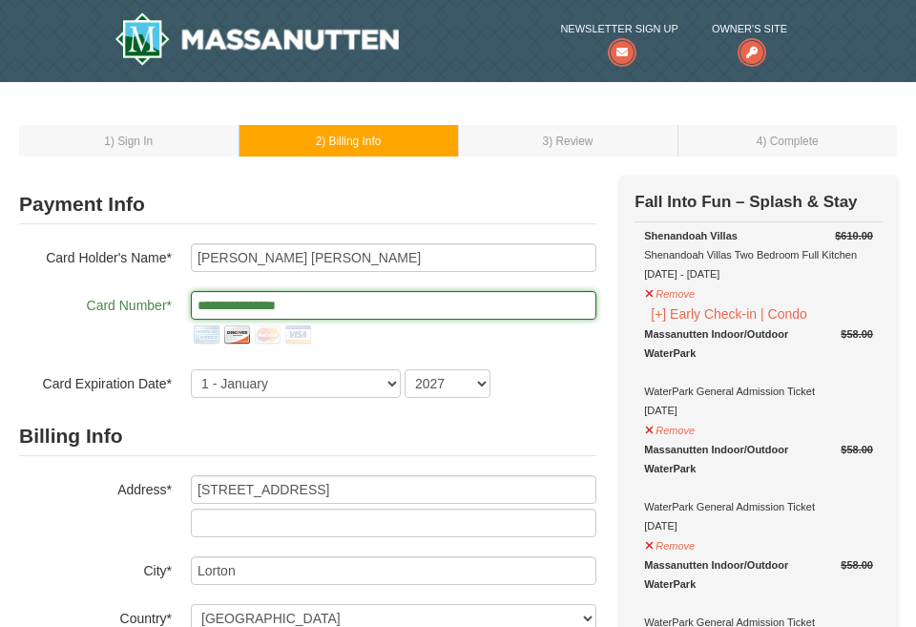
click at [419, 307] on input "**********" at bounding box center [393, 305] width 405 height 29
click at [333, 303] on input "**********" at bounding box center [393, 305] width 405 height 29
click at [237, 339] on img at bounding box center [236, 335] width 31 height 31
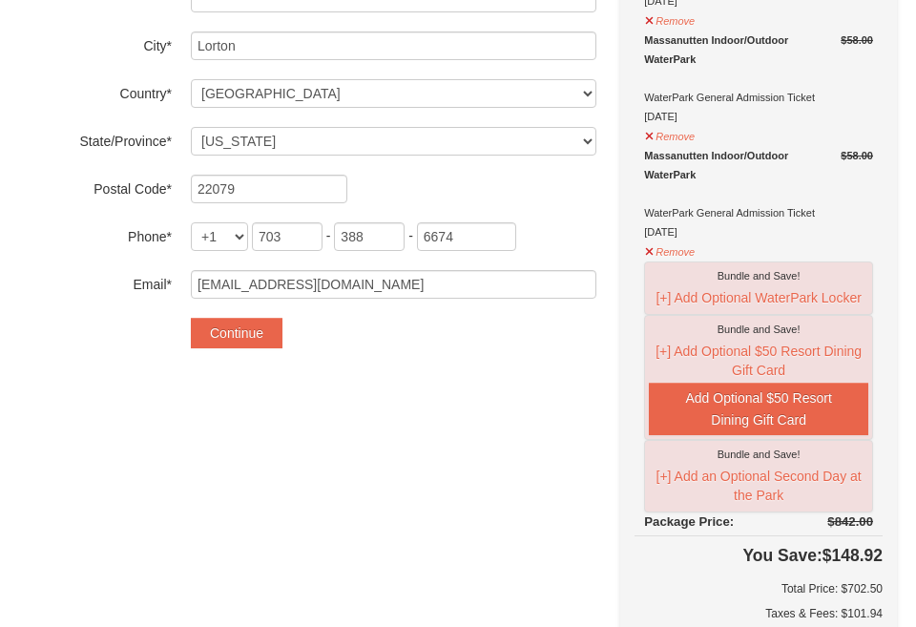
scroll to position [549, 0]
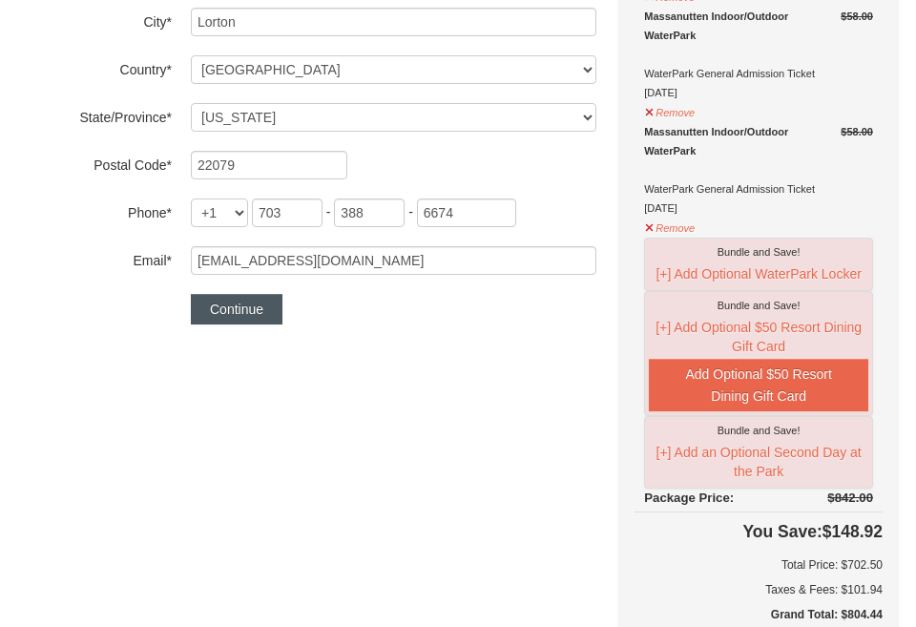
click at [243, 323] on button "Continue" at bounding box center [237, 309] width 92 height 31
click at [245, 310] on button "Continue" at bounding box center [237, 309] width 92 height 31
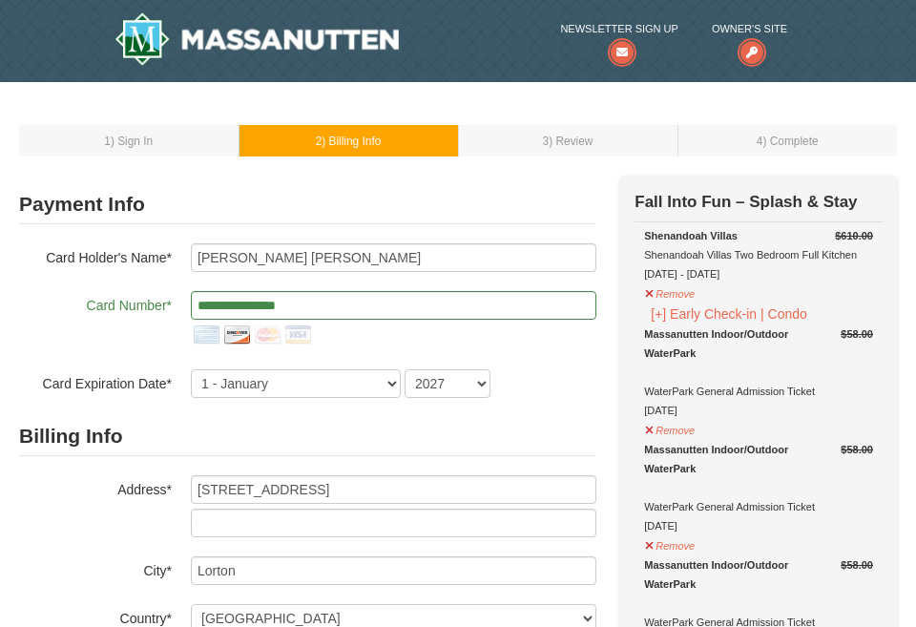
scroll to position [0, 0]
click at [275, 322] on img at bounding box center [267, 335] width 31 height 31
click at [319, 303] on input "**********" at bounding box center [393, 305] width 405 height 29
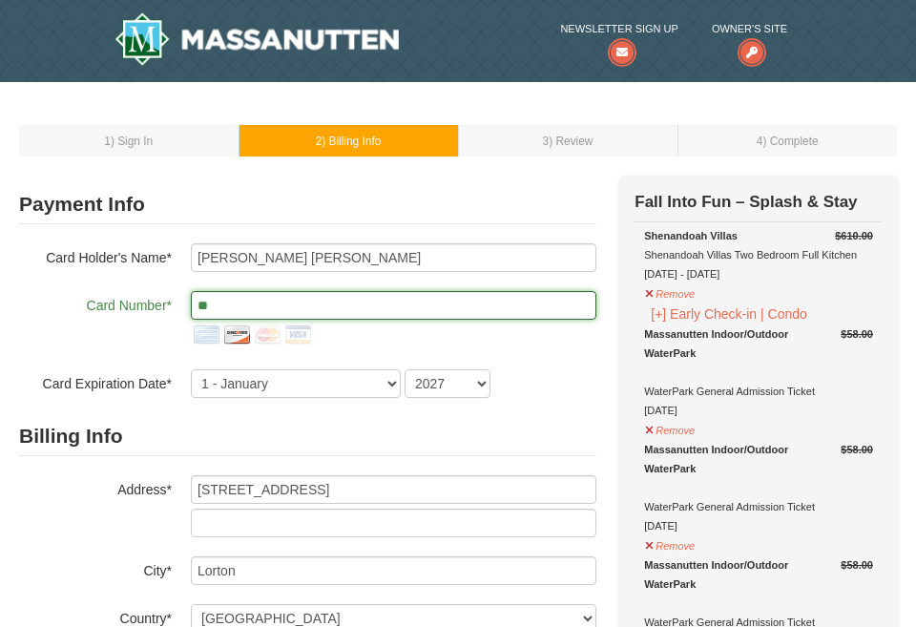
type input "*"
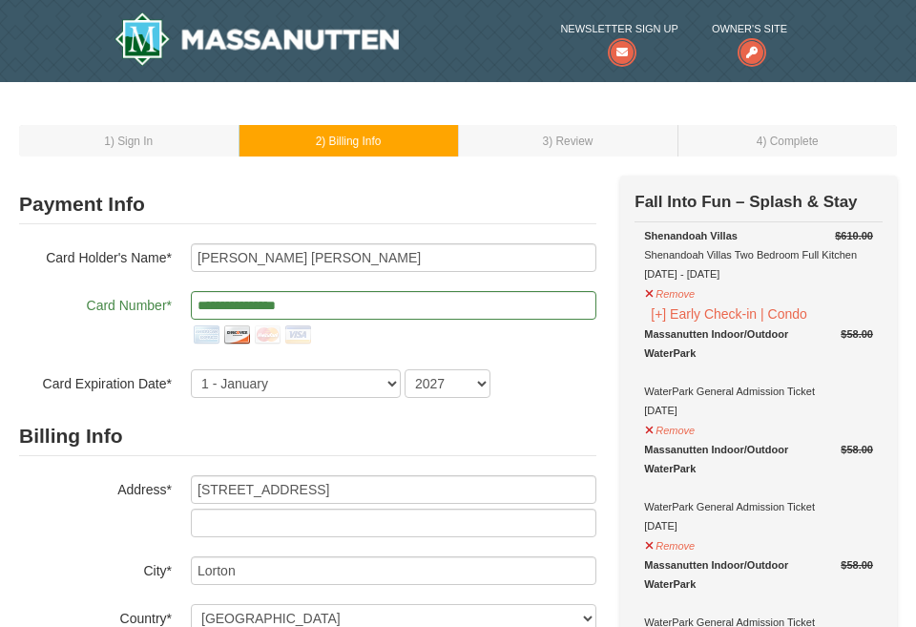
click at [313, 424] on h2 "Billing Info" at bounding box center [307, 436] width 577 height 39
click at [409, 426] on h2 "Billing Info" at bounding box center [307, 436] width 577 height 39
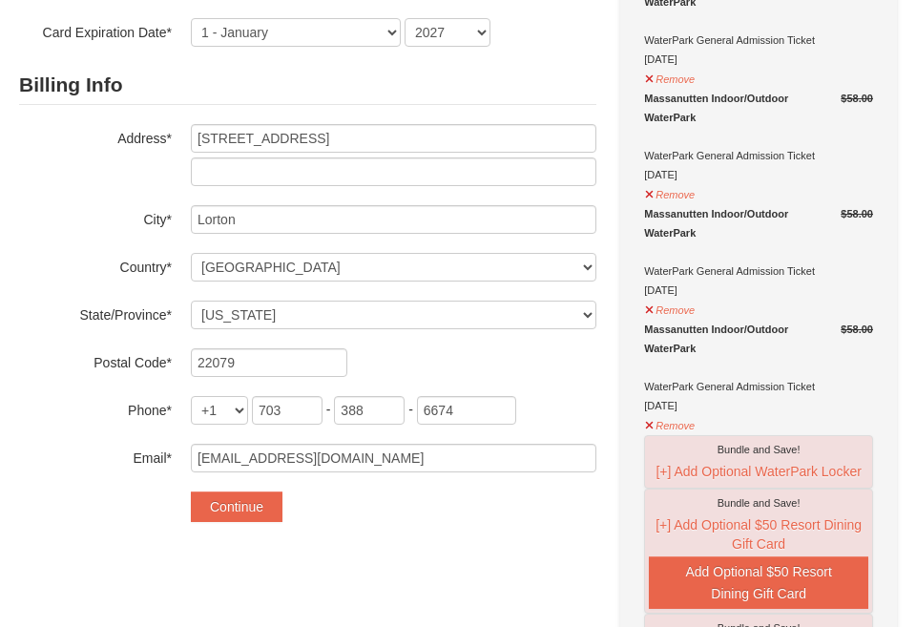
scroll to position [370, 0]
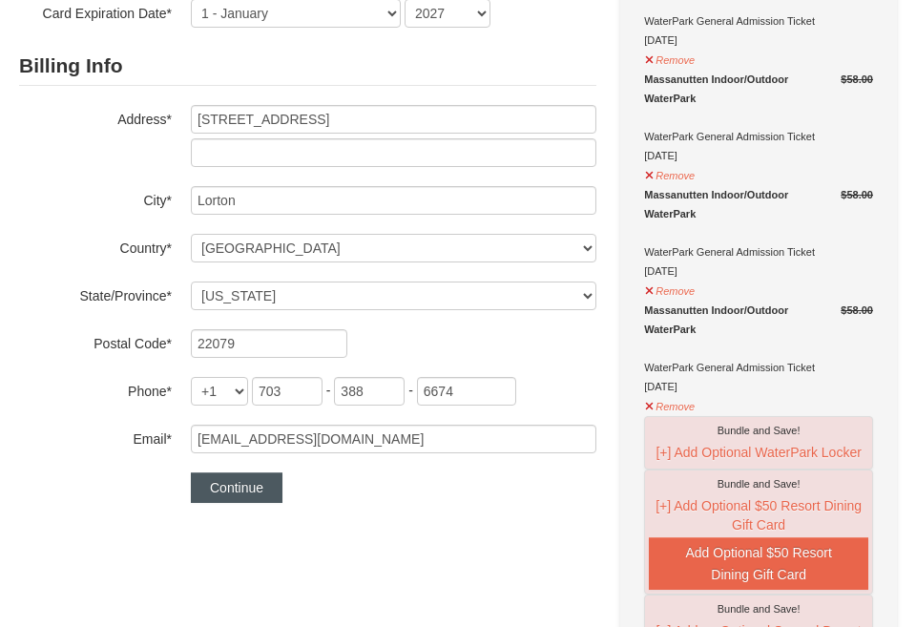
click at [261, 492] on button "Continue" at bounding box center [237, 487] width 92 height 31
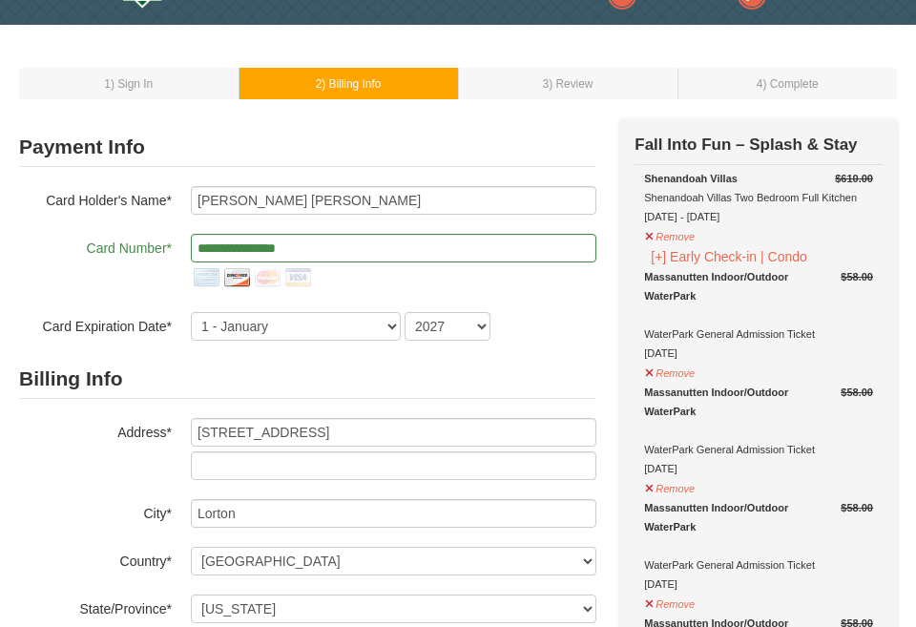
scroll to position [57, 0]
click at [227, 244] on input "**********" at bounding box center [393, 248] width 405 height 29
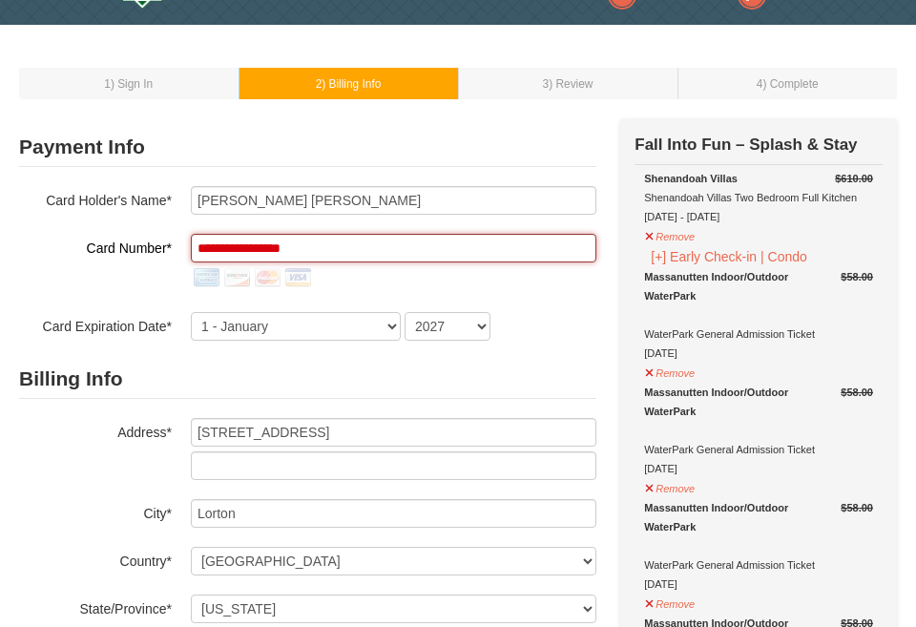
click at [261, 247] on input "**********" at bounding box center [393, 248] width 405 height 29
click at [296, 249] on input "**********" at bounding box center [393, 248] width 405 height 29
click at [356, 365] on h2 "Billing Info" at bounding box center [307, 379] width 577 height 39
click at [233, 247] on input "**********" at bounding box center [393, 248] width 405 height 29
click at [263, 244] on input "**********" at bounding box center [393, 248] width 405 height 29
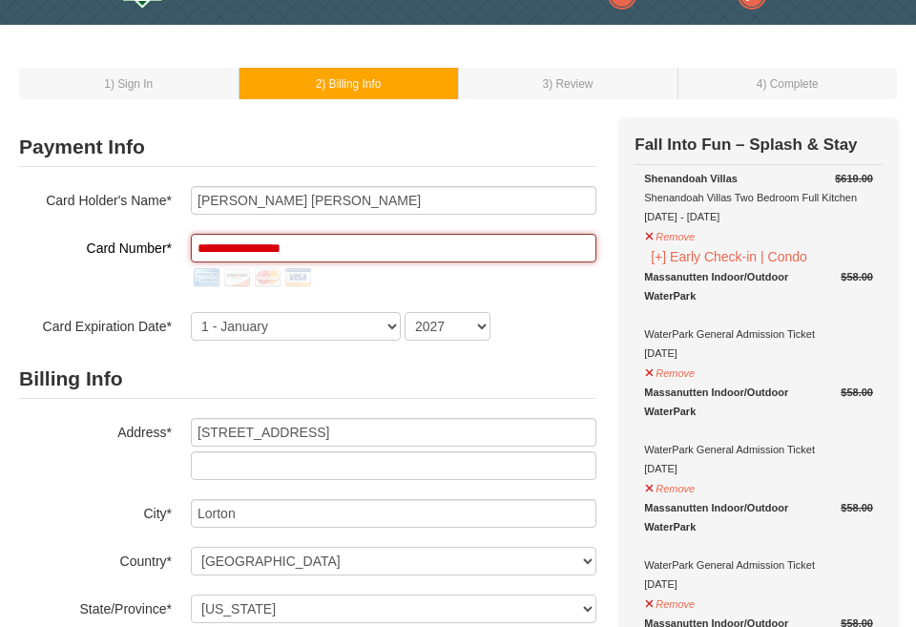
click at [292, 253] on input "**********" at bounding box center [393, 248] width 405 height 29
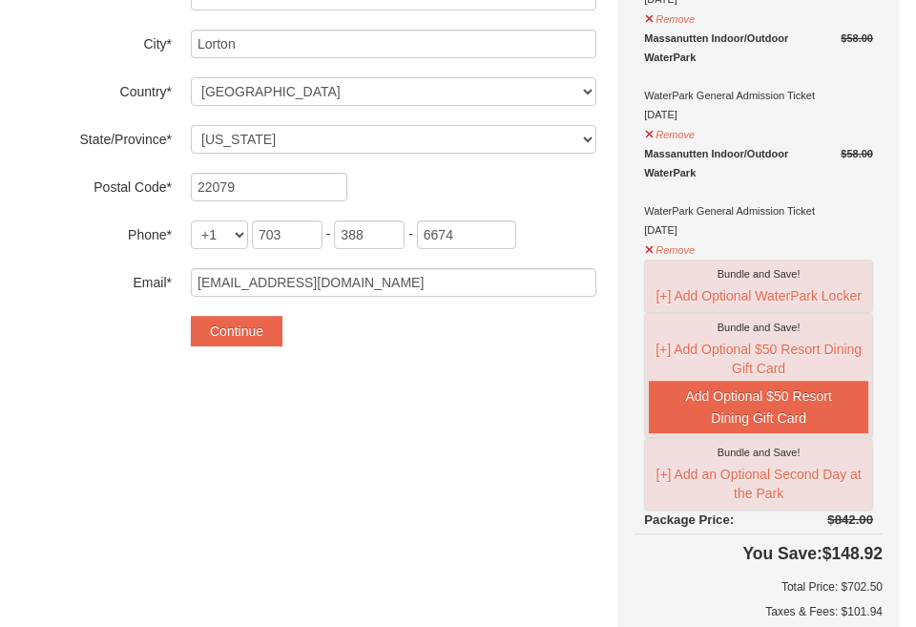
scroll to position [528, 0]
type input "**********"
click at [260, 337] on button "Continue" at bounding box center [237, 330] width 92 height 31
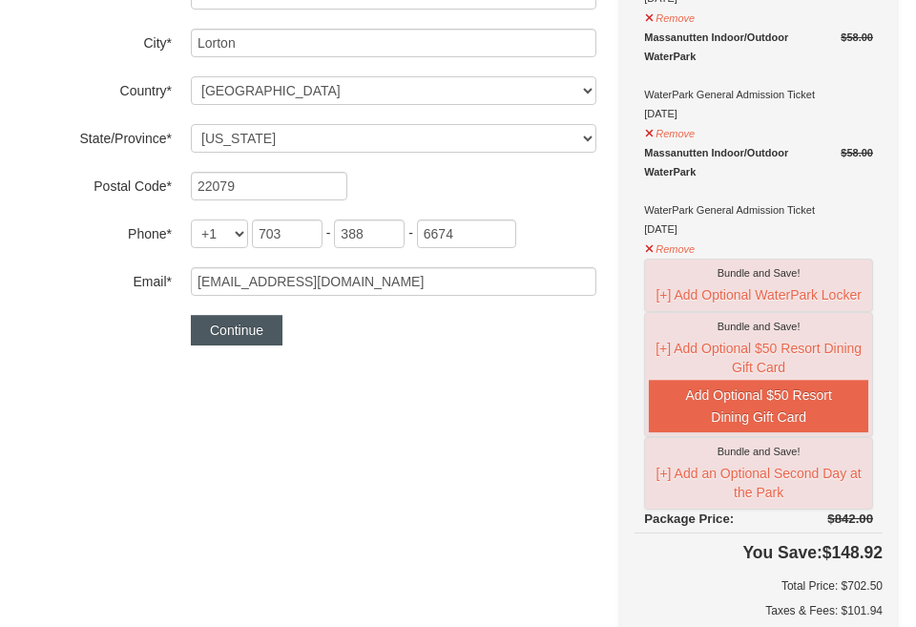
click at [260, 337] on button "Continue" at bounding box center [237, 330] width 92 height 31
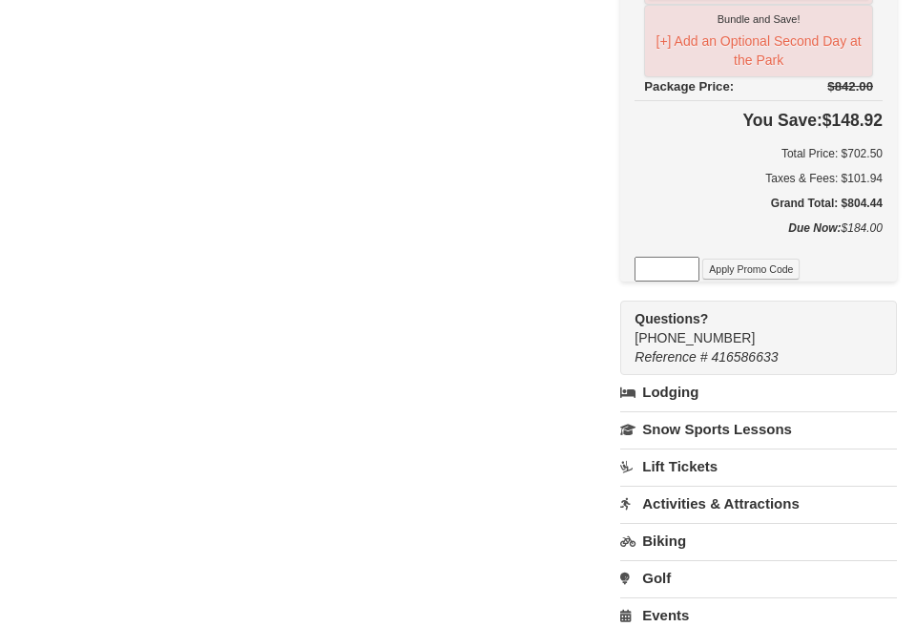
scroll to position [970, 0]
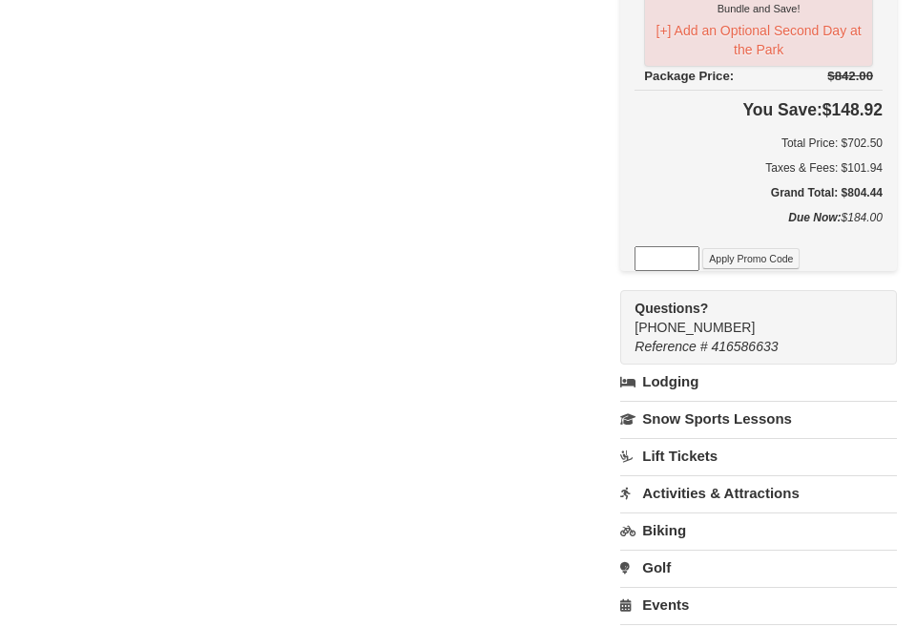
click at [699, 248] on div "Apply Promo Code" at bounding box center [758, 258] width 248 height 25
click at [696, 200] on h5 "Grand Total: $804.44" at bounding box center [758, 192] width 248 height 19
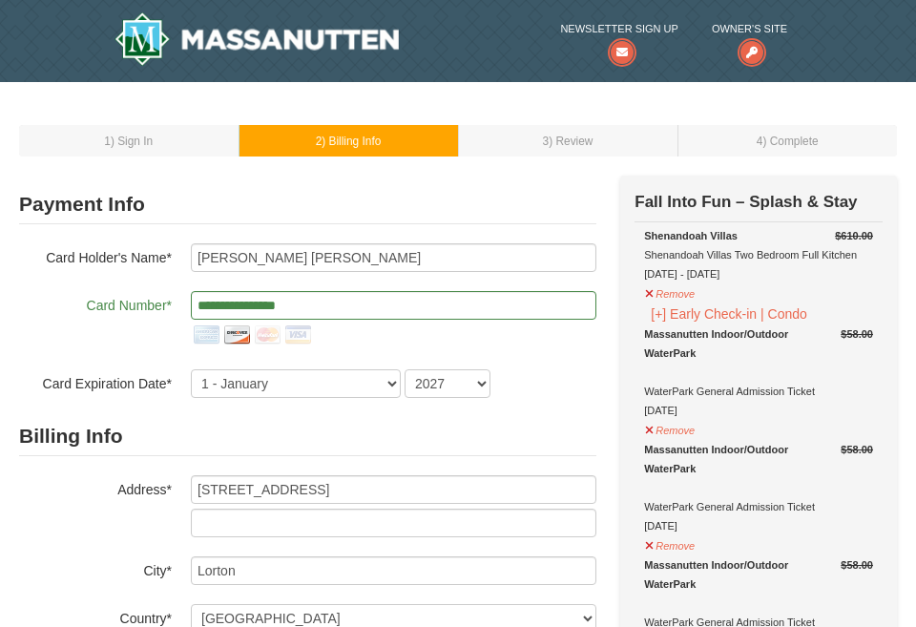
scroll to position [0, 0]
click at [458, 179] on div "**********" at bounding box center [307, 534] width 577 height 717
click at [560, 148] on td "3 ) Review" at bounding box center [567, 140] width 219 height 31
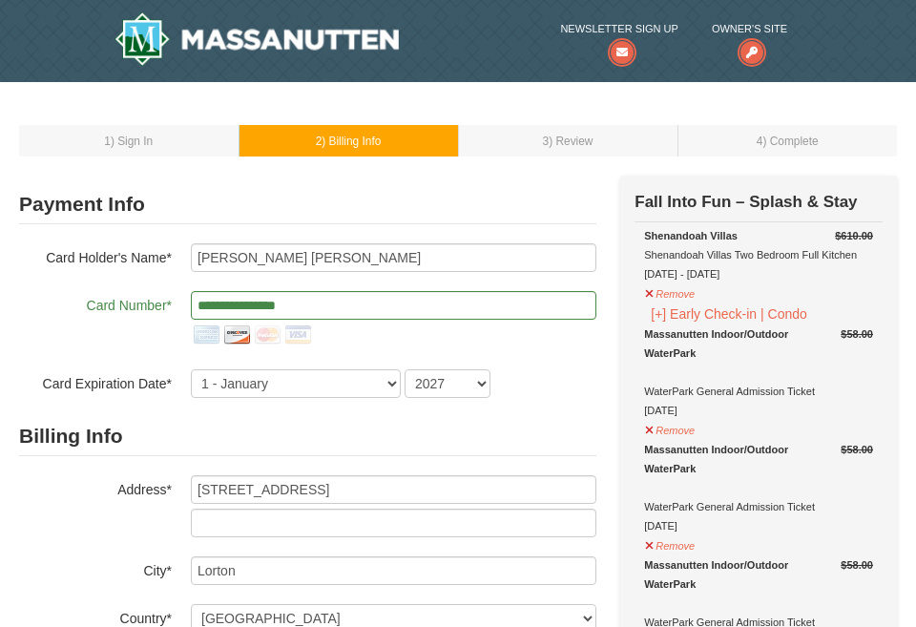
click at [370, 226] on div "**********" at bounding box center [307, 291] width 577 height 213
click at [401, 308] on input "**********" at bounding box center [393, 305] width 405 height 29
click at [269, 341] on img at bounding box center [267, 335] width 31 height 31
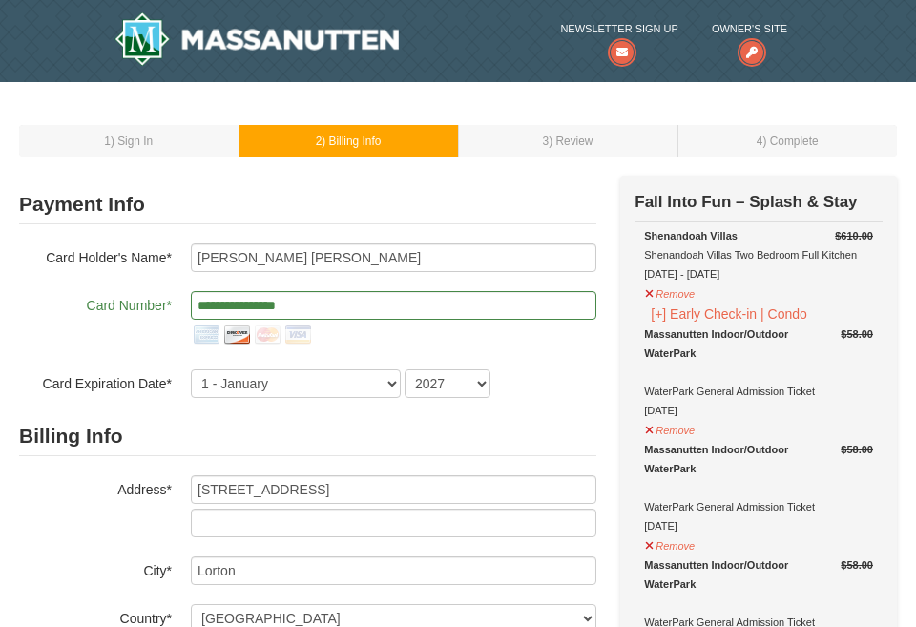
click at [227, 341] on img at bounding box center [236, 335] width 31 height 31
click at [233, 336] on img at bounding box center [236, 335] width 31 height 31
click at [214, 333] on img at bounding box center [206, 335] width 31 height 31
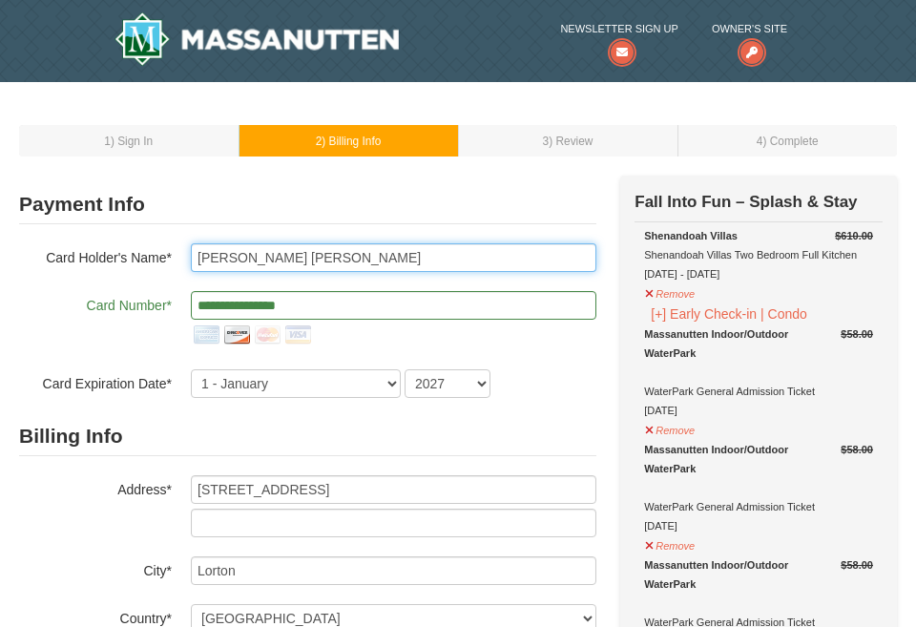
click at [295, 257] on input "Maria Wareza Boado" at bounding box center [393, 257] width 405 height 29
click at [362, 251] on input "Maria Wareza Boado" at bounding box center [393, 257] width 405 height 29
click at [236, 260] on input "Maria Wareza Boado" at bounding box center [393, 257] width 405 height 29
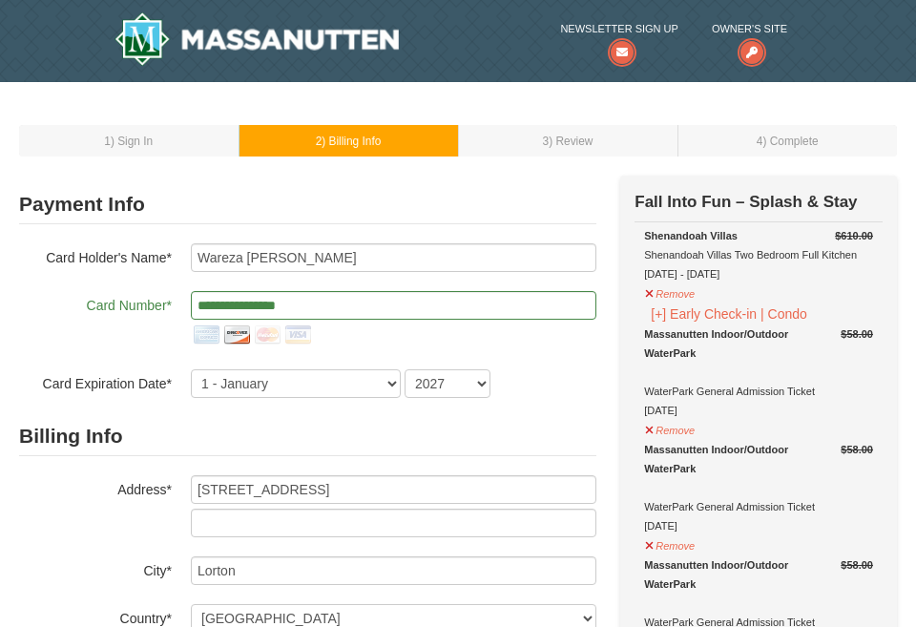
click at [161, 347] on div "**********" at bounding box center [307, 320] width 577 height 59
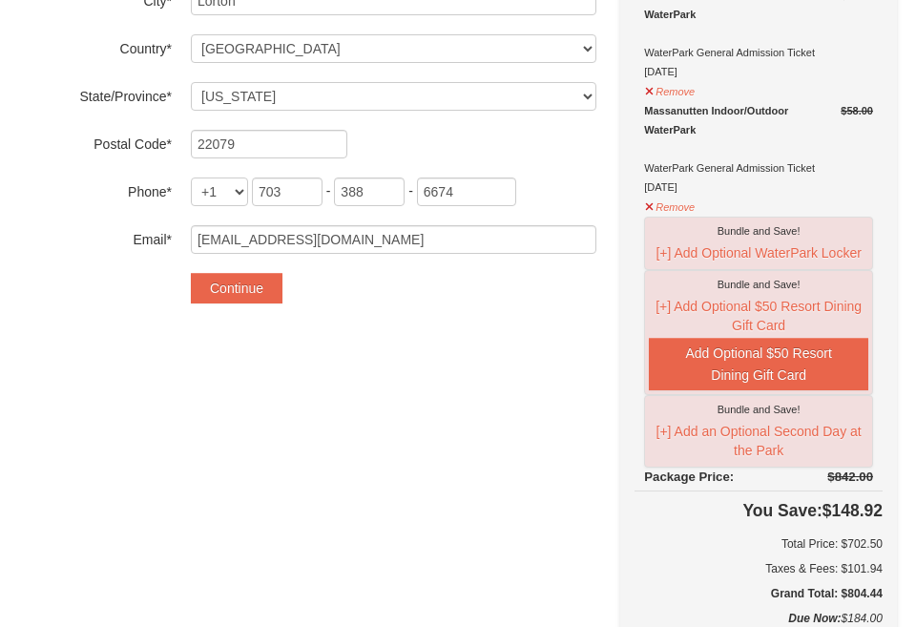
scroll to position [573, 0]
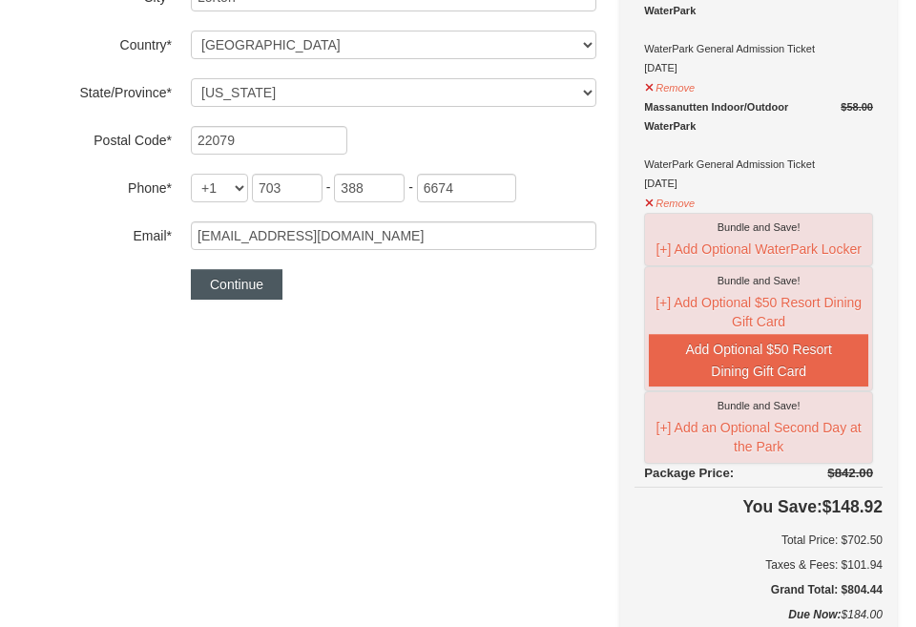
click at [251, 295] on button "Continue" at bounding box center [237, 284] width 92 height 31
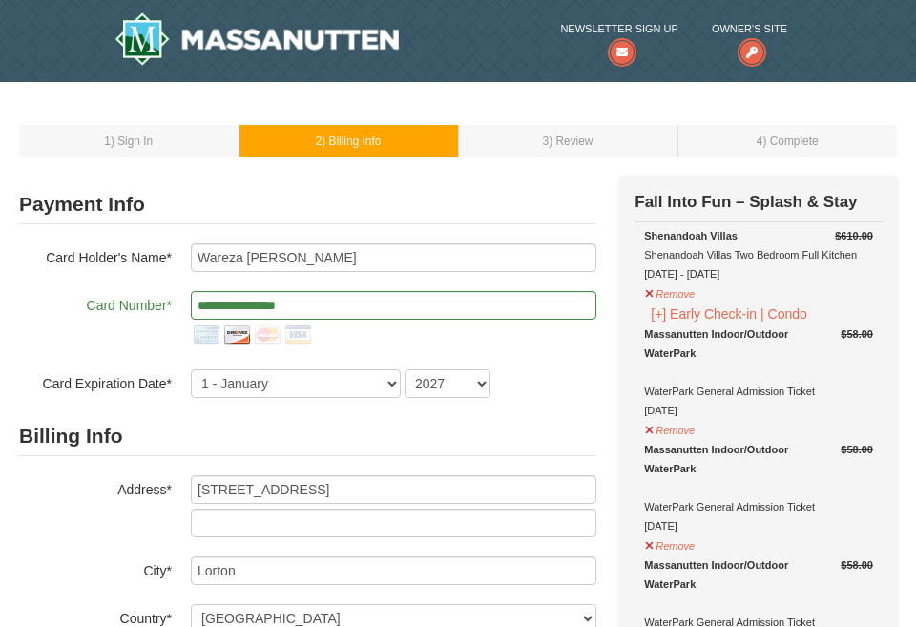
scroll to position [0, 0]
click at [387, 283] on div "**********" at bounding box center [307, 320] width 577 height 155
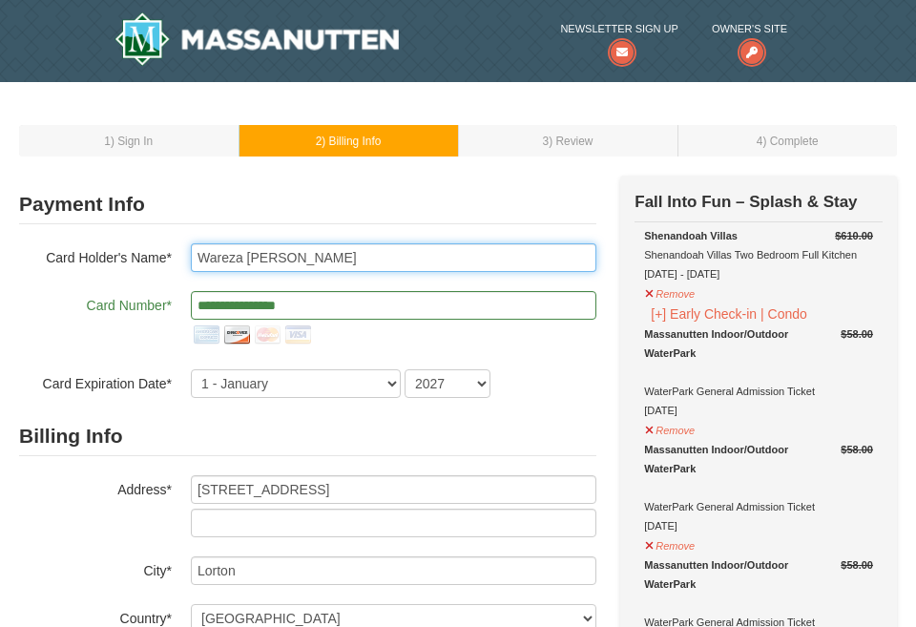
click at [198, 257] on input "Wareza Boado" at bounding box center [393, 257] width 405 height 29
type input "Maria Wareza Boado"
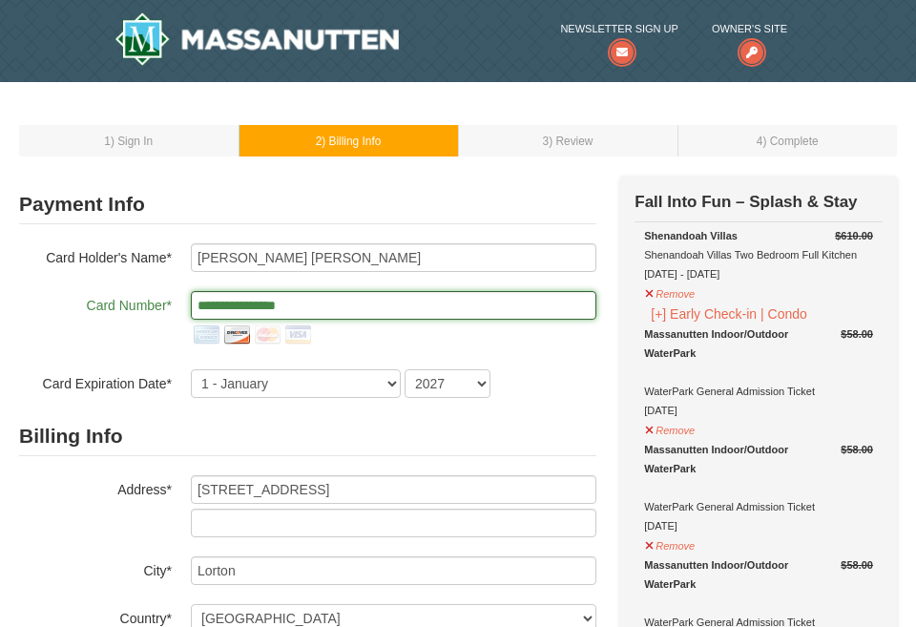
click at [334, 311] on input "**********" at bounding box center [393, 305] width 405 height 29
drag, startPoint x: 334, startPoint y: 311, endPoint x: 186, endPoint y: 331, distance: 149.2
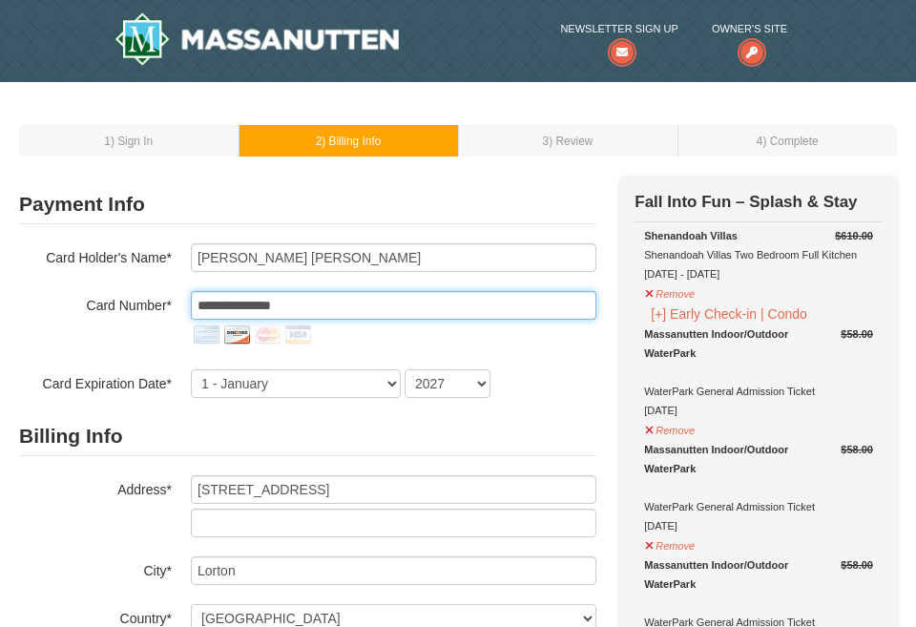
type input "**********"
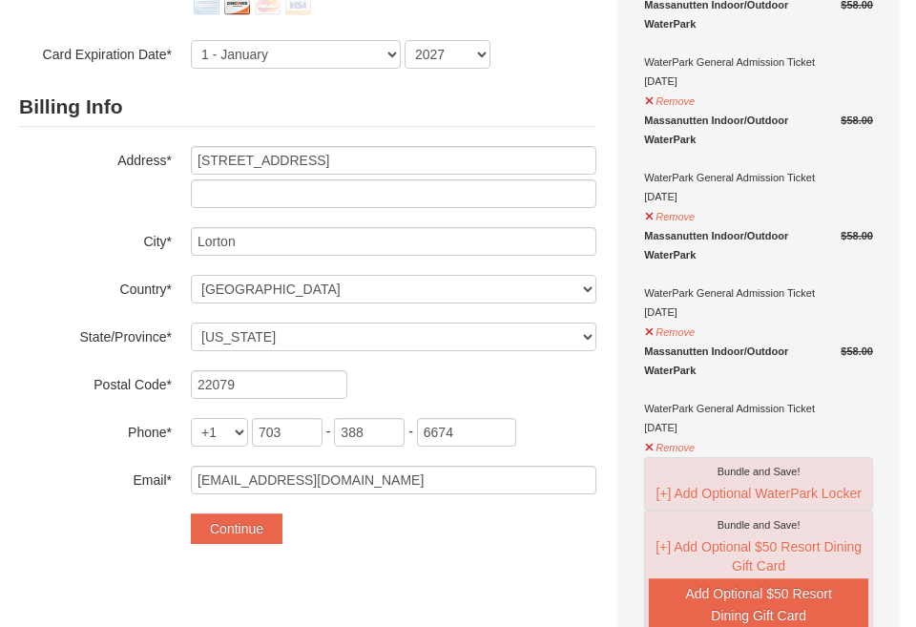
scroll to position [330, 0]
click at [245, 535] on button "Continue" at bounding box center [237, 527] width 92 height 31
click at [248, 526] on button "Continue" at bounding box center [237, 527] width 92 height 31
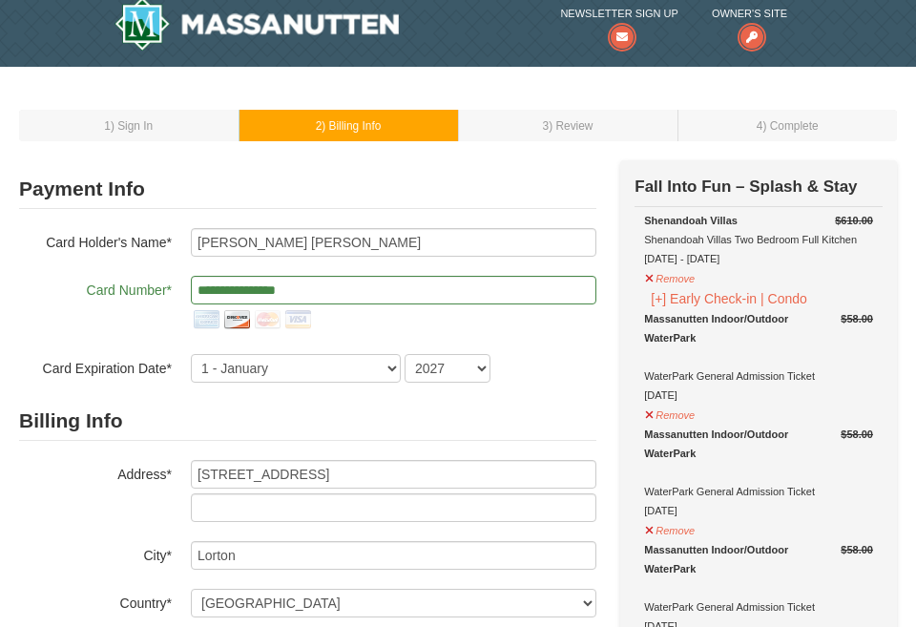
scroll to position [0, 0]
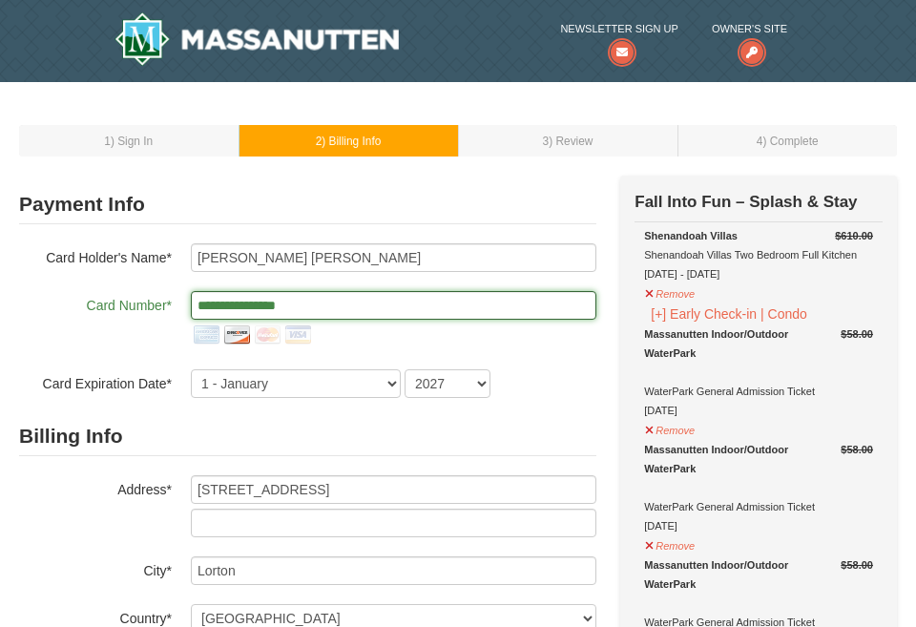
click at [302, 305] on input "**********" at bounding box center [393, 305] width 405 height 29
click at [346, 295] on input "**********" at bounding box center [393, 305] width 405 height 29
drag, startPoint x: 364, startPoint y: 306, endPoint x: 254, endPoint y: 255, distance: 121.2
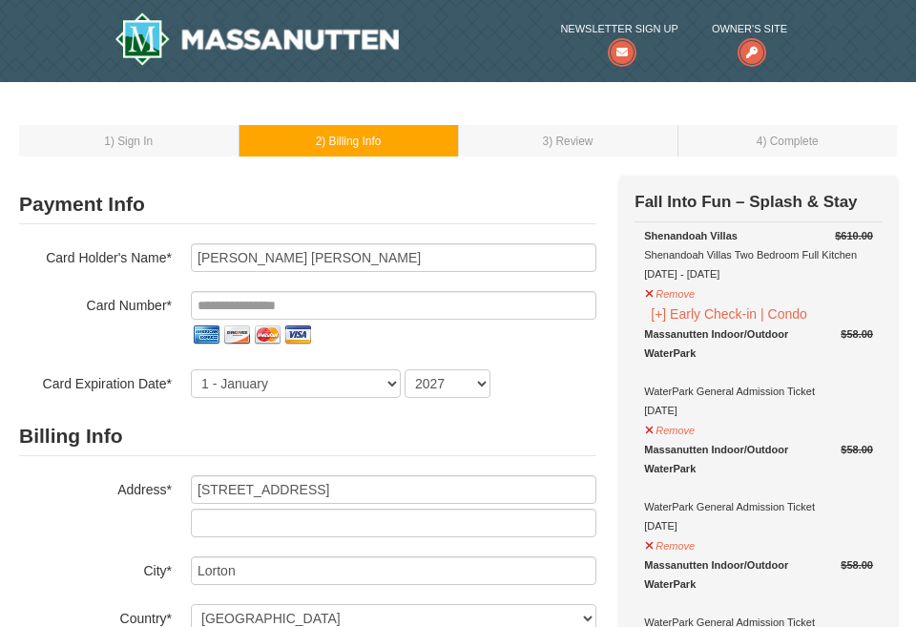
click at [267, 335] on img at bounding box center [267, 335] width 31 height 31
click at [261, 312] on input "tel" at bounding box center [393, 305] width 405 height 29
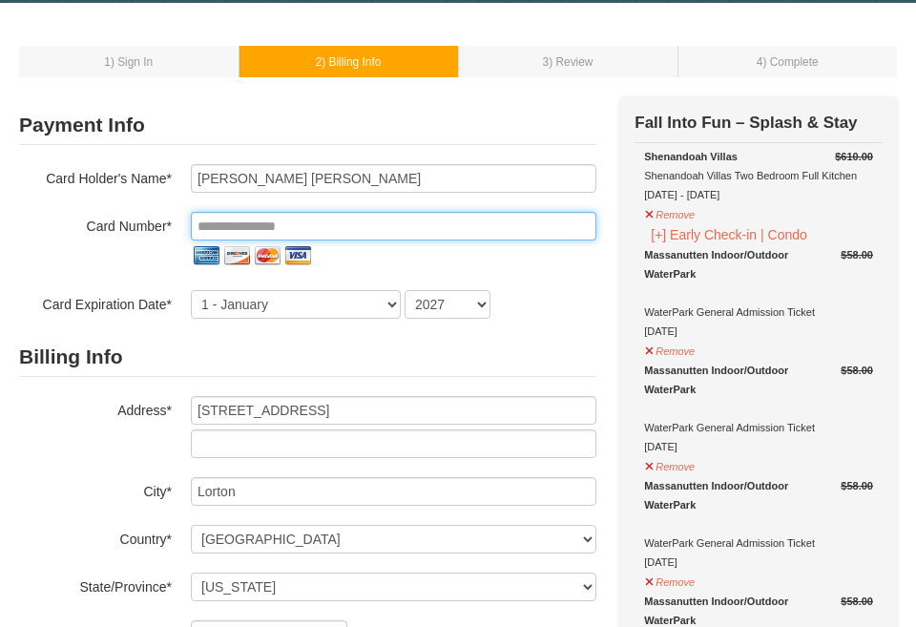
scroll to position [79, 0]
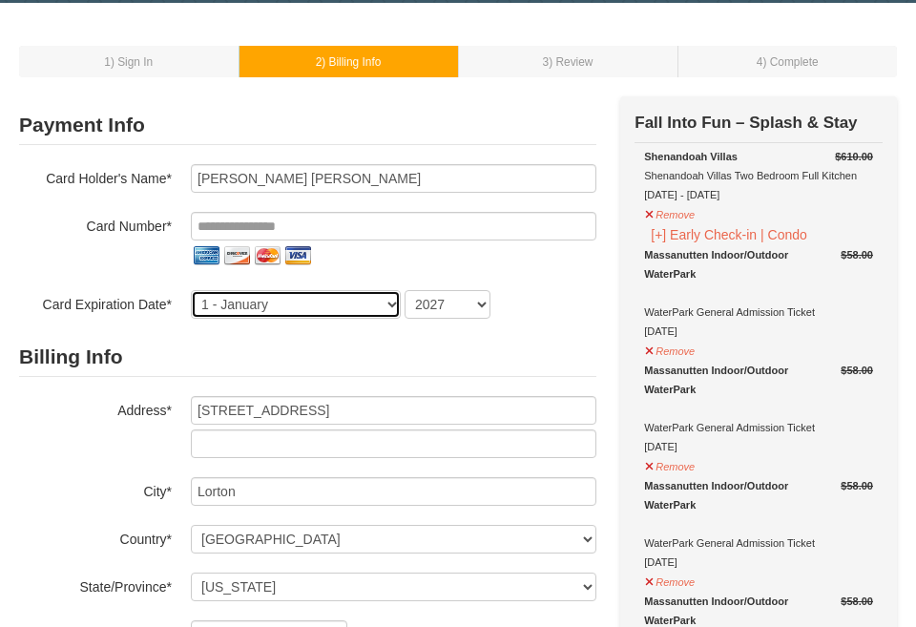
drag, startPoint x: 325, startPoint y: 304, endPoint x: 177, endPoint y: 341, distance: 152.3
click at [149, 347] on form "Payment Info Card To Use* New Card CVV* Card Holder's Name* Maria Wareza Boado …" at bounding box center [307, 450] width 577 height 688
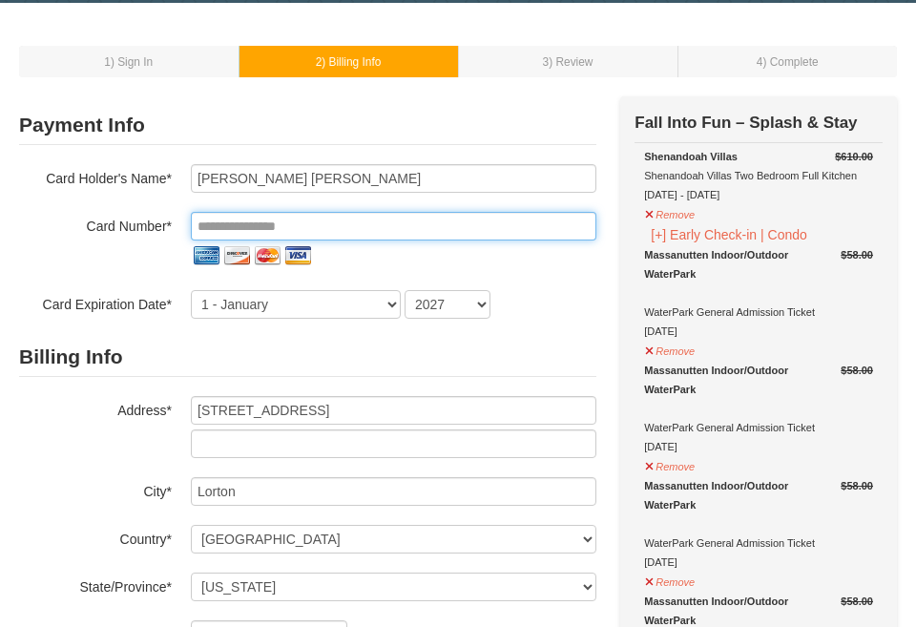
click at [305, 217] on input "tel" at bounding box center [393, 226] width 405 height 29
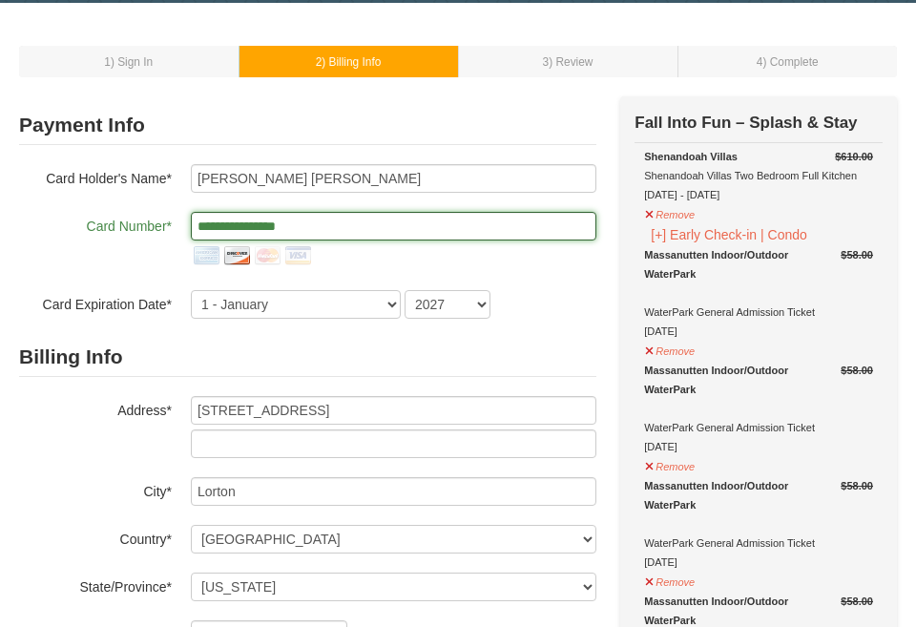
type input "**********"
click at [248, 253] on img at bounding box center [236, 255] width 31 height 31
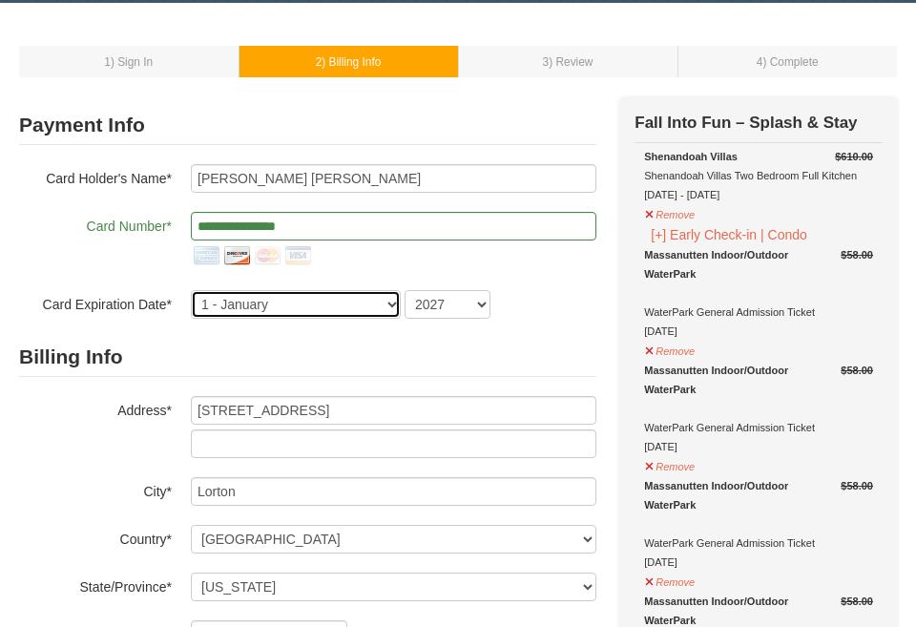
click at [392, 301] on select "1 - January 2 - February 3 - March 4 - April 5 - May 6 - June 7 - July 8 - Augu…" at bounding box center [296, 304] width 210 height 29
click at [331, 362] on h2 "Billing Info" at bounding box center [307, 357] width 577 height 39
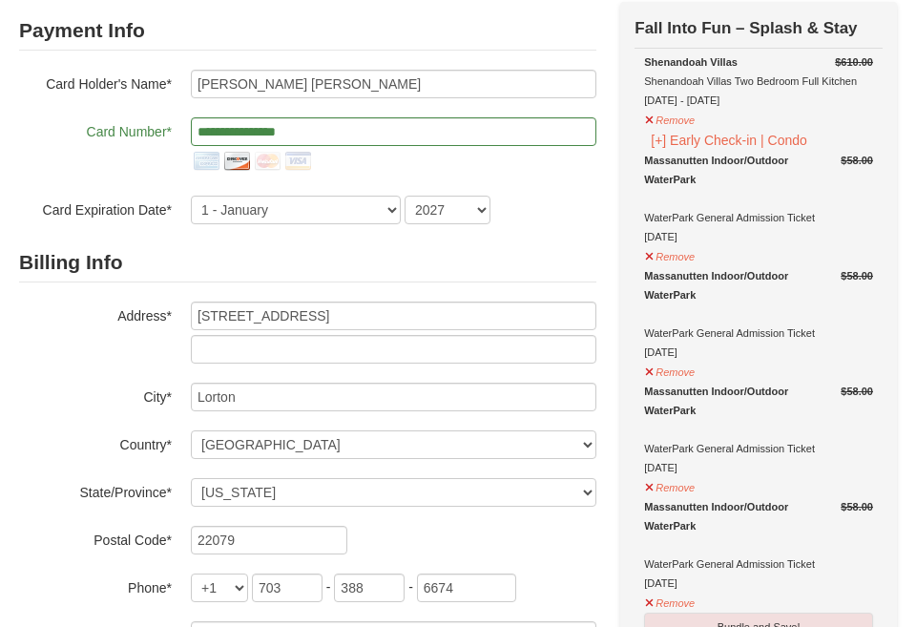
scroll to position [176, 0]
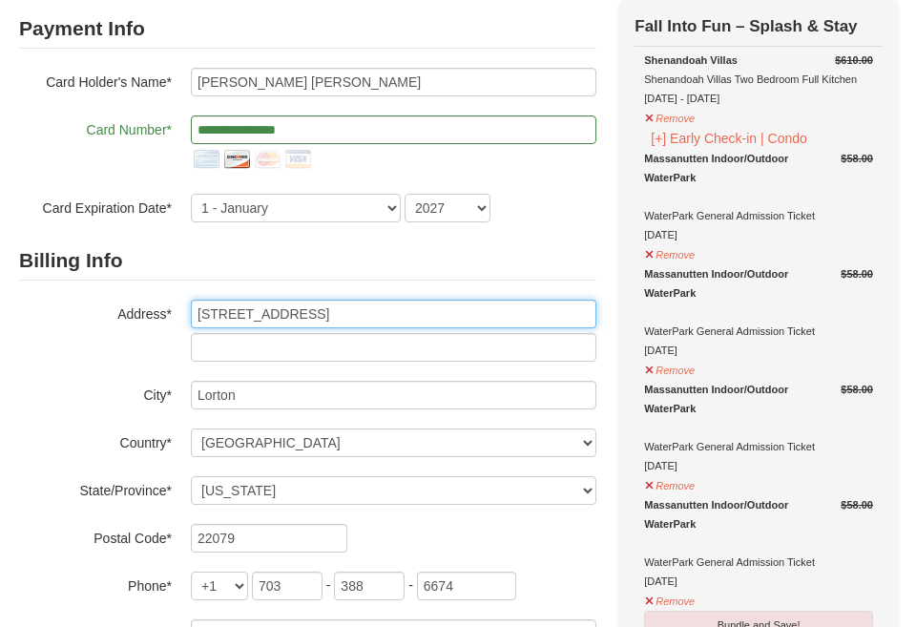
click at [338, 315] on input "8919 Sylvania St" at bounding box center [393, 314] width 405 height 29
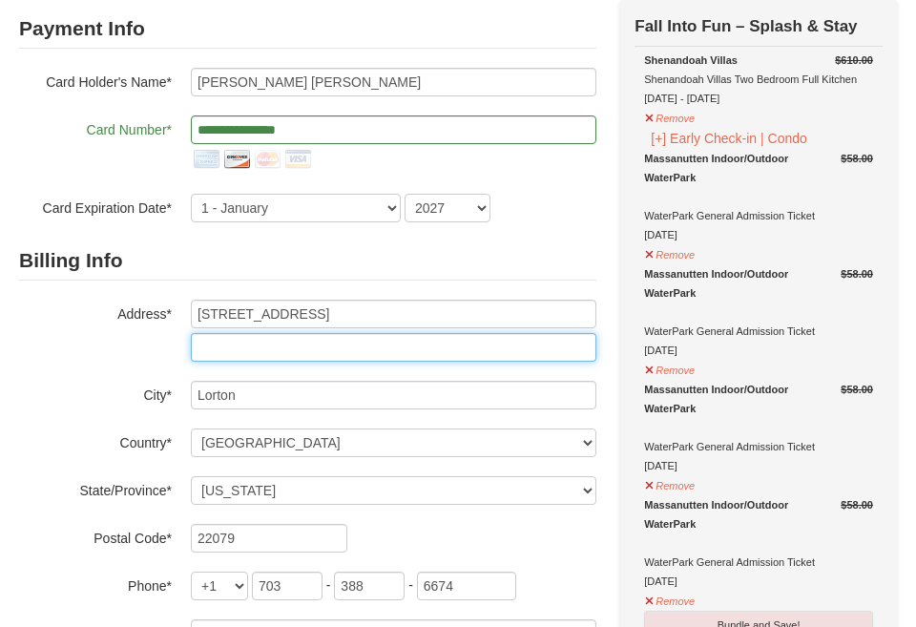
click at [323, 352] on input "text" at bounding box center [393, 347] width 405 height 29
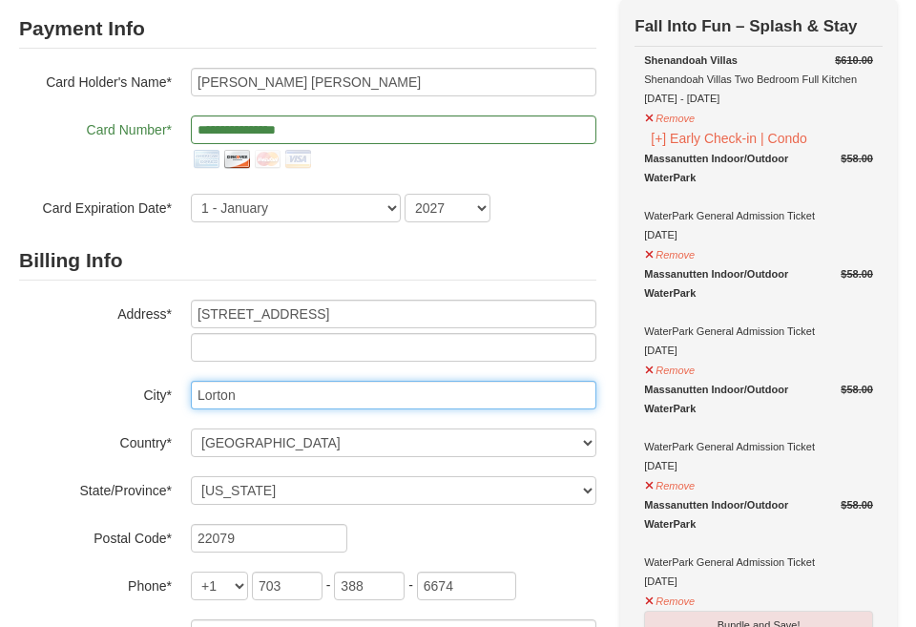
click at [313, 390] on input "Lorton" at bounding box center [393, 395] width 405 height 29
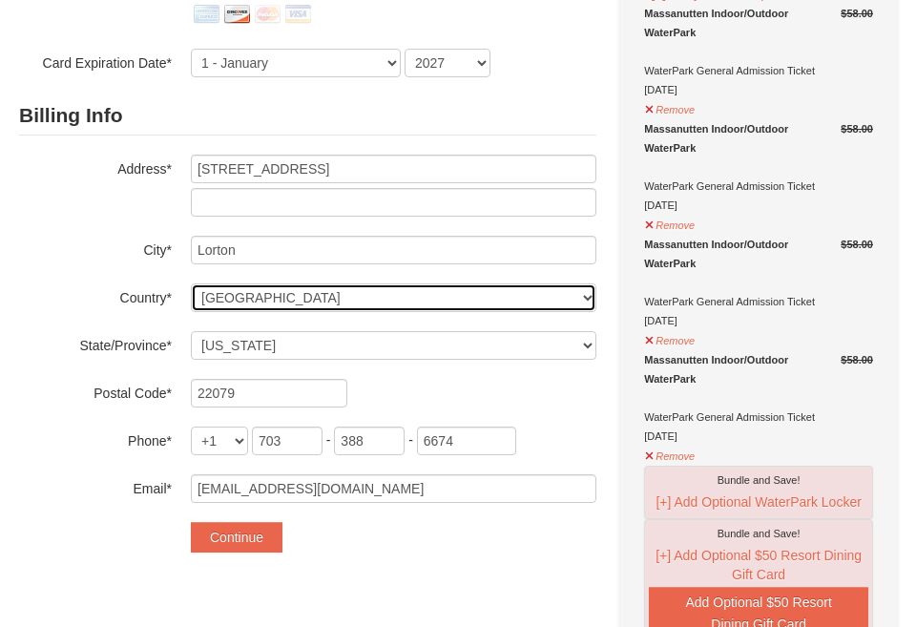
scroll to position [322, 0]
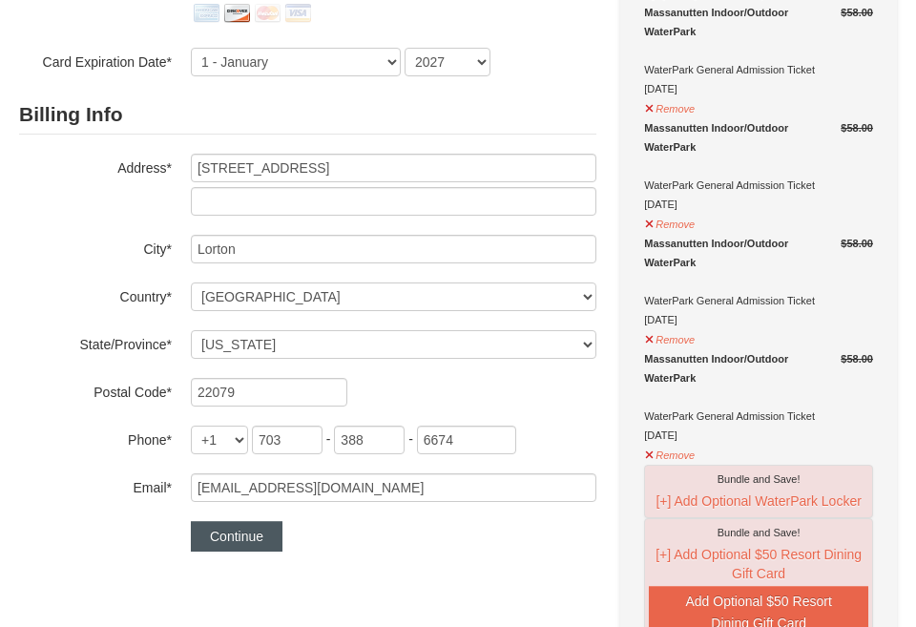
click at [246, 543] on button "Continue" at bounding box center [237, 536] width 92 height 31
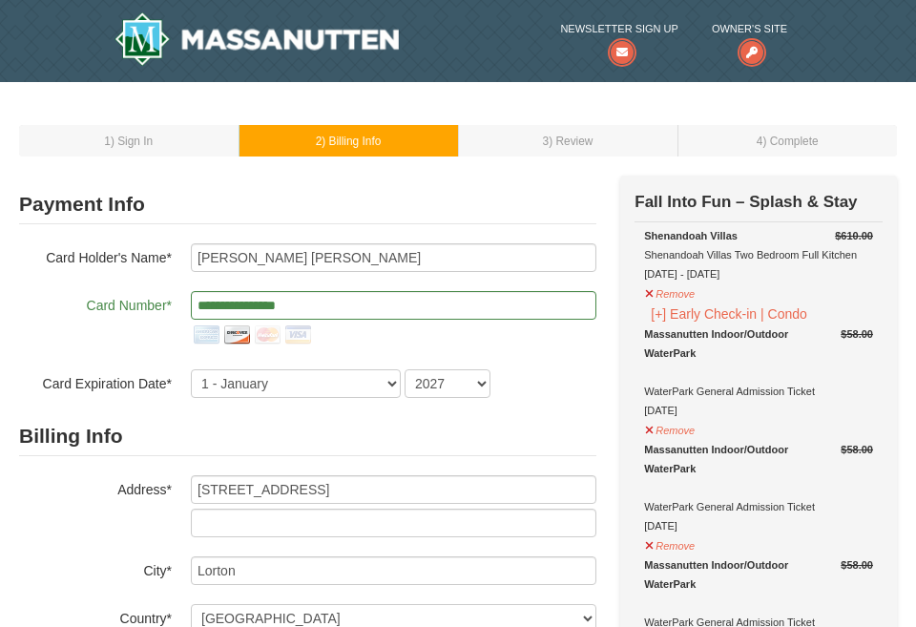
scroll to position [0, 0]
drag, startPoint x: 347, startPoint y: 304, endPoint x: 240, endPoint y: 260, distance: 115.5
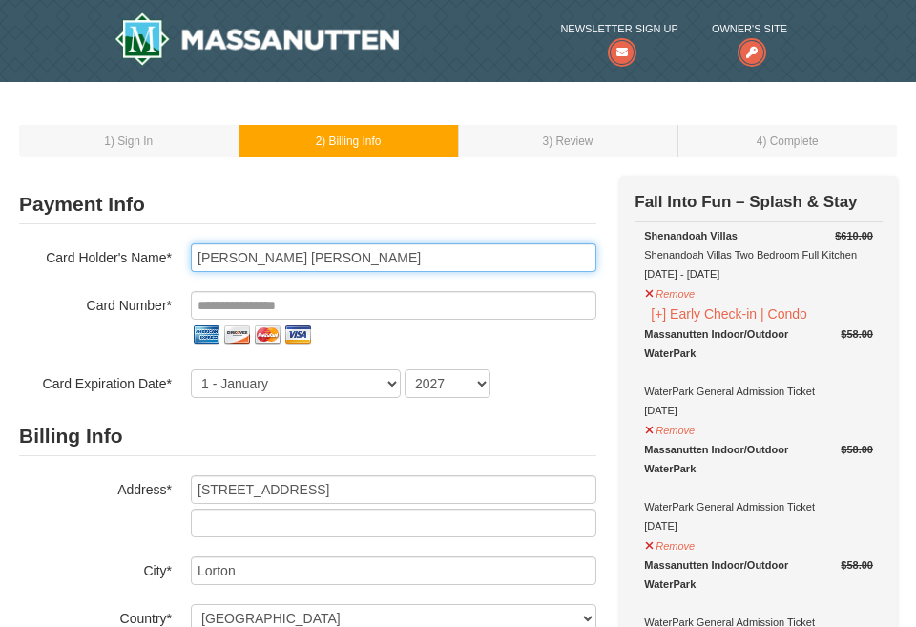
click at [339, 251] on input "Maria Wareza Boado" at bounding box center [393, 257] width 405 height 29
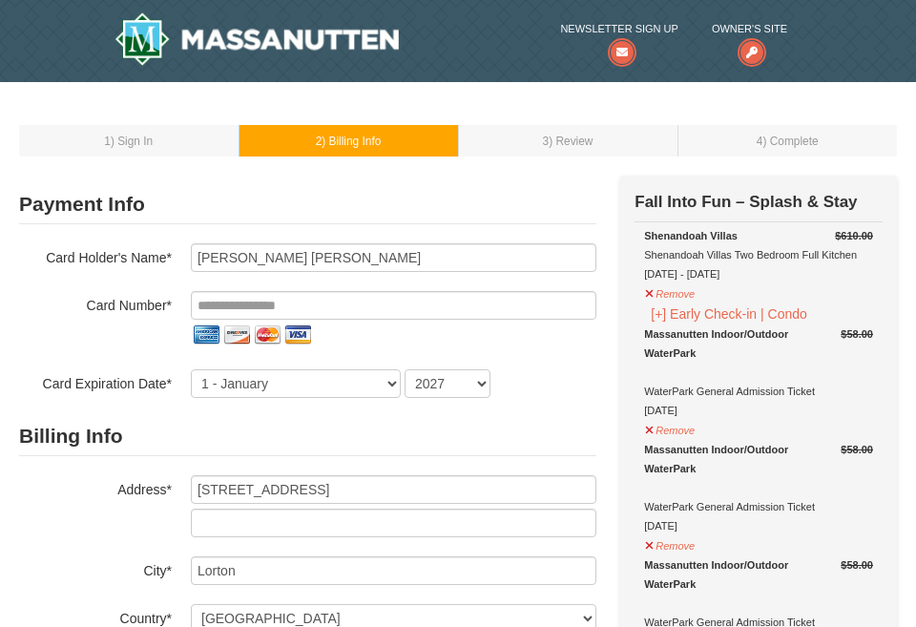
click at [328, 447] on h2 "Billing Info" at bounding box center [307, 436] width 577 height 39
click at [539, 148] on td "3 ) Review" at bounding box center [567, 140] width 219 height 31
click at [371, 146] on span ") Billing Info" at bounding box center [351, 141] width 59 height 13
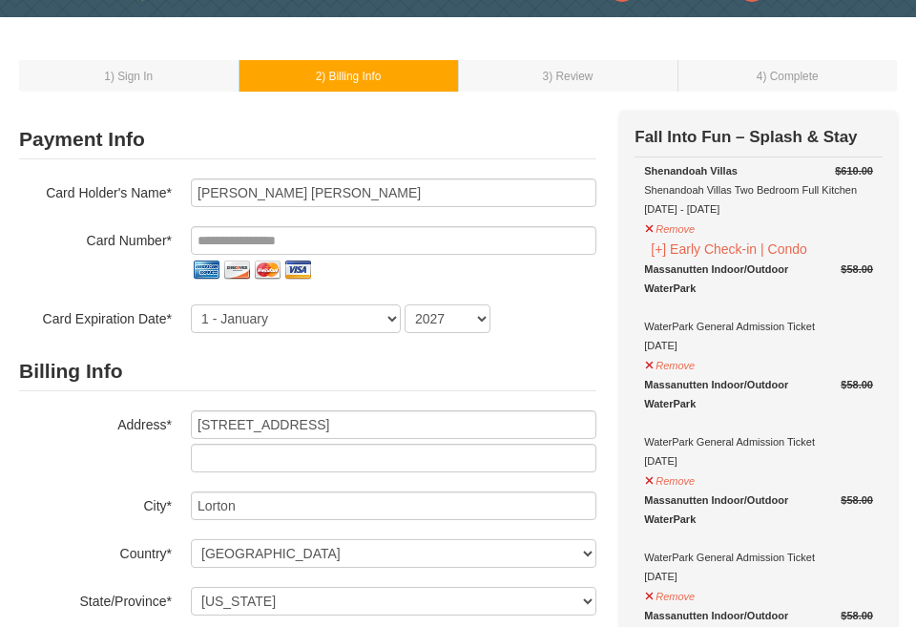
scroll to position [122, 0]
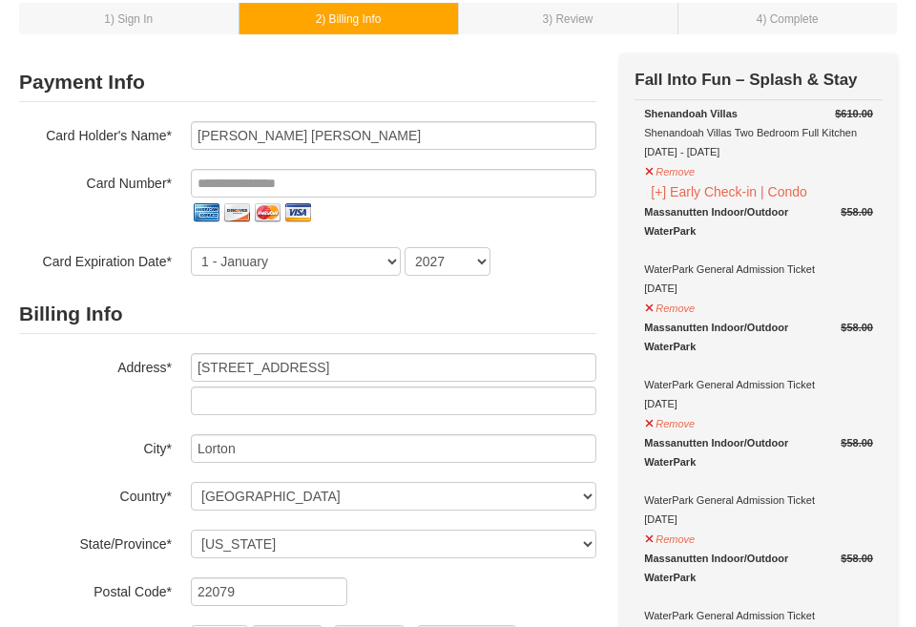
click at [206, 309] on h2 "Billing Info" at bounding box center [307, 314] width 577 height 39
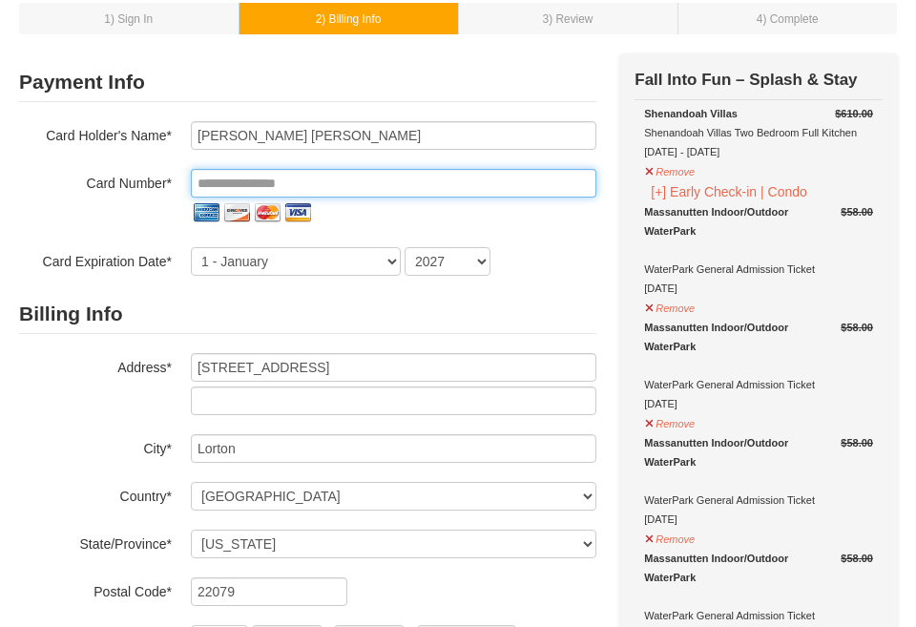
click at [372, 197] on input "tel" at bounding box center [393, 183] width 405 height 29
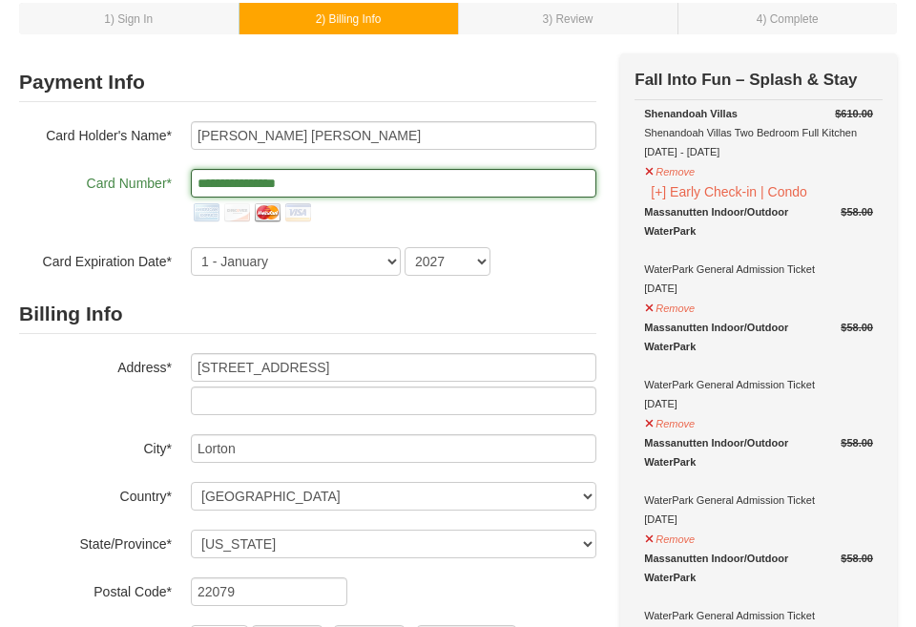
type input "**********"
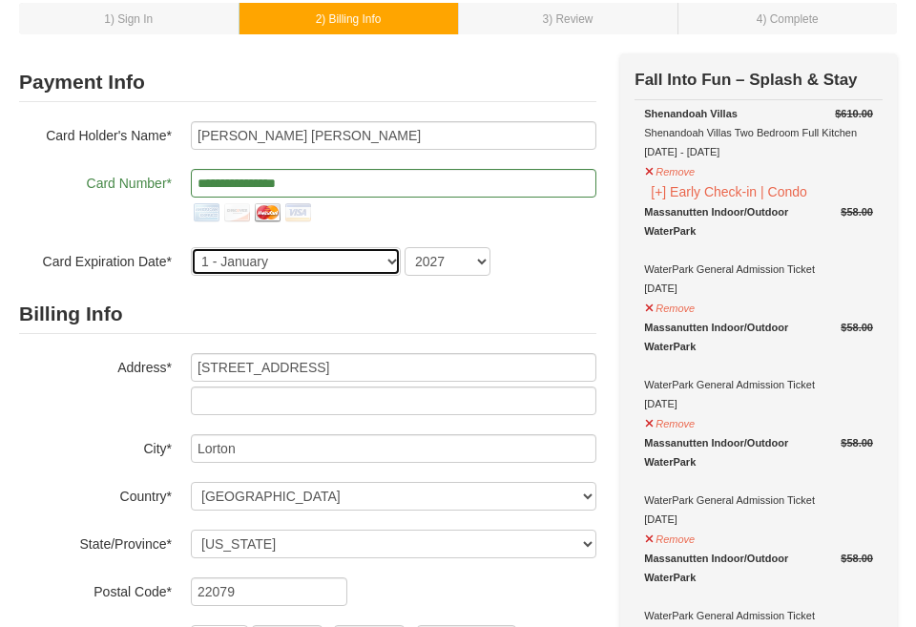
select select "4"
click at [338, 308] on h2 "Billing Info" at bounding box center [307, 314] width 577 height 39
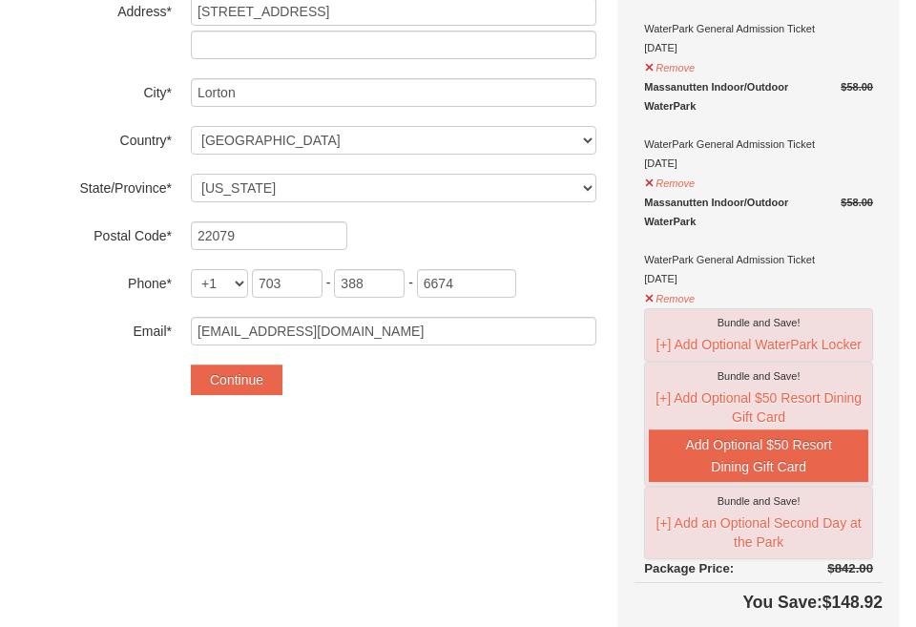
scroll to position [560, 0]
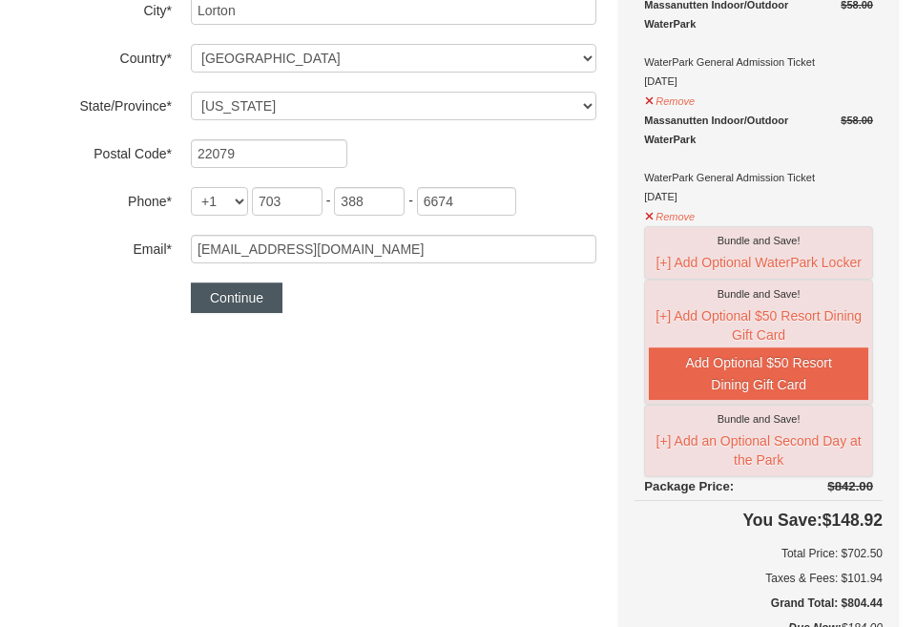
click at [240, 302] on button "Continue" at bounding box center [237, 297] width 92 height 31
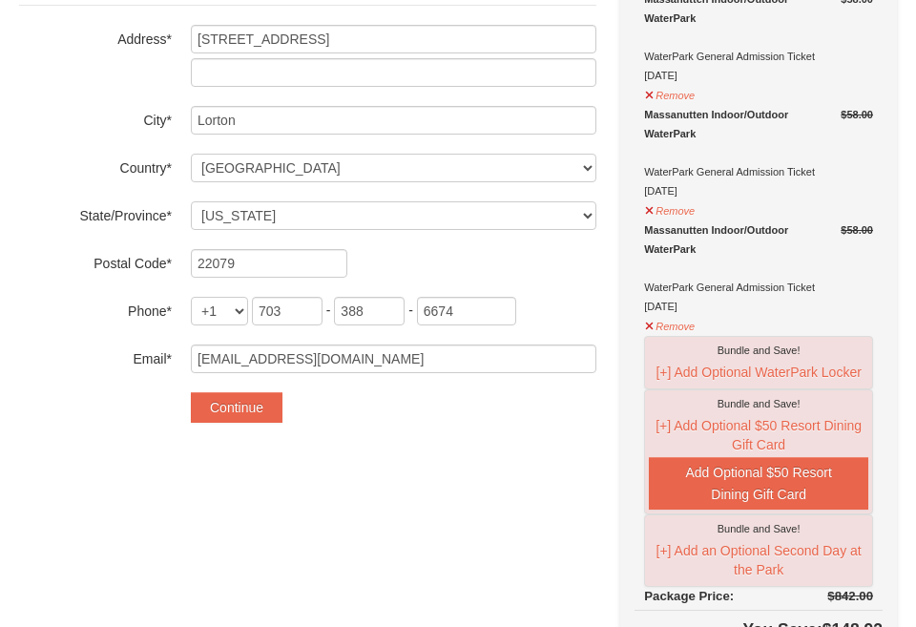
scroll to position [465, 0]
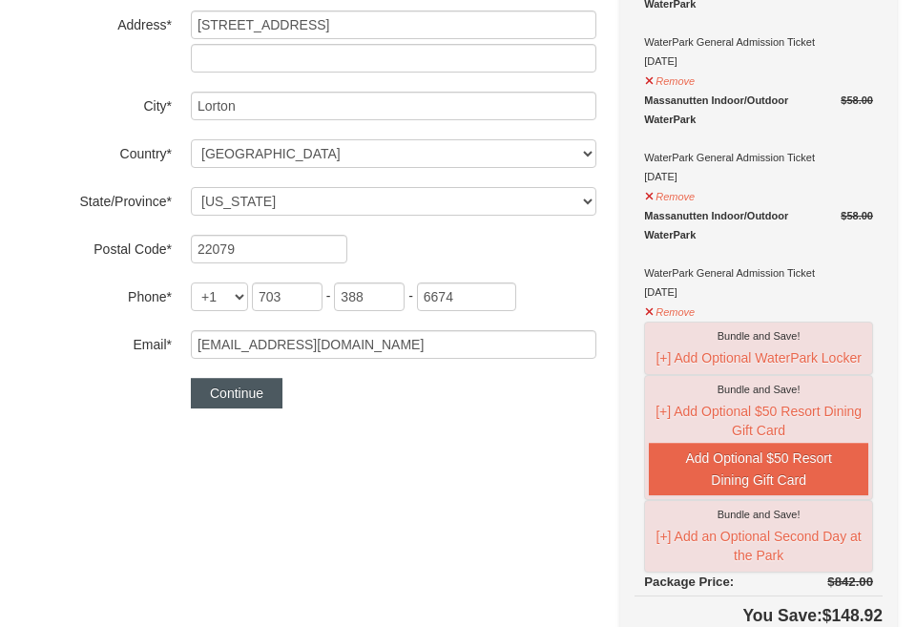
click at [269, 392] on button "Continue" at bounding box center [237, 393] width 92 height 31
click at [299, 289] on input "703" at bounding box center [287, 296] width 71 height 29
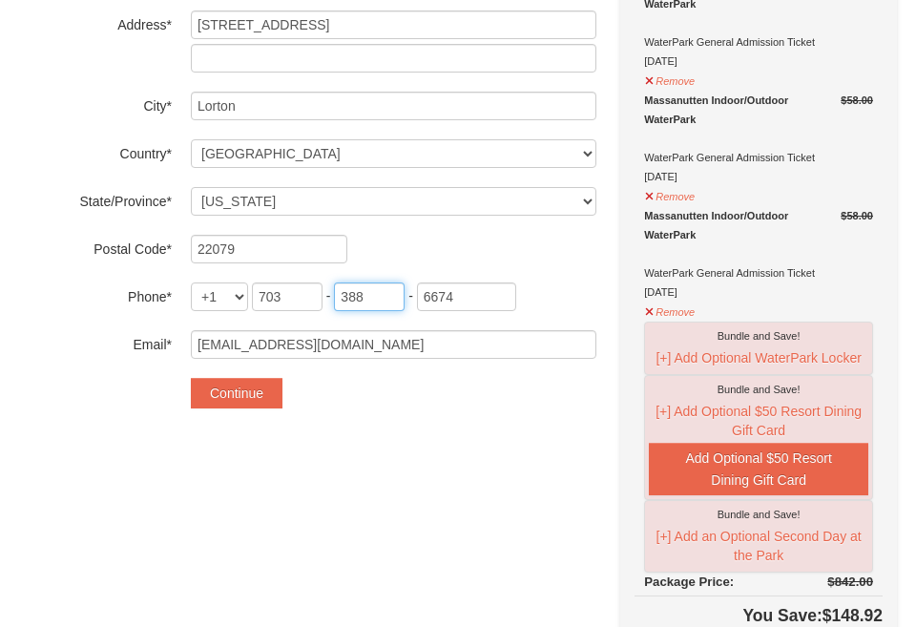
click at [394, 292] on input "388" at bounding box center [369, 296] width 71 height 29
click at [486, 292] on input "6674" at bounding box center [466, 296] width 99 height 29
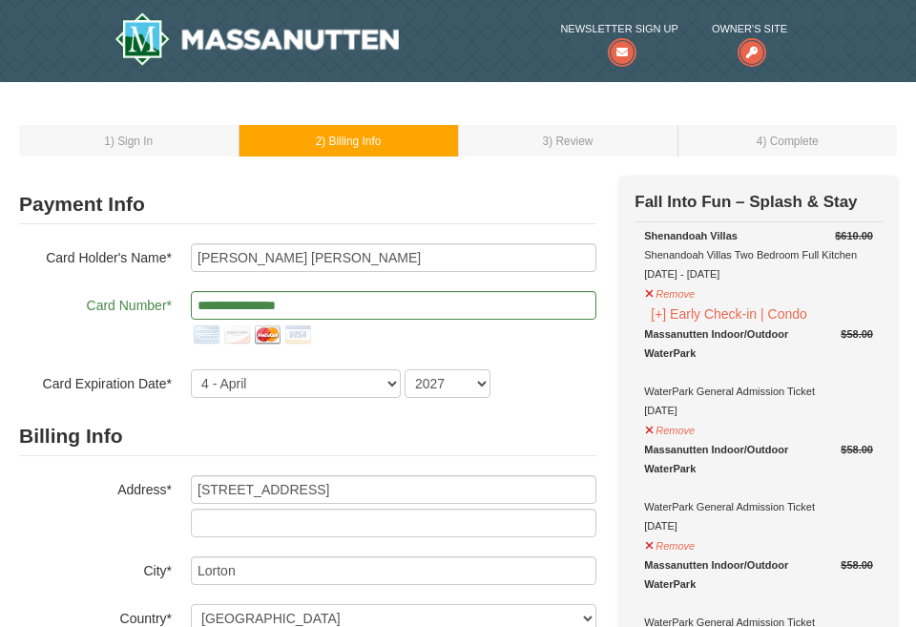
scroll to position [0, 0]
click at [175, 142] on td "1 ) Sign In" at bounding box center [128, 140] width 219 height 31
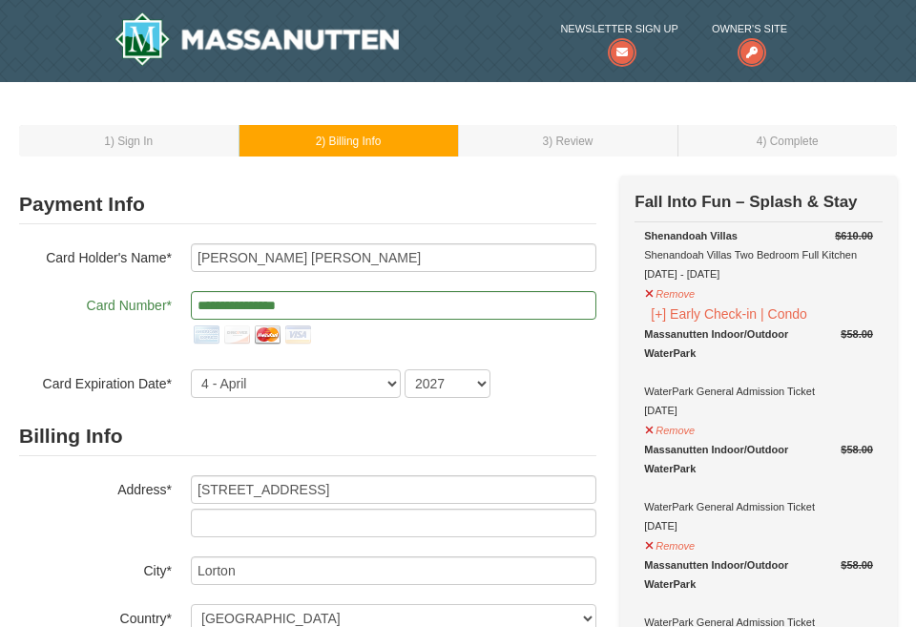
click at [175, 142] on td "1 ) Sign In" at bounding box center [128, 140] width 219 height 31
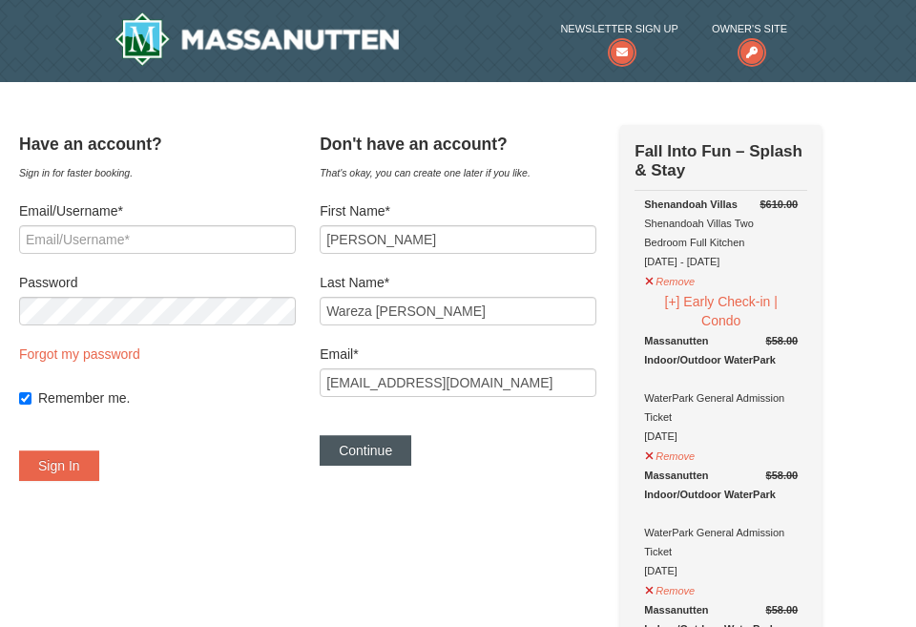
click at [411, 448] on button "Continue" at bounding box center [366, 450] width 92 height 31
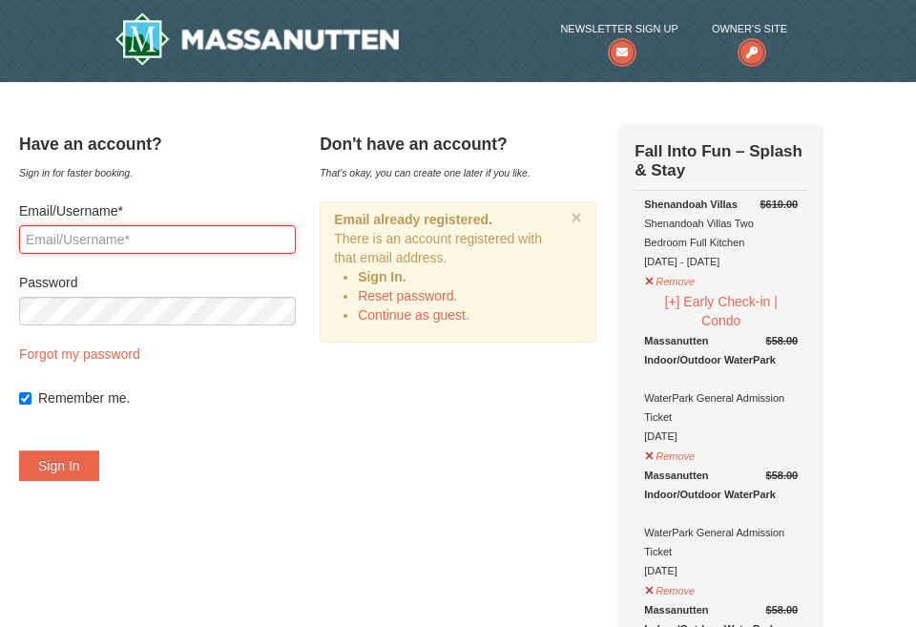
click at [276, 240] on input "Email/Username*" at bounding box center [157, 239] width 277 height 29
click at [429, 314] on link "Continue as guest." at bounding box center [414, 314] width 112 height 15
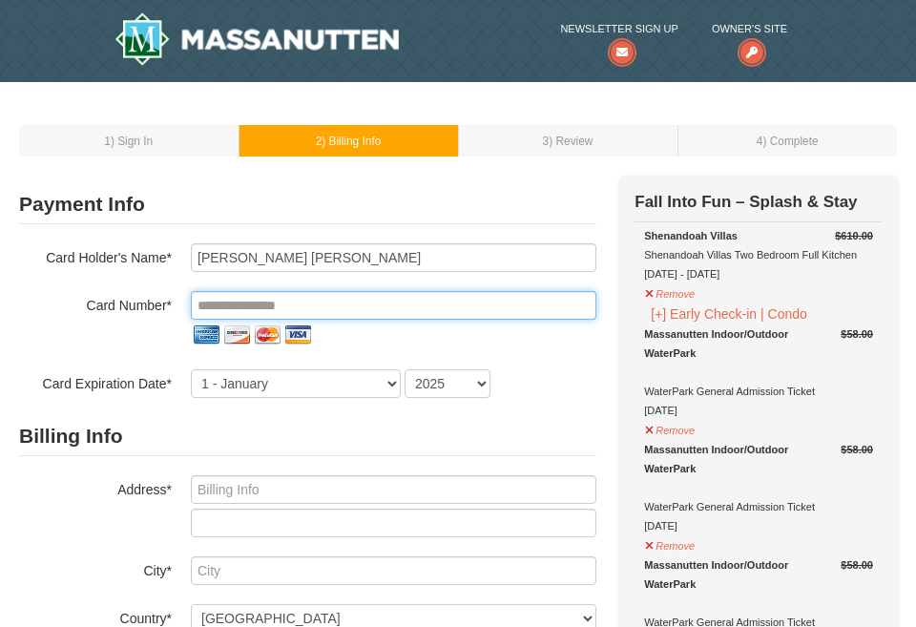
click at [325, 301] on input "tel" at bounding box center [393, 305] width 405 height 29
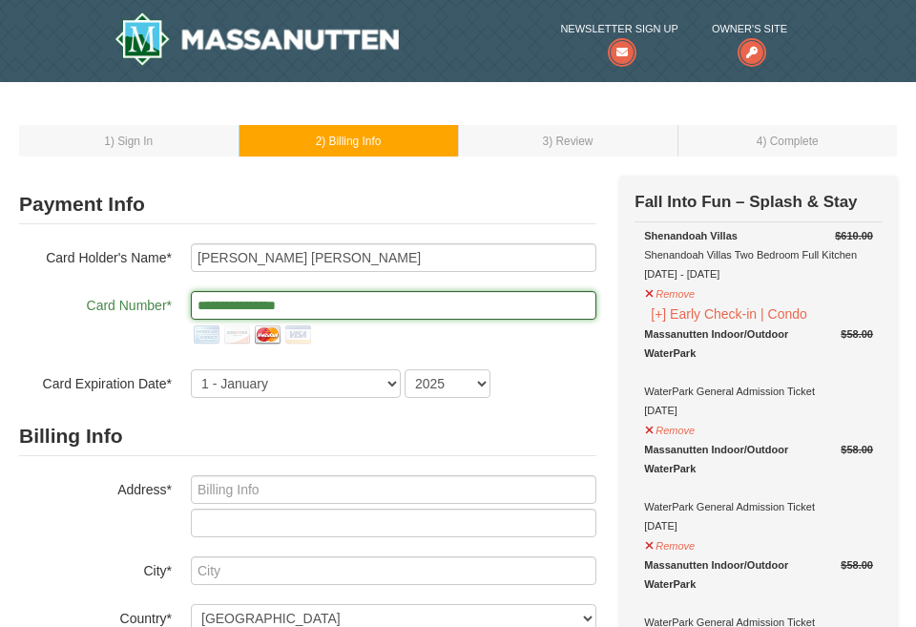
type input "**********"
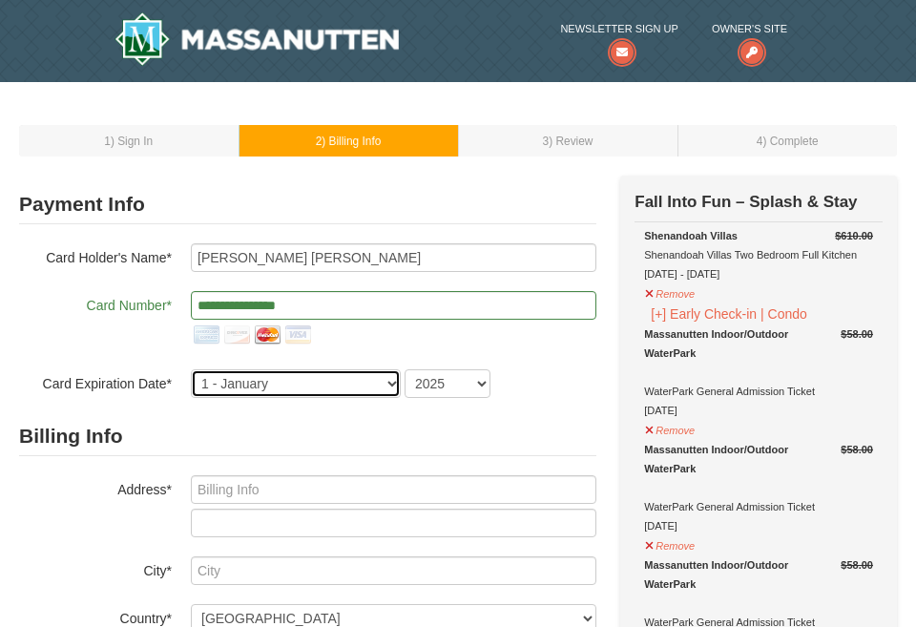
click at [292, 389] on select "1 - [DATE] - [DATE] - [DATE] - [DATE] - [DATE] - [DATE] - [DATE] - [DATE] - [DA…" at bounding box center [296, 383] width 210 height 29
select select "4"
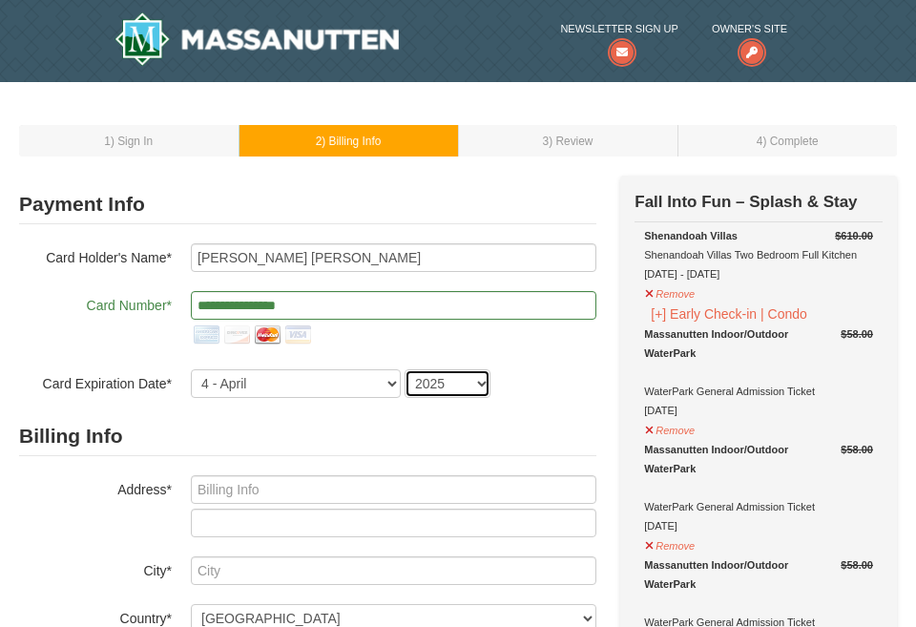
select select "2027"
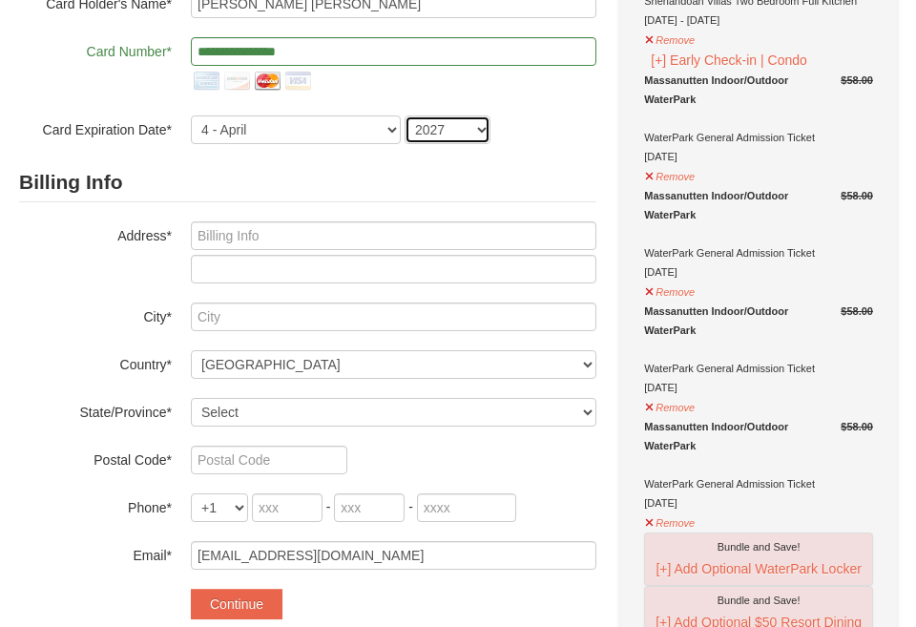
scroll to position [257, 0]
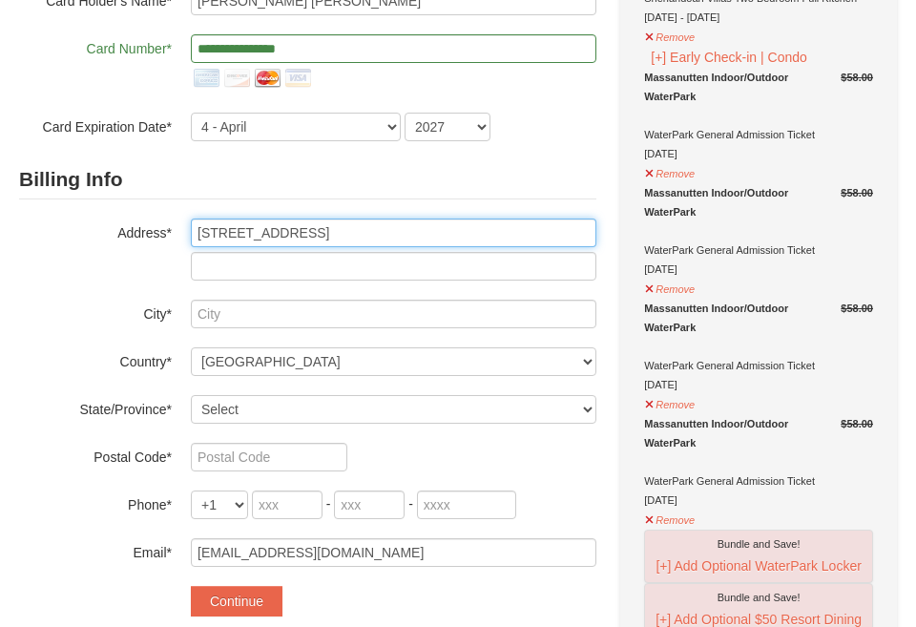
type input "[STREET_ADDRESS]"
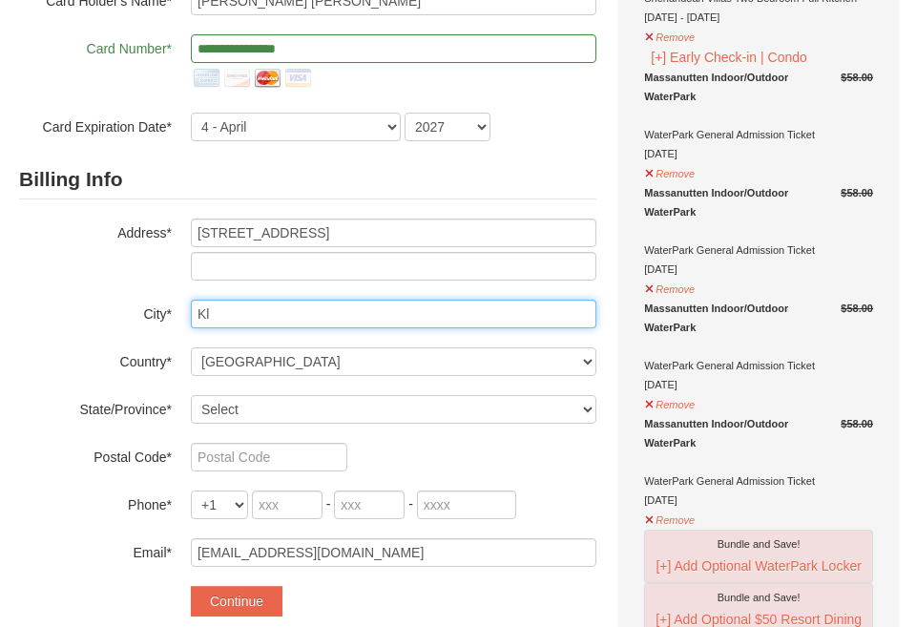
type input "K"
click at [587, 316] on input "Lorton" at bounding box center [393, 314] width 405 height 29
click at [545, 320] on input "Lorton" at bounding box center [393, 314] width 405 height 29
click at [576, 313] on input "Lorton" at bounding box center [393, 314] width 405 height 29
type input "Lorton"
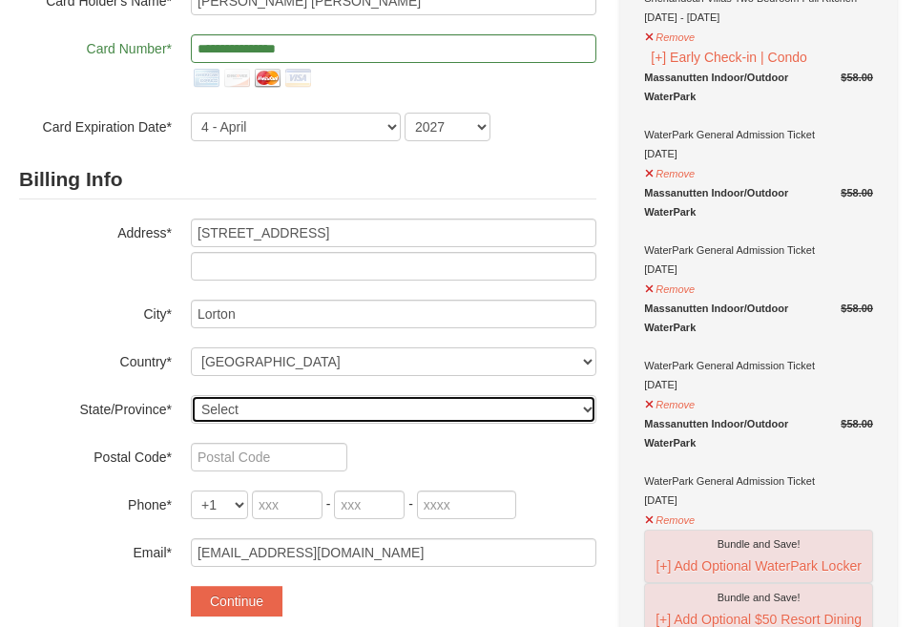
select select "VA"
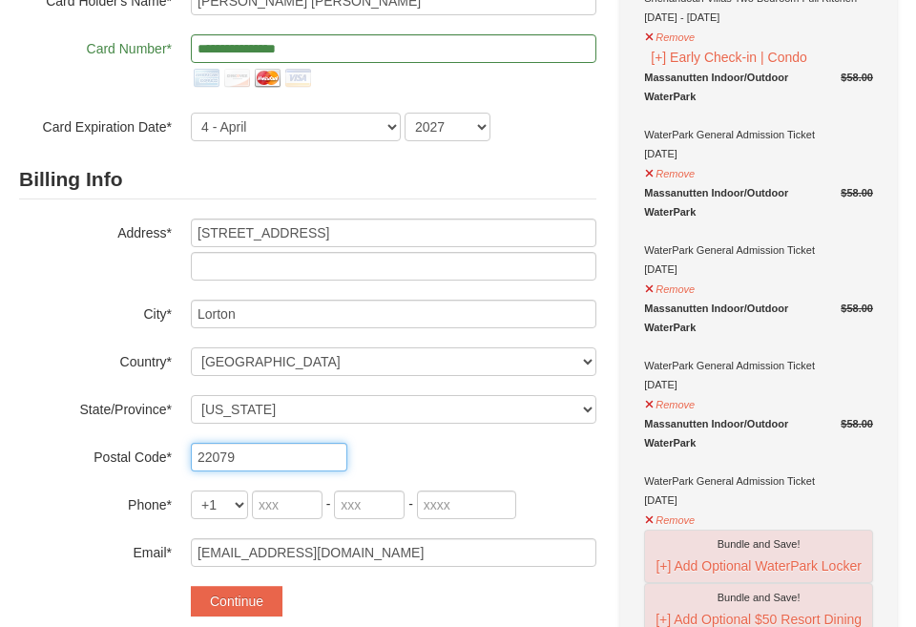
type input "22079"
click at [279, 504] on input "tel" at bounding box center [287, 504] width 71 height 29
type input "703"
click at [356, 505] on input "tel" at bounding box center [369, 504] width 71 height 29
type input "388"
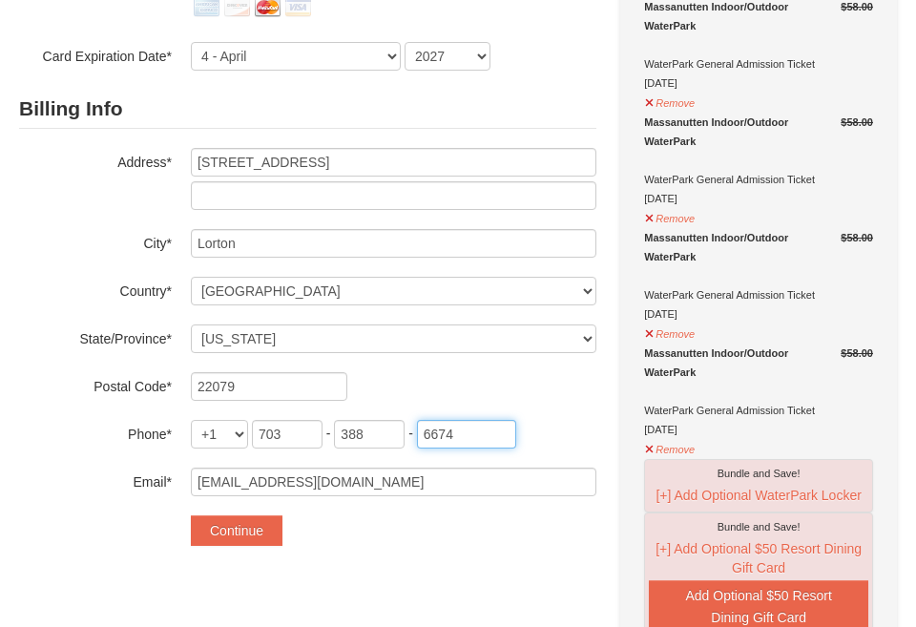
scroll to position [330, 0]
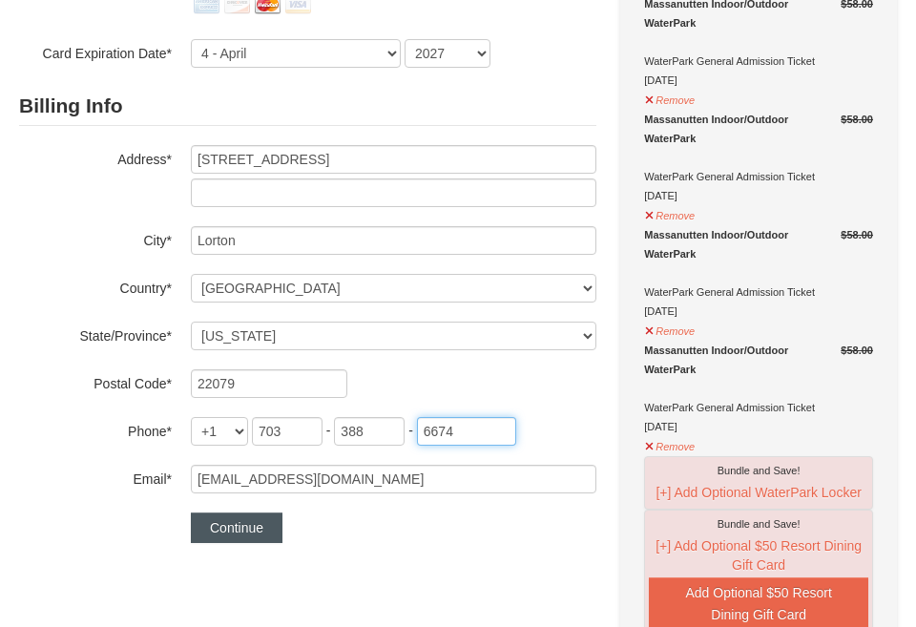
type input "6674"
click at [267, 529] on button "Continue" at bounding box center [237, 527] width 92 height 31
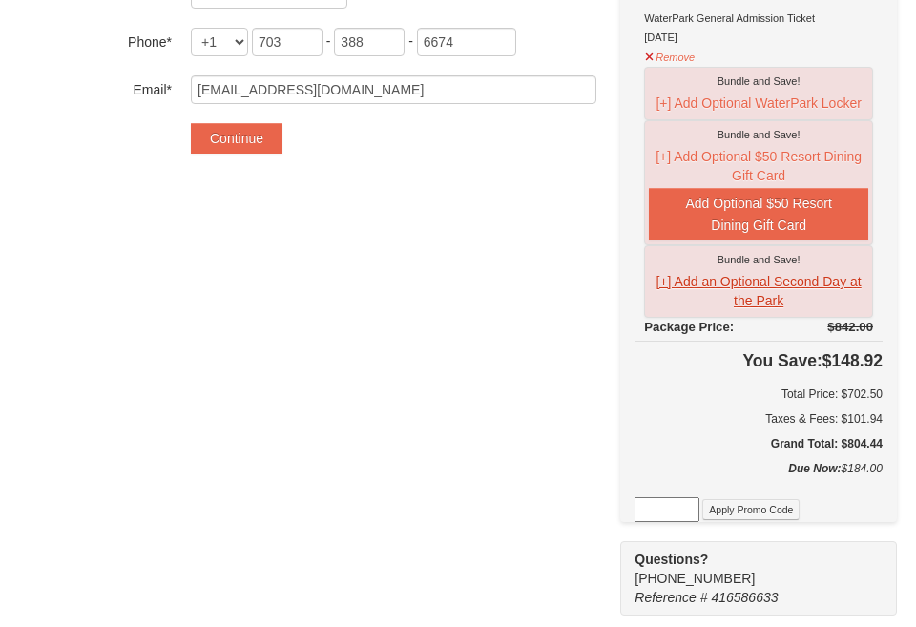
scroll to position [721, 0]
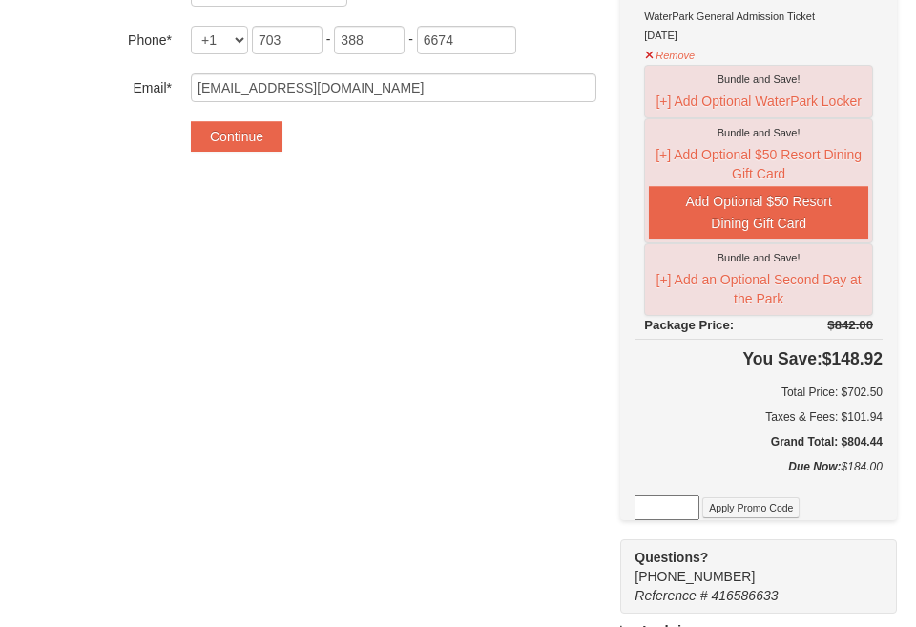
click at [758, 395] on h6 "Total Price: $702.50" at bounding box center [758, 392] width 248 height 19
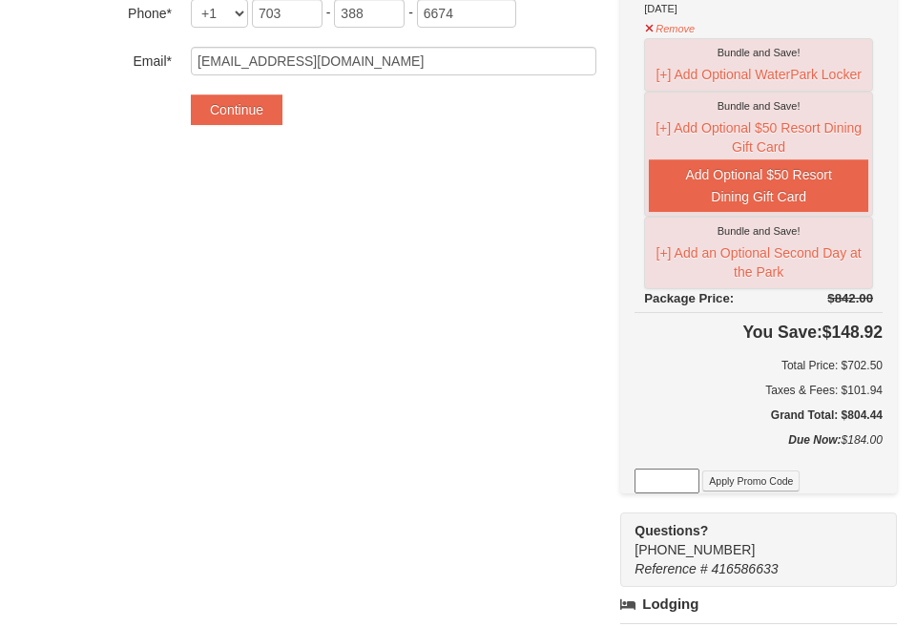
scroll to position [745, 0]
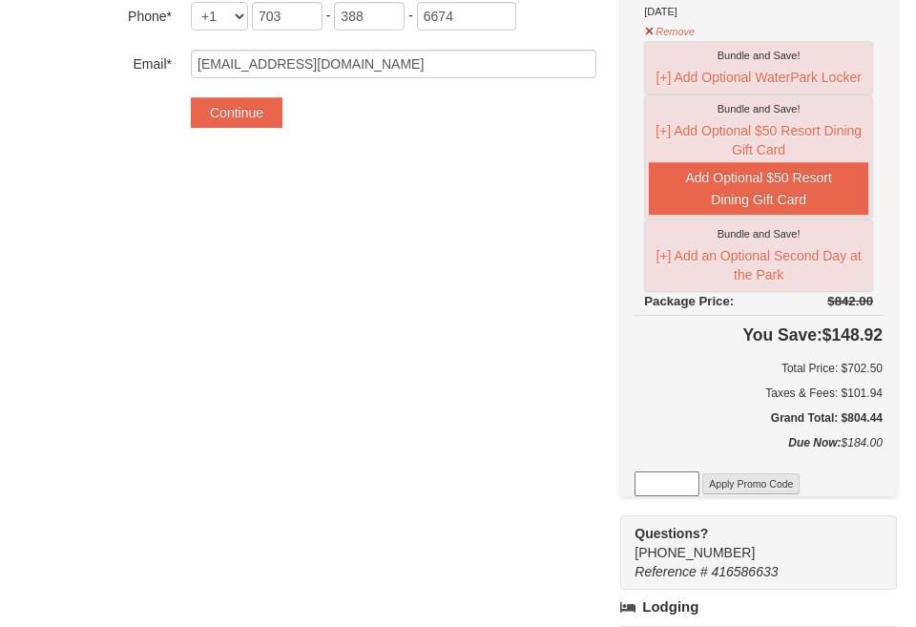
click at [738, 487] on button "Apply Promo Code" at bounding box center [750, 483] width 97 height 21
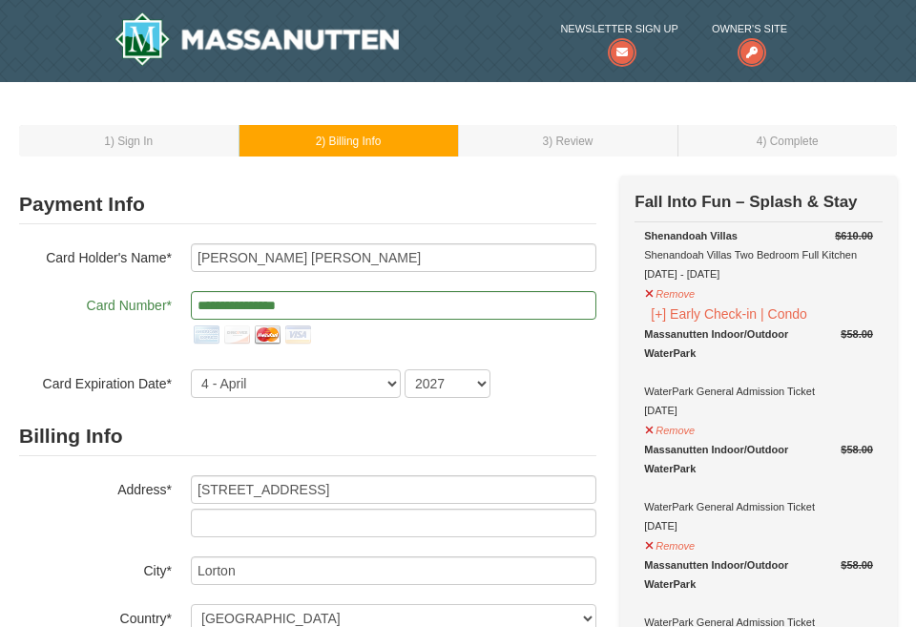
scroll to position [0, 0]
click at [195, 153] on td "1 ) Sign In" at bounding box center [128, 140] width 219 height 31
click at [198, 152] on td "1 ) Sign In" at bounding box center [128, 140] width 219 height 31
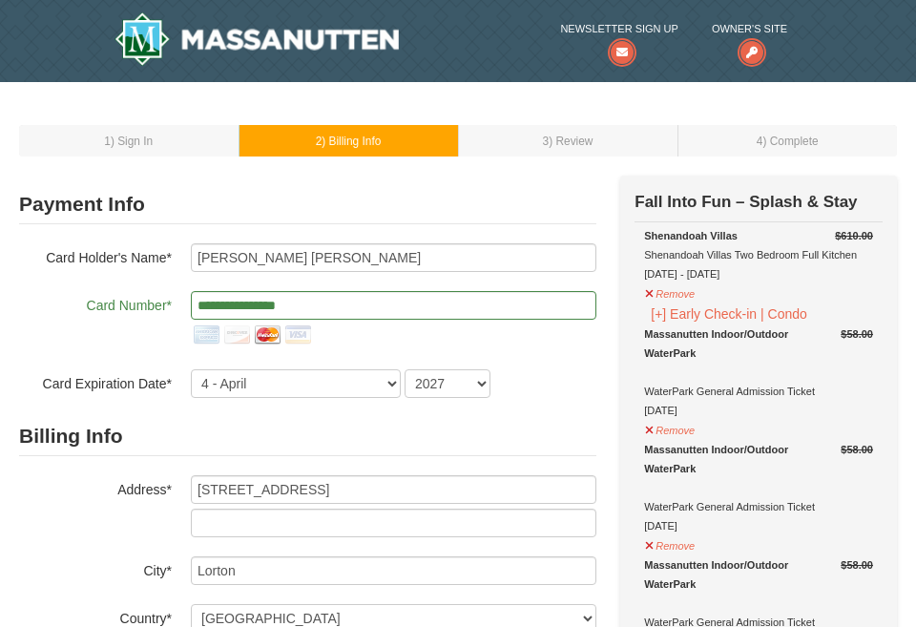
click at [324, 152] on td "2 ) Billing Info" at bounding box center [348, 140] width 219 height 31
click at [581, 148] on td "3 ) Review" at bounding box center [567, 140] width 219 height 31
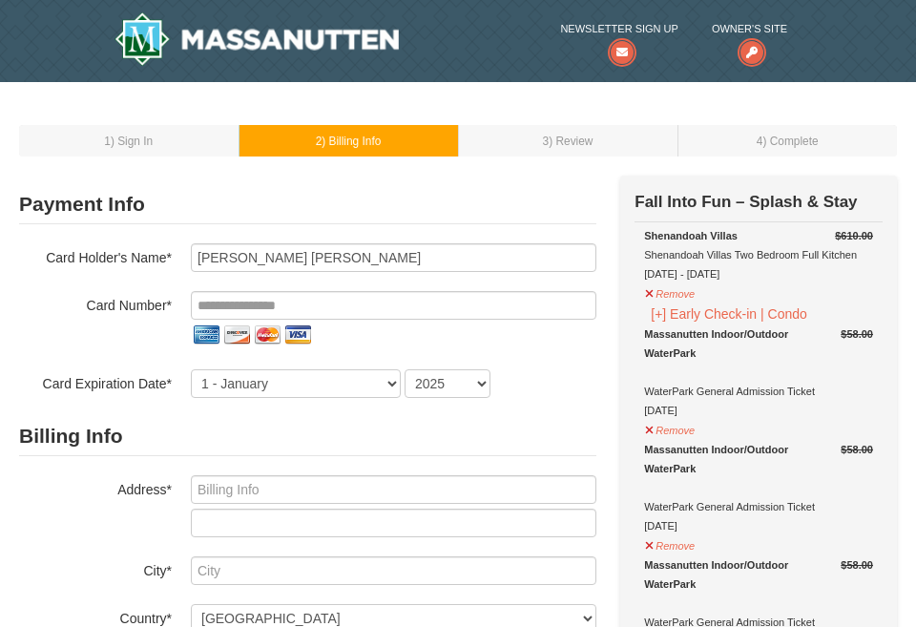
click at [132, 149] on td "1 ) Sign In" at bounding box center [128, 140] width 219 height 31
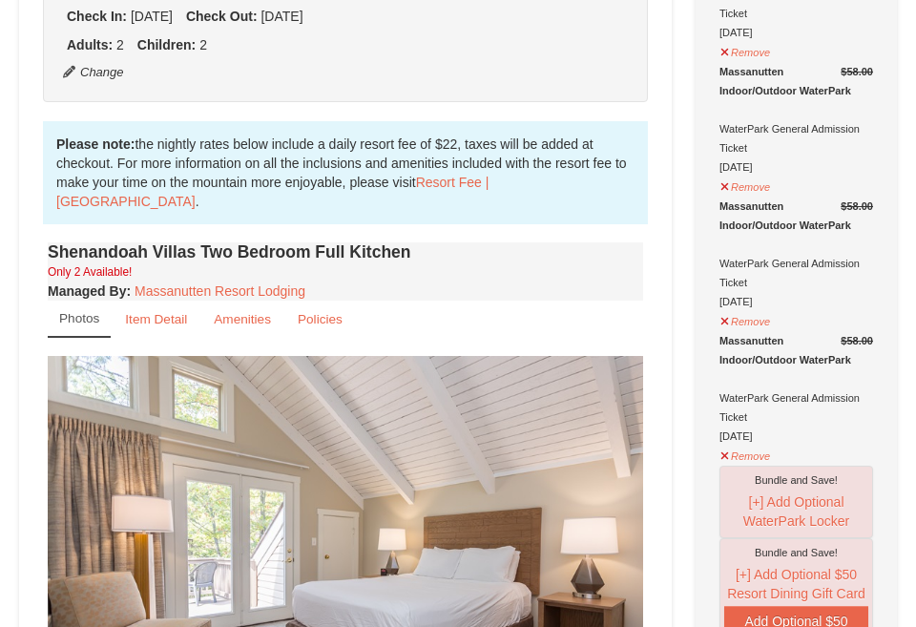
scroll to position [1167, 0]
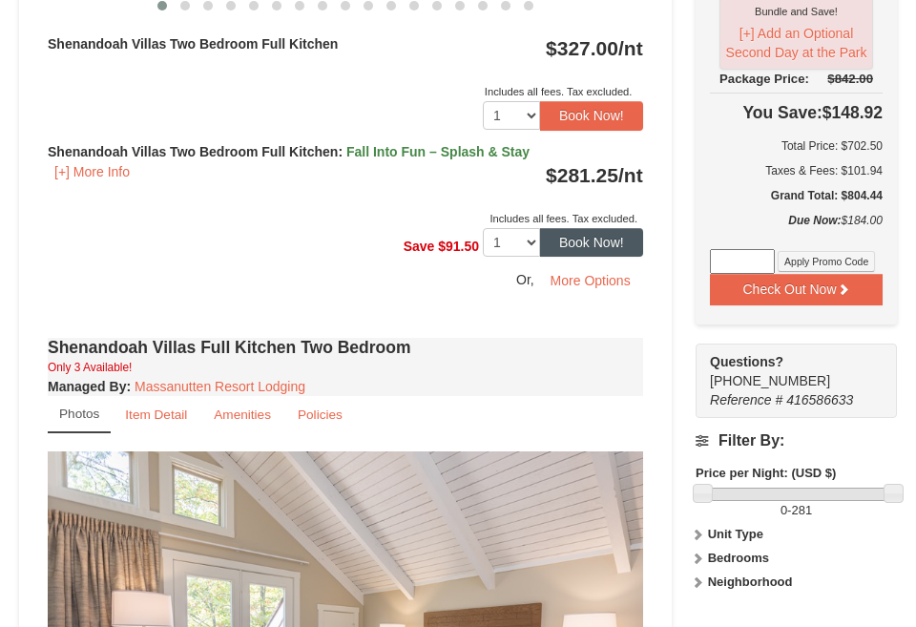
click at [590, 231] on button "Book Now!" at bounding box center [591, 242] width 103 height 29
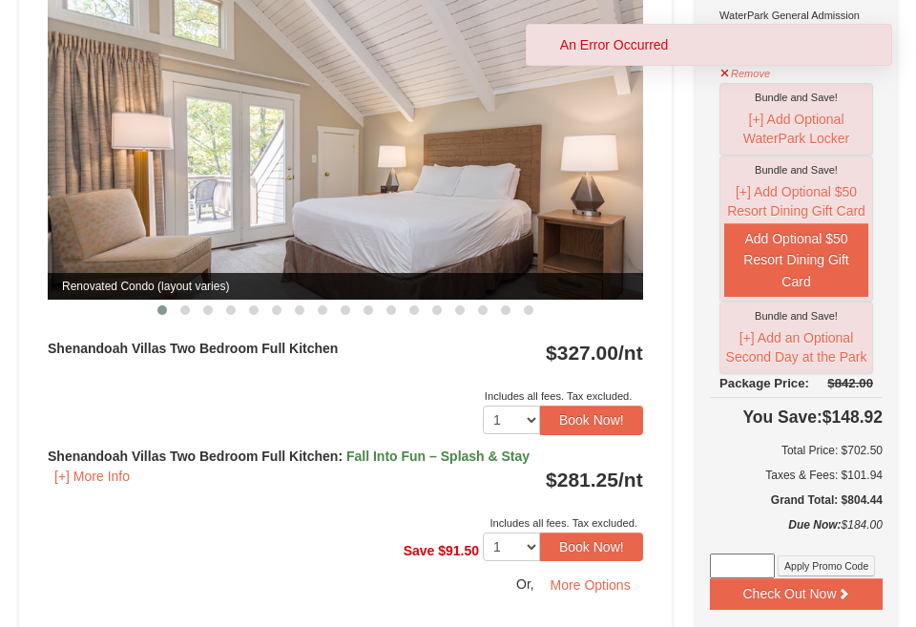
scroll to position [863, 0]
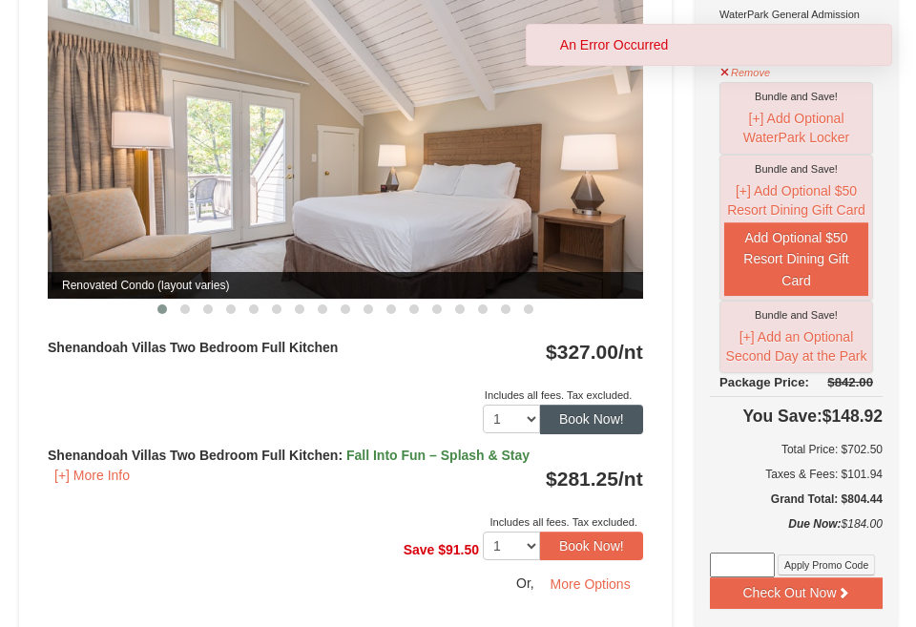
click at [575, 405] on button "Book Now!" at bounding box center [591, 419] width 103 height 29
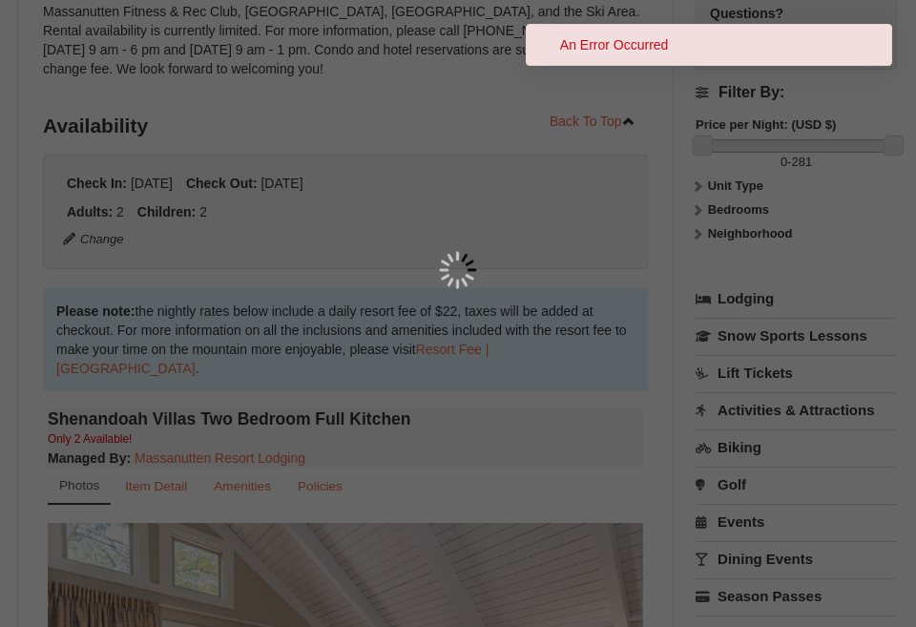
scroll to position [201, 0]
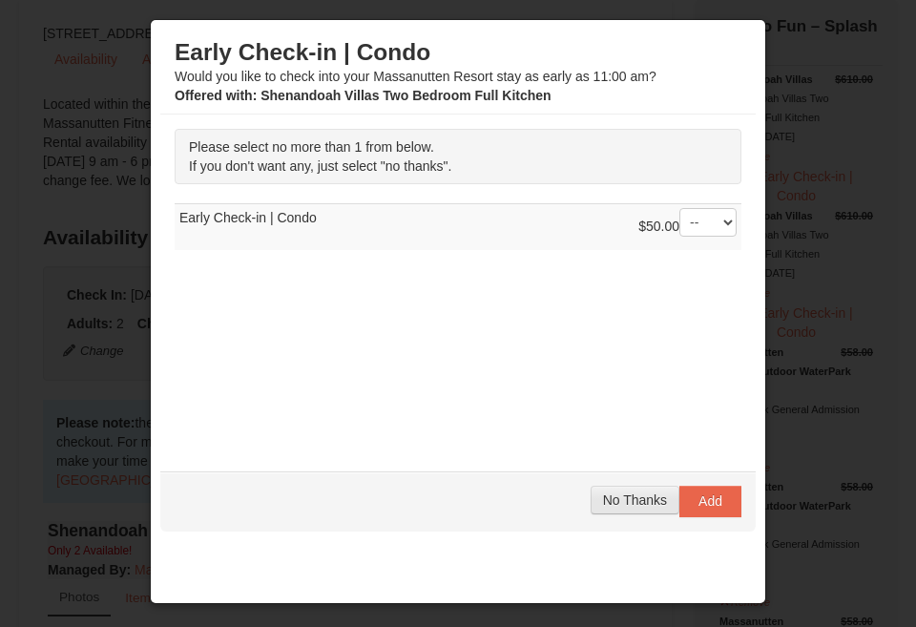
click at [622, 498] on span "No Thanks" at bounding box center [635, 499] width 64 height 15
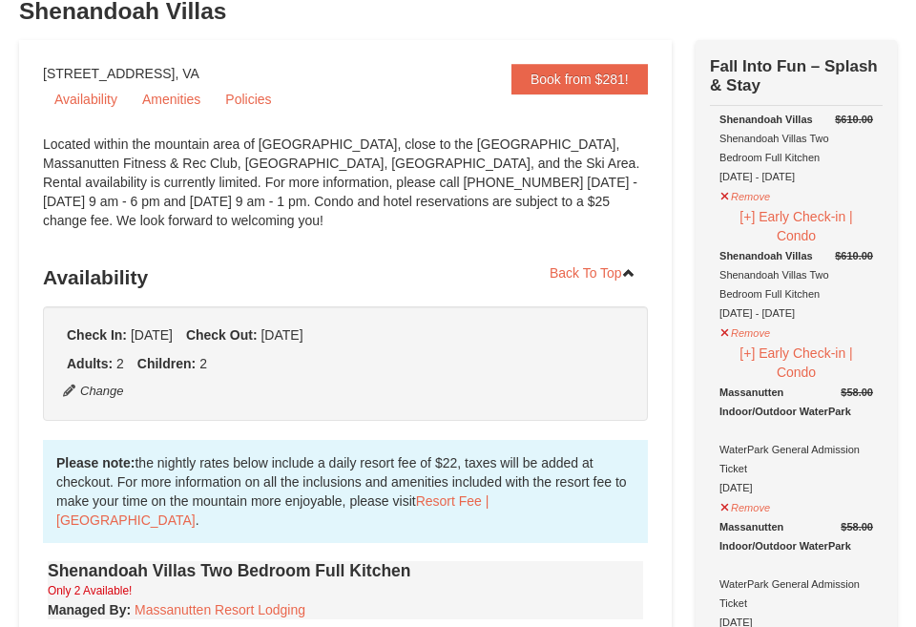
scroll to position [143, 0]
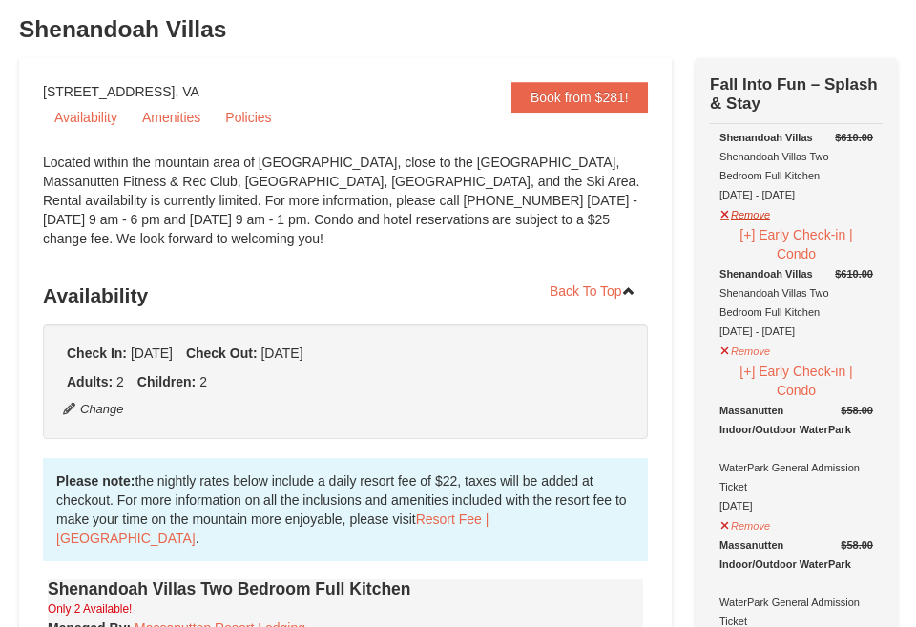
click at [755, 214] on button "Remove" at bounding box center [745, 212] width 52 height 24
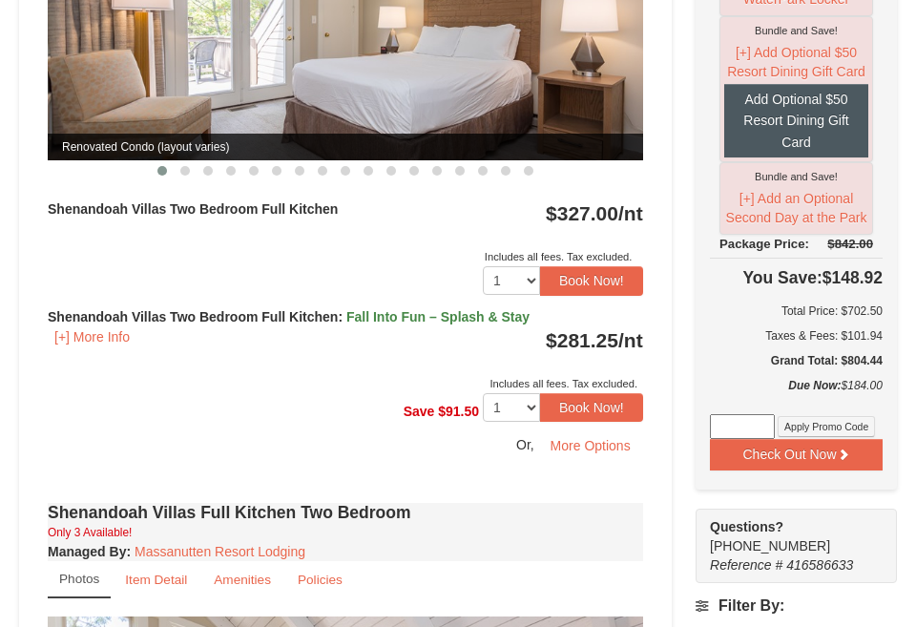
scroll to position [1026, 0]
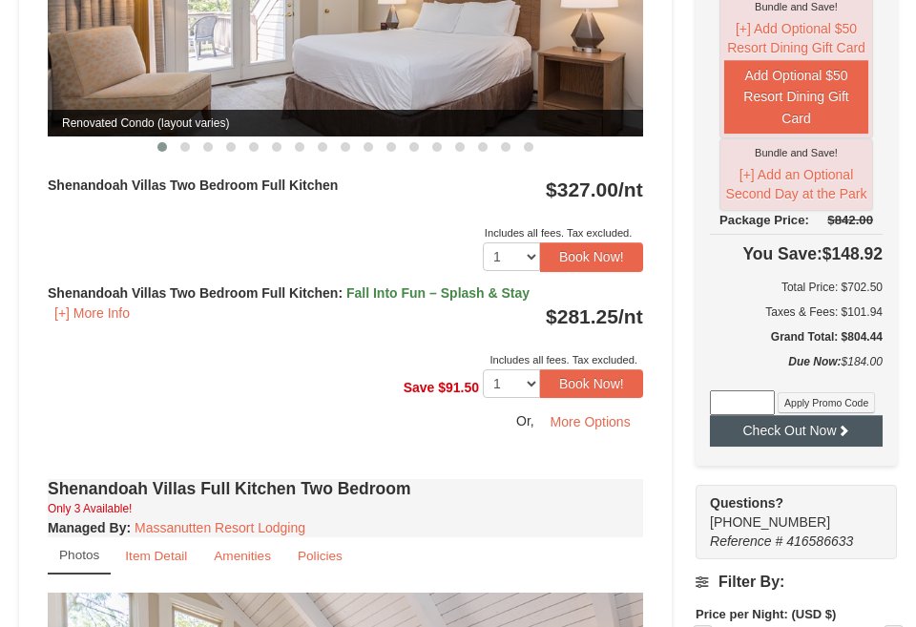
click at [793, 428] on button "Check Out Now" at bounding box center [796, 430] width 173 height 31
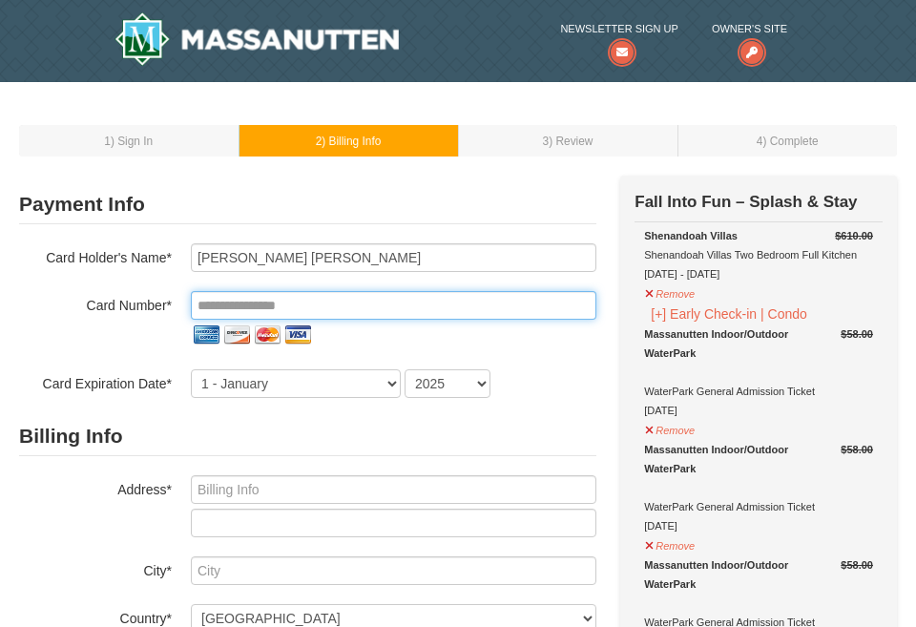
click at [314, 303] on input "tel" at bounding box center [393, 305] width 405 height 29
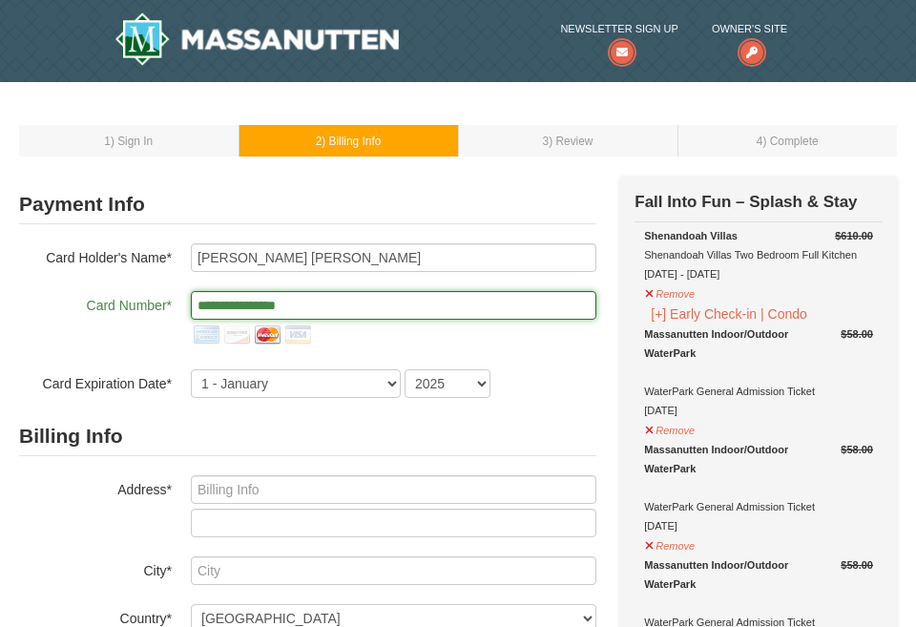
type input "**********"
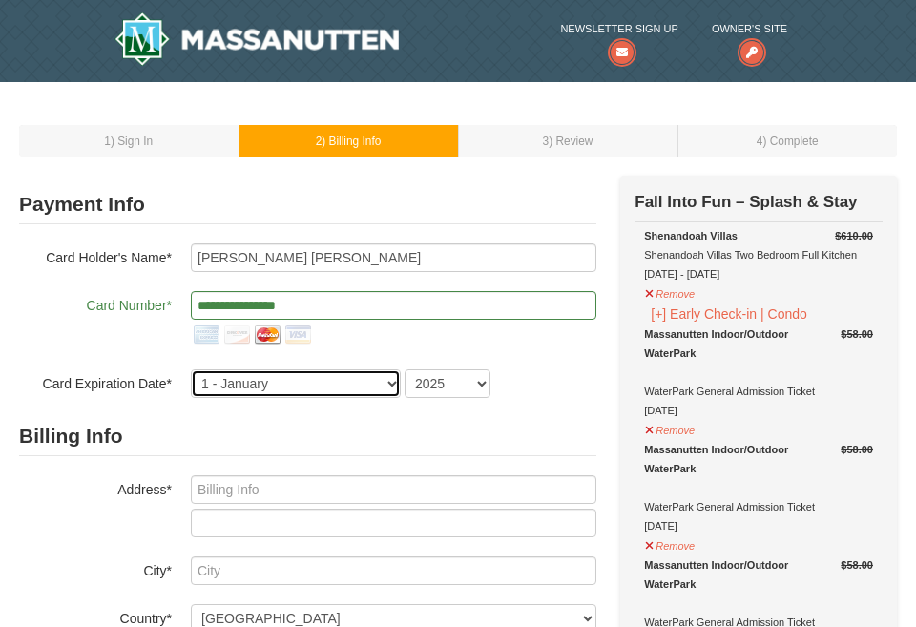
click at [263, 382] on select "1 - January 2 - February 3 - March 4 - April 5 - May 6 - June 7 - July 8 - Augu…" at bounding box center [296, 383] width 210 height 29
select select "4"
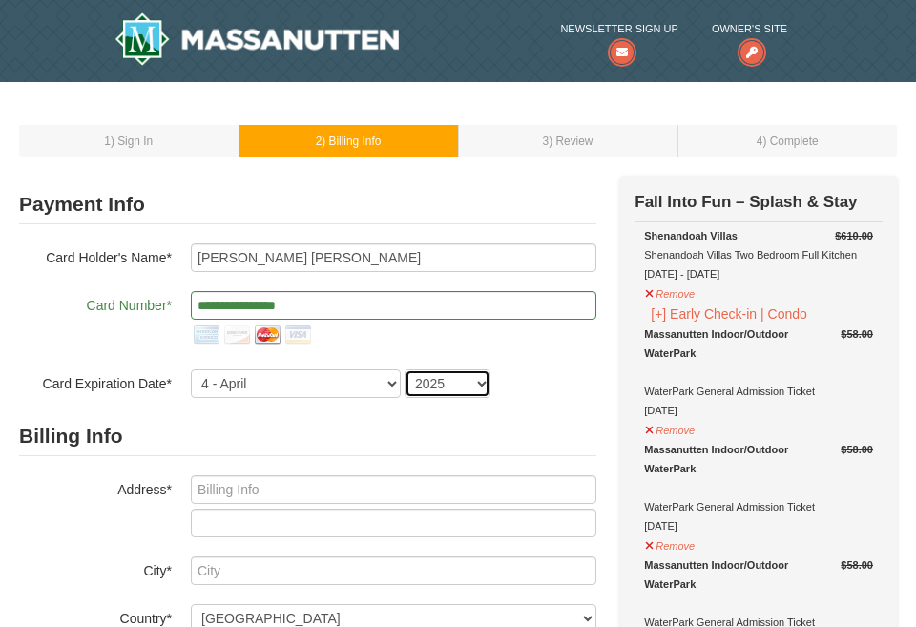
select select "2027"
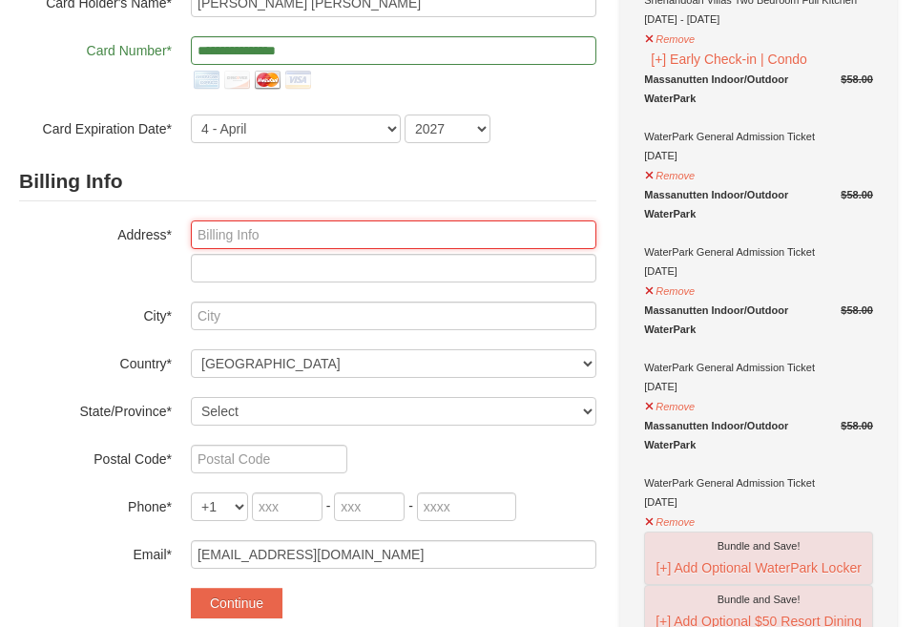
scroll to position [263, 0]
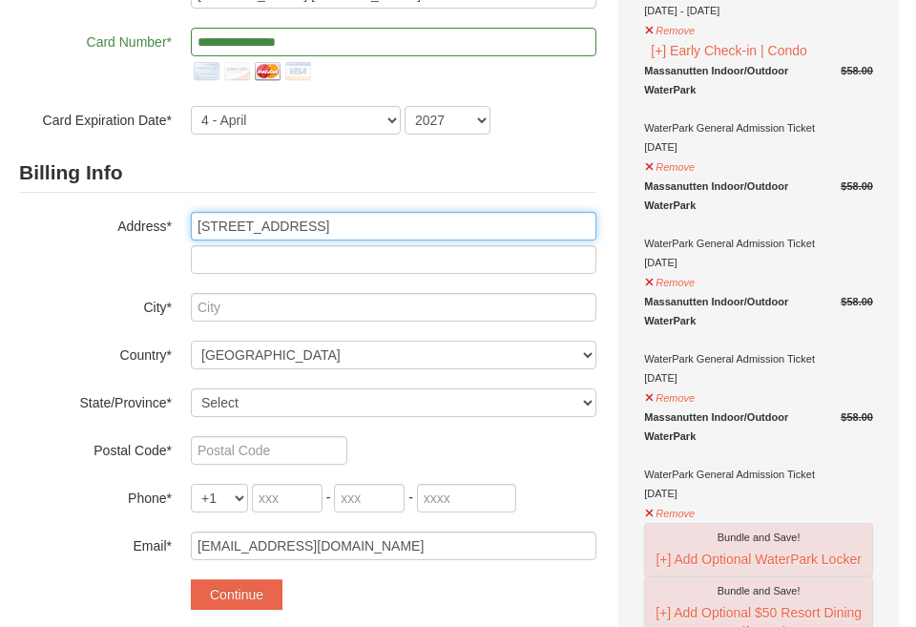
type input "8919 Sylvania St"
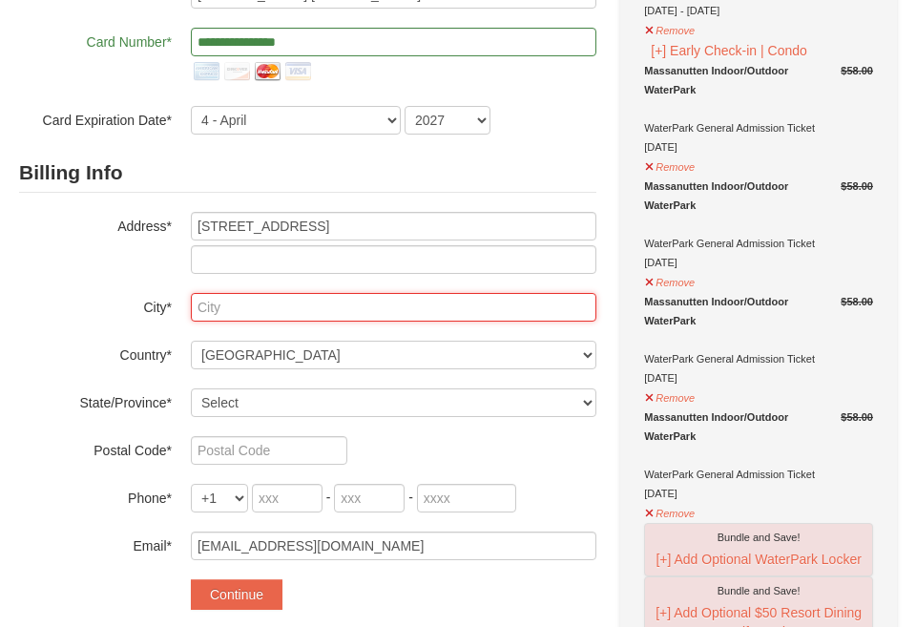
click at [576, 314] on input "text" at bounding box center [393, 307] width 405 height 29
click at [585, 308] on input "text" at bounding box center [393, 307] width 405 height 29
click at [503, 314] on input "text" at bounding box center [393, 307] width 405 height 29
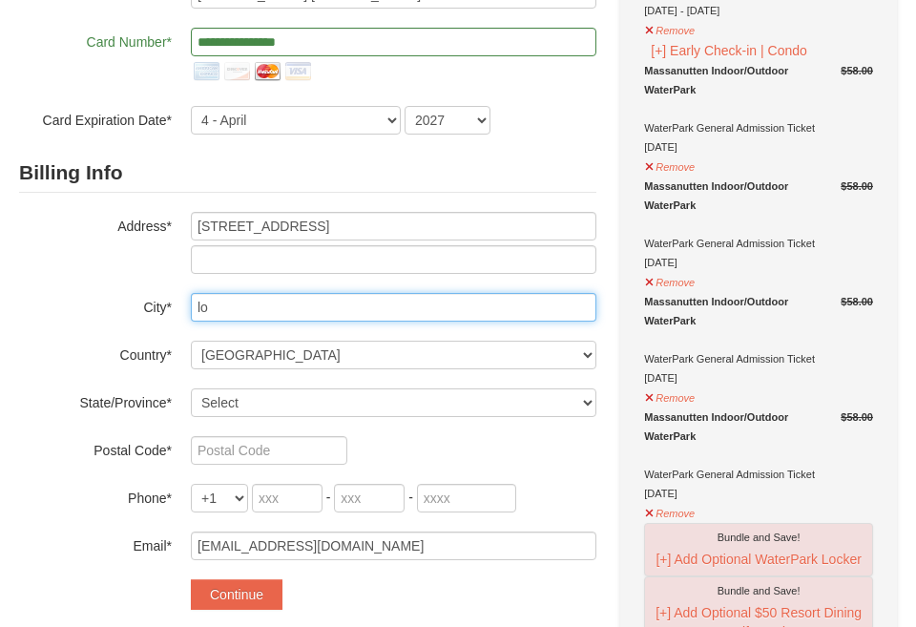
type input "l"
type input "Lorton"
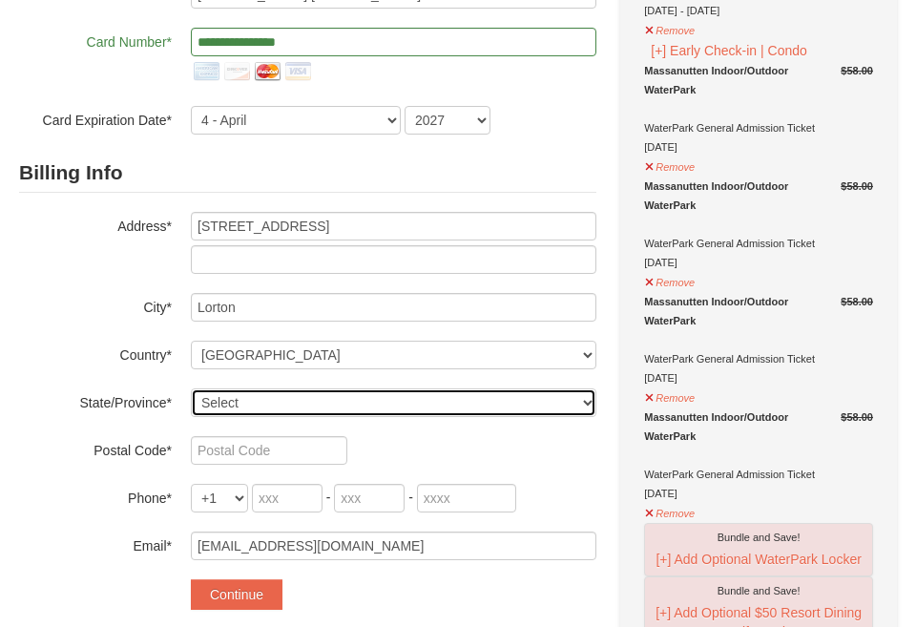
select select "VA"
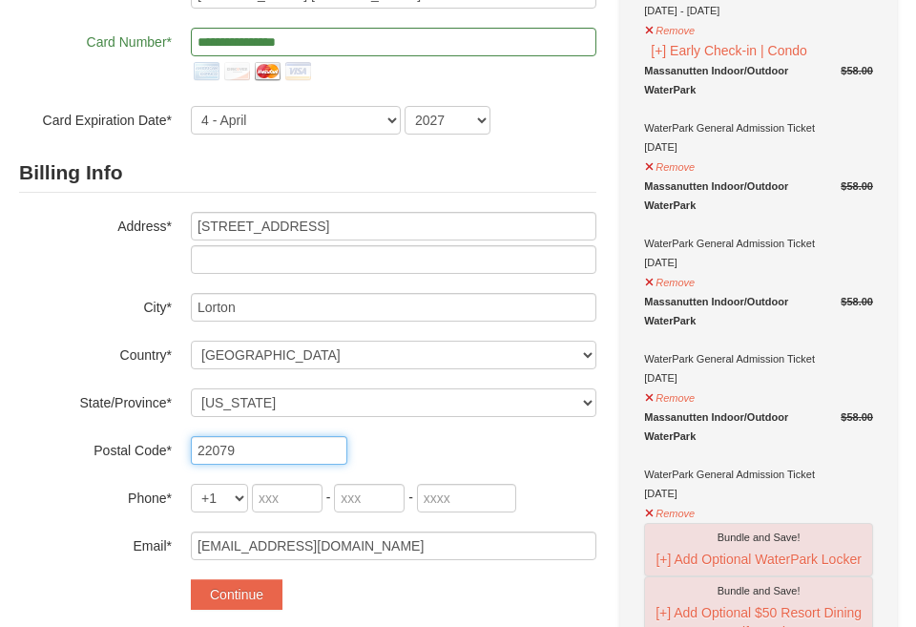
type input "22079"
click at [261, 489] on input "tel" at bounding box center [287, 498] width 71 height 29
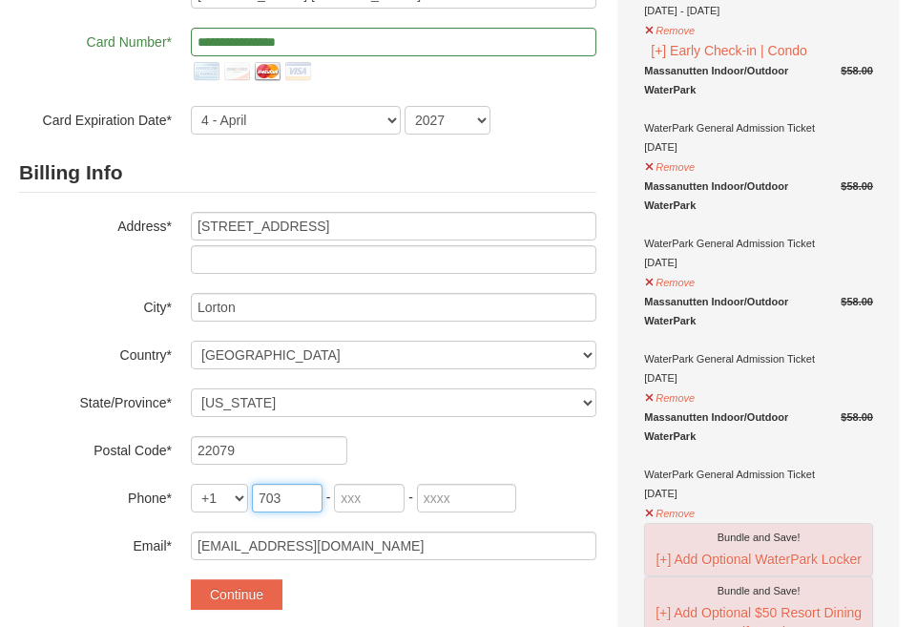
type input "703"
click at [356, 488] on input "tel" at bounding box center [369, 498] width 71 height 29
type input "388"
click at [458, 479] on div "Billing Info Address* 8919 Sylvania St City* Lorton Country* ----- Select -----…" at bounding box center [307, 357] width 577 height 406
click at [451, 495] on input "tel" at bounding box center [466, 498] width 99 height 29
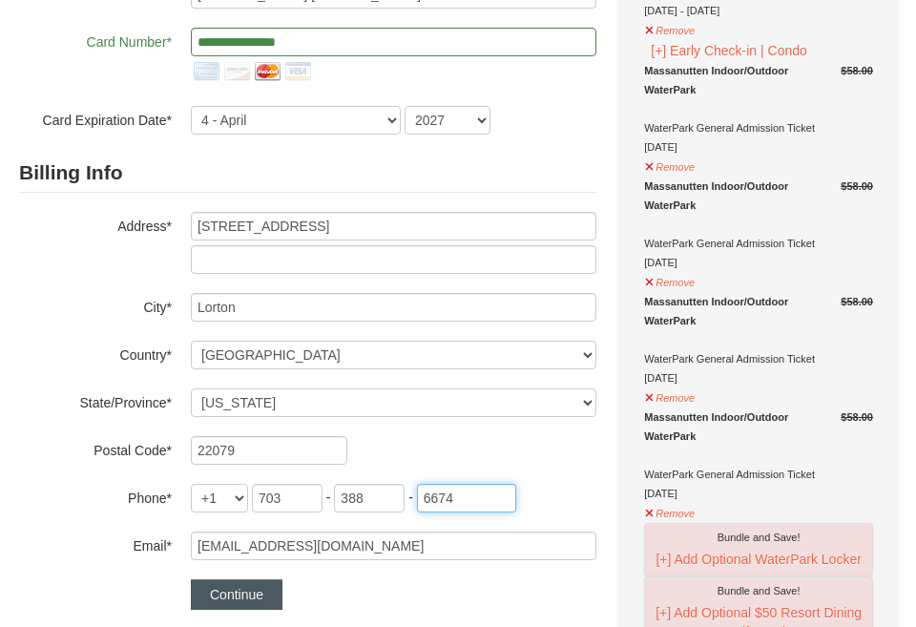
type input "6674"
click at [270, 593] on button "Continue" at bounding box center [237, 594] width 92 height 31
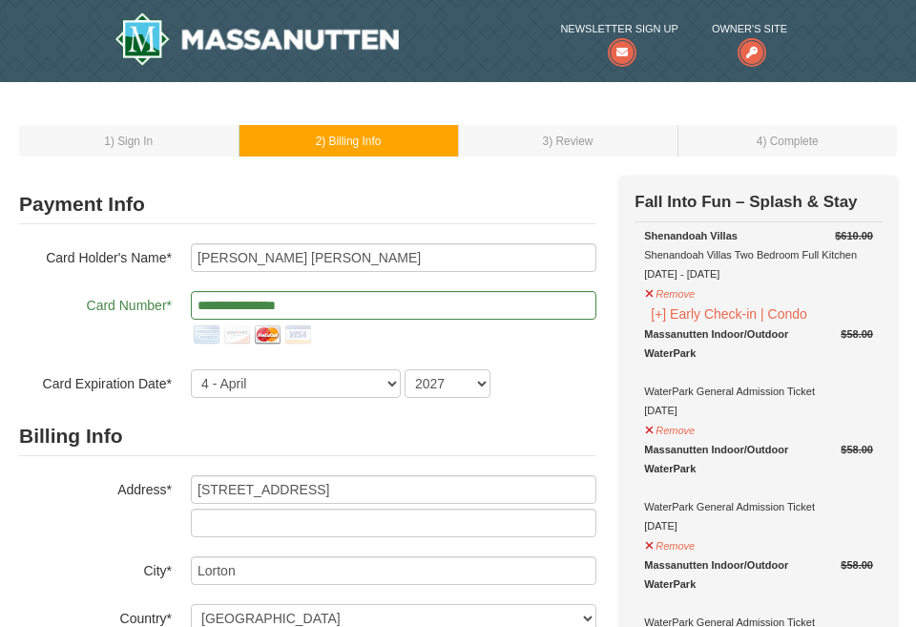
scroll to position [0, 0]
click at [367, 301] on input "**********" at bounding box center [393, 305] width 405 height 29
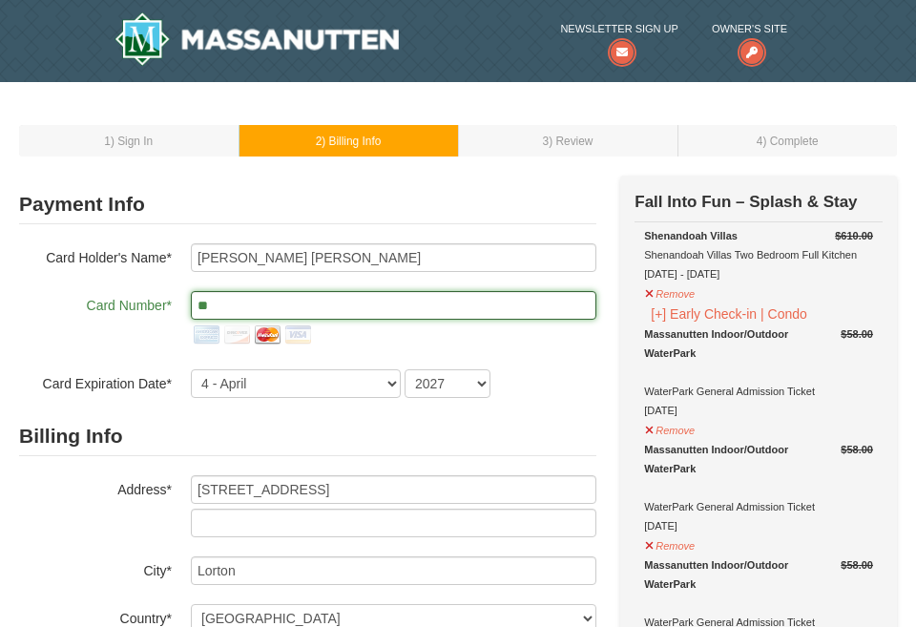
type input "*"
